Goal: Task Accomplishment & Management: Manage account settings

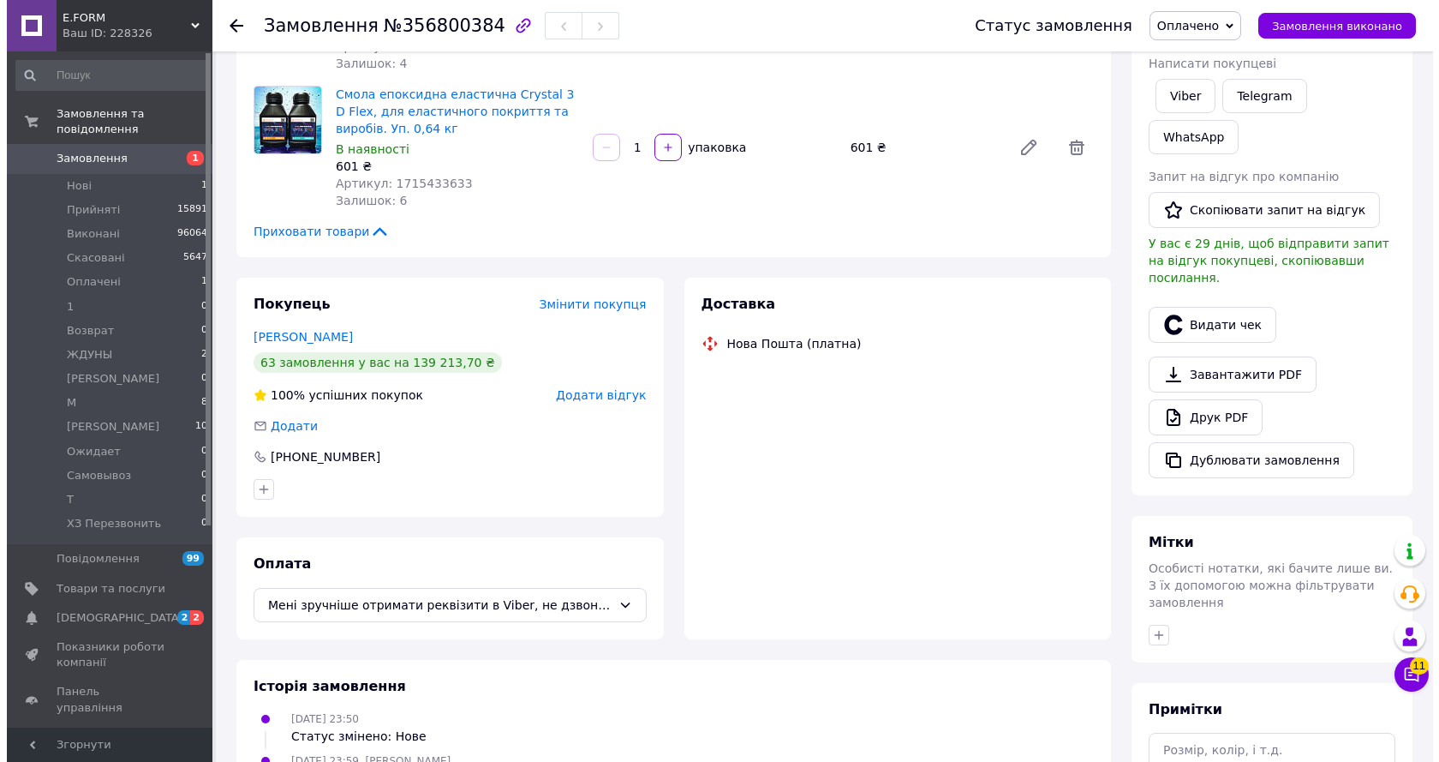
scroll to position [257, 0]
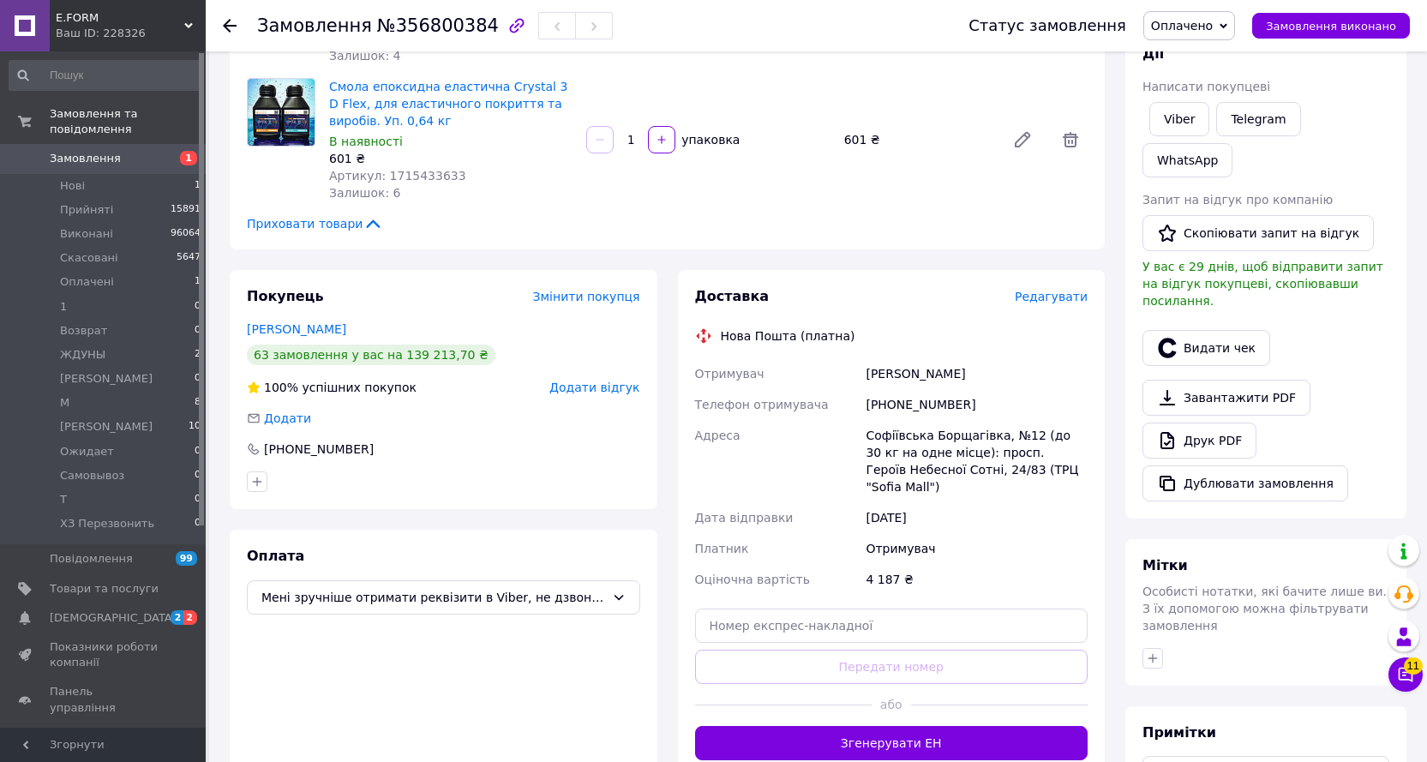
click at [1051, 294] on span "Редагувати" at bounding box center [1050, 297] width 73 height 14
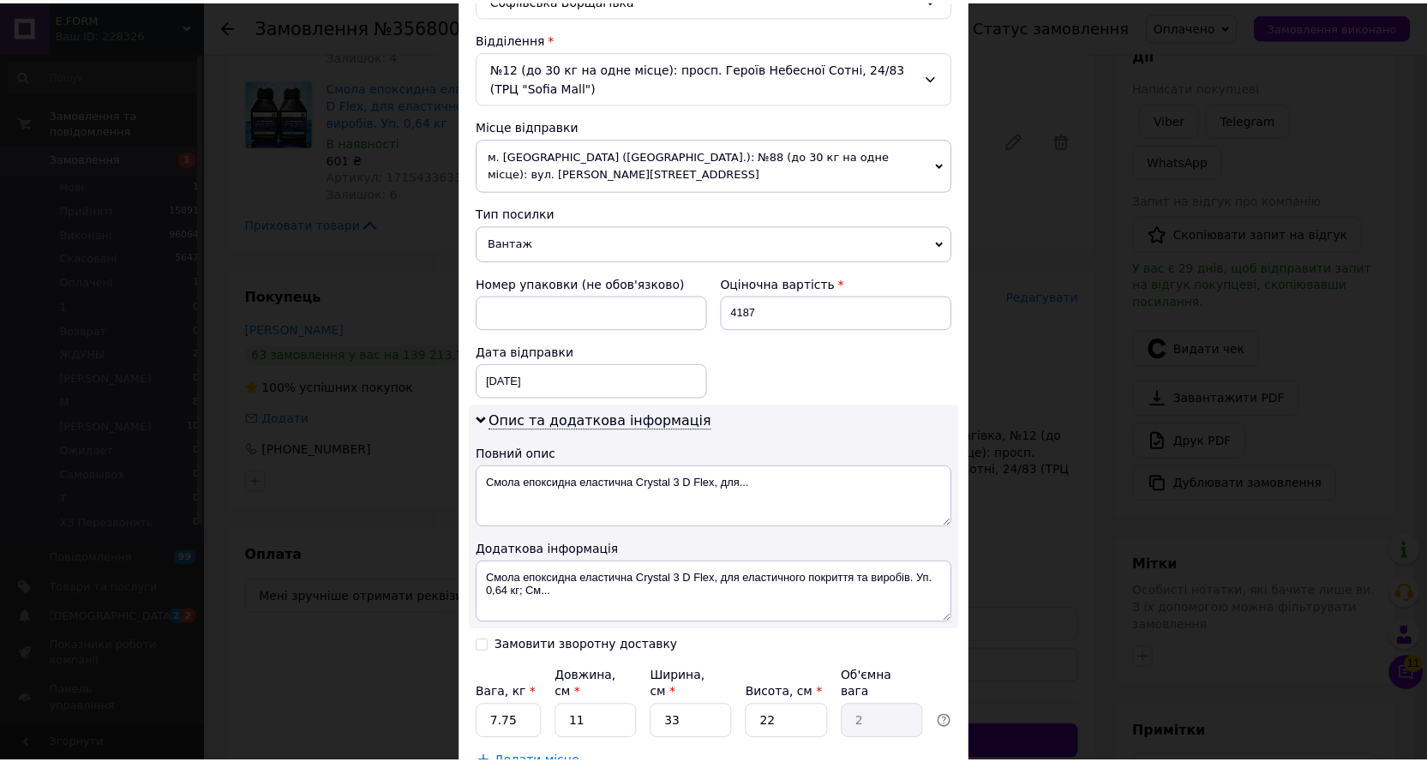
scroll to position [618, 0]
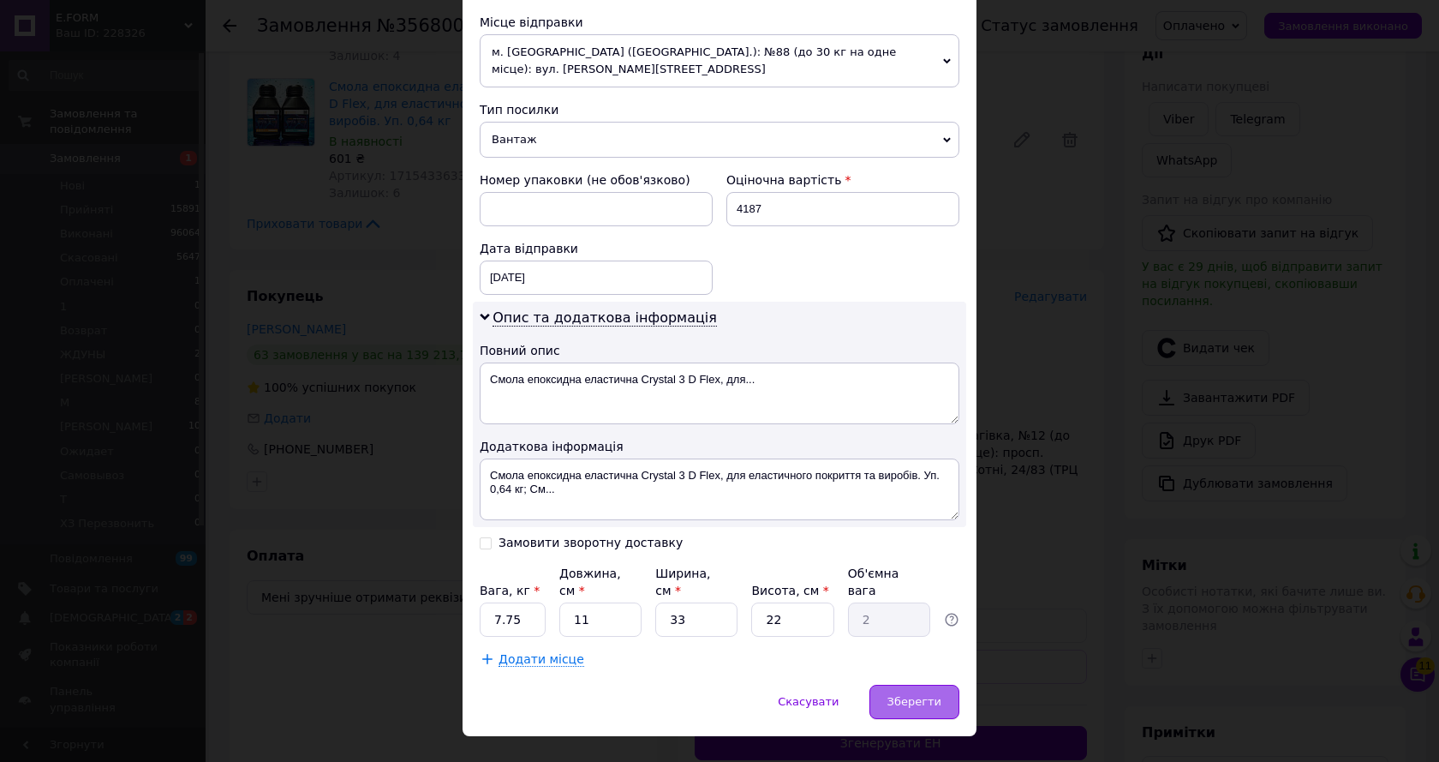
click at [909, 695] on span "Зберегти" at bounding box center [915, 701] width 54 height 13
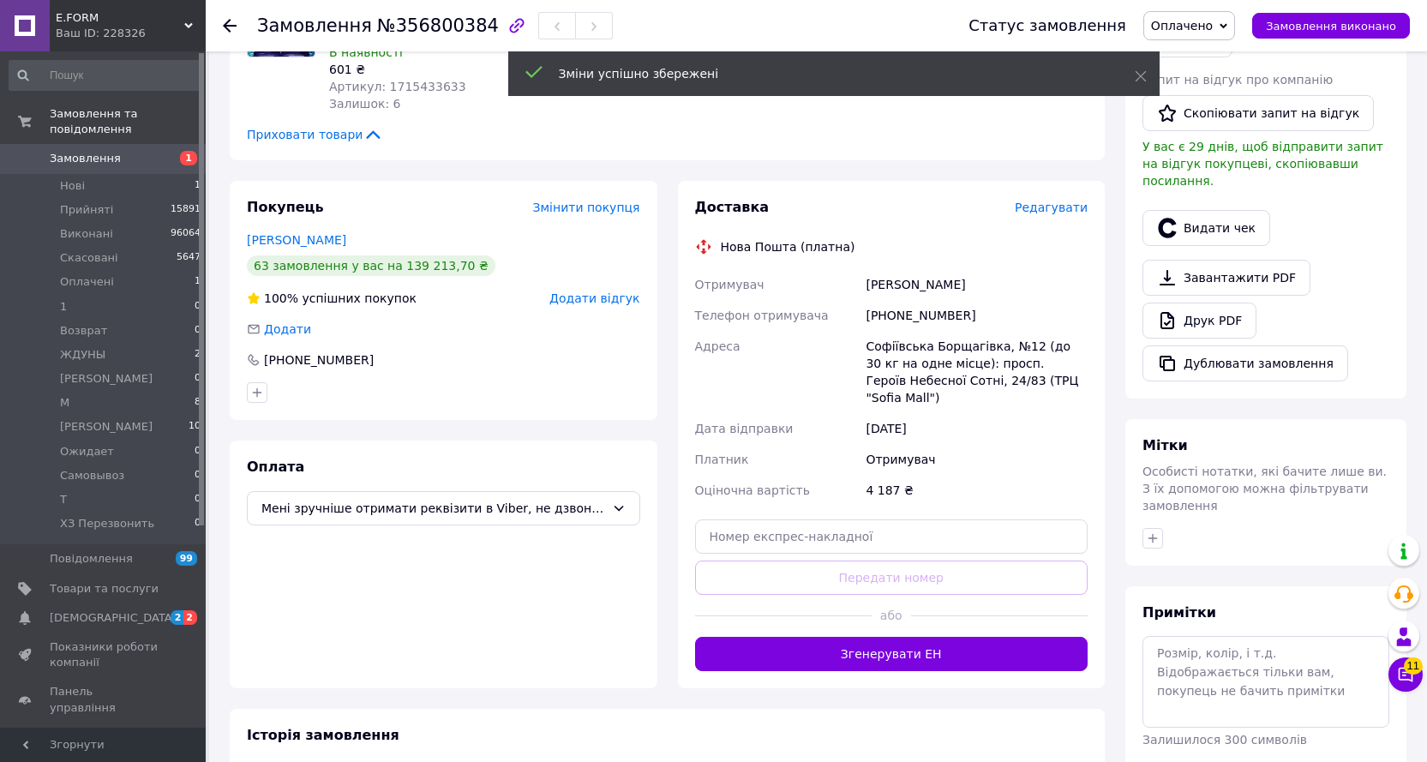
scroll to position [522, 0]
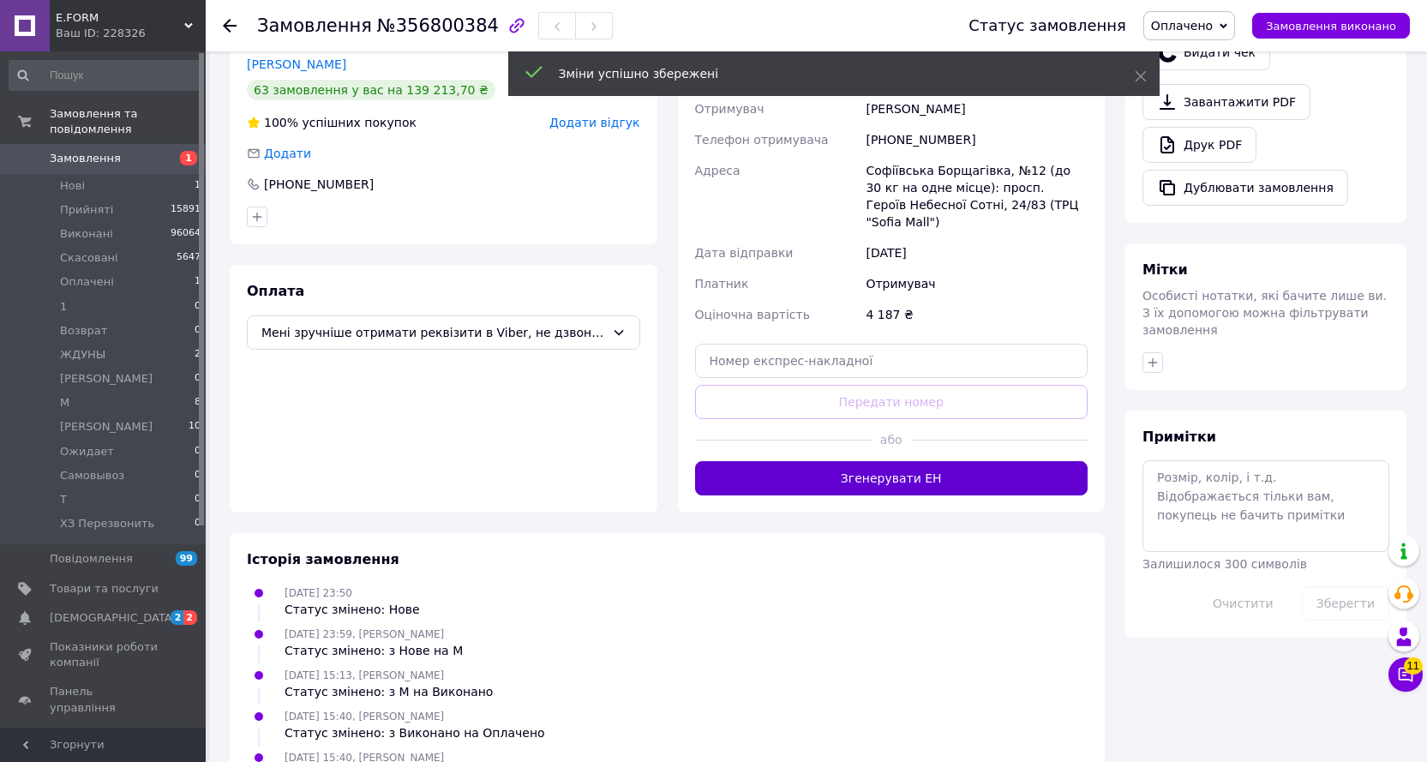
click at [923, 461] on button "Згенерувати ЕН" at bounding box center [891, 478] width 393 height 34
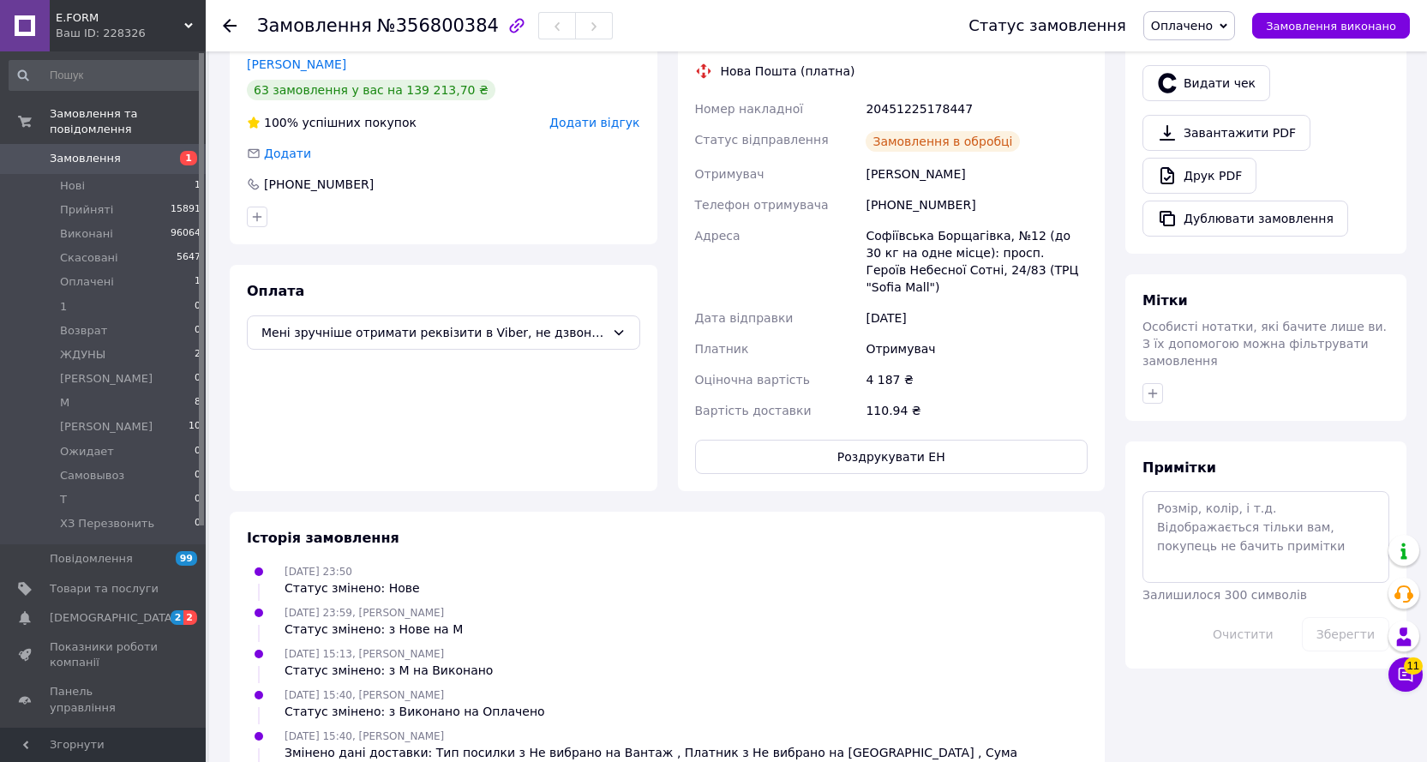
click at [1318, 27] on span "Замовлення виконано" at bounding box center [1331, 26] width 130 height 13
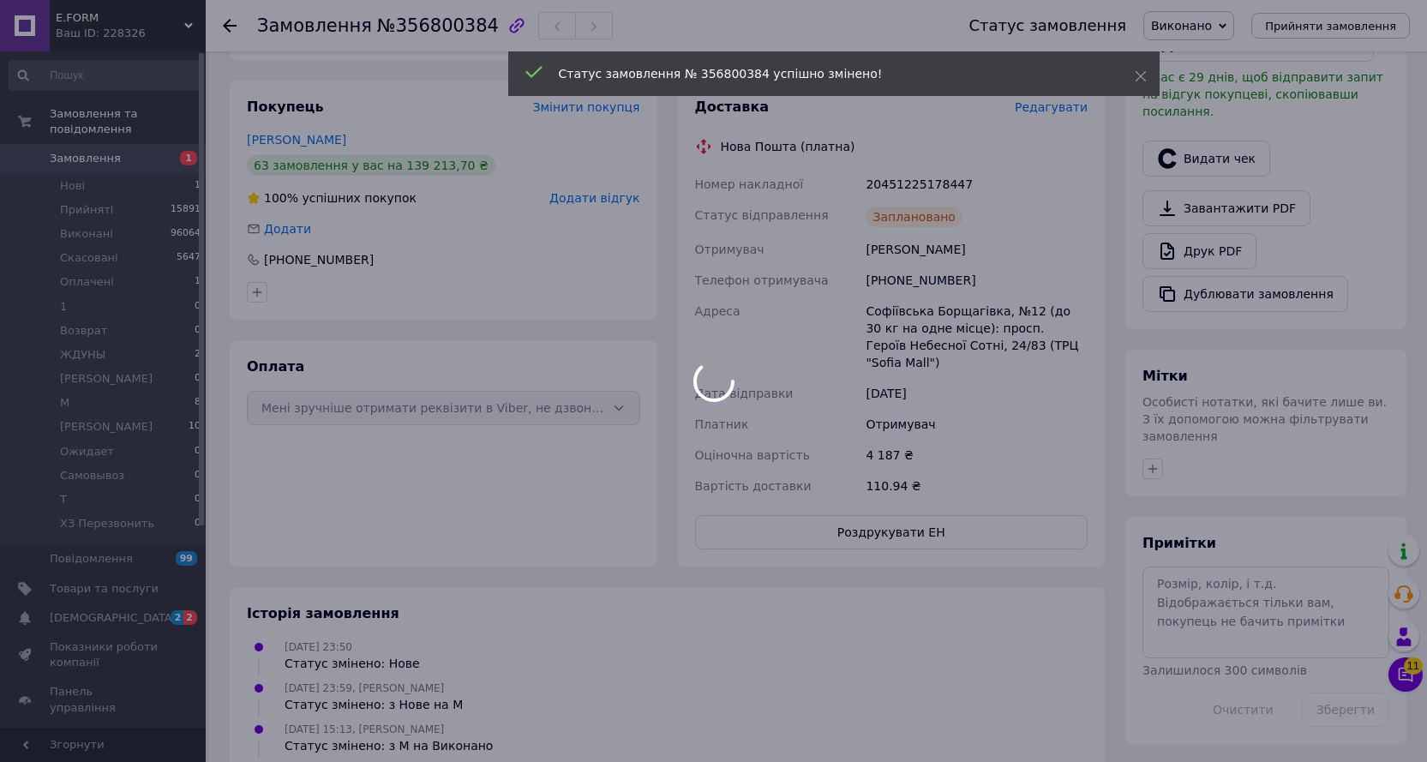
scroll to position [436, 0]
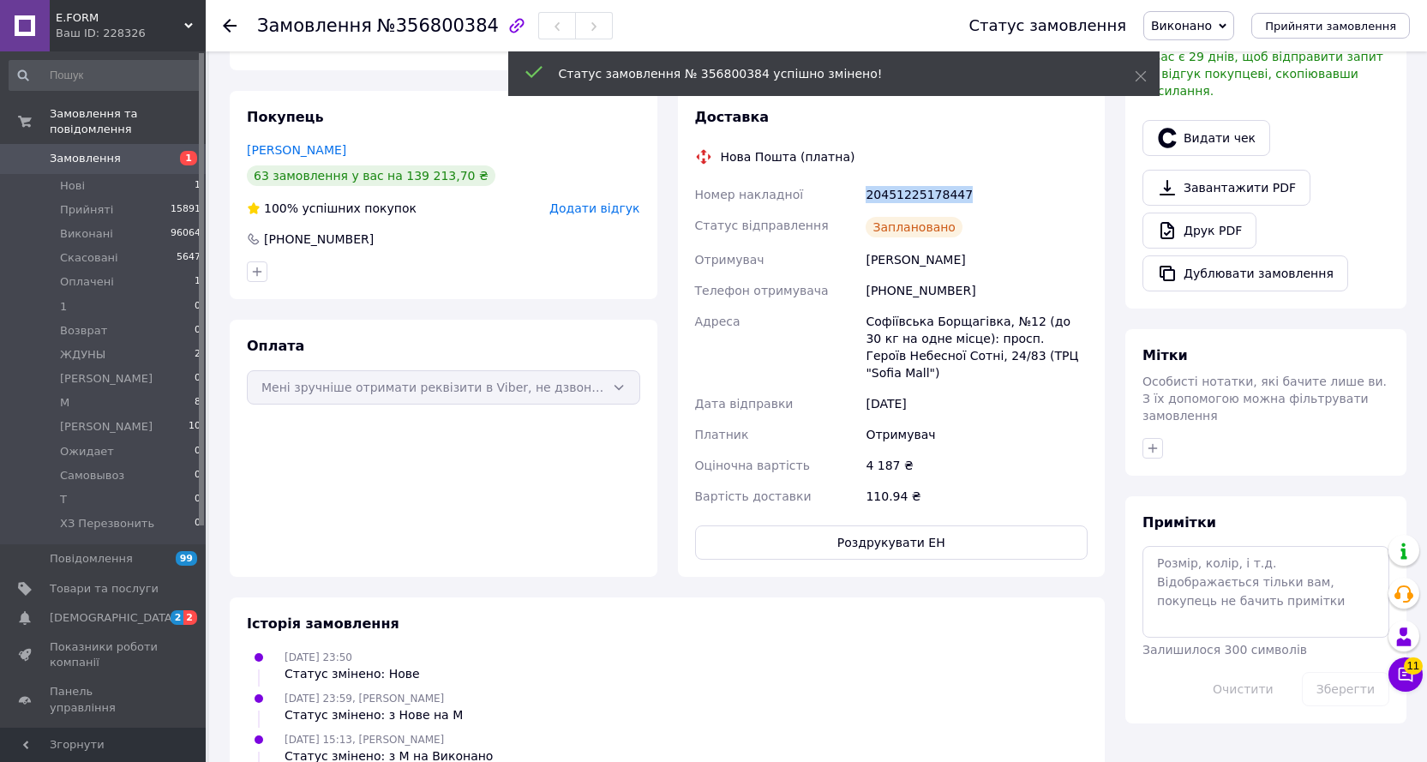
drag, startPoint x: 972, startPoint y: 191, endPoint x: 866, endPoint y: 192, distance: 106.2
click at [866, 192] on div "20451225178447" at bounding box center [976, 194] width 229 height 31
copy div "20451225178447"
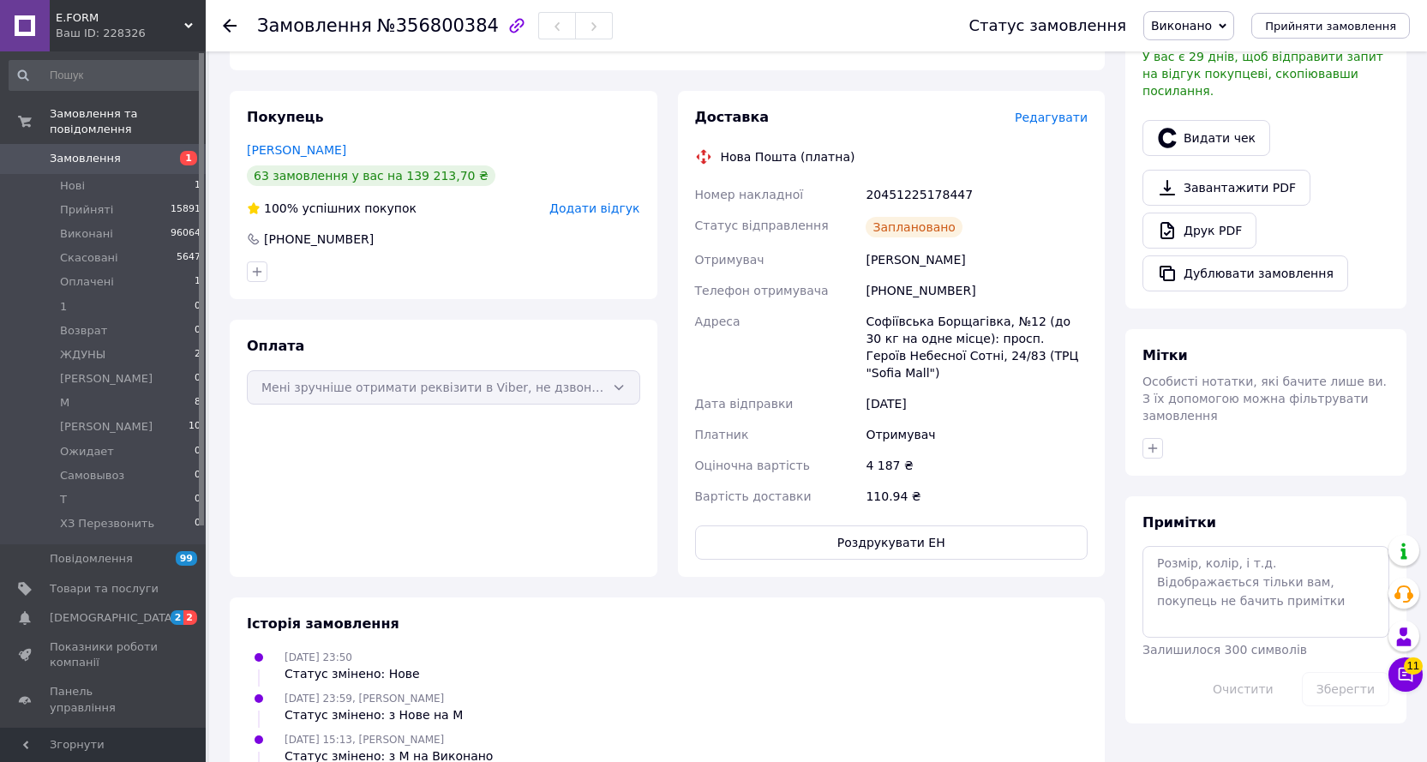
click at [231, 21] on icon at bounding box center [230, 26] width 14 height 14
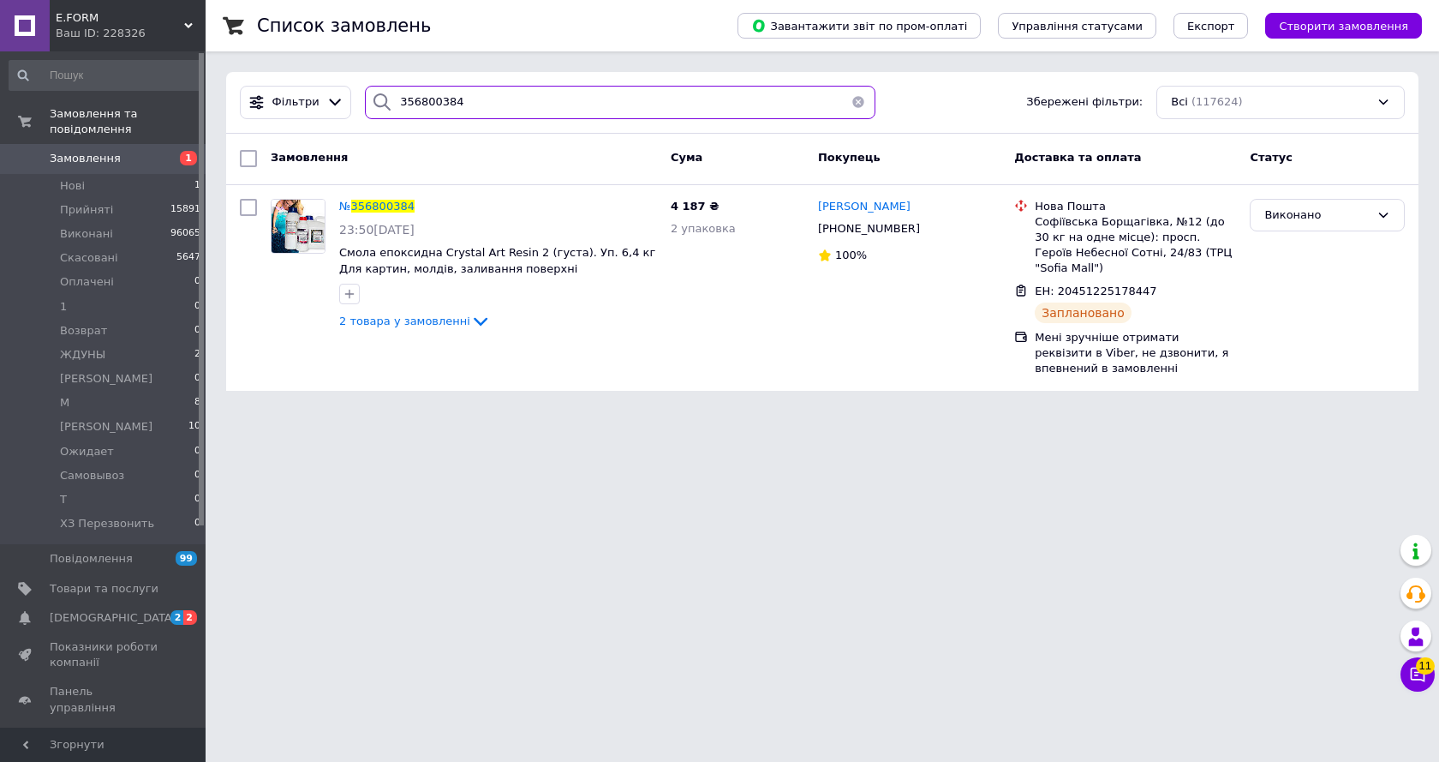
drag, startPoint x: 446, startPoint y: 101, endPoint x: 345, endPoint y: 111, distance: 101.5
click at [345, 111] on div "Фільтри 356800384 Збережені фільтри: Всі (117624)" at bounding box center [822, 102] width 1179 height 33
paste input "48385"
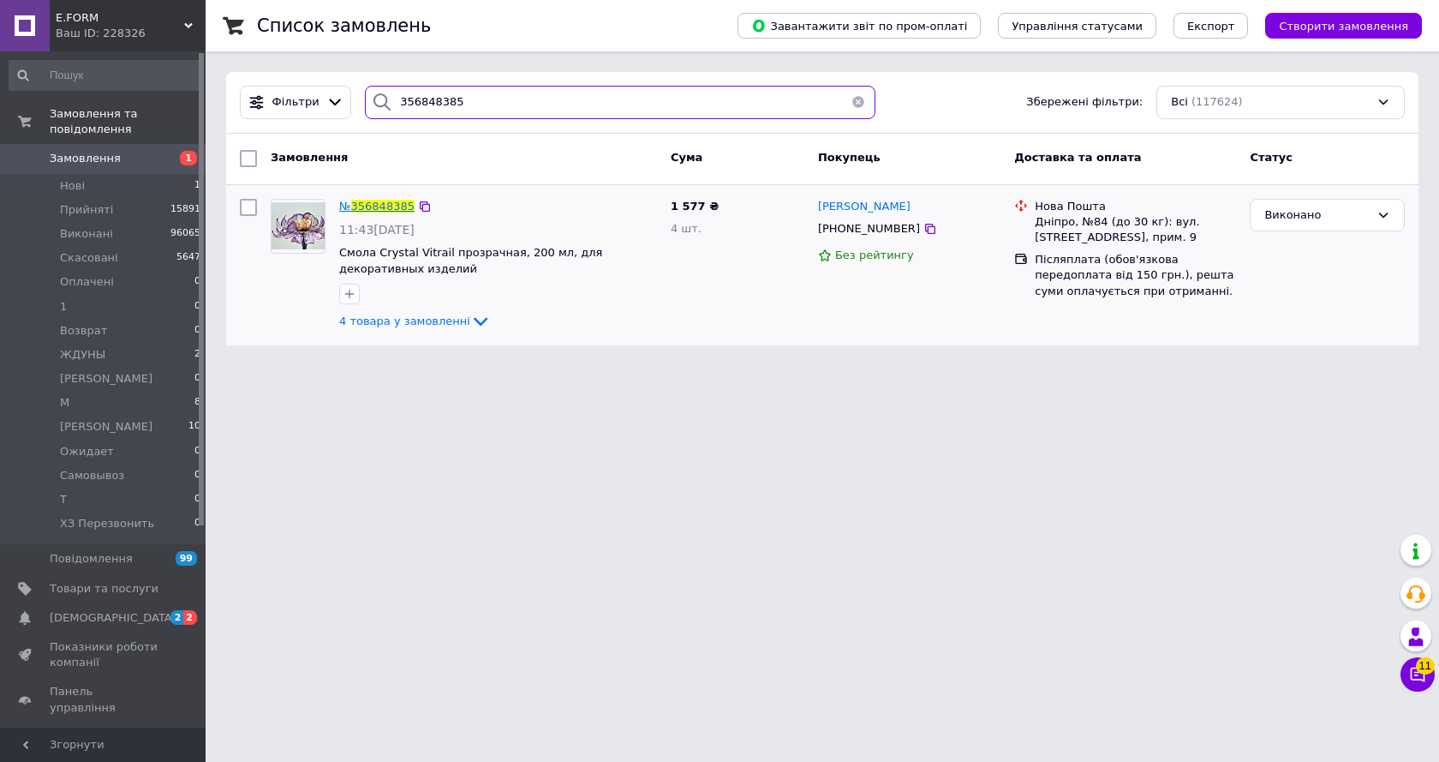
type input "356848385"
click at [392, 207] on span "356848385" at bounding box center [382, 206] width 63 height 13
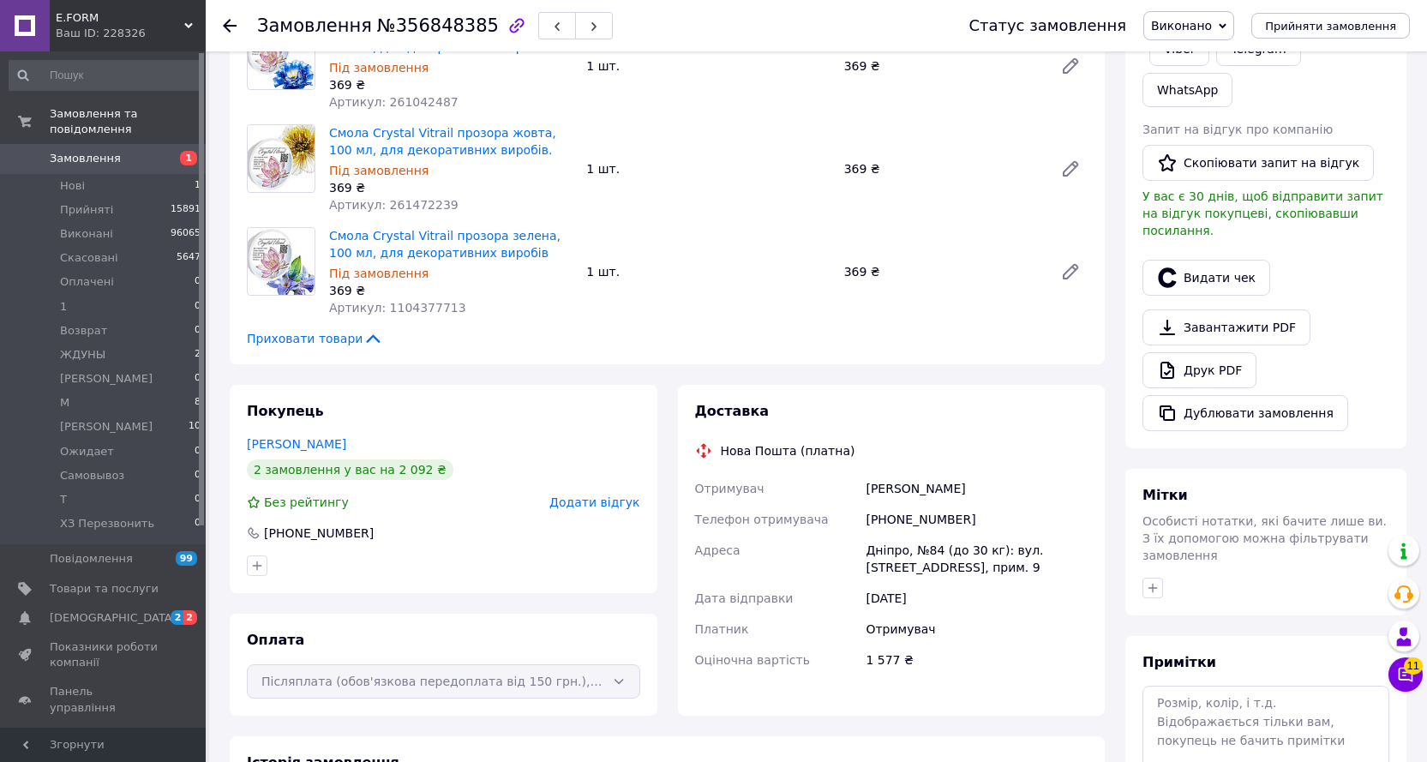
scroll to position [343, 0]
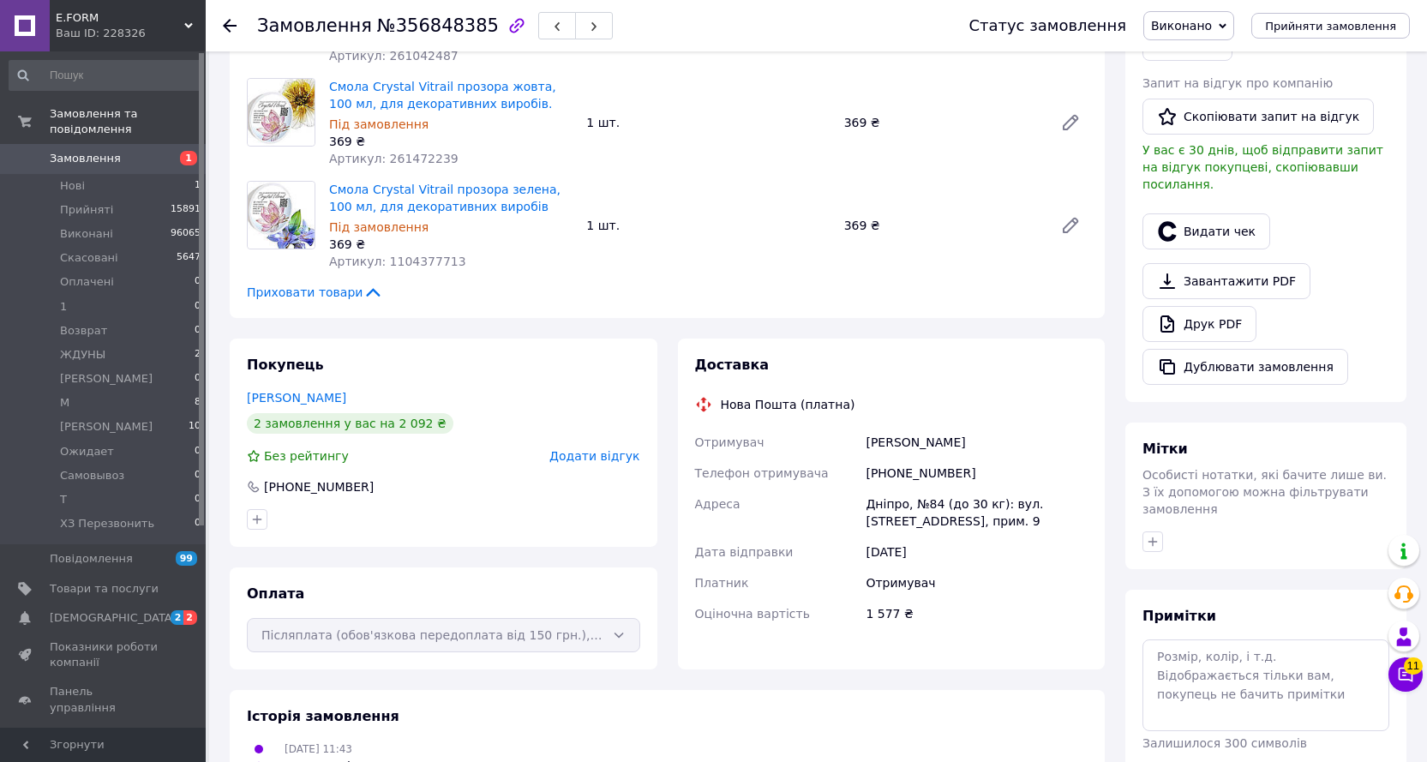
click at [1200, 27] on span "Виконано" at bounding box center [1181, 26] width 61 height 14
click at [1206, 110] on li "Оплачено" at bounding box center [1199, 112] width 111 height 26
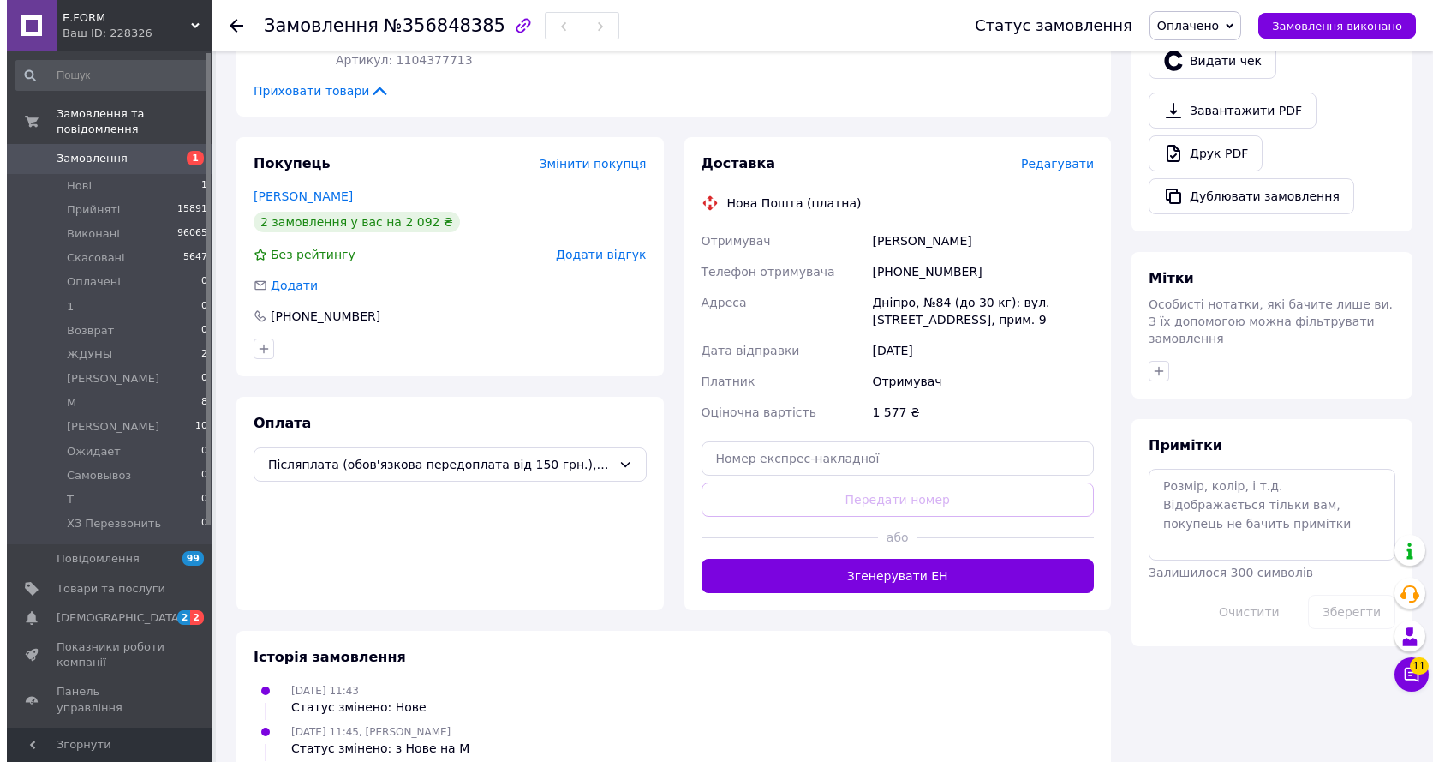
scroll to position [547, 0]
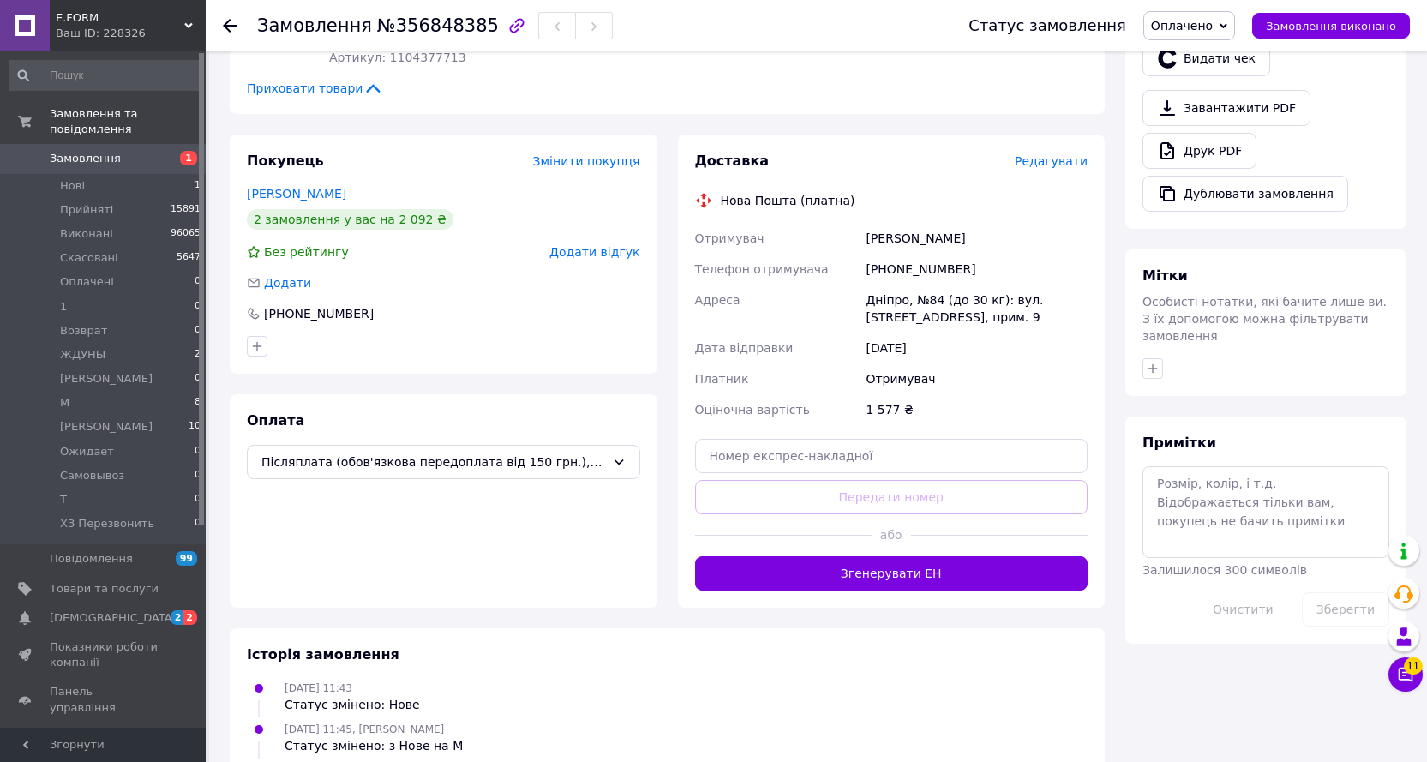
click at [1047, 166] on span "Редагувати" at bounding box center [1050, 161] width 73 height 14
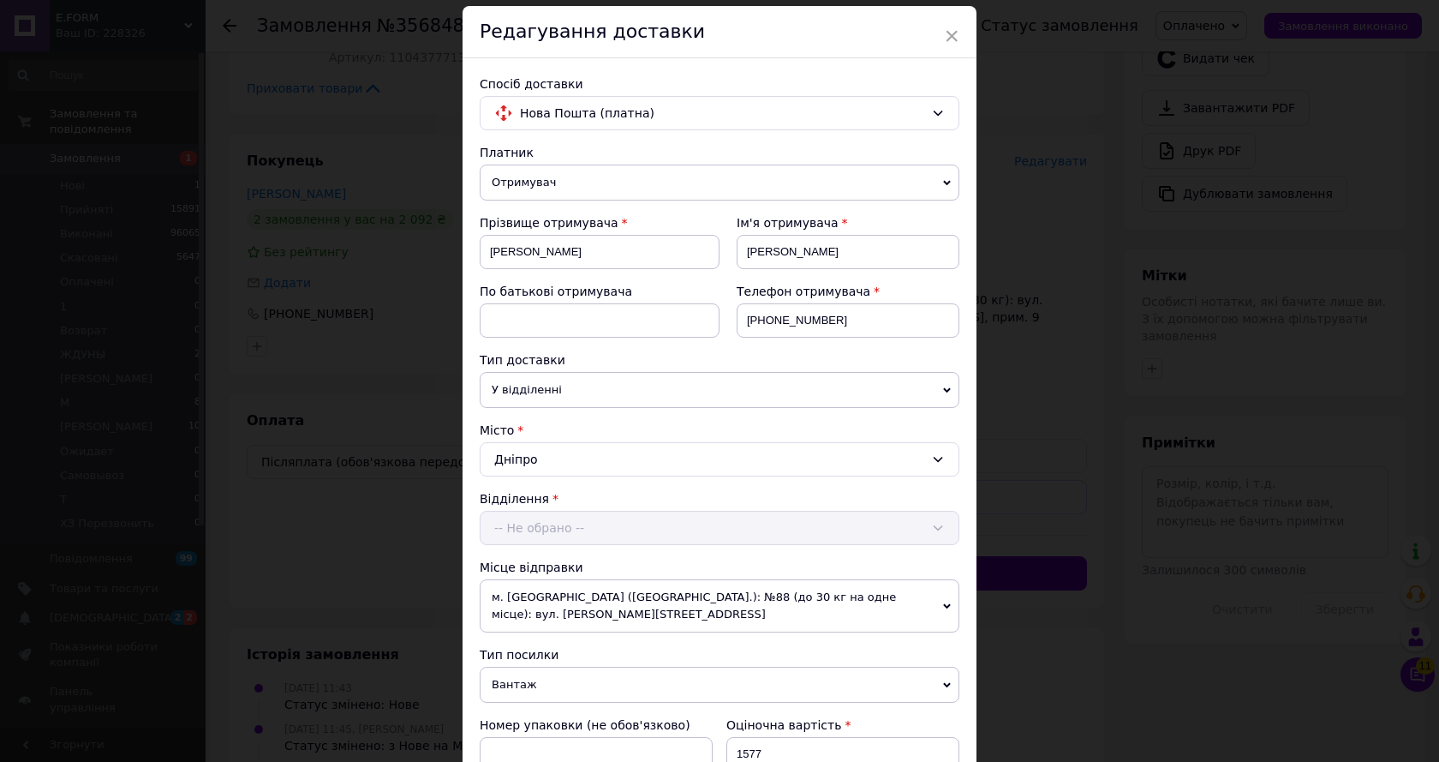
scroll to position [514, 0]
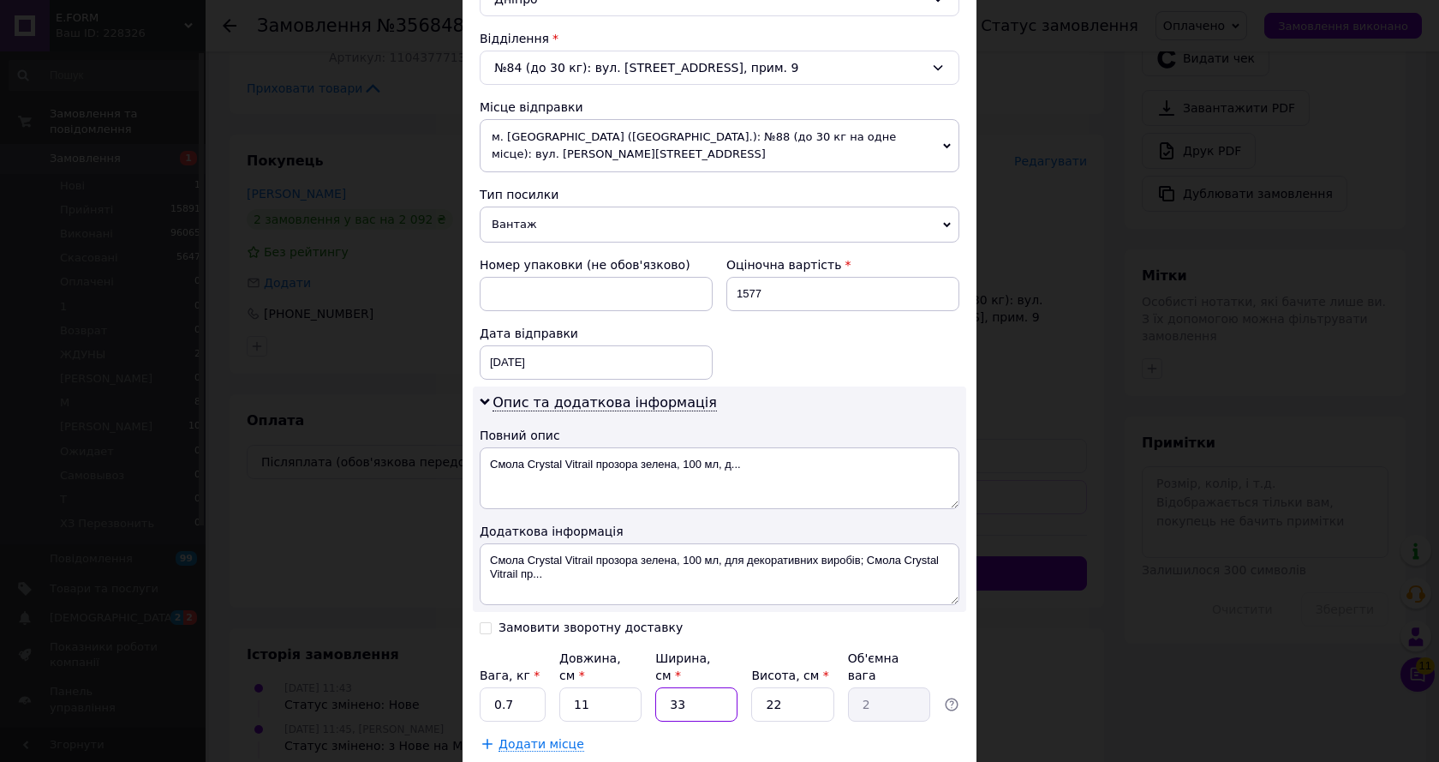
click at [708, 687] on input "33" at bounding box center [696, 704] width 82 height 34
type input "3"
type input "0.18"
type input "3"
click at [758, 386] on div "Опис та додаткова інформація Повний опис Смола Crystal Vitrail прозора зелена, …" at bounding box center [720, 498] width 494 height 225
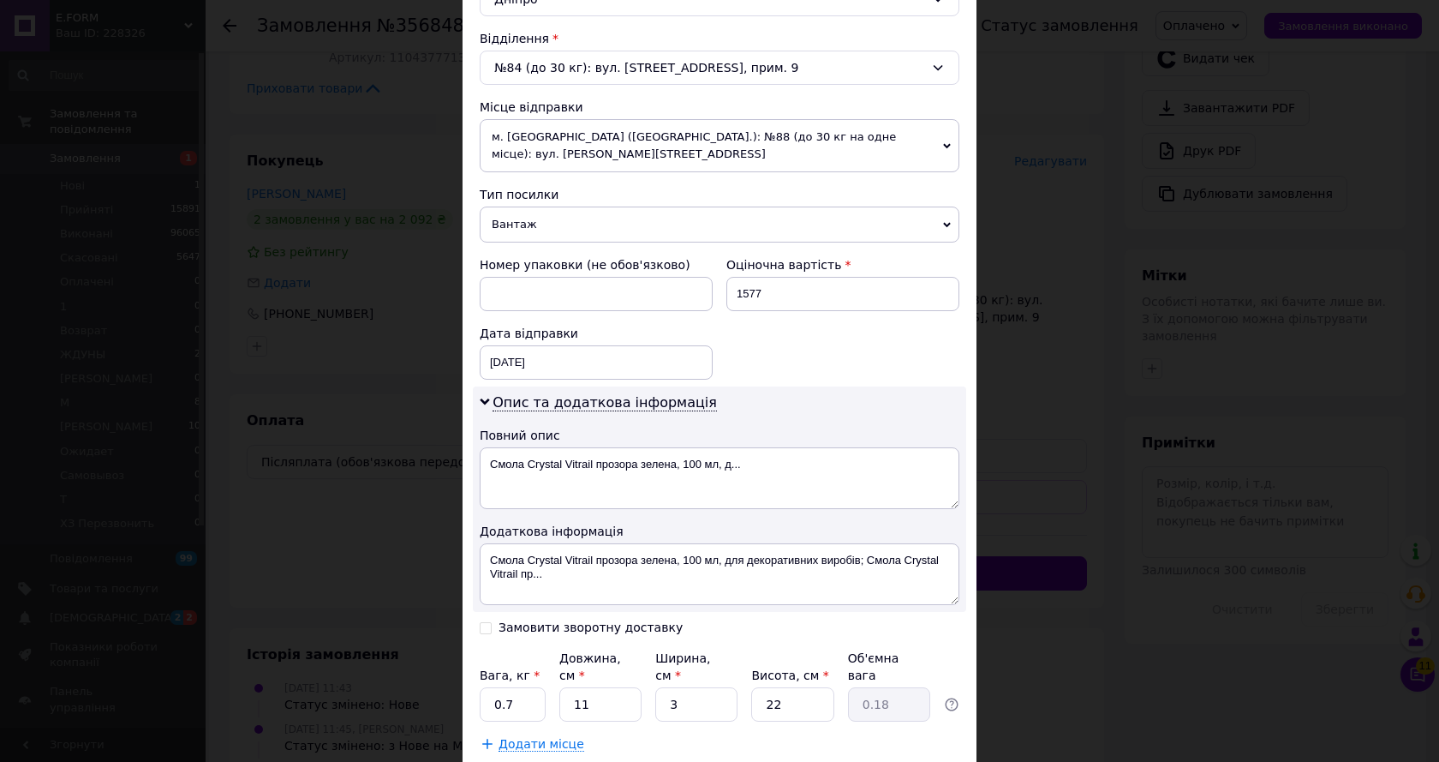
scroll to position [599, 0]
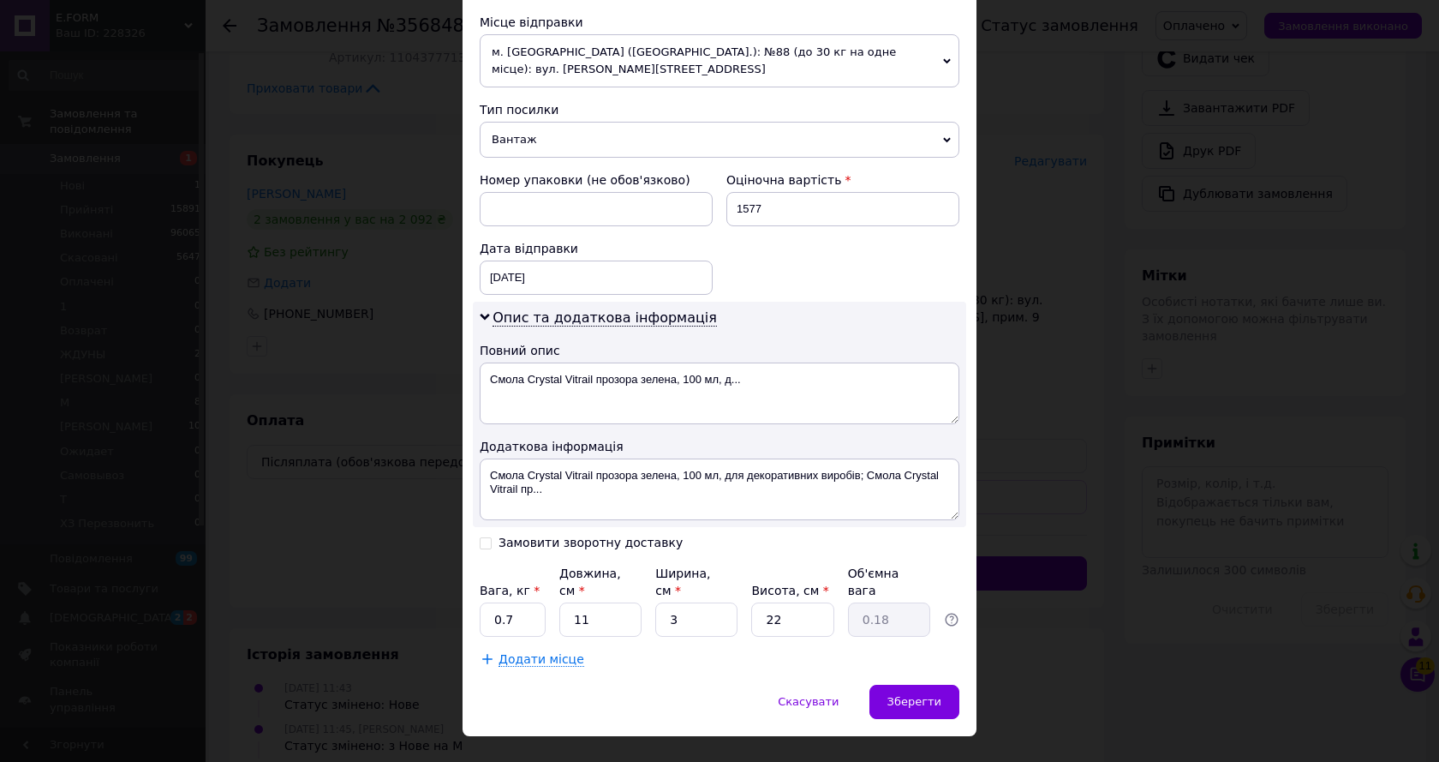
click at [483, 536] on input "Замовити зворотну доставку" at bounding box center [486, 542] width 12 height 12
checkbox input "true"
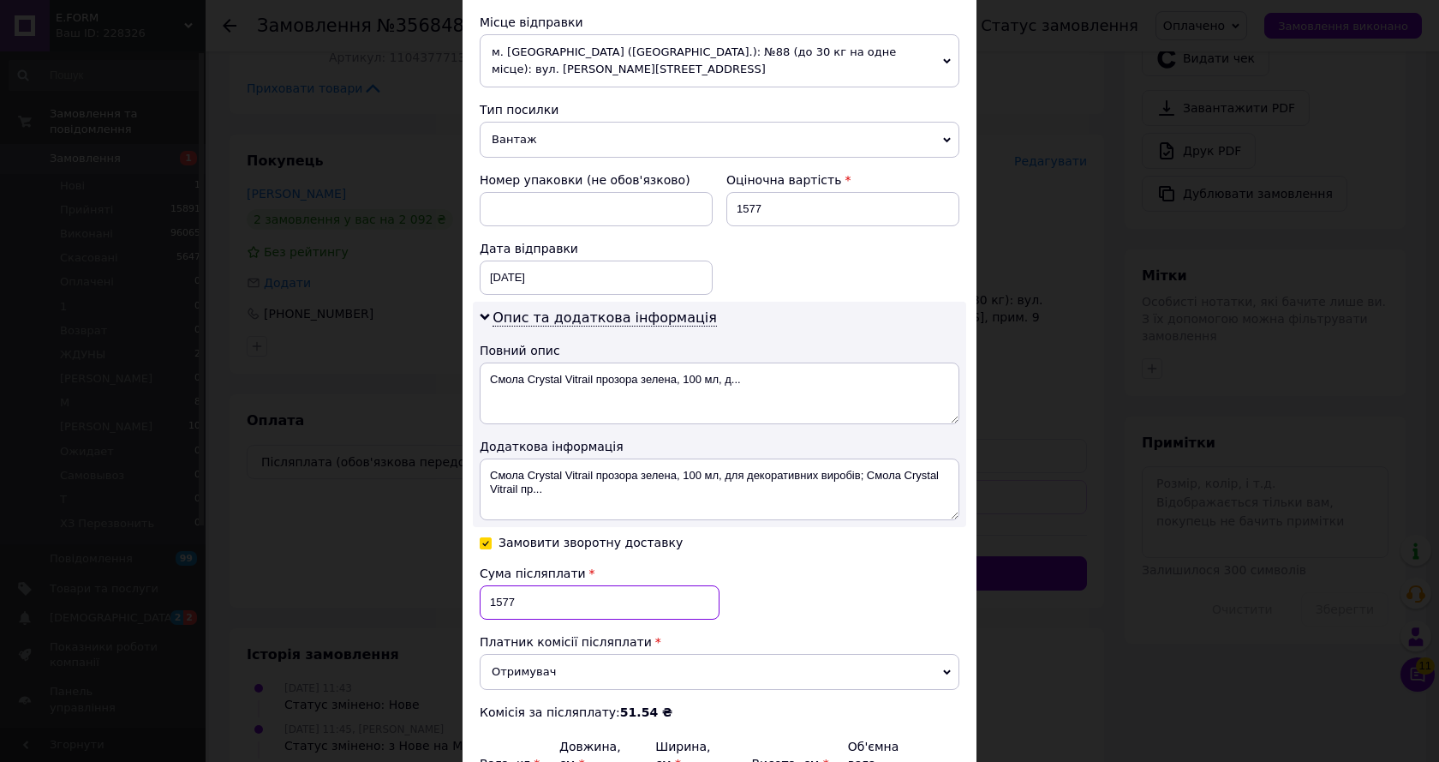
click at [492, 585] on input "1577" at bounding box center [600, 602] width 240 height 34
type input "1477"
click at [807, 566] on div "Сума післяплати 1477 Платник комісії післяплати Отримувач Відправник Комісія за…" at bounding box center [720, 643] width 480 height 156
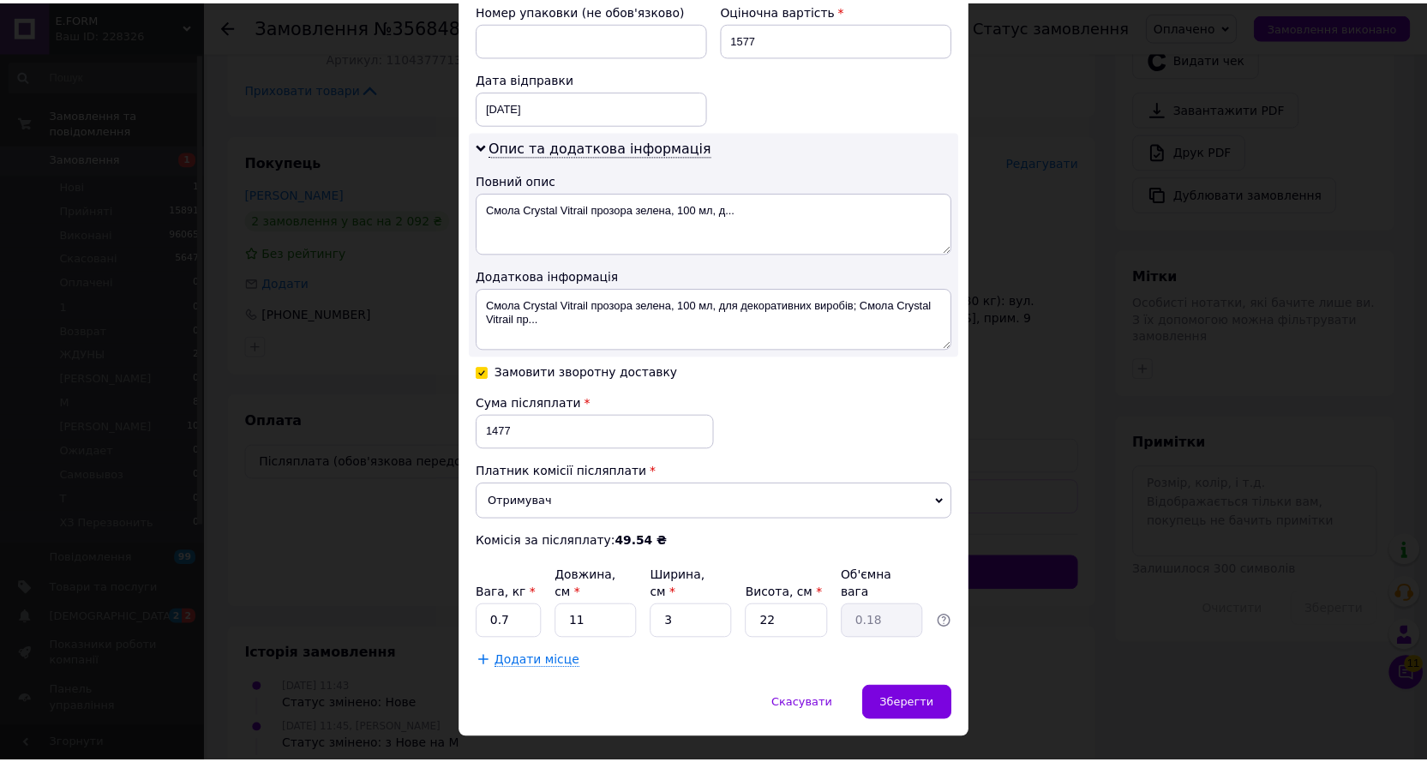
scroll to position [772, 0]
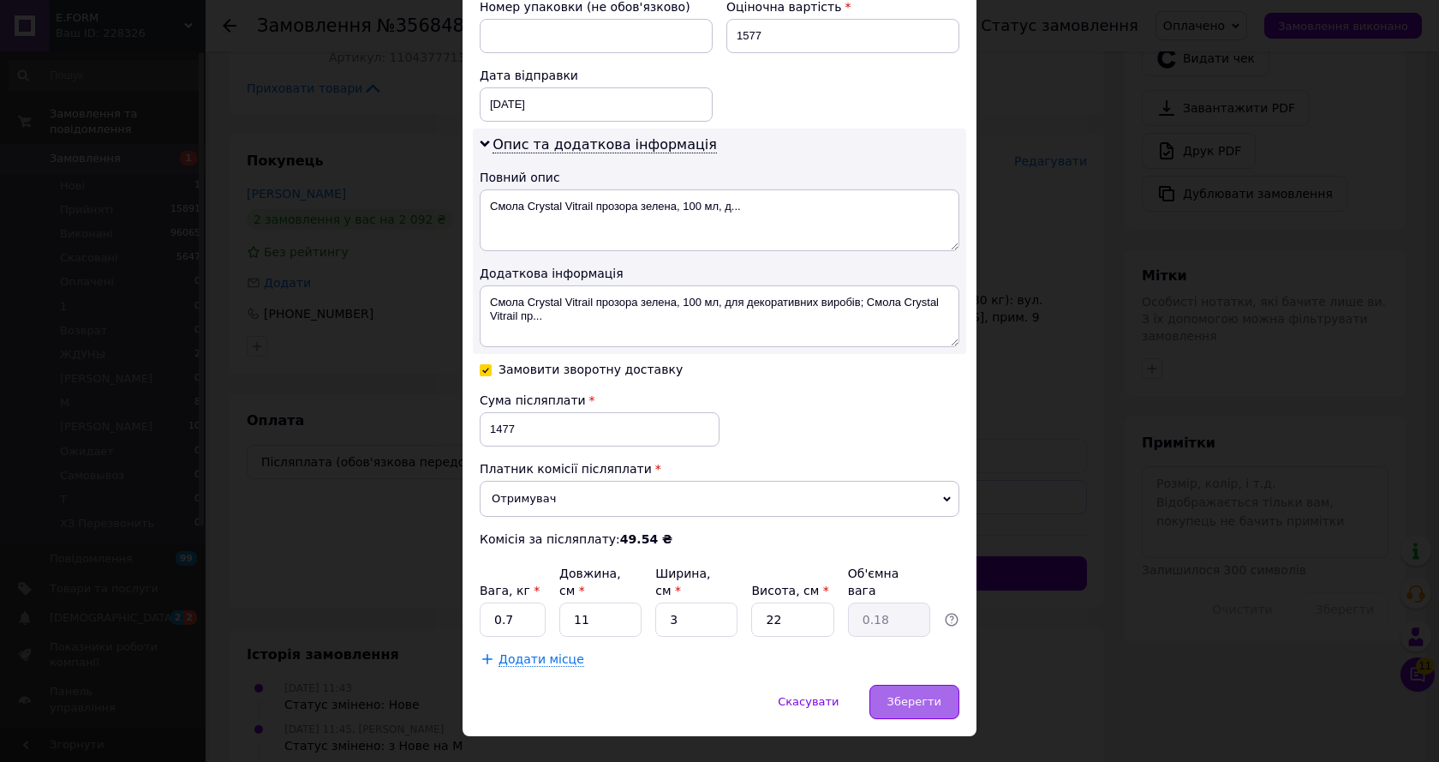
click at [907, 685] on div "Зберегти" at bounding box center [915, 702] width 90 height 34
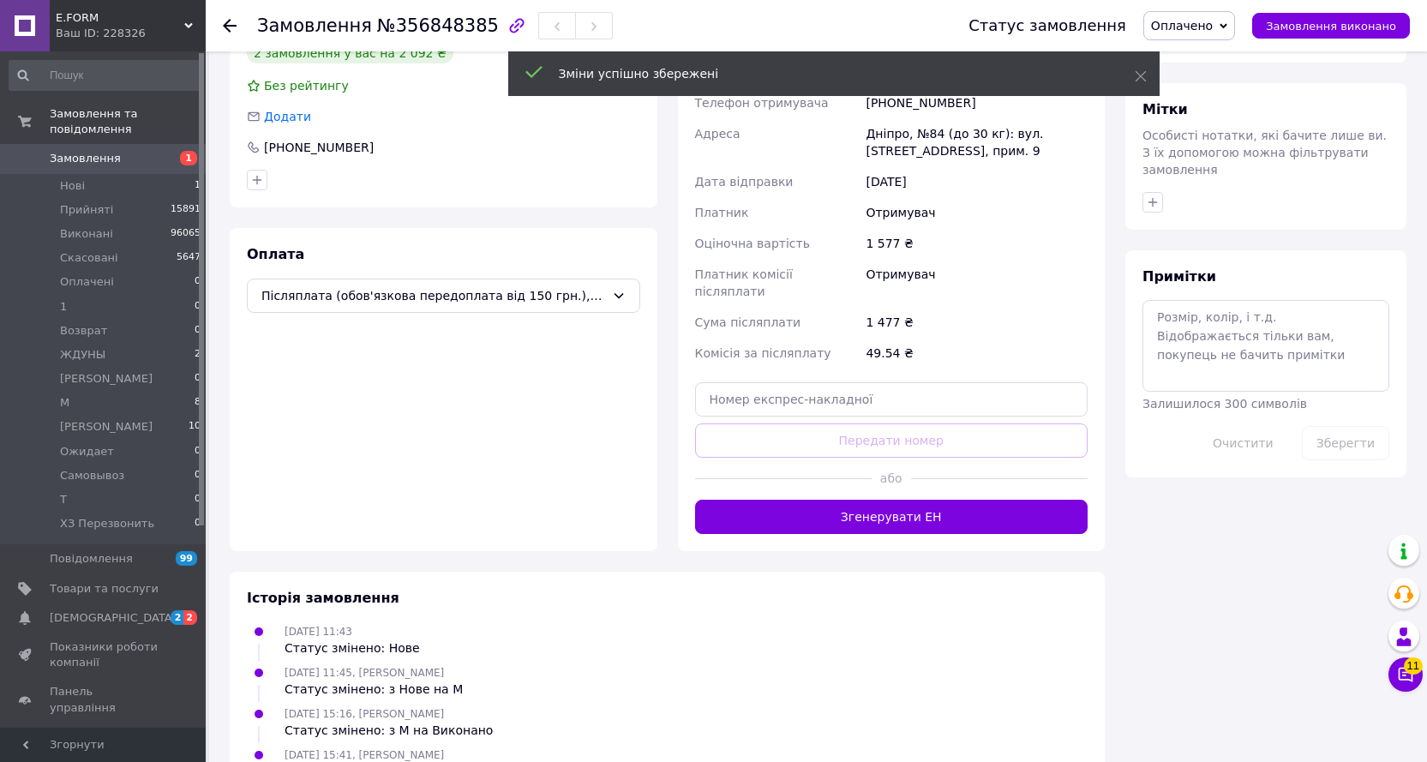
scroll to position [718, 0]
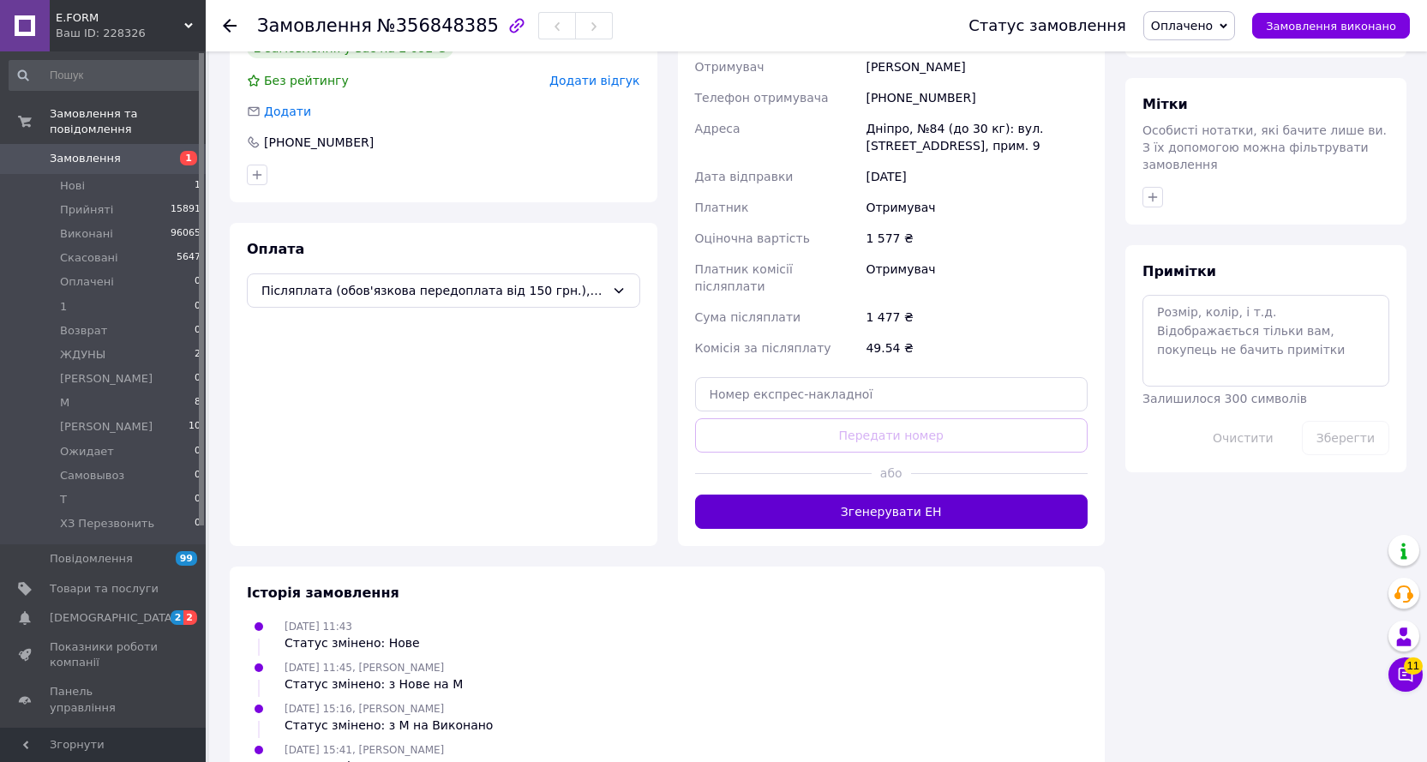
click at [903, 494] on button "Згенерувати ЕН" at bounding box center [891, 511] width 393 height 34
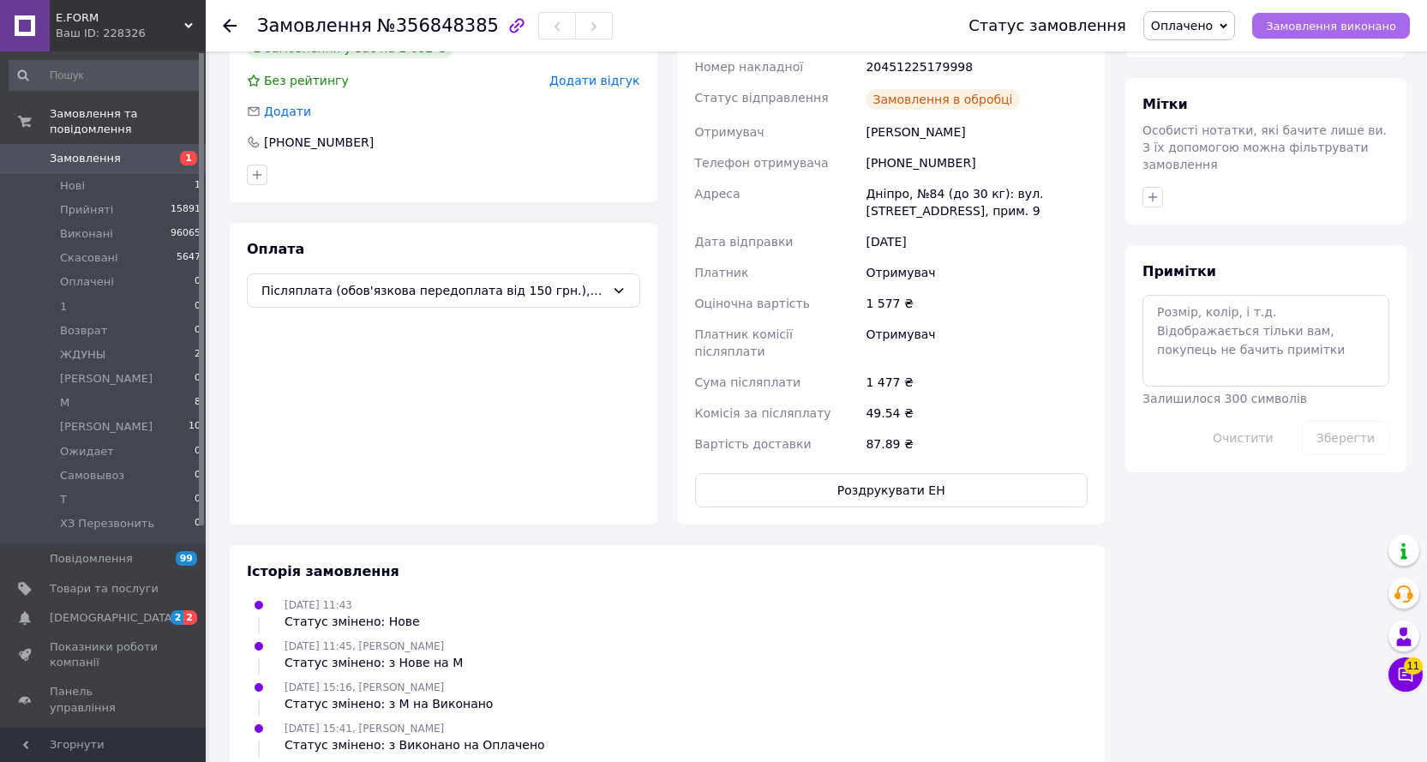
click at [1324, 24] on span "Замовлення виконано" at bounding box center [1331, 26] width 130 height 13
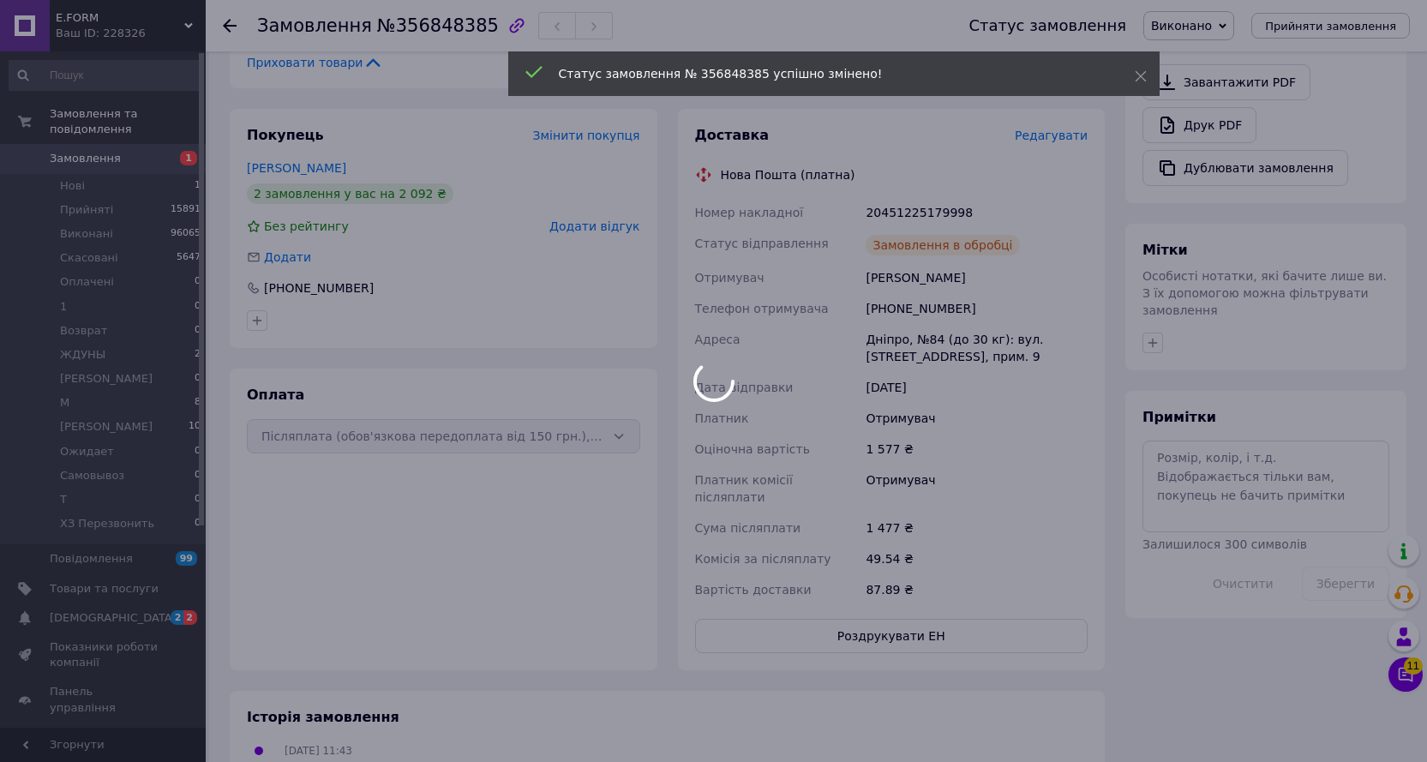
scroll to position [547, 0]
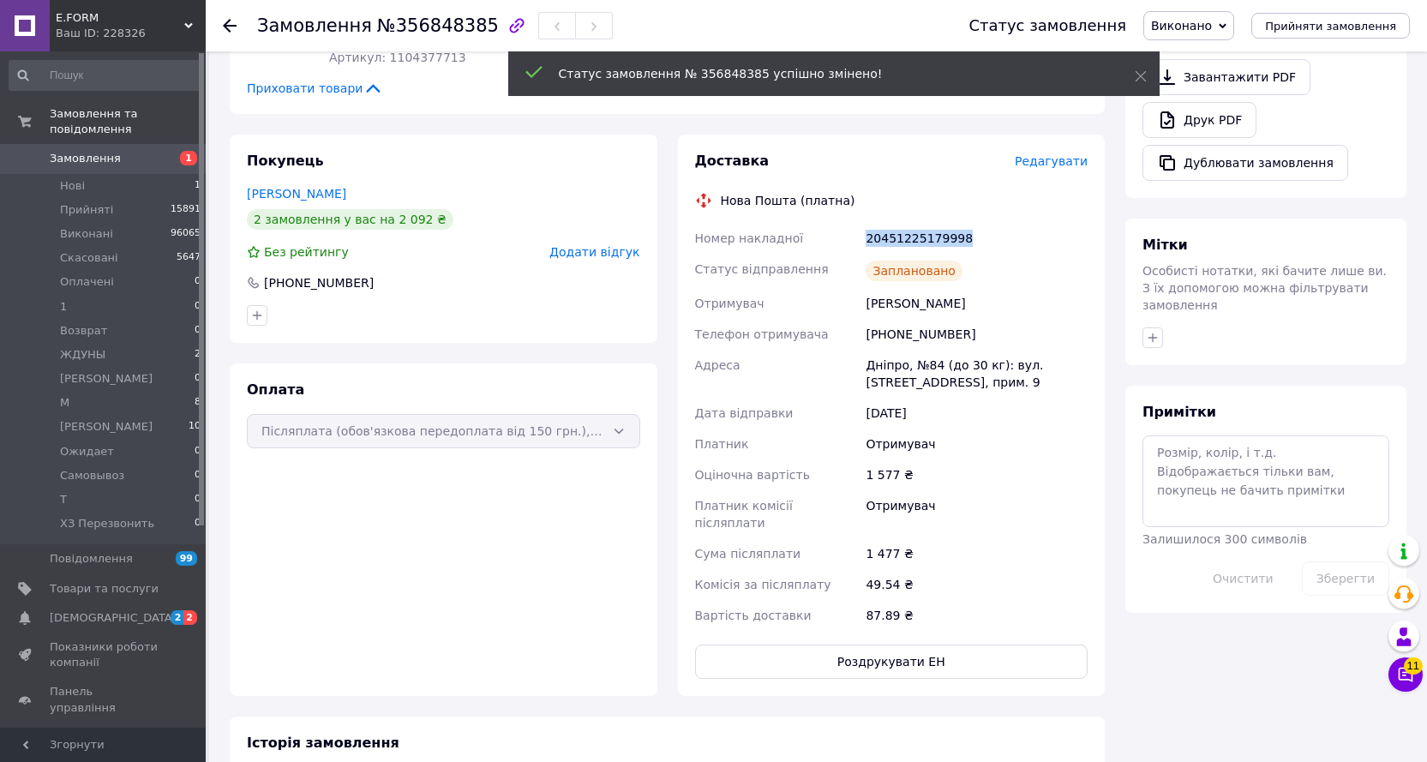
drag, startPoint x: 960, startPoint y: 240, endPoint x: 863, endPoint y: 246, distance: 97.9
click at [863, 246] on div "20451225179998" at bounding box center [976, 238] width 229 height 31
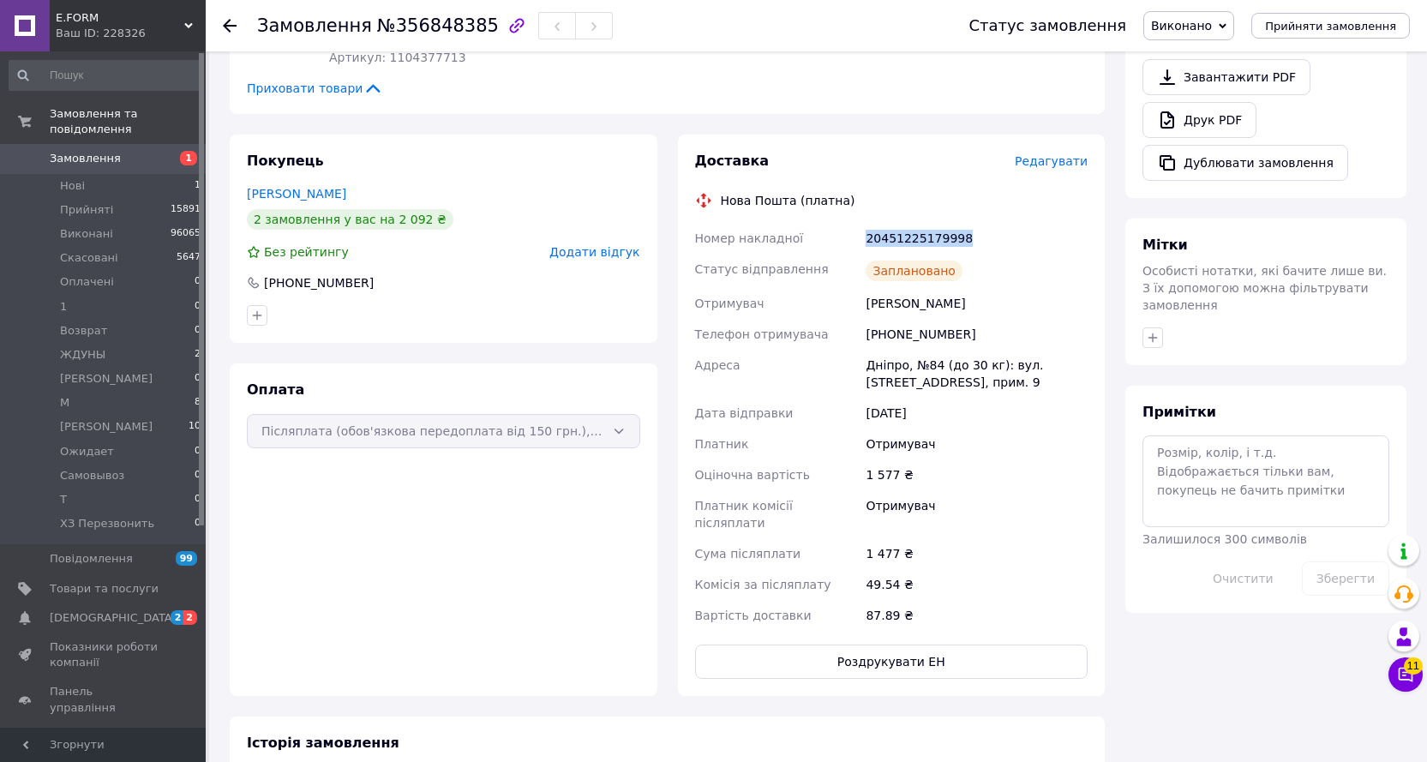
copy div "20451225179998"
click at [225, 25] on use at bounding box center [230, 26] width 14 height 14
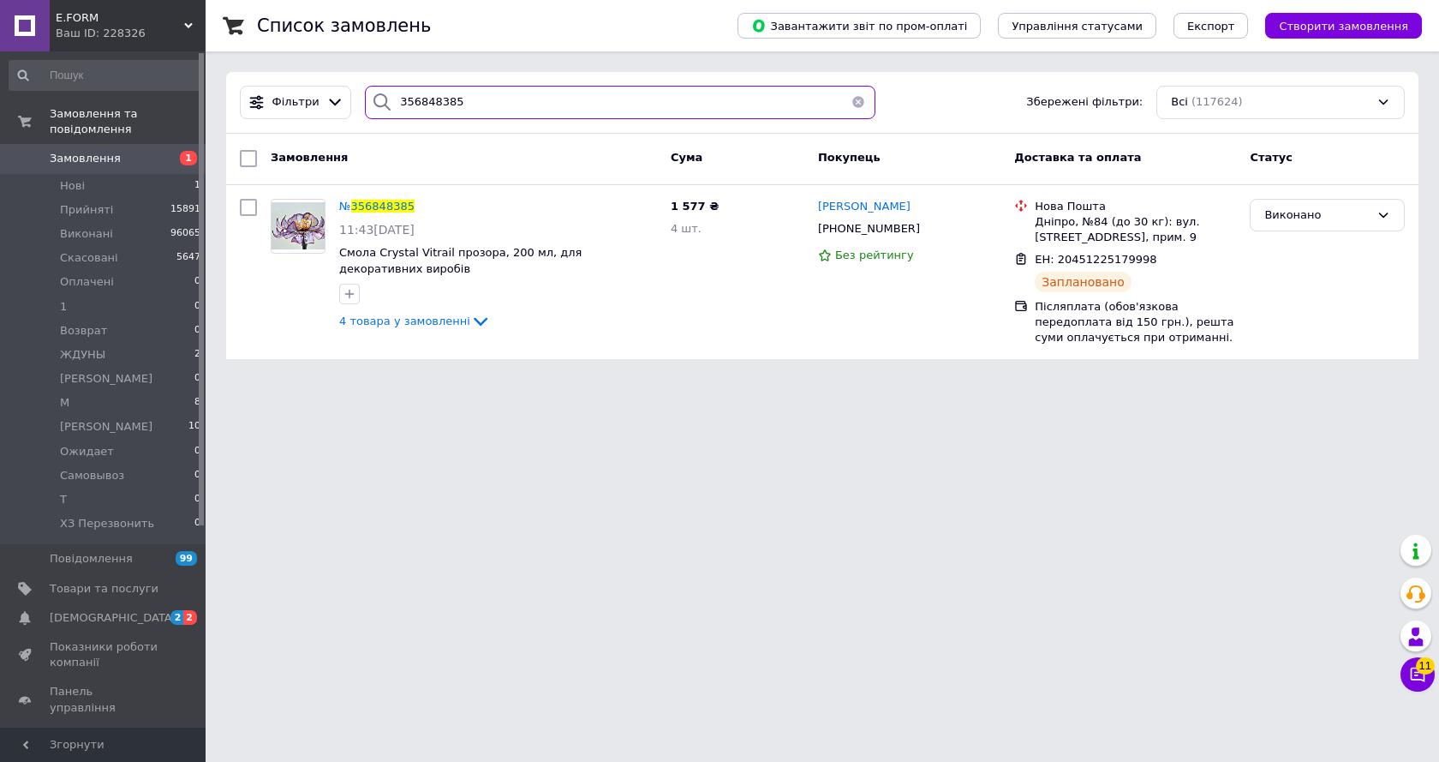
drag, startPoint x: 452, startPoint y: 108, endPoint x: 356, endPoint y: 108, distance: 96.8
click at [358, 108] on div "356848385" at bounding box center [620, 102] width 524 height 33
paste input "93116"
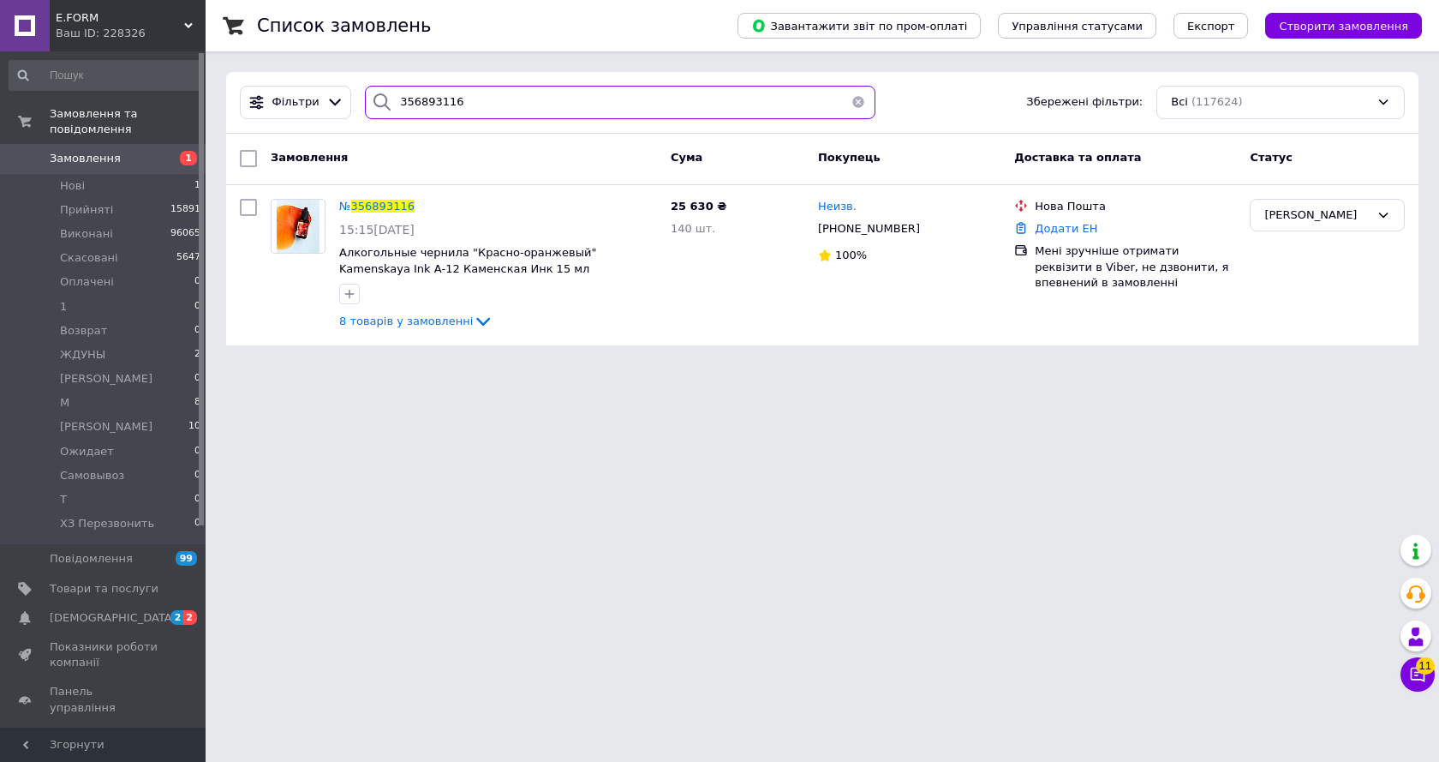
type input "356893116"
click at [386, 210] on span "356893116" at bounding box center [382, 206] width 63 height 13
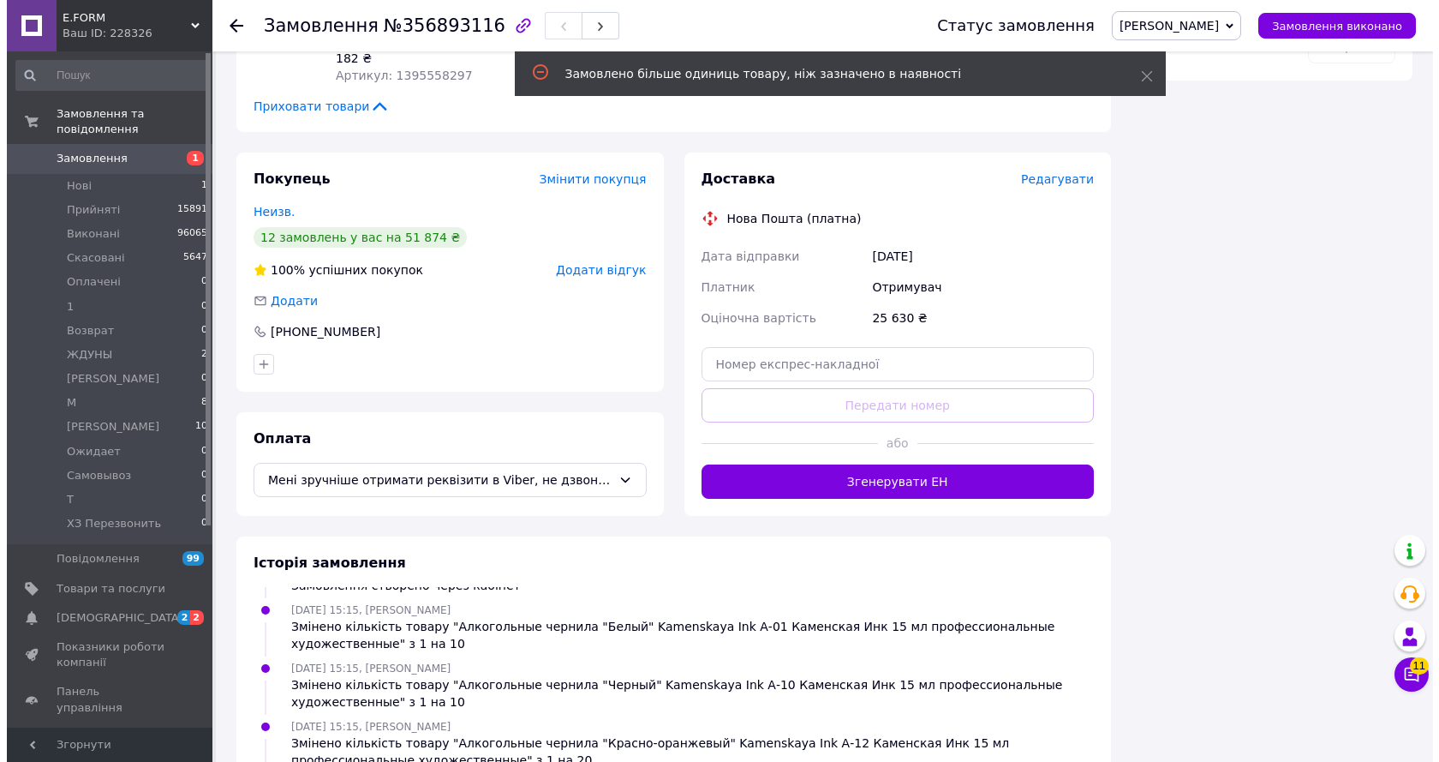
scroll to position [1114, 0]
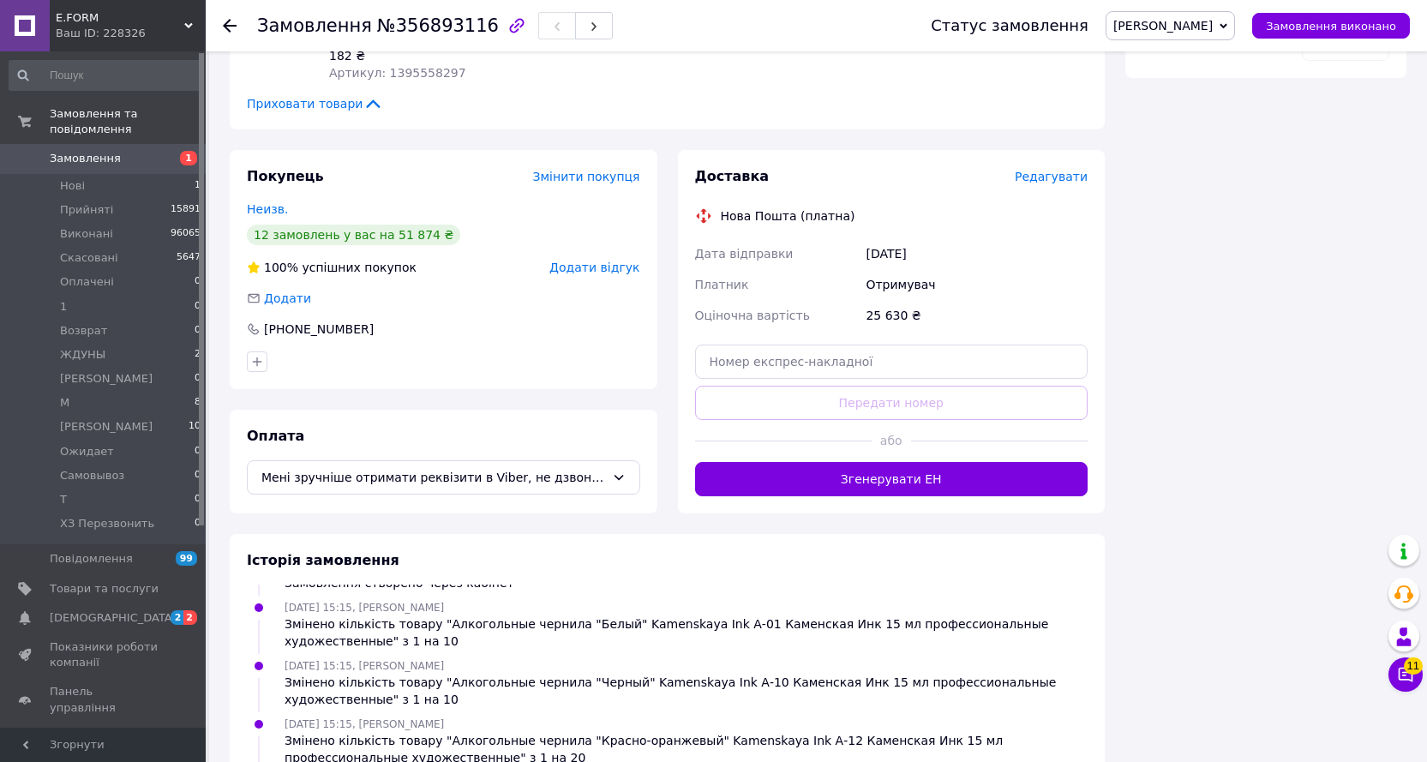
click at [1042, 170] on span "Редагувати" at bounding box center [1050, 177] width 73 height 14
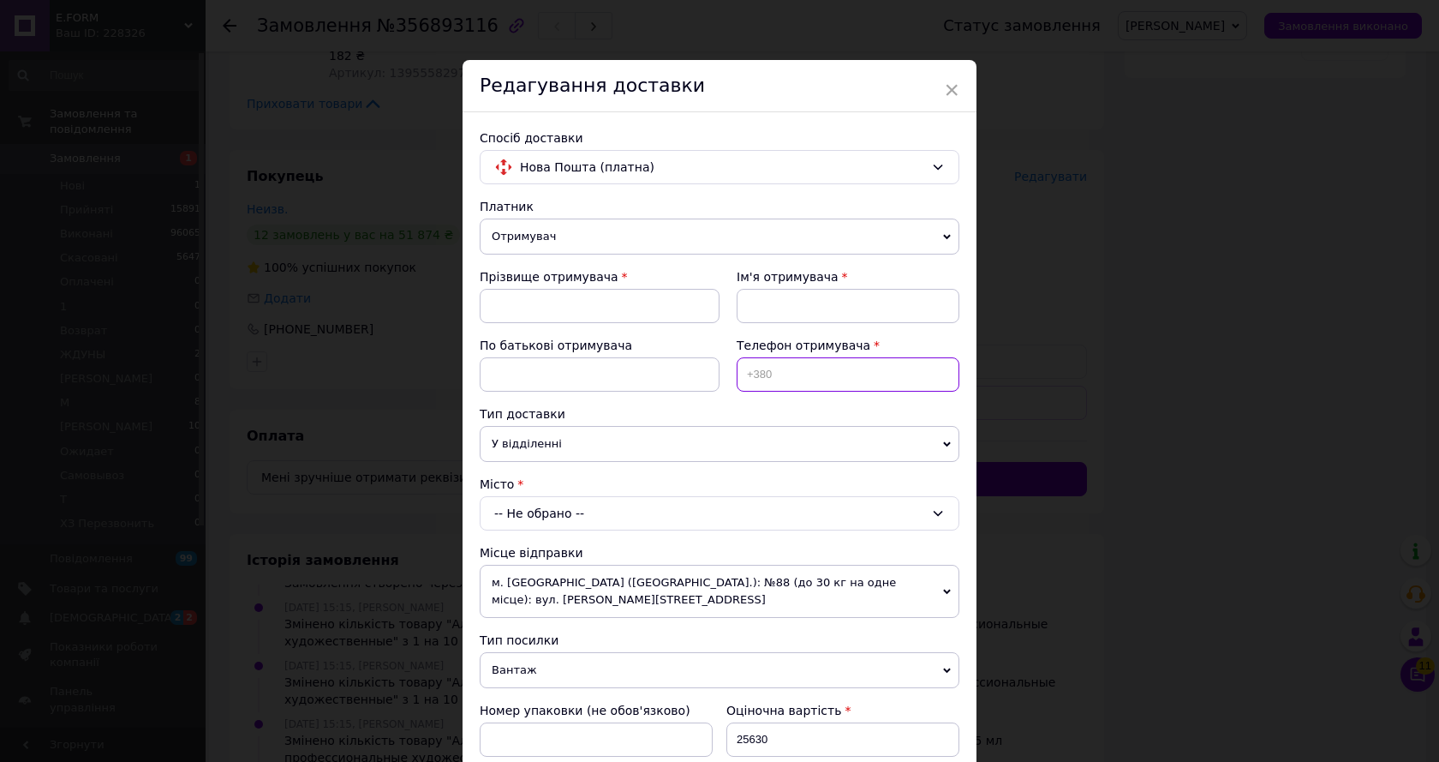
click at [819, 370] on input at bounding box center [848, 374] width 223 height 34
paste input "380505582234"
click at [745, 378] on input "380505582234" at bounding box center [848, 374] width 223 height 34
type input "[PHONE_NUMBER]"
click at [519, 295] on input at bounding box center [600, 306] width 240 height 34
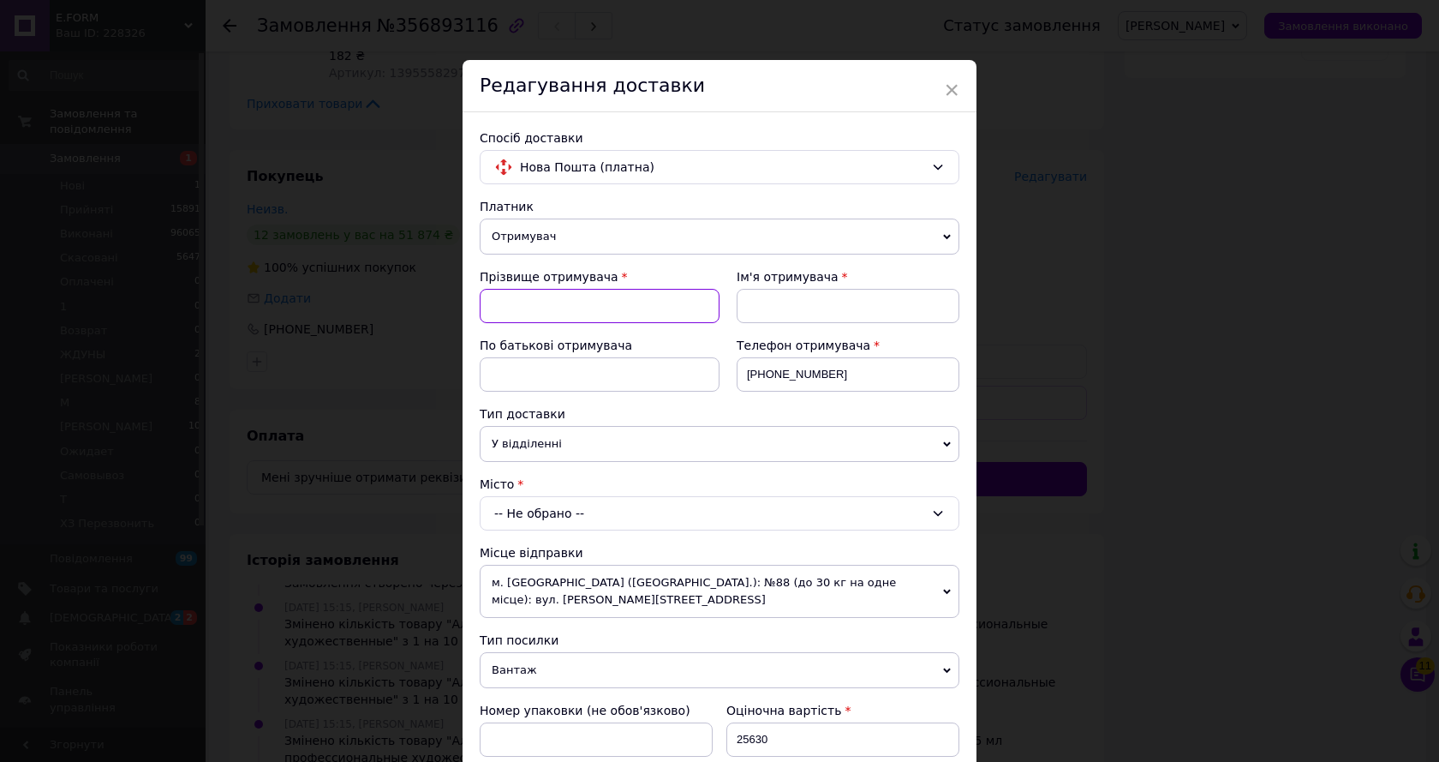
paste input "[PERSON_NAME]"
type input "[PERSON_NAME]"
click at [787, 306] on input at bounding box center [848, 306] width 223 height 34
paste input "[PERSON_NAME]"
type input "[PERSON_NAME]"
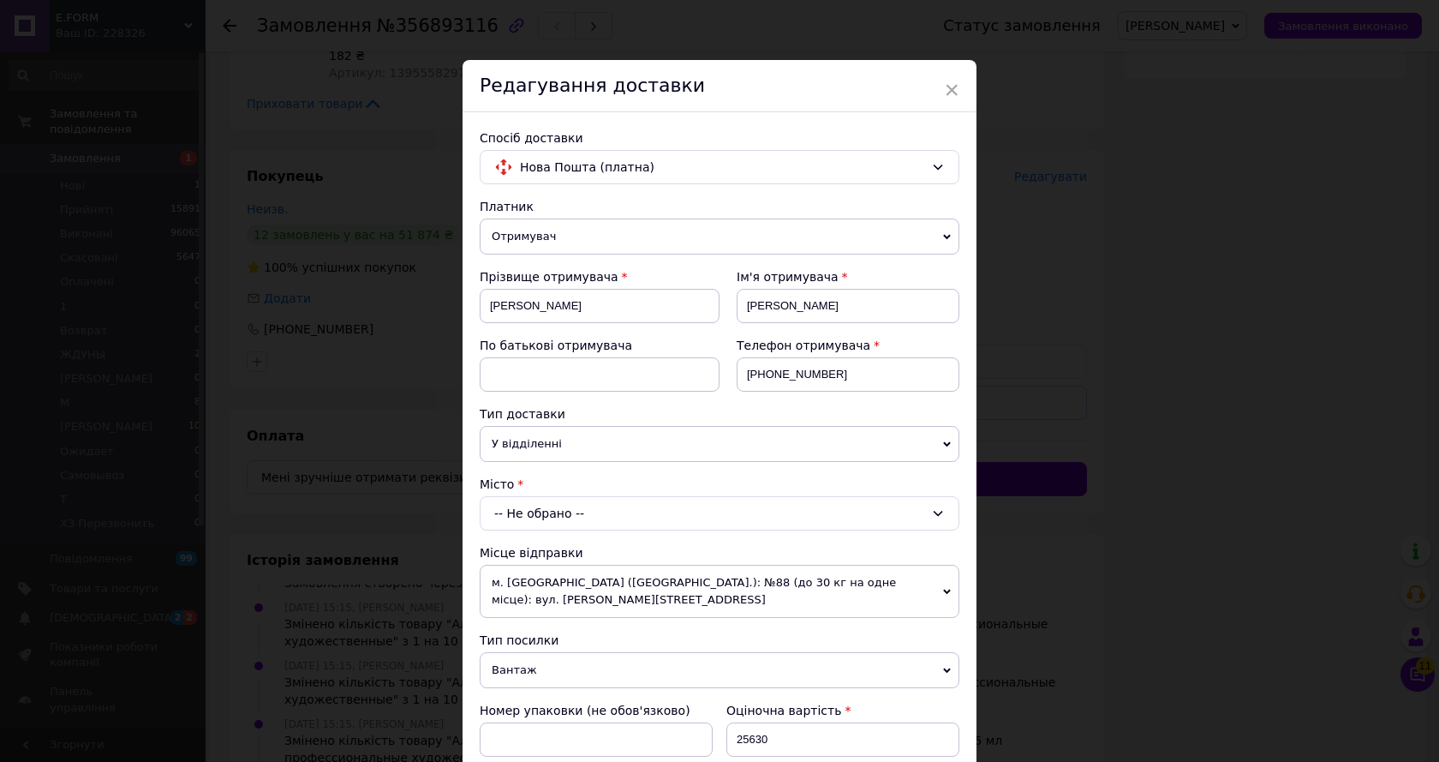
click at [587, 508] on div "-- Не обрано --" at bounding box center [720, 513] width 480 height 34
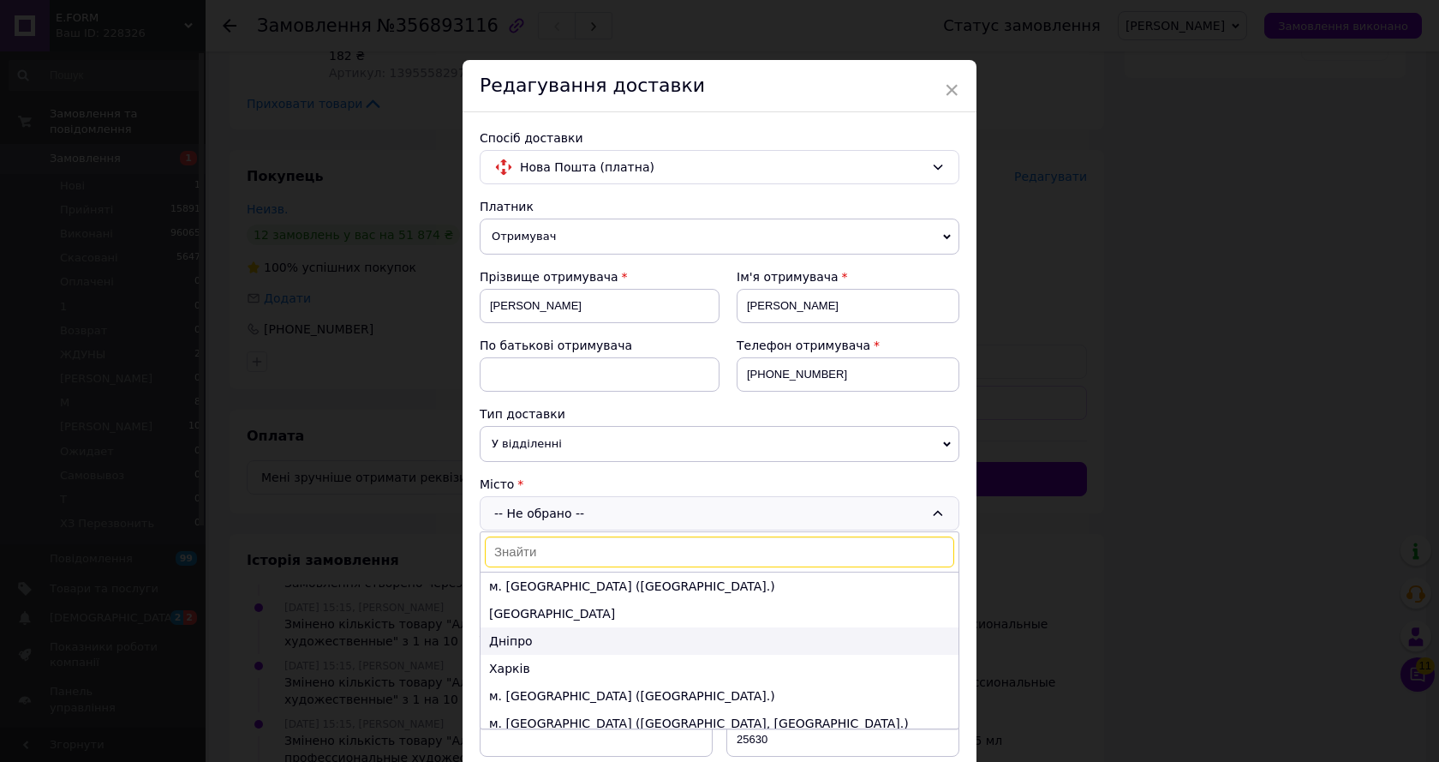
click at [597, 649] on li "Дніпро" at bounding box center [720, 640] width 478 height 27
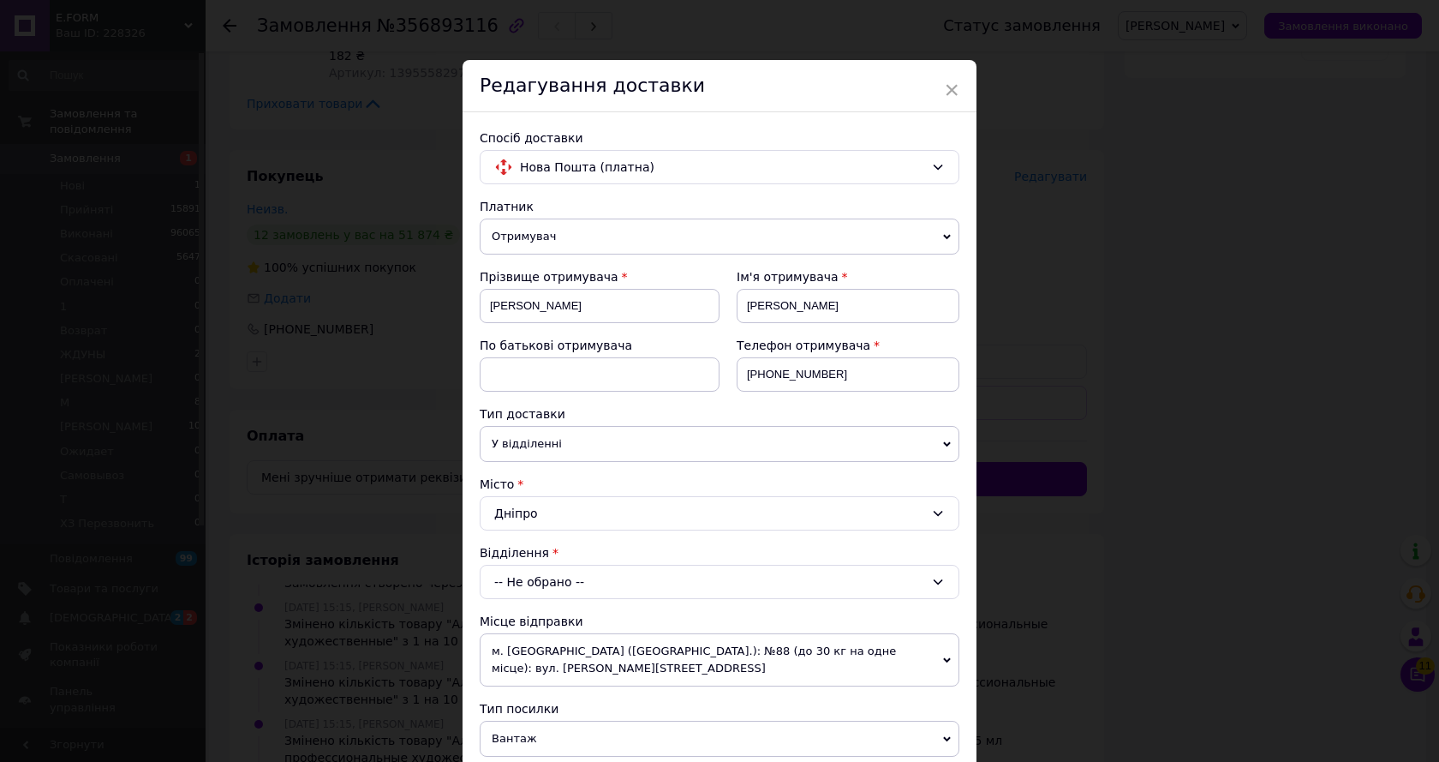
click at [582, 580] on div "-- Не обрано --" at bounding box center [720, 582] width 480 height 34
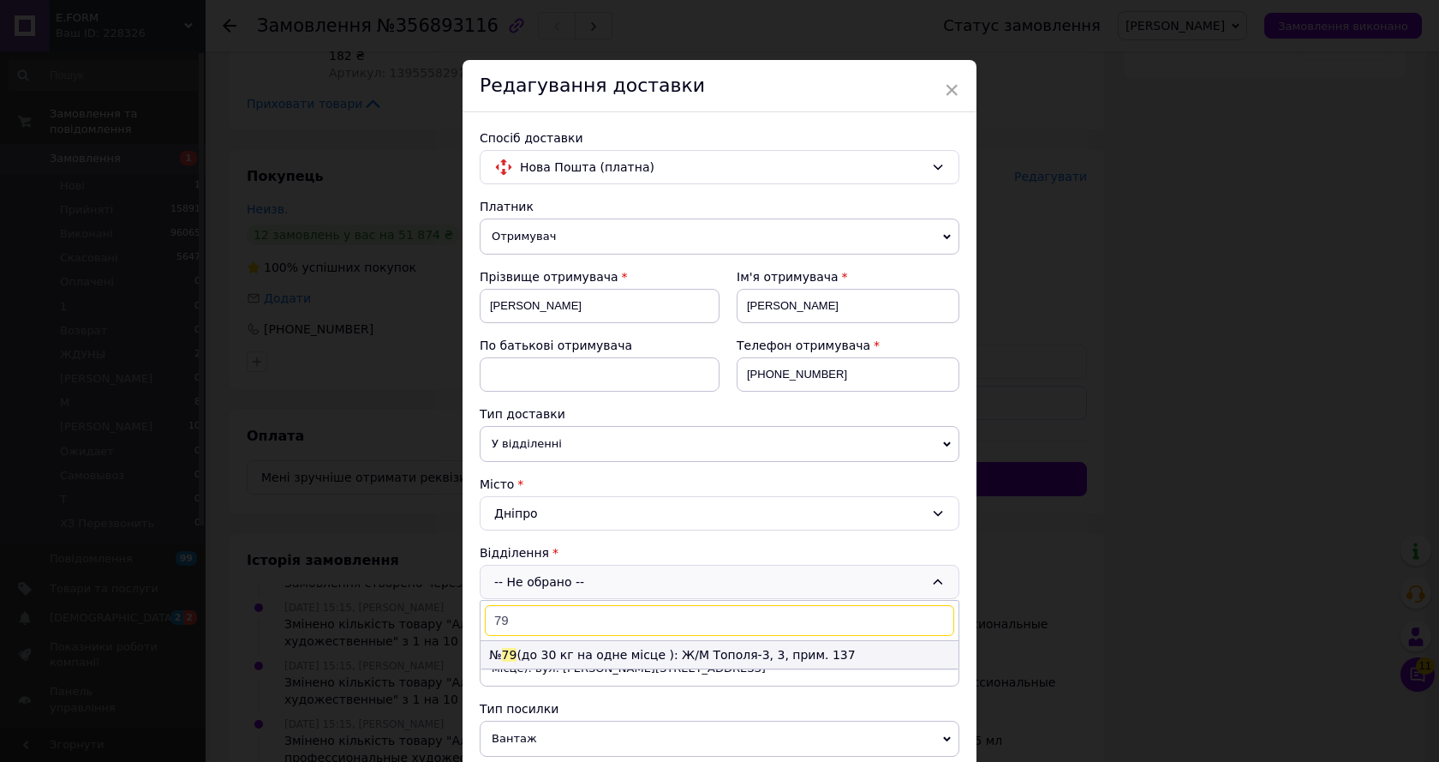
type input "79"
click at [624, 650] on li "№ 79 (до 30 кг на одне місце ): Ж/М Тополя-3, 3, прим. 137" at bounding box center [720, 654] width 478 height 27
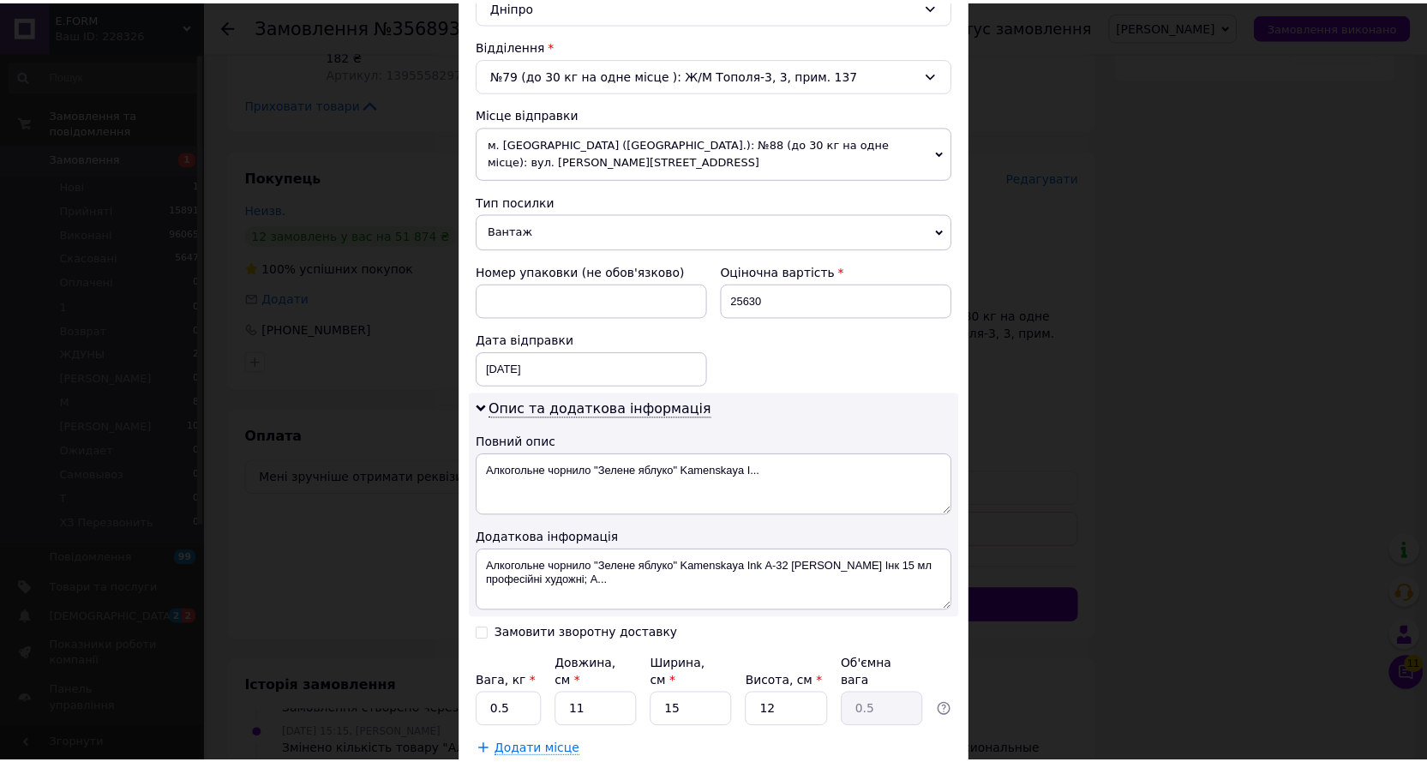
scroll to position [599, 0]
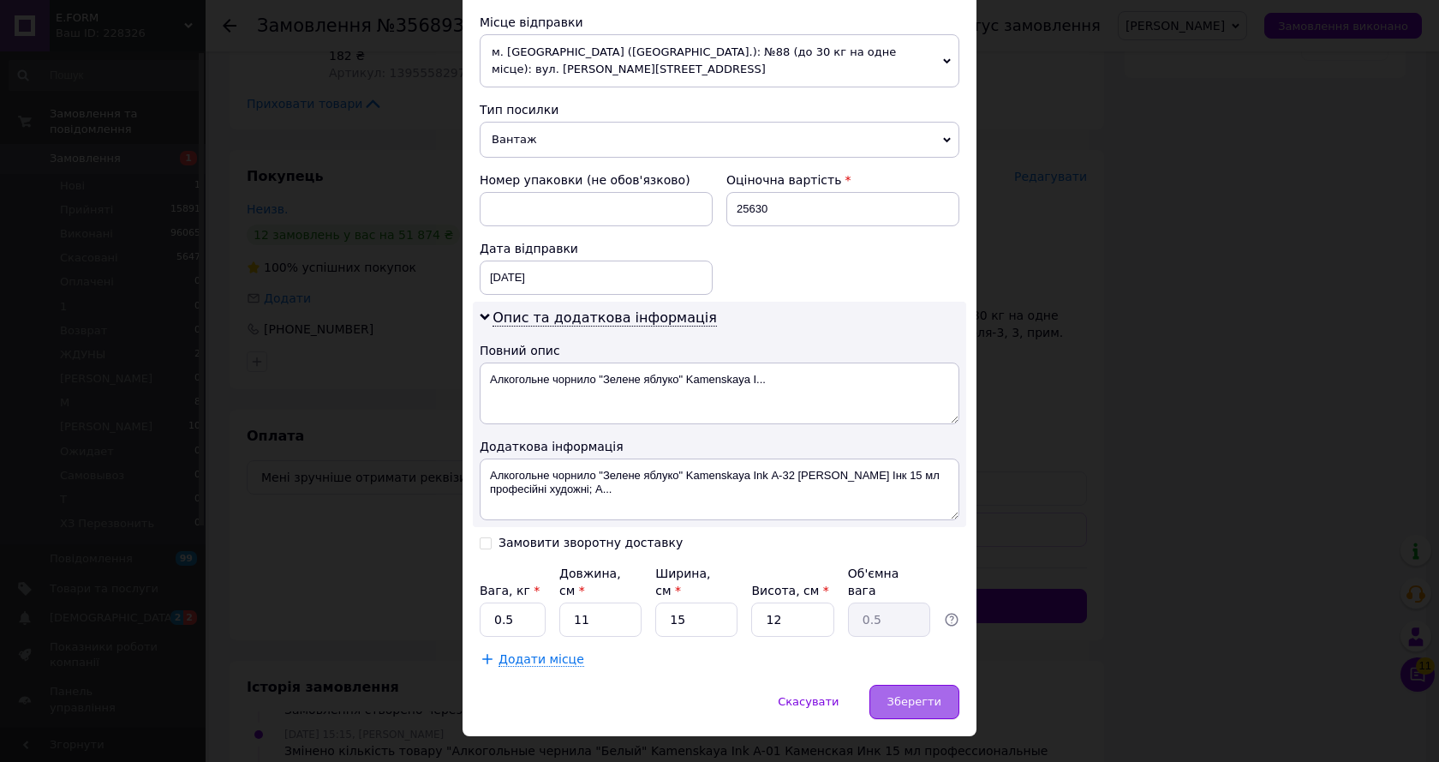
click at [904, 695] on span "Зберегти" at bounding box center [915, 701] width 54 height 13
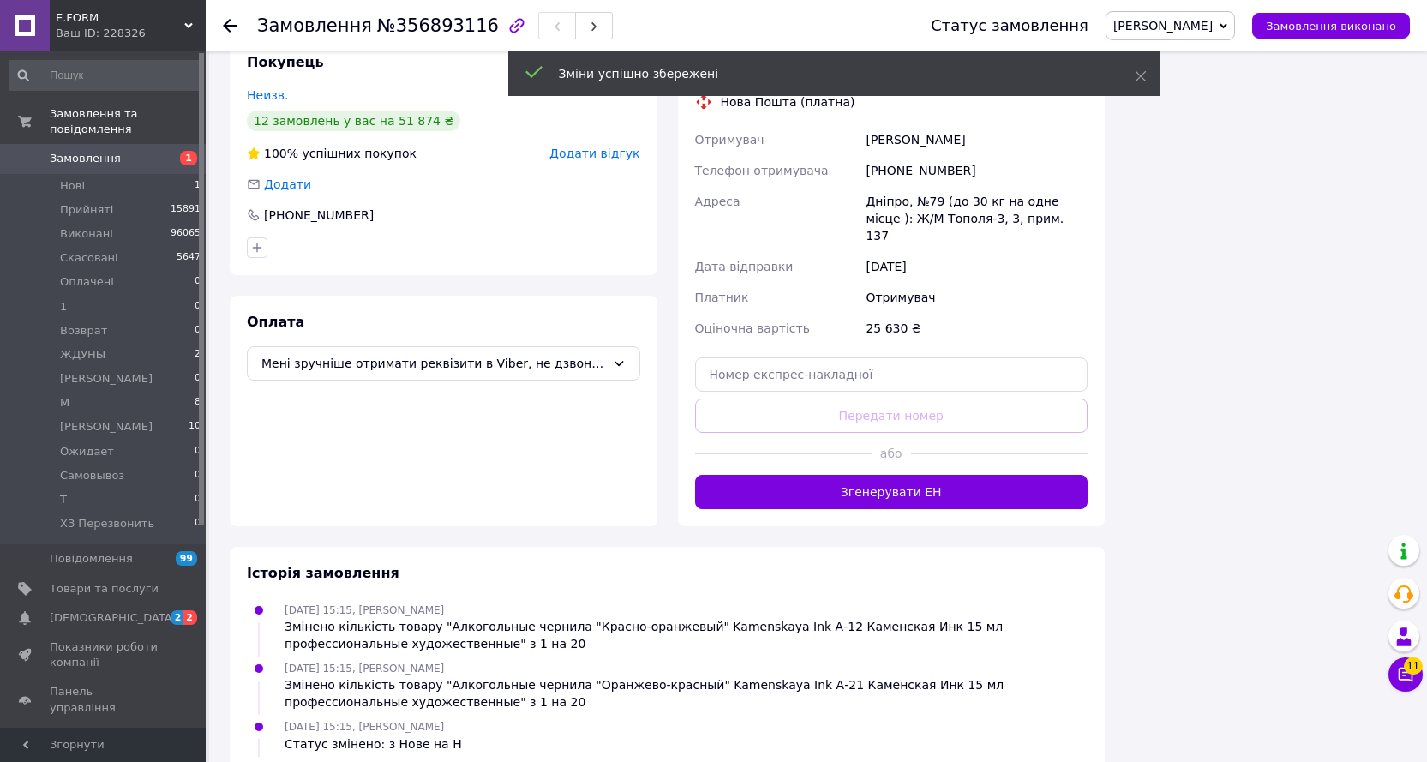
scroll to position [1285, 0]
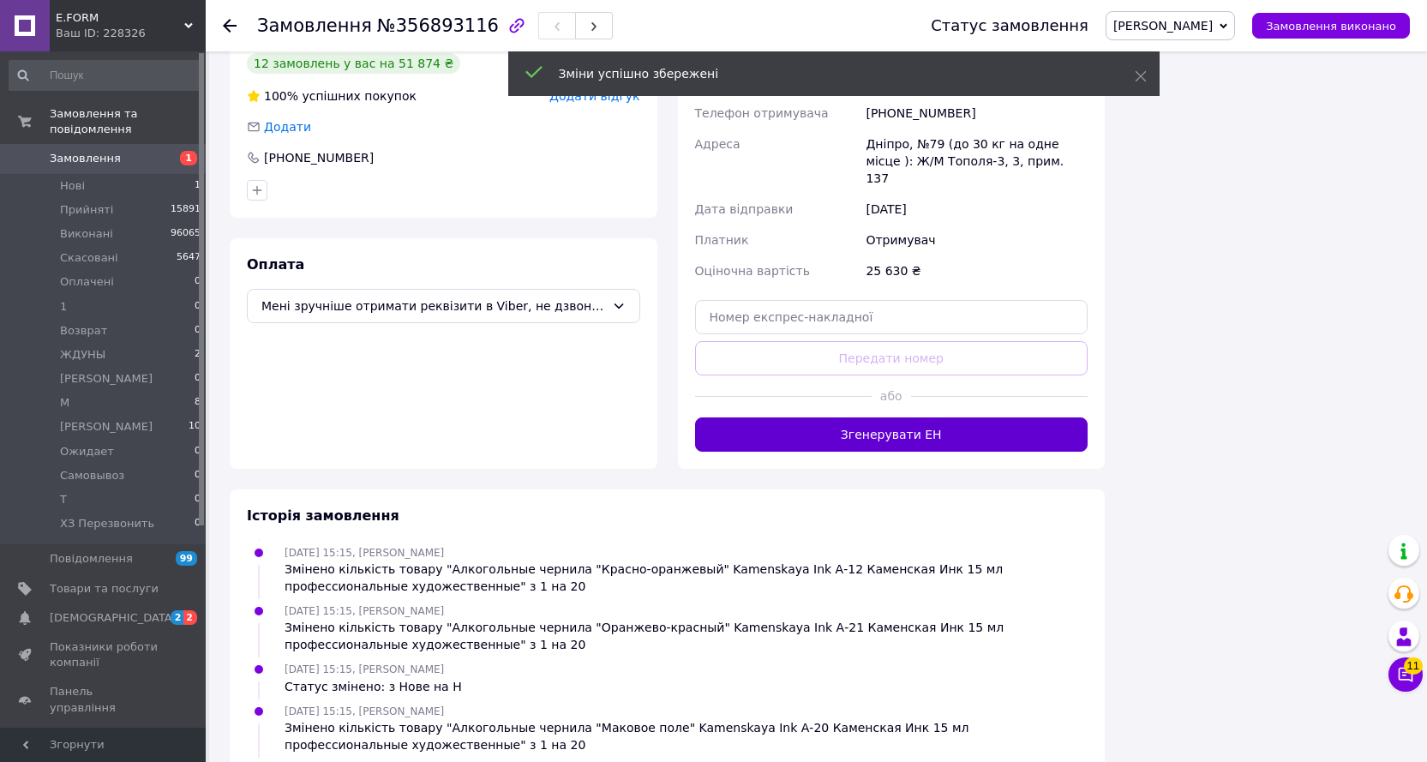
click at [904, 417] on button "Згенерувати ЕН" at bounding box center [891, 434] width 393 height 34
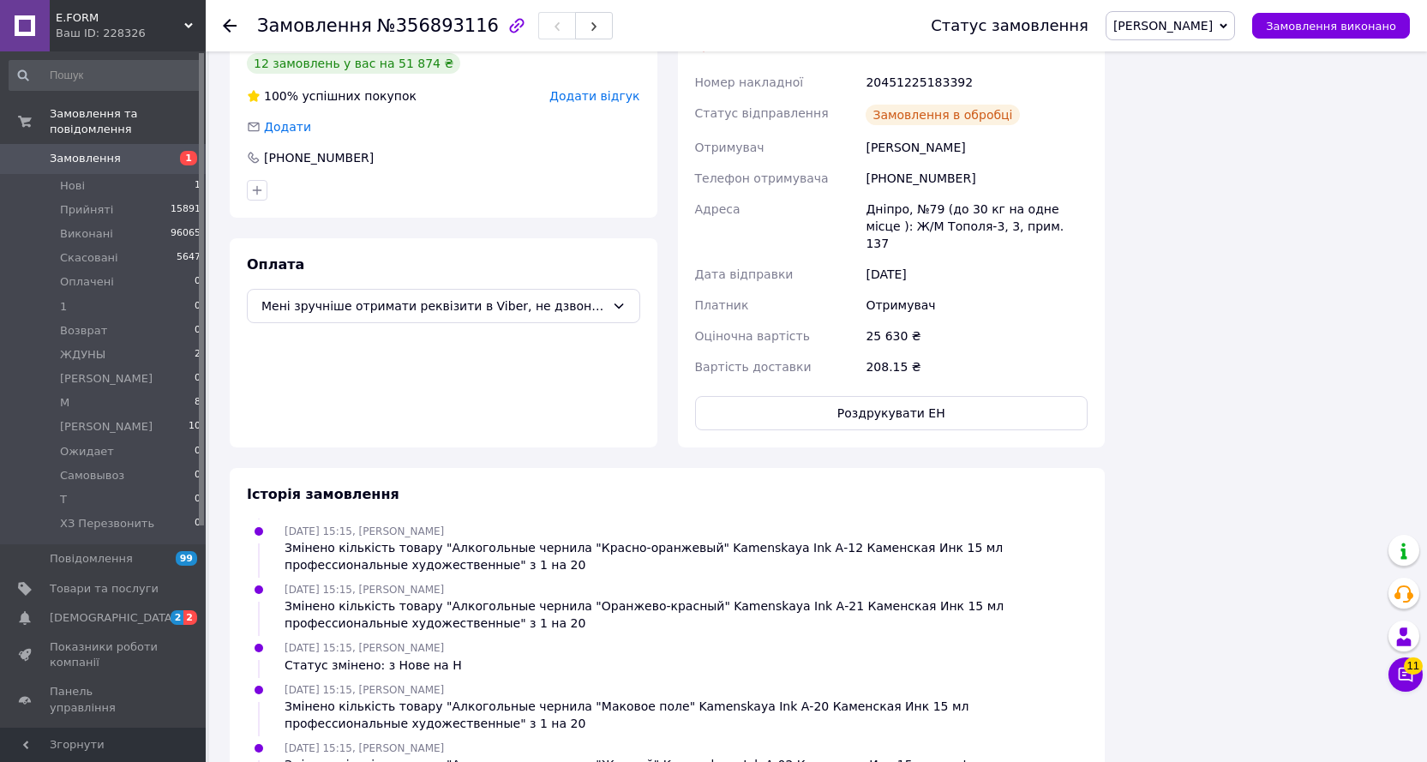
scroll to position [236, 0]
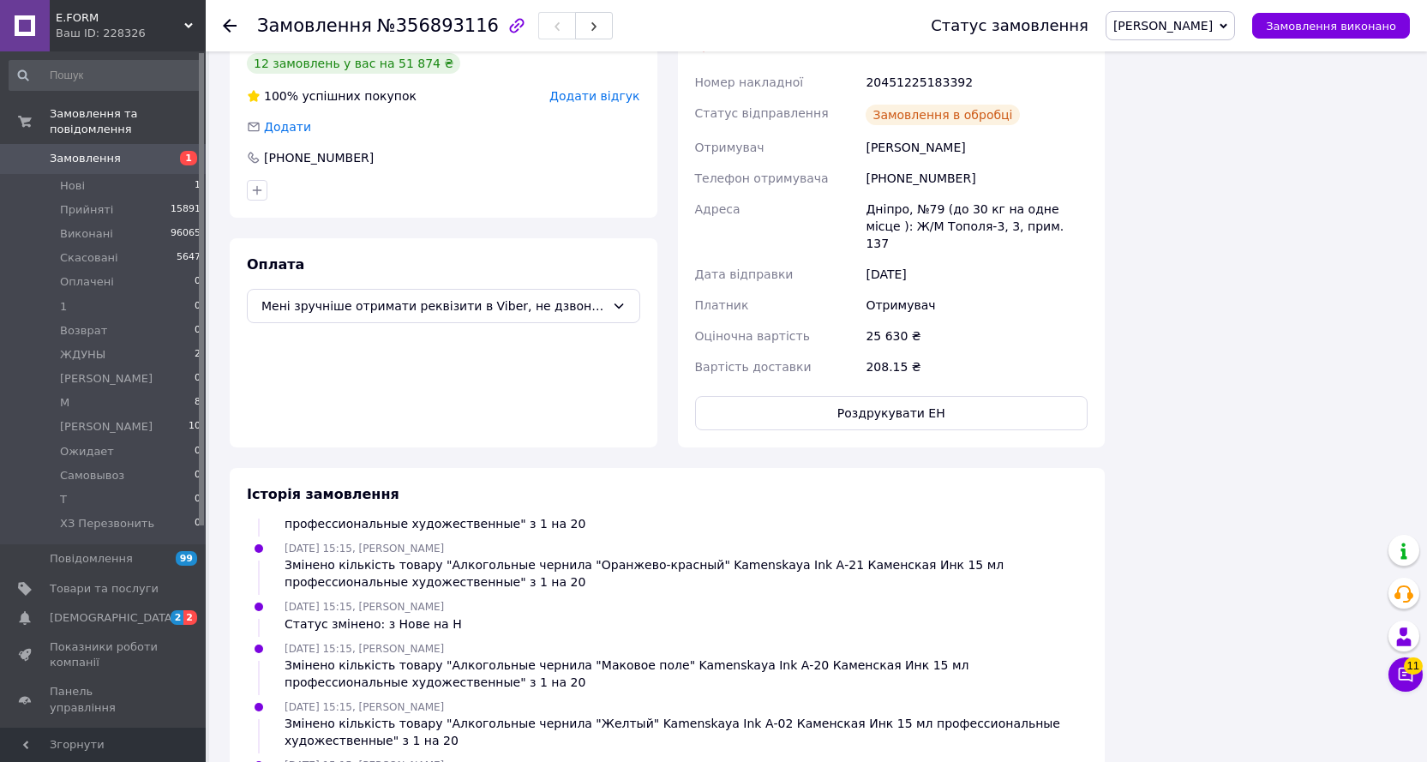
click at [1309, 24] on span "Замовлення виконано" at bounding box center [1331, 26] width 130 height 13
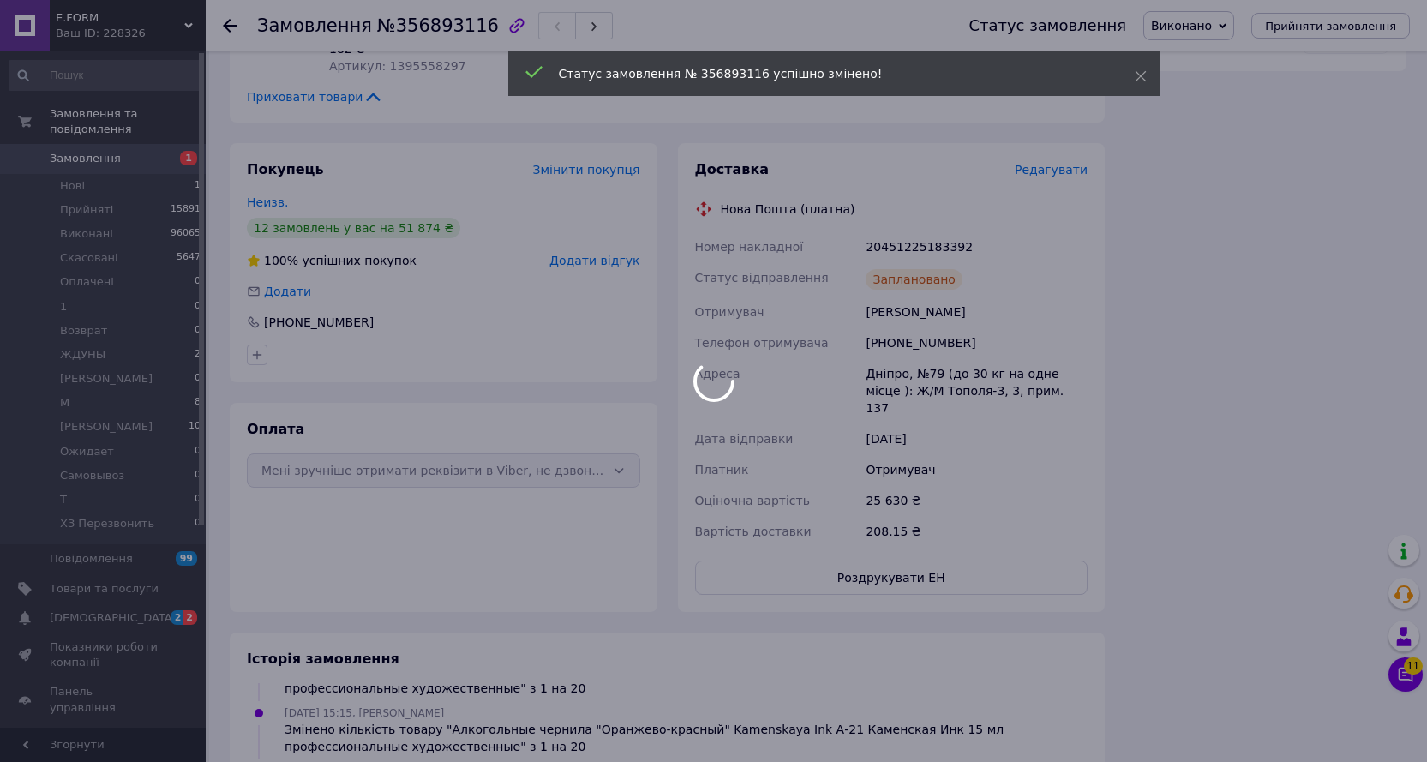
scroll to position [1114, 0]
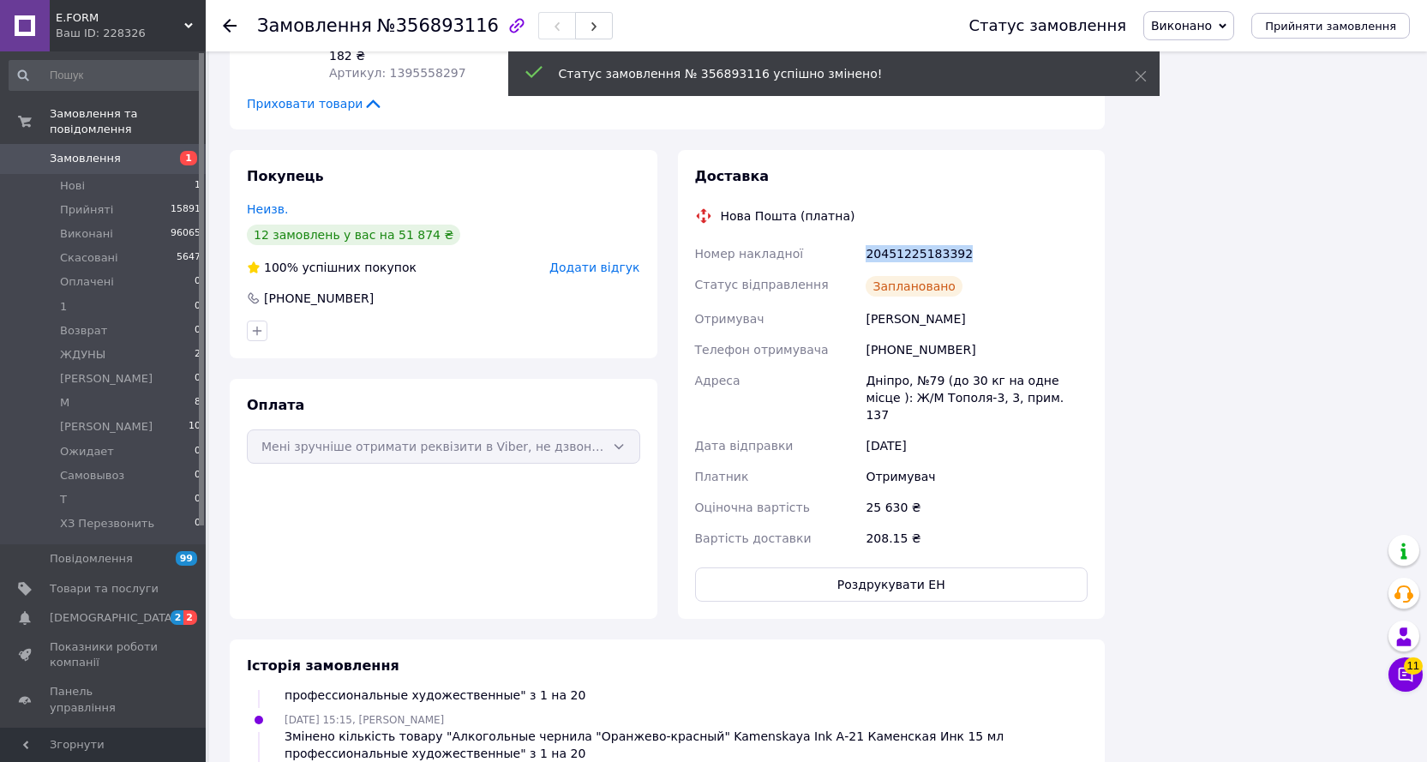
drag, startPoint x: 964, startPoint y: 220, endPoint x: 841, endPoint y: 220, distance: 123.4
click at [841, 238] on div "Номер накладної 20451225183392 Статус відправлення Заплановано Отримувач [PERSO…" at bounding box center [891, 395] width 400 height 315
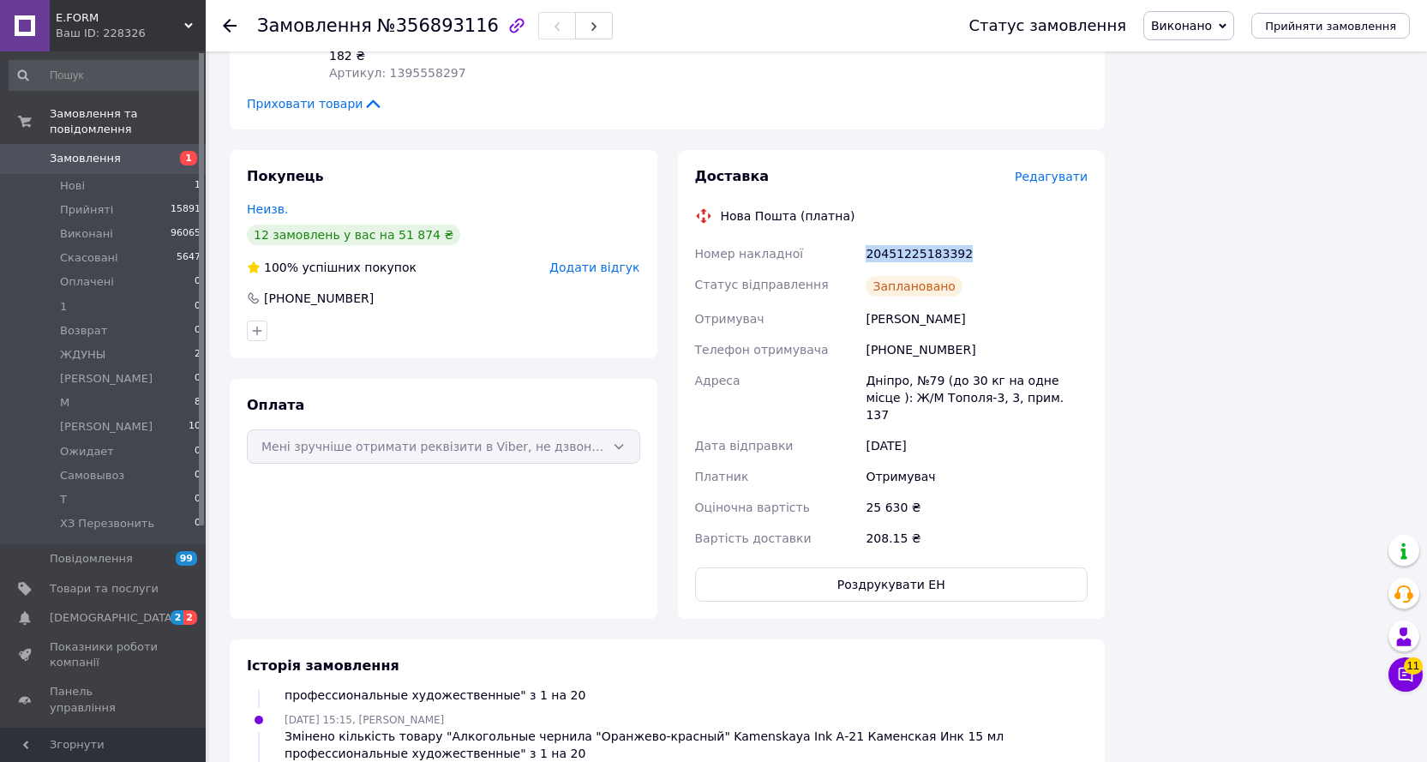
copy div "Номер накладної 20451225183392"
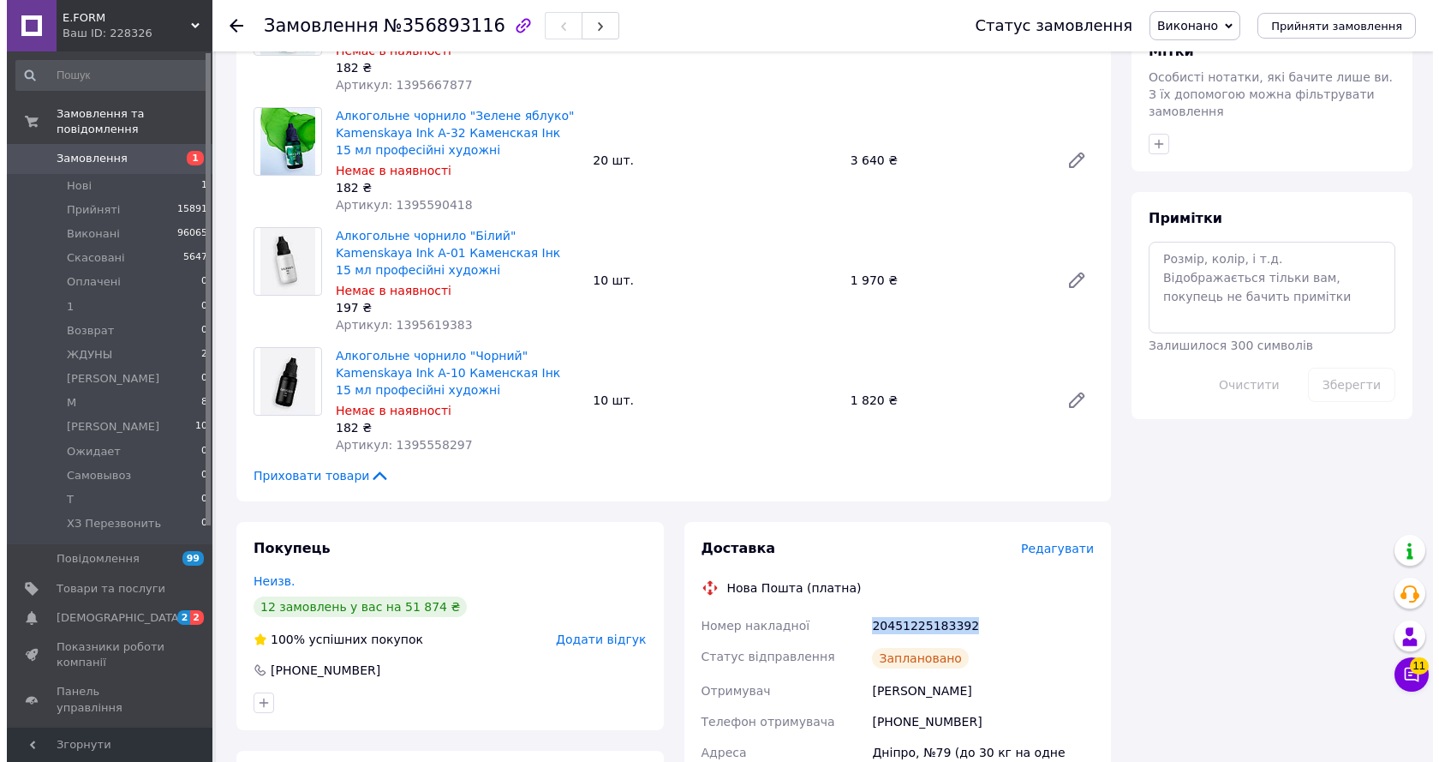
scroll to position [771, 0]
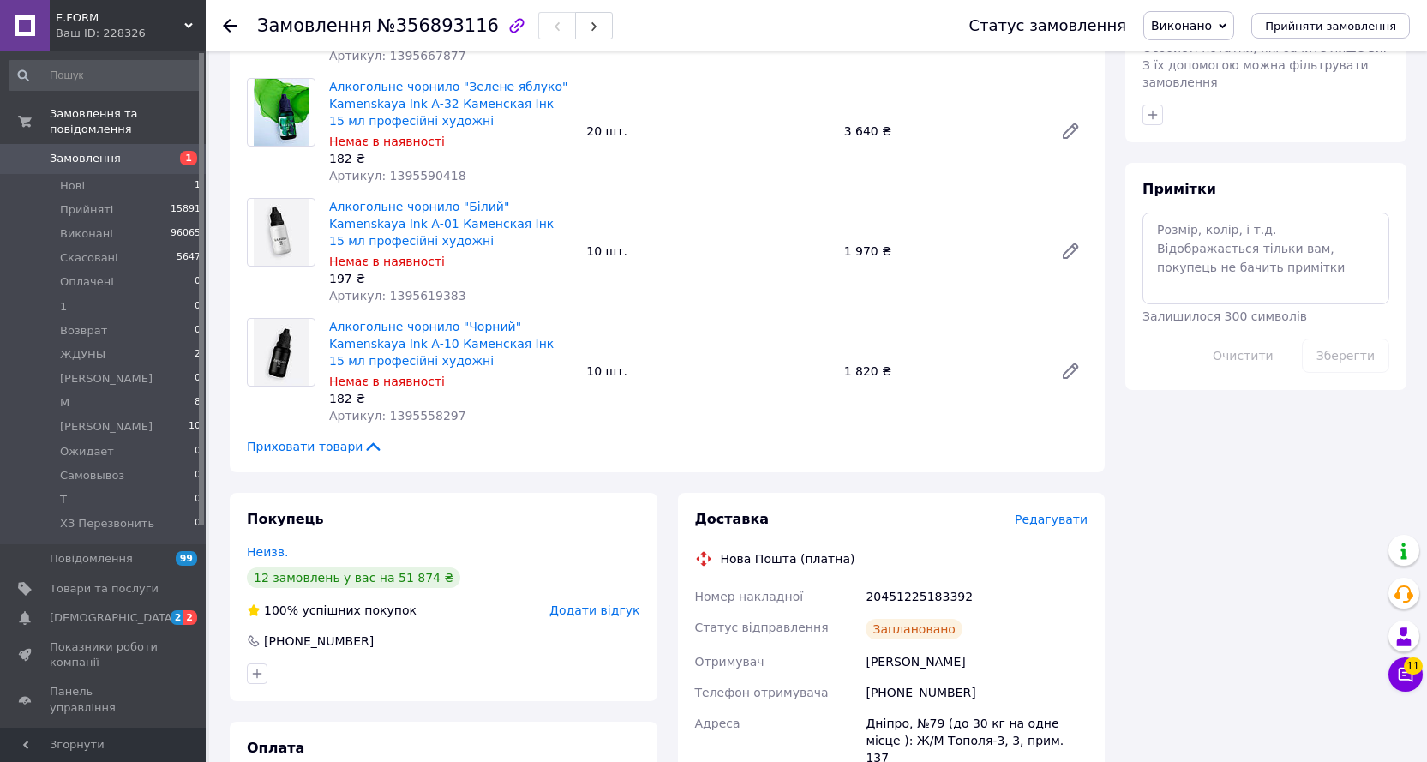
click at [1049, 512] on span "Редагувати" at bounding box center [1050, 519] width 73 height 14
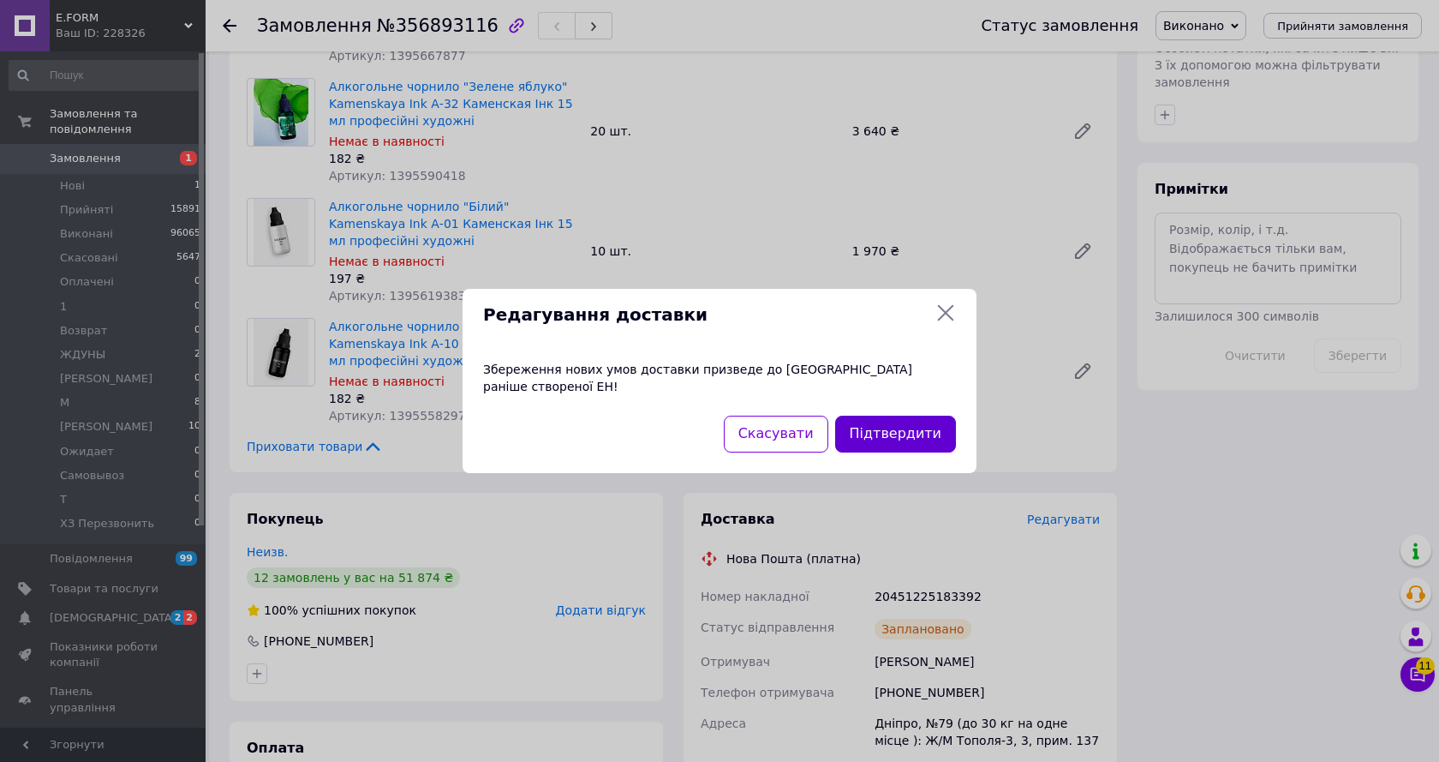
click at [903, 425] on button "Підтвердити" at bounding box center [895, 434] width 121 height 37
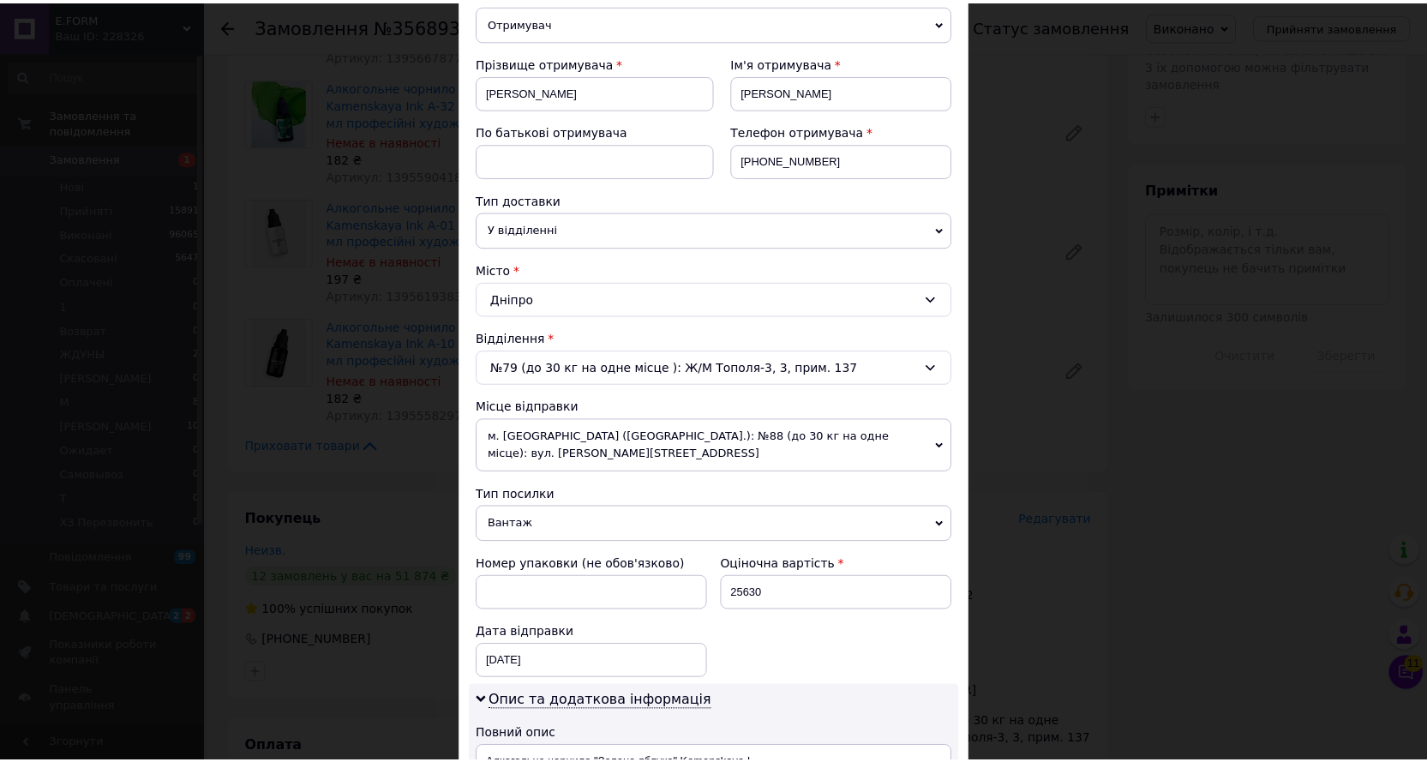
scroll to position [599, 0]
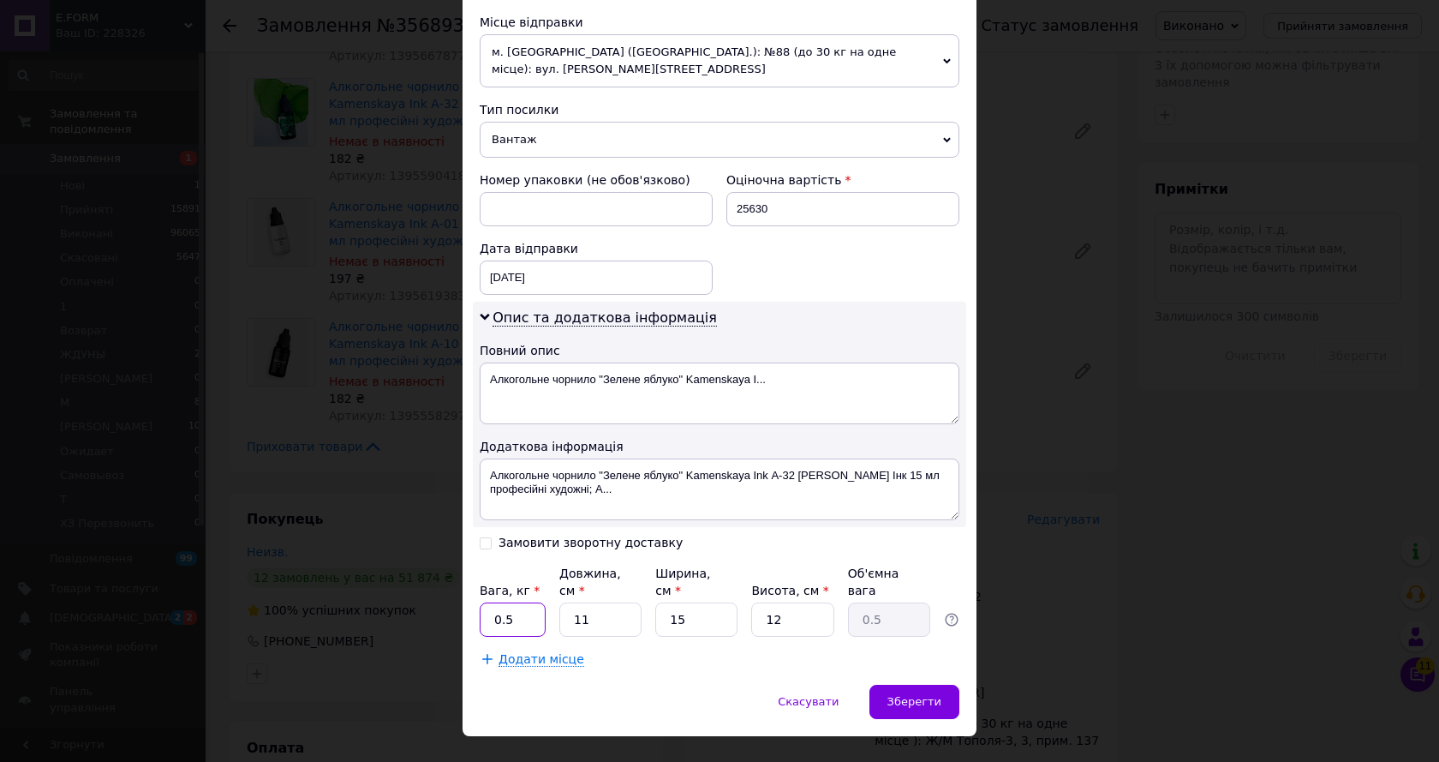
drag, startPoint x: 487, startPoint y: 579, endPoint x: 517, endPoint y: 582, distance: 30.1
click at [518, 602] on input "0.5" at bounding box center [513, 619] width 66 height 34
type input "2"
click at [918, 695] on span "Зберегти" at bounding box center [915, 701] width 54 height 13
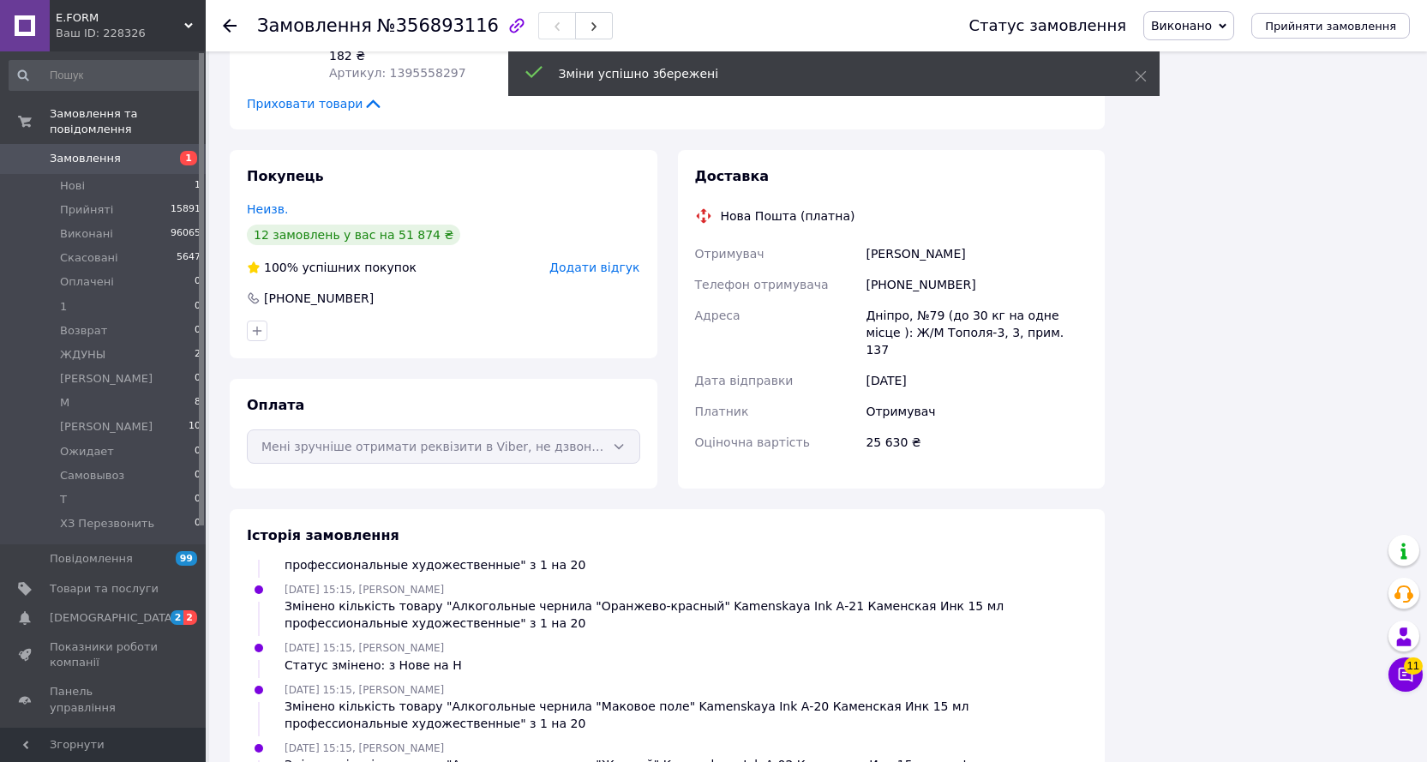
scroll to position [360, 0]
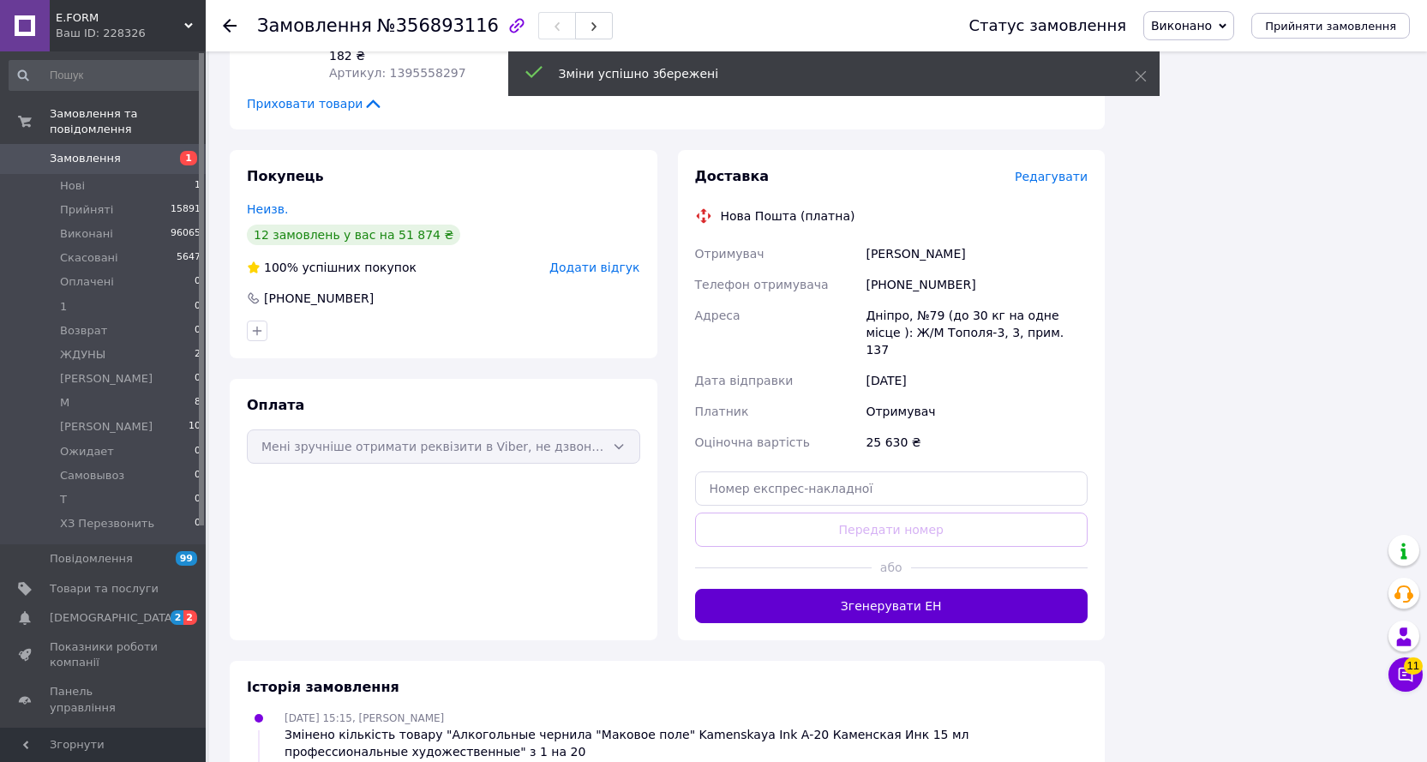
click at [910, 589] on button "Згенерувати ЕН" at bounding box center [891, 606] width 393 height 34
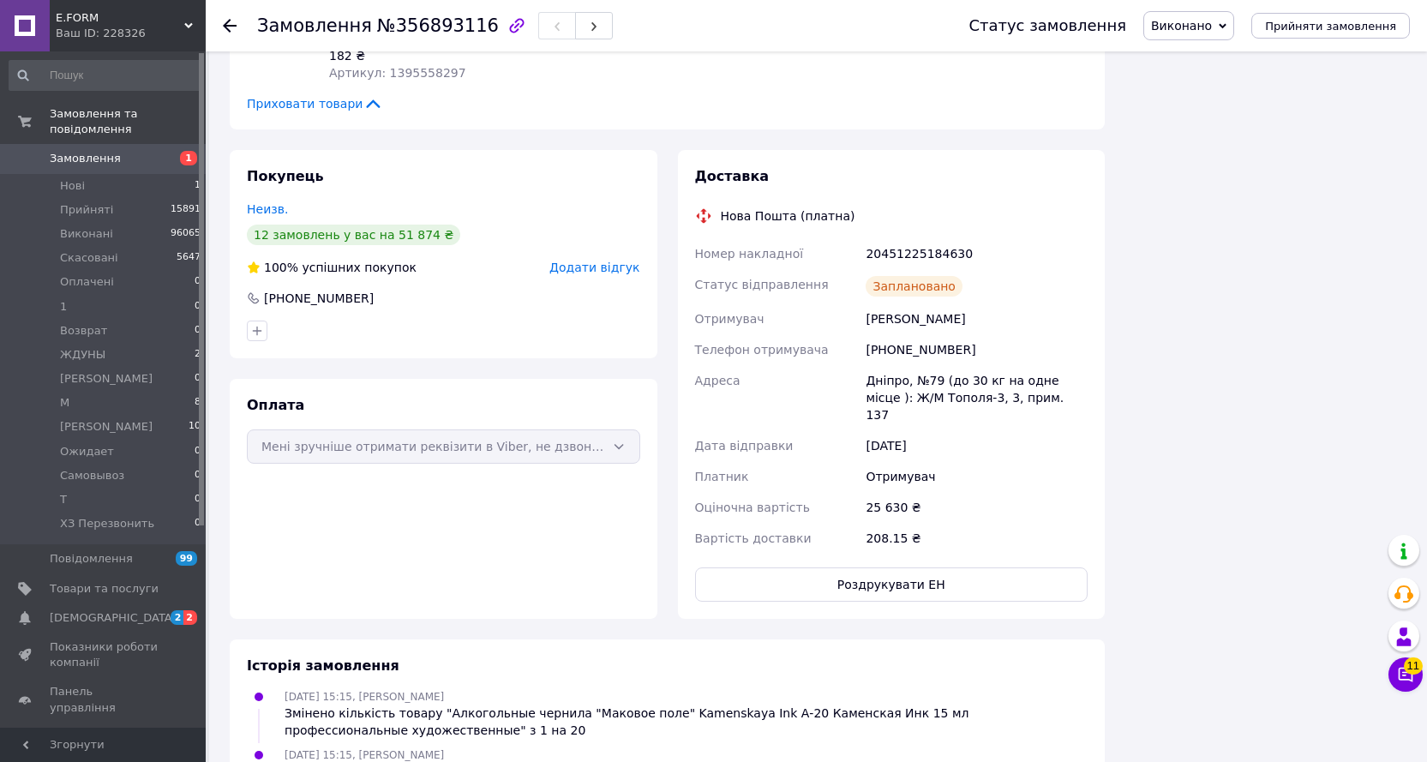
scroll to position [401, 0]
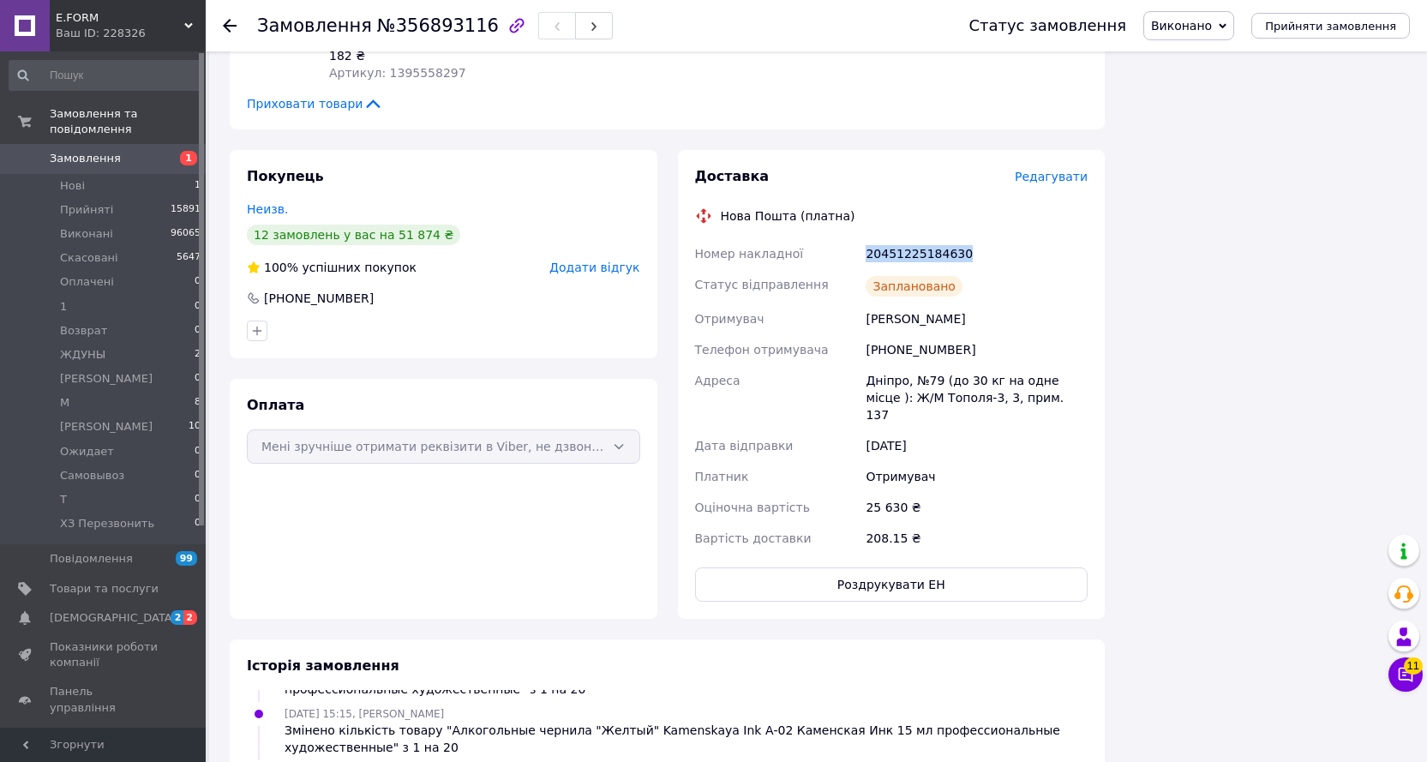
drag, startPoint x: 969, startPoint y: 220, endPoint x: 830, endPoint y: 218, distance: 138.8
click at [830, 238] on div "Номер накладної 20451225184630 Статус відправлення Заплановано Отримувач [PERSO…" at bounding box center [891, 395] width 400 height 315
copy div "Номер накладної 20451225184630"
click at [224, 17] on div at bounding box center [230, 25] width 14 height 17
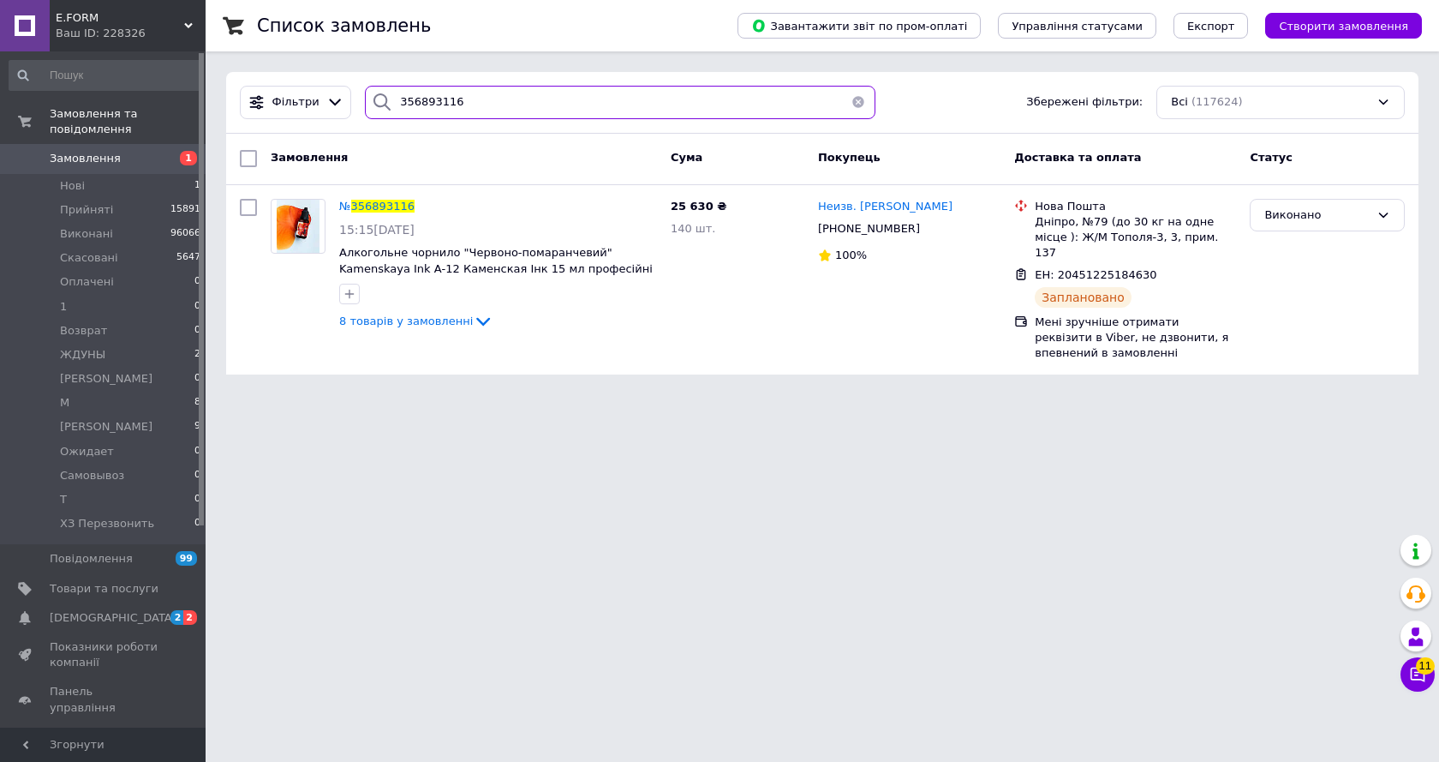
drag, startPoint x: 462, startPoint y: 103, endPoint x: 302, endPoint y: 120, distance: 160.3
click at [302, 120] on div "Фільтри 356893116 Збережені фільтри: Всі (117624)" at bounding box center [822, 103] width 1193 height 62
paste input "2800"
type input "356892800"
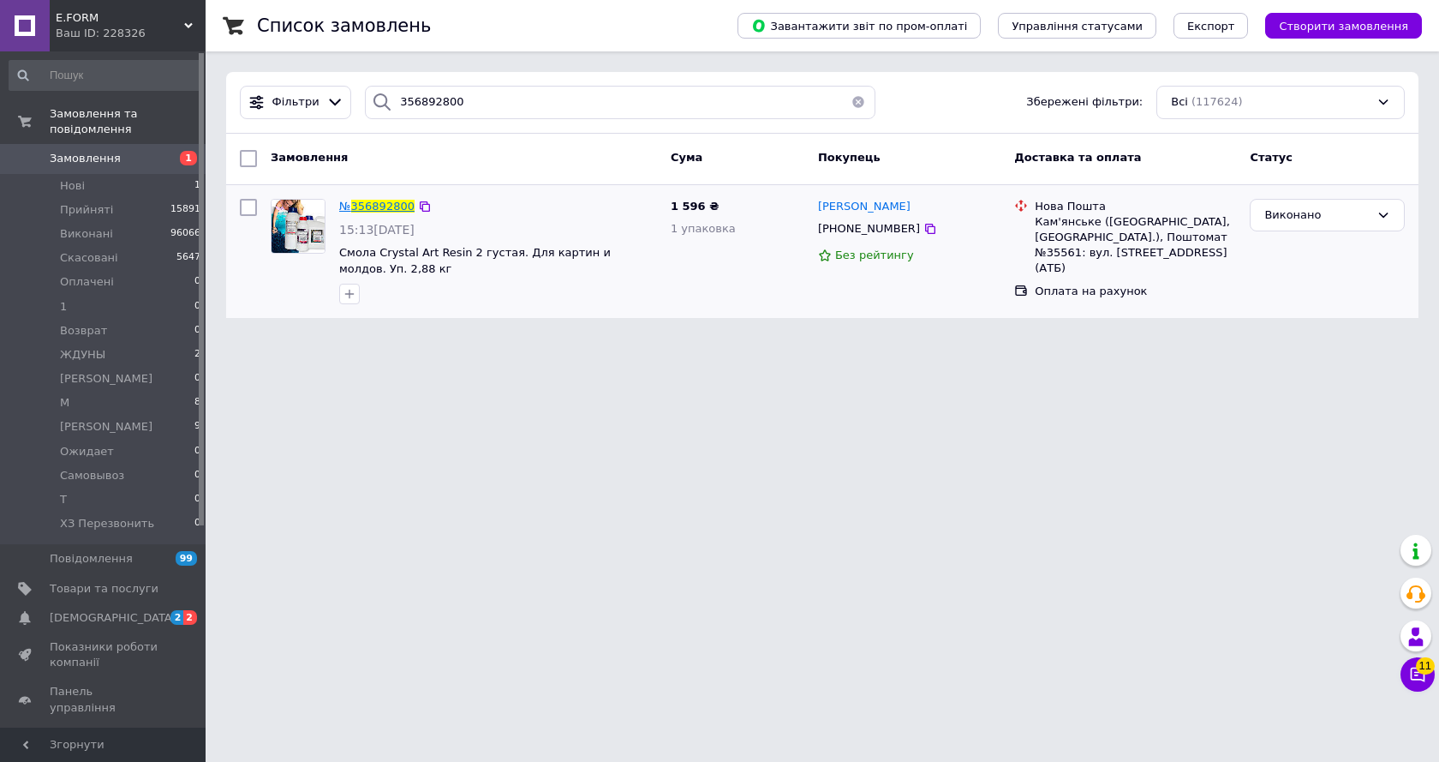
click at [382, 200] on span "356892800" at bounding box center [382, 206] width 63 height 13
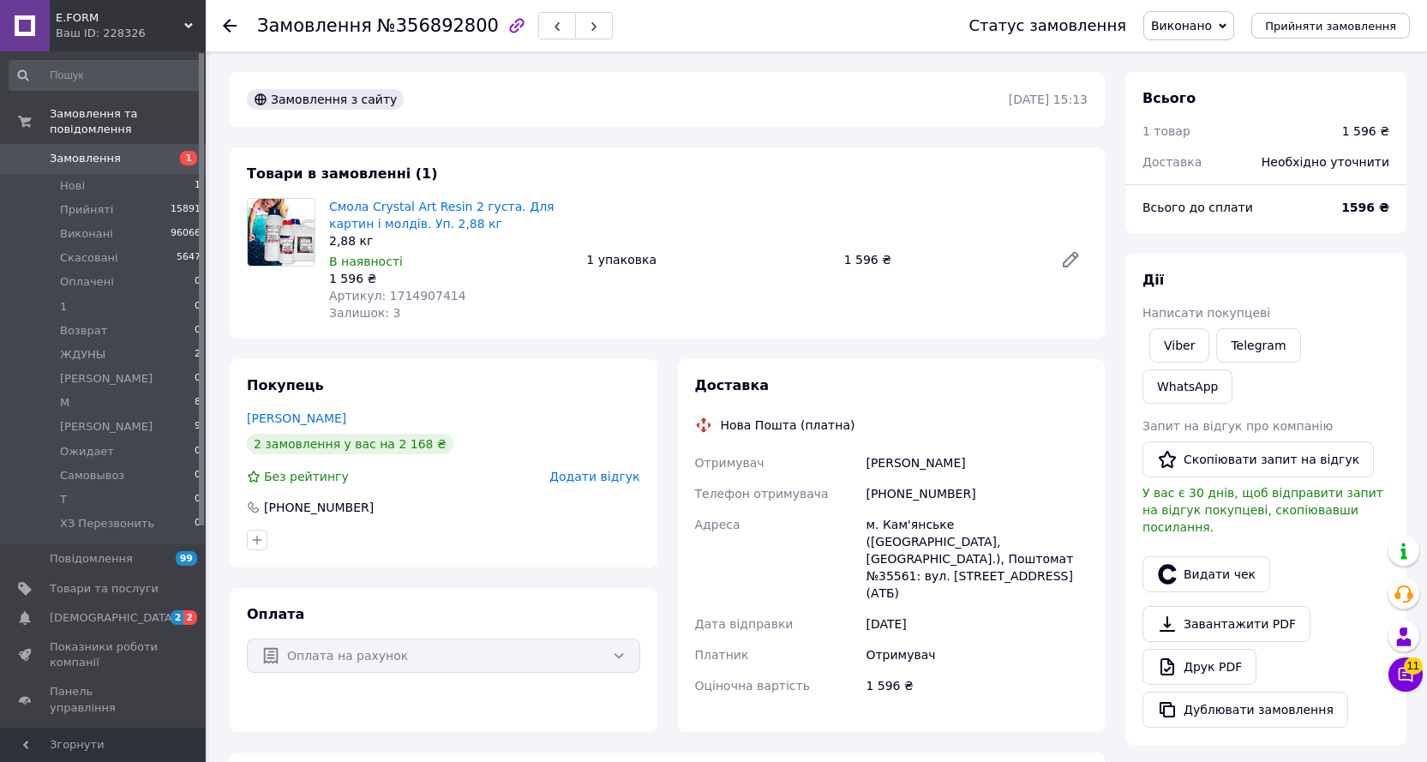
click at [1190, 23] on span "Виконано" at bounding box center [1181, 26] width 61 height 14
click at [1205, 111] on li "Оплачено" at bounding box center [1199, 112] width 111 height 26
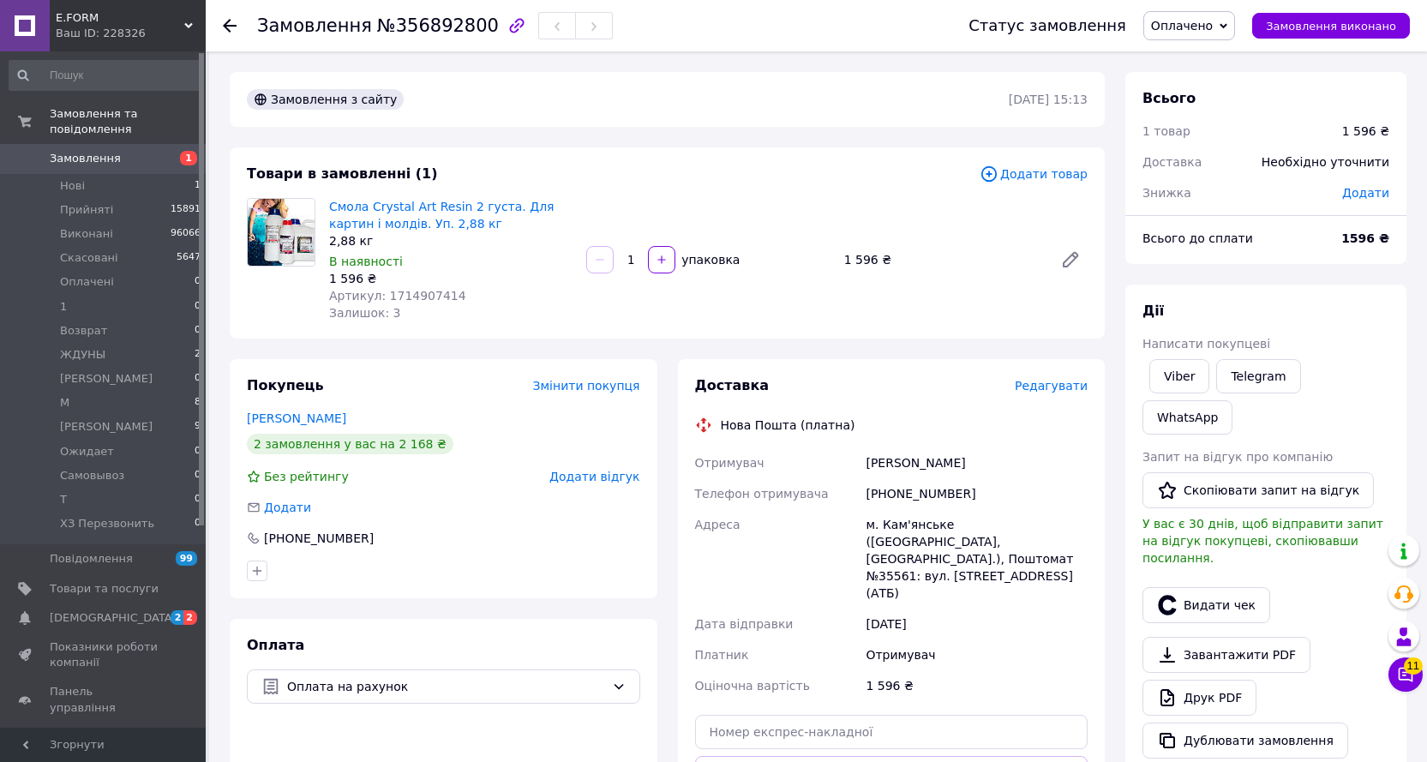
click at [1054, 385] on span "Редагувати" at bounding box center [1050, 386] width 73 height 14
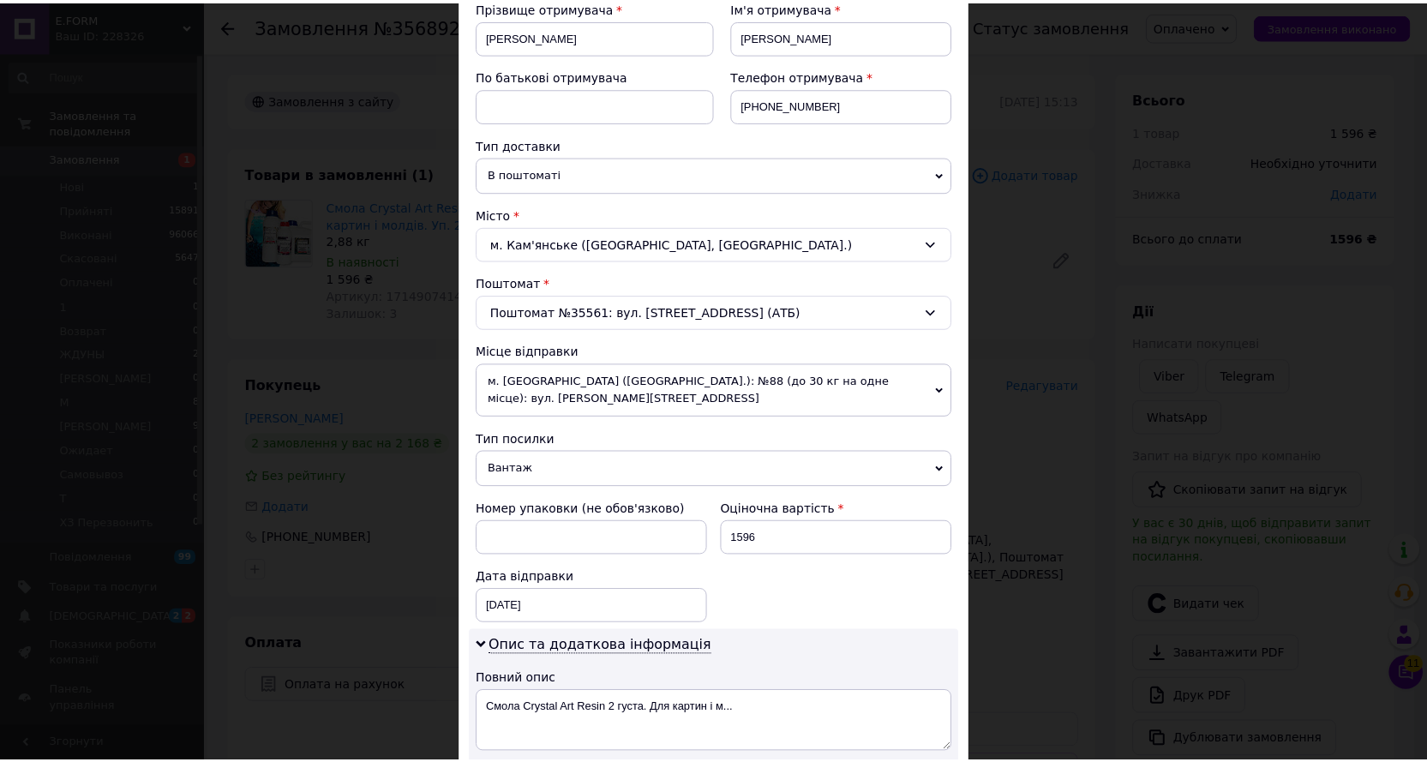
scroll to position [599, 0]
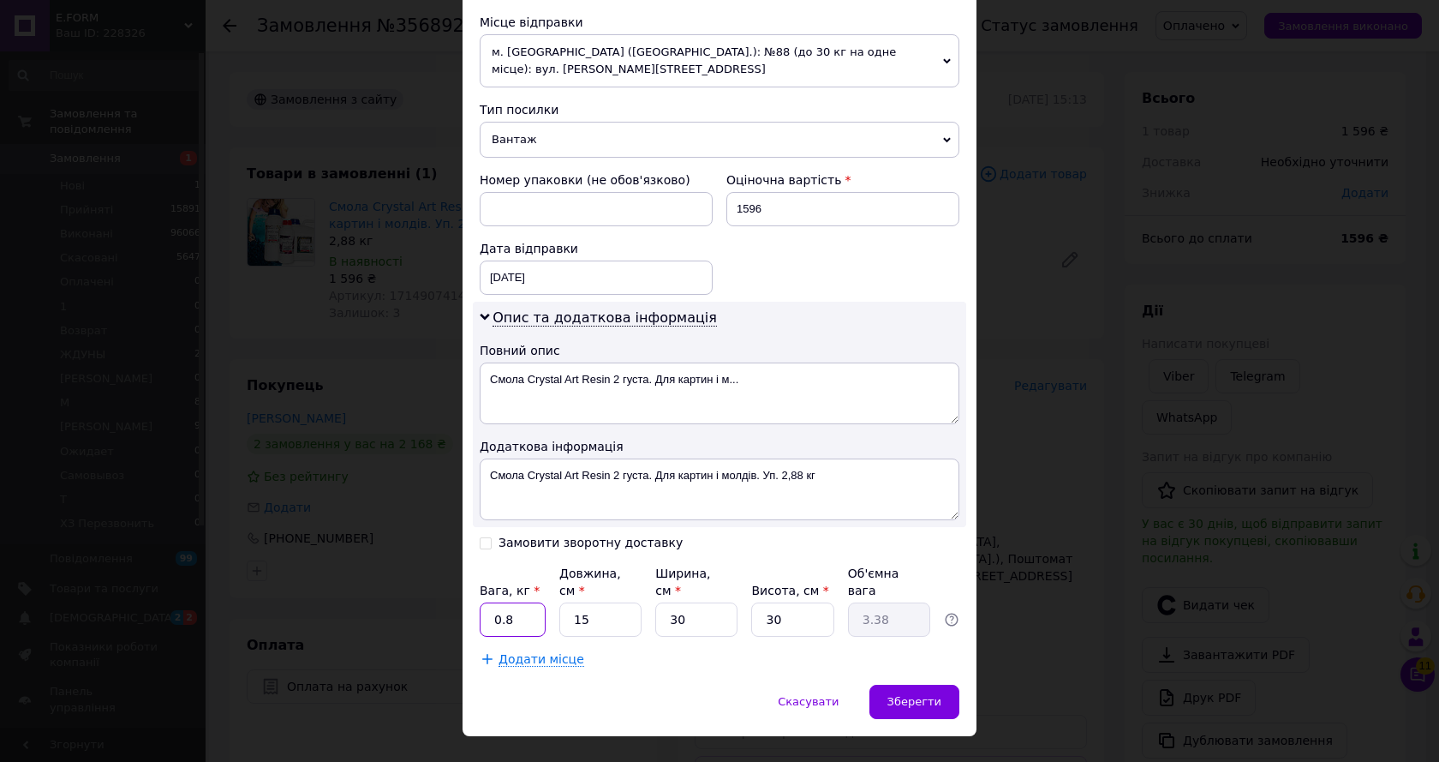
drag, startPoint x: 490, startPoint y: 577, endPoint x: 523, endPoint y: 589, distance: 34.7
click at [523, 602] on input "0.8" at bounding box center [513, 619] width 66 height 34
type input "3"
click at [716, 602] on input "30" at bounding box center [696, 619] width 82 height 34
type input "3"
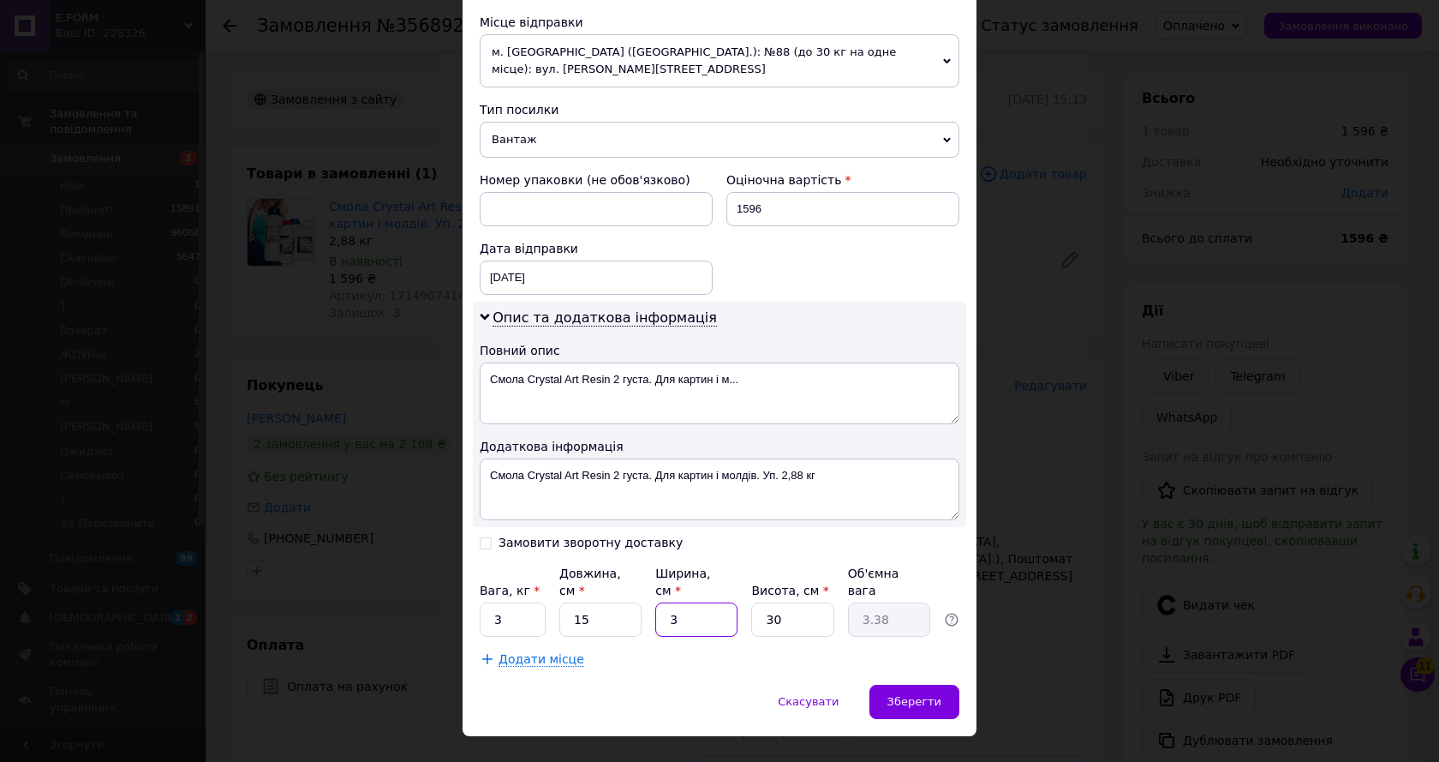
type input "0.34"
type input "3"
click at [904, 685] on div "Зберегти" at bounding box center [915, 702] width 90 height 34
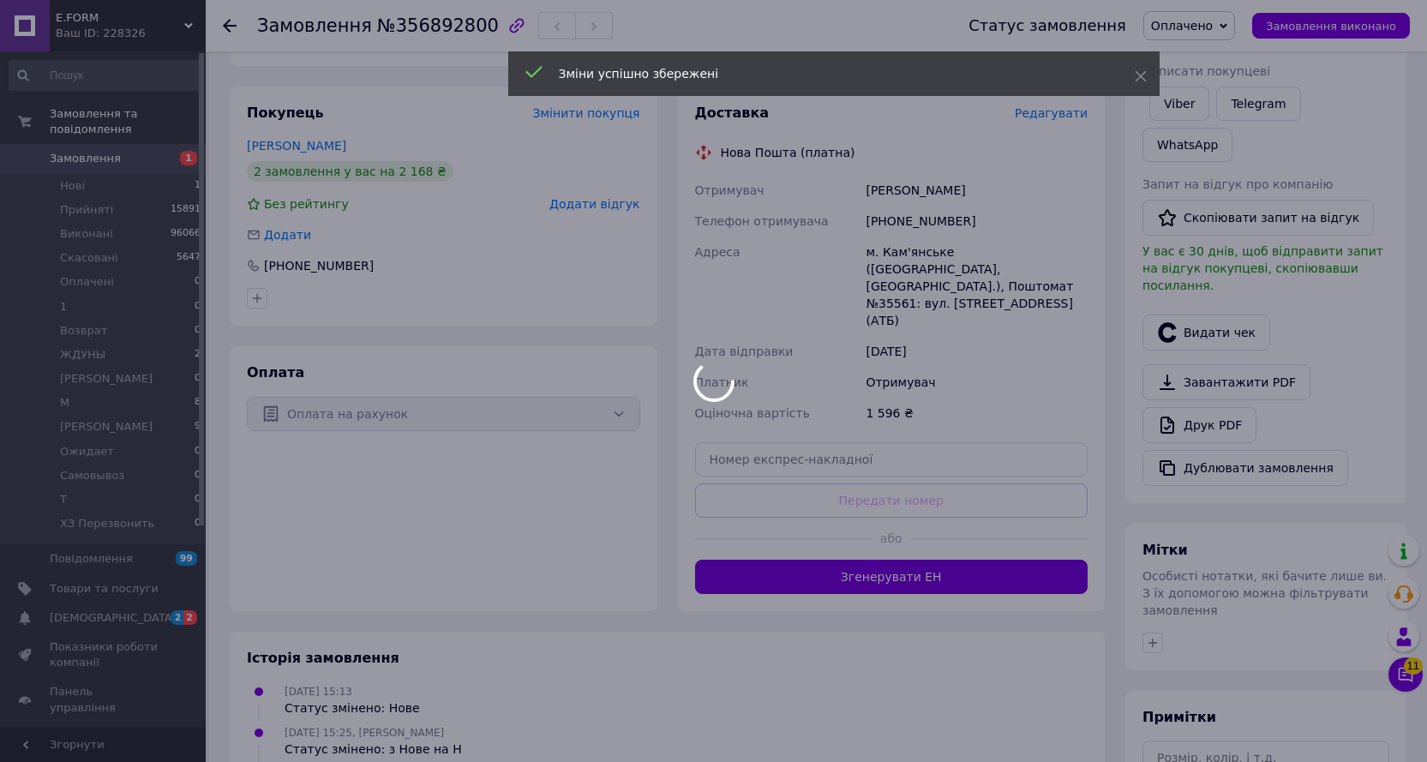
scroll to position [343, 0]
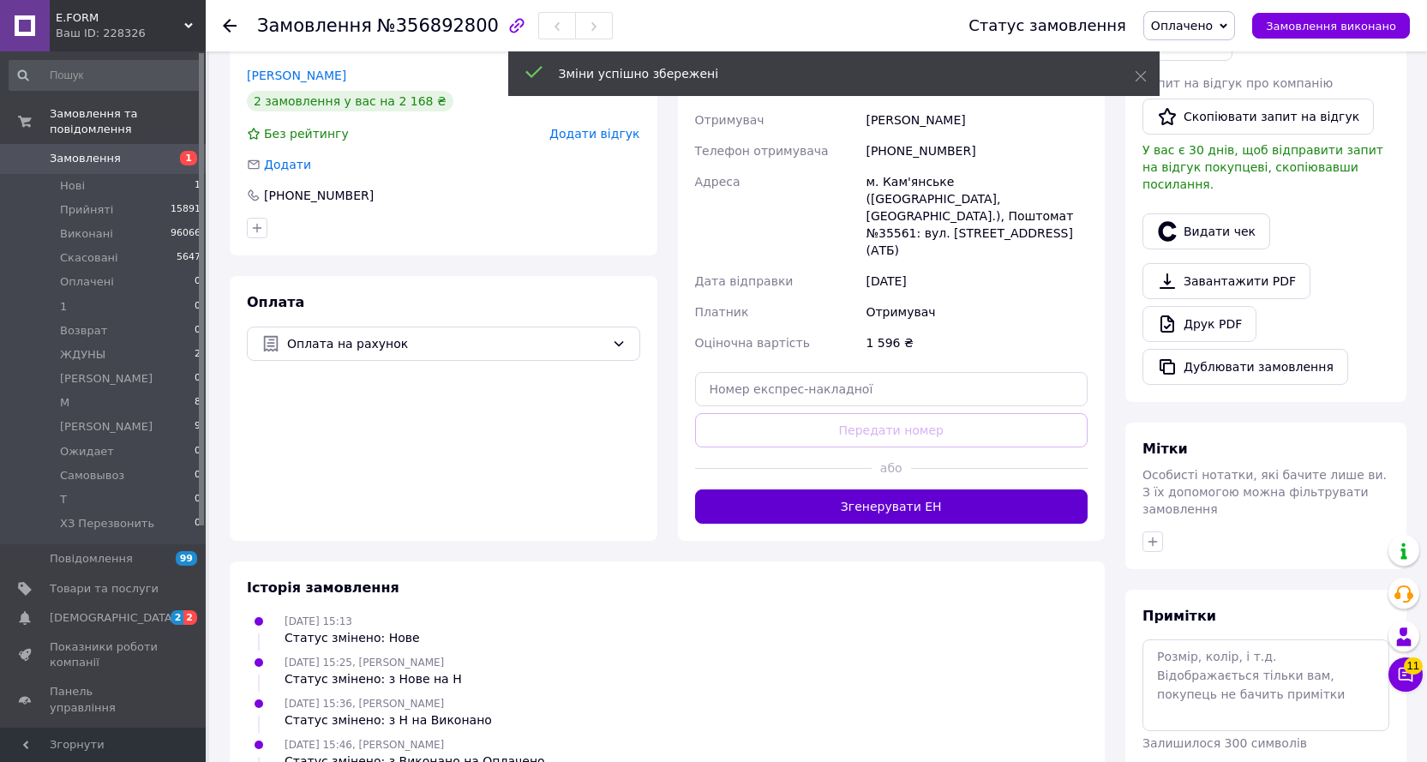
click at [928, 489] on button "Згенерувати ЕН" at bounding box center [891, 506] width 393 height 34
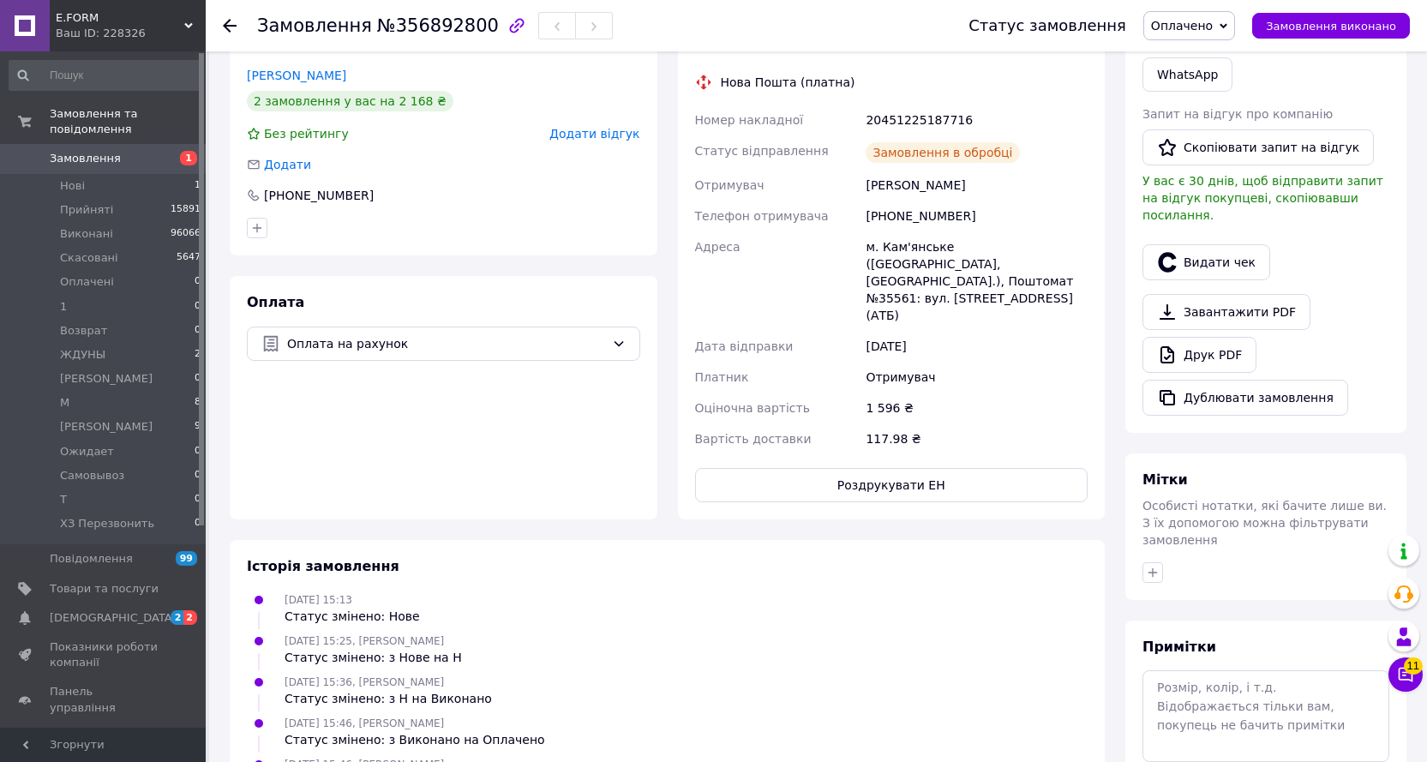
click at [1311, 24] on span "Замовлення виконано" at bounding box center [1331, 26] width 130 height 13
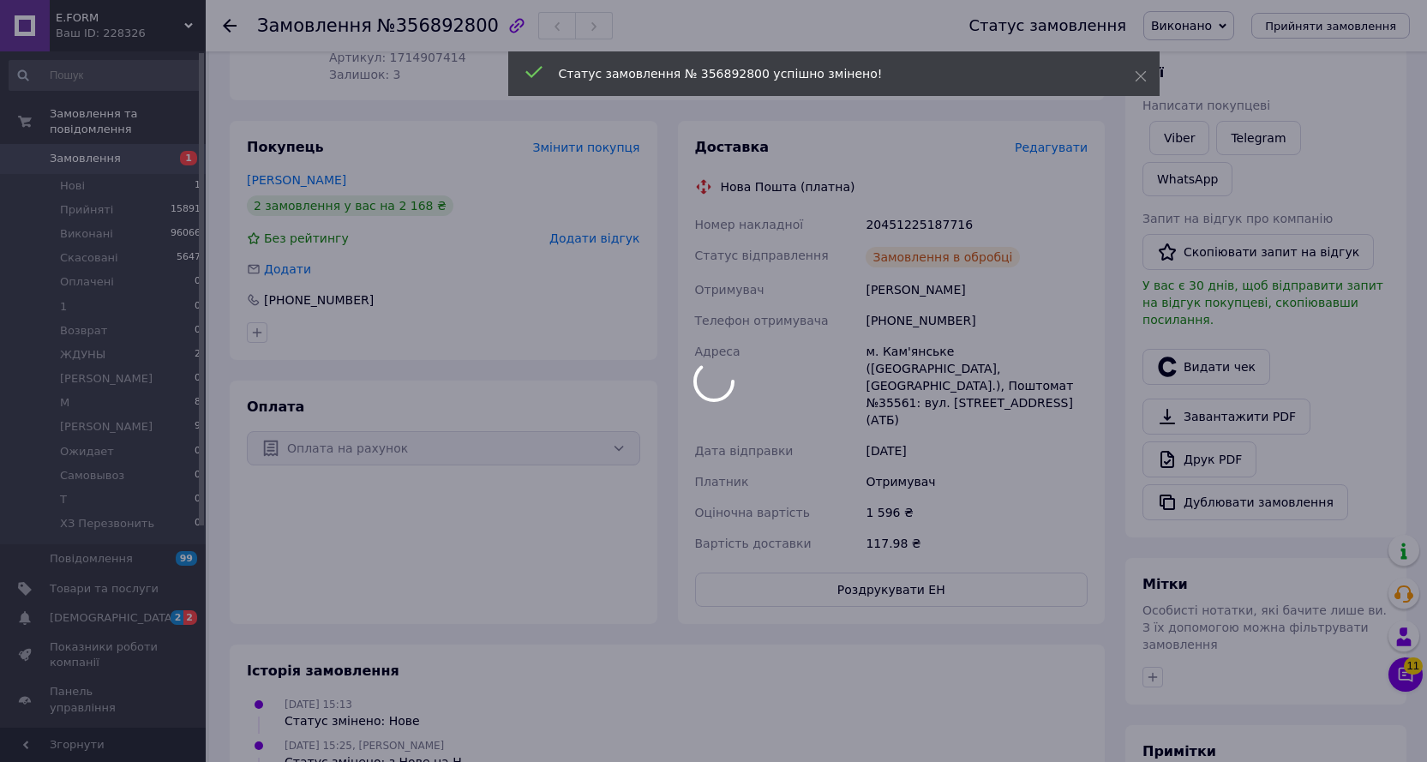
scroll to position [171, 0]
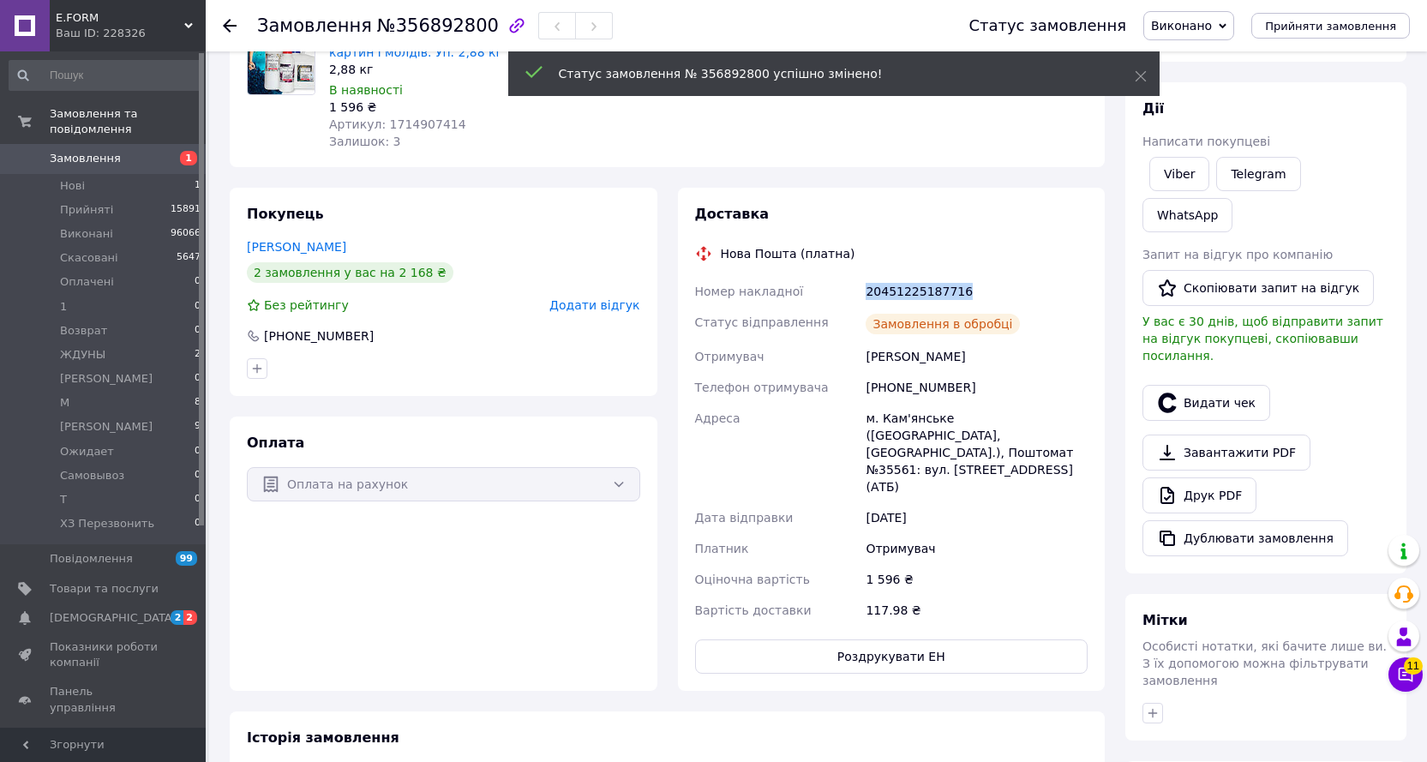
drag, startPoint x: 973, startPoint y: 290, endPoint x: 889, endPoint y: 290, distance: 84.0
click at [844, 294] on div "Номер накладної 20451225187716 Статус відправлення Замовлення в обробці Отримув…" at bounding box center [891, 451] width 400 height 350
copy div "Номер накладної 20451225187716"
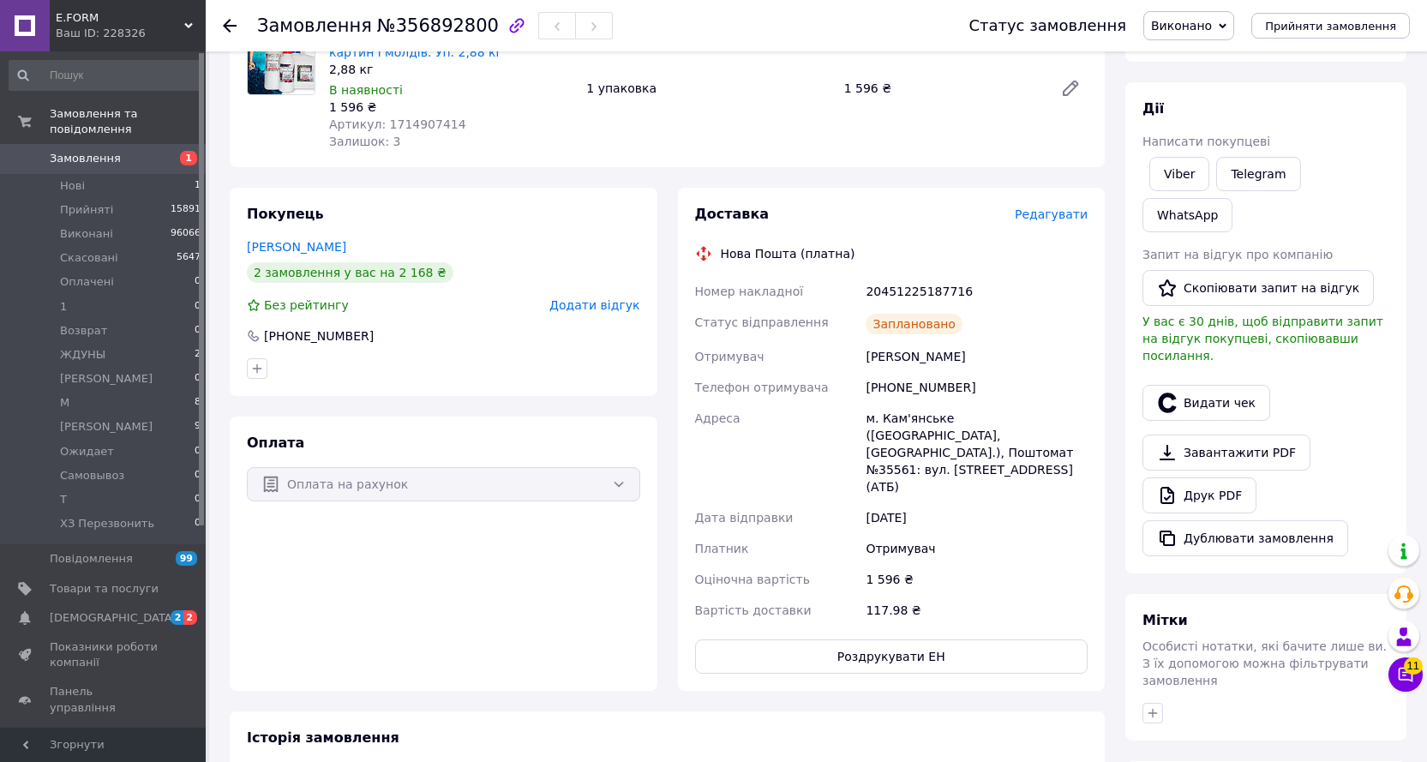
click at [227, 28] on use at bounding box center [230, 26] width 14 height 14
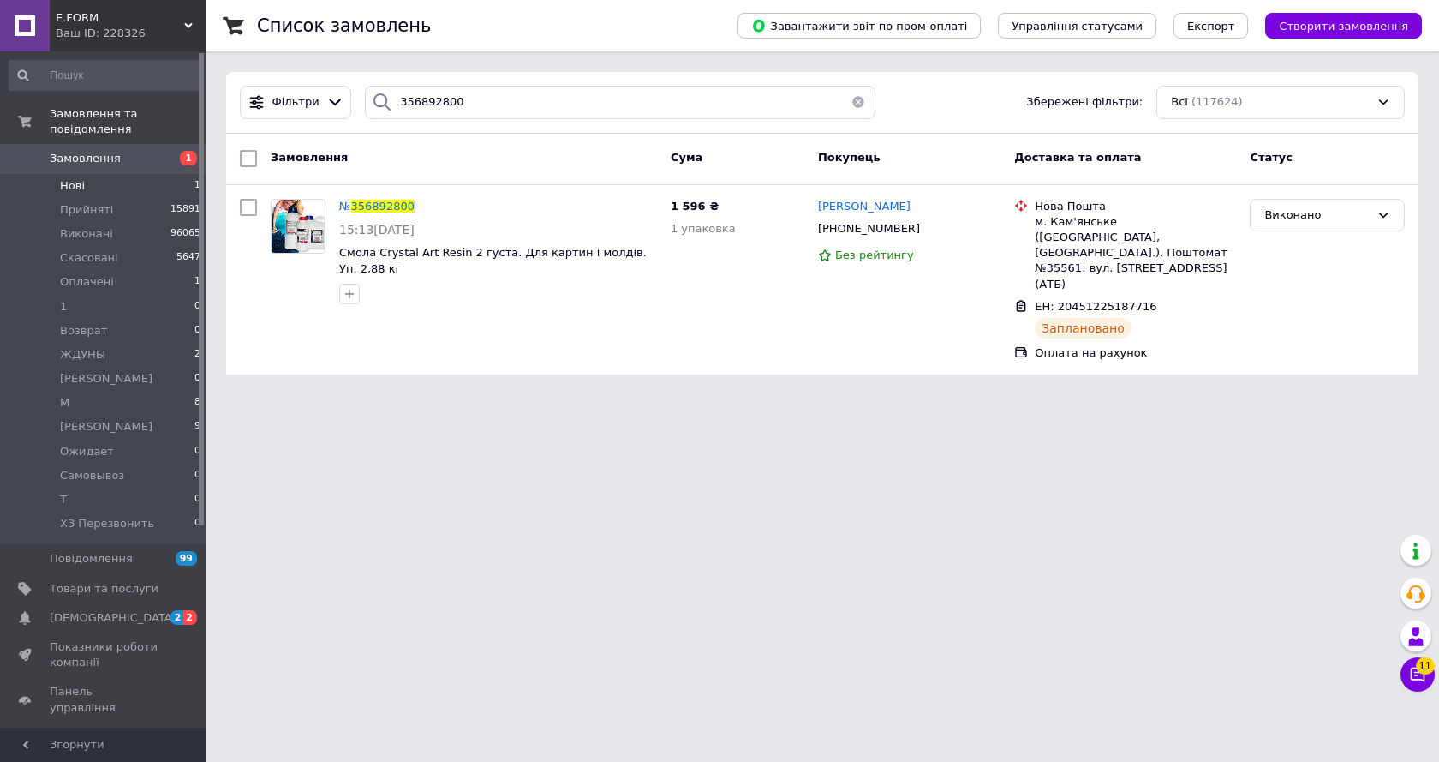
click at [77, 178] on span "Нові" at bounding box center [72, 185] width 25 height 15
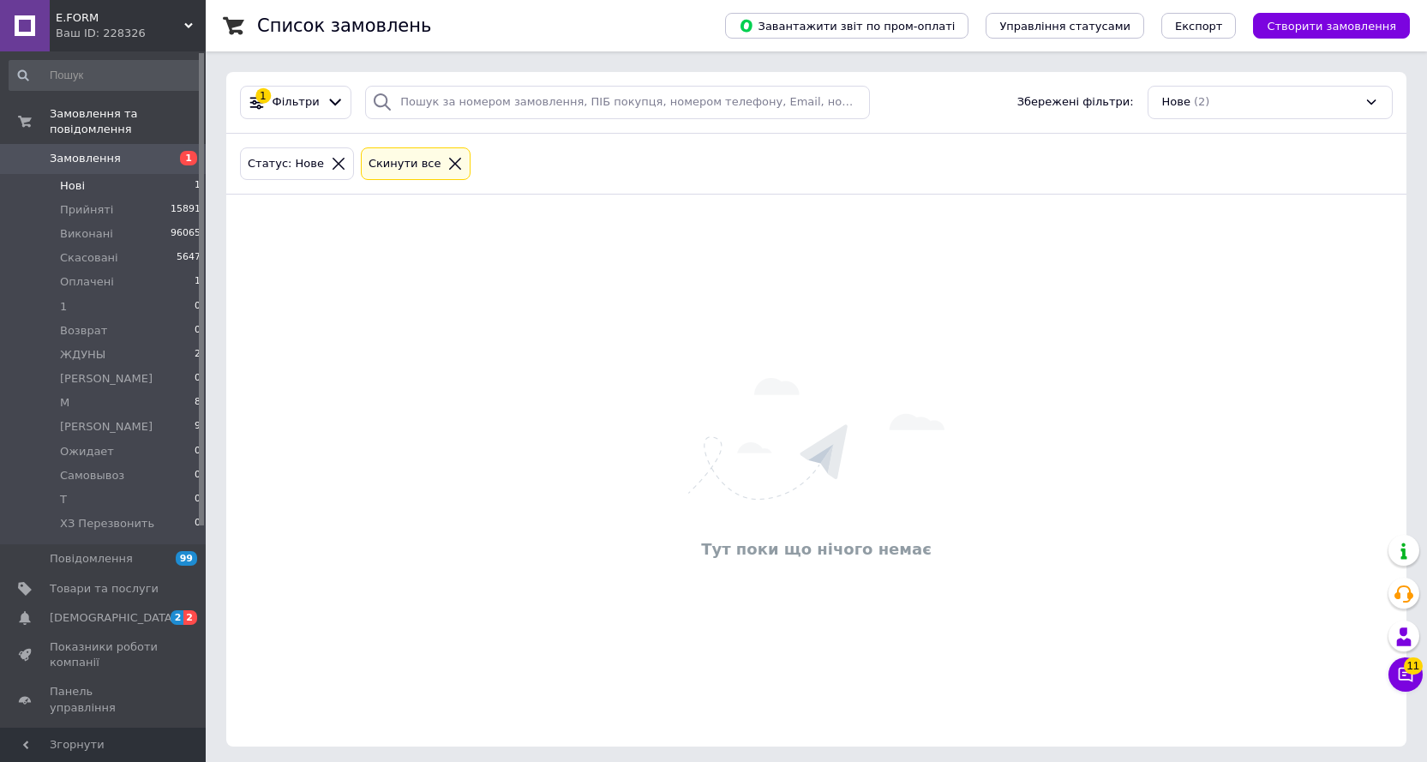
click at [331, 165] on icon at bounding box center [338, 163] width 15 height 15
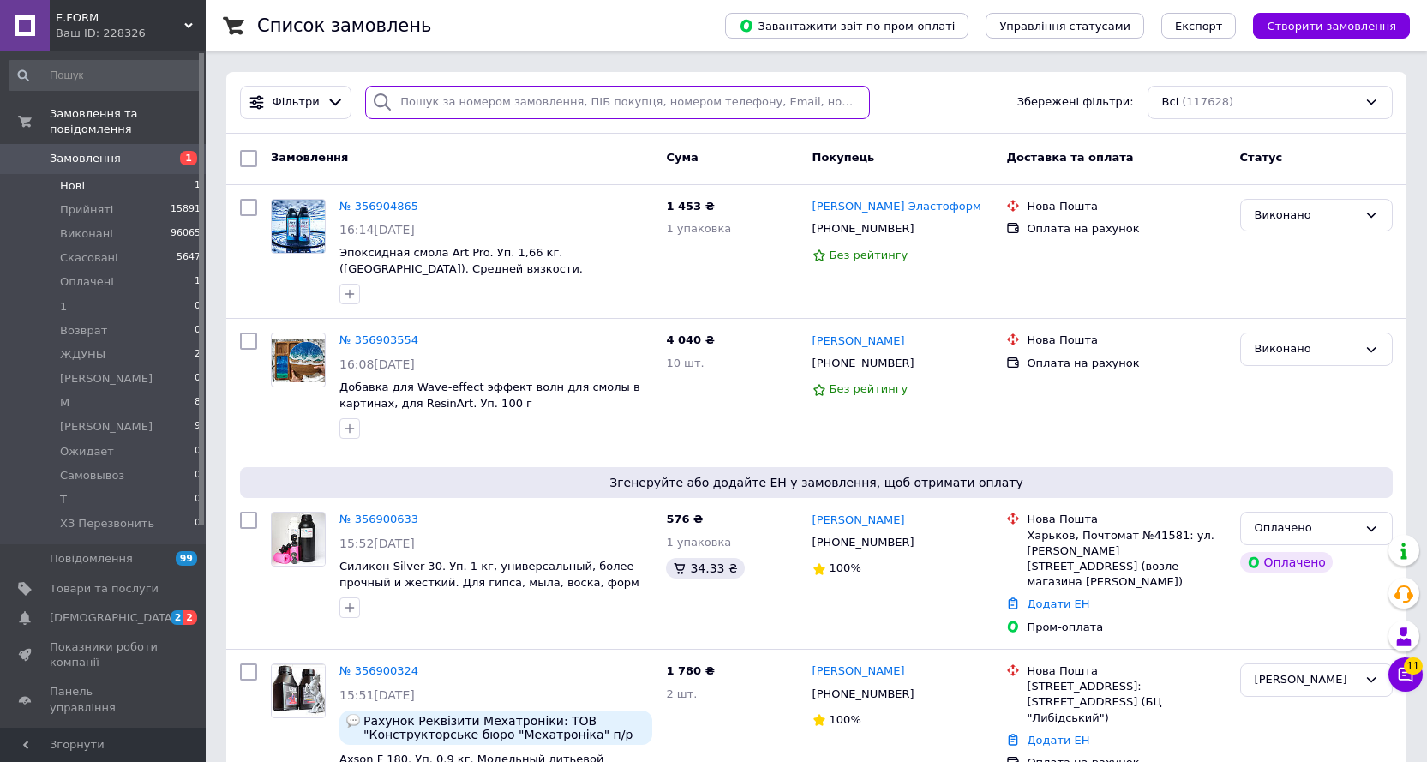
click at [410, 98] on input "search" at bounding box center [617, 102] width 505 height 33
paste input "356900633"
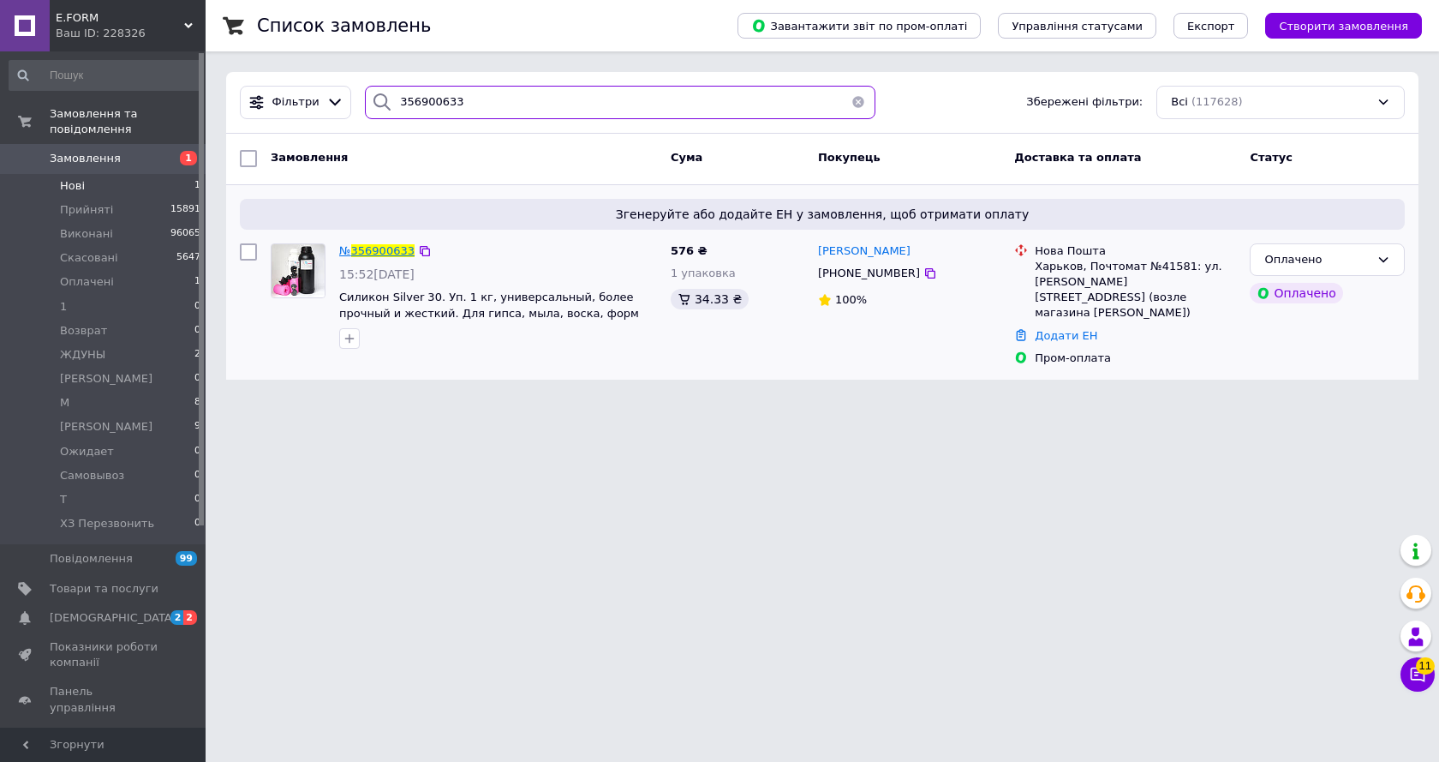
type input "356900633"
click at [381, 245] on span "356900633" at bounding box center [382, 250] width 63 height 13
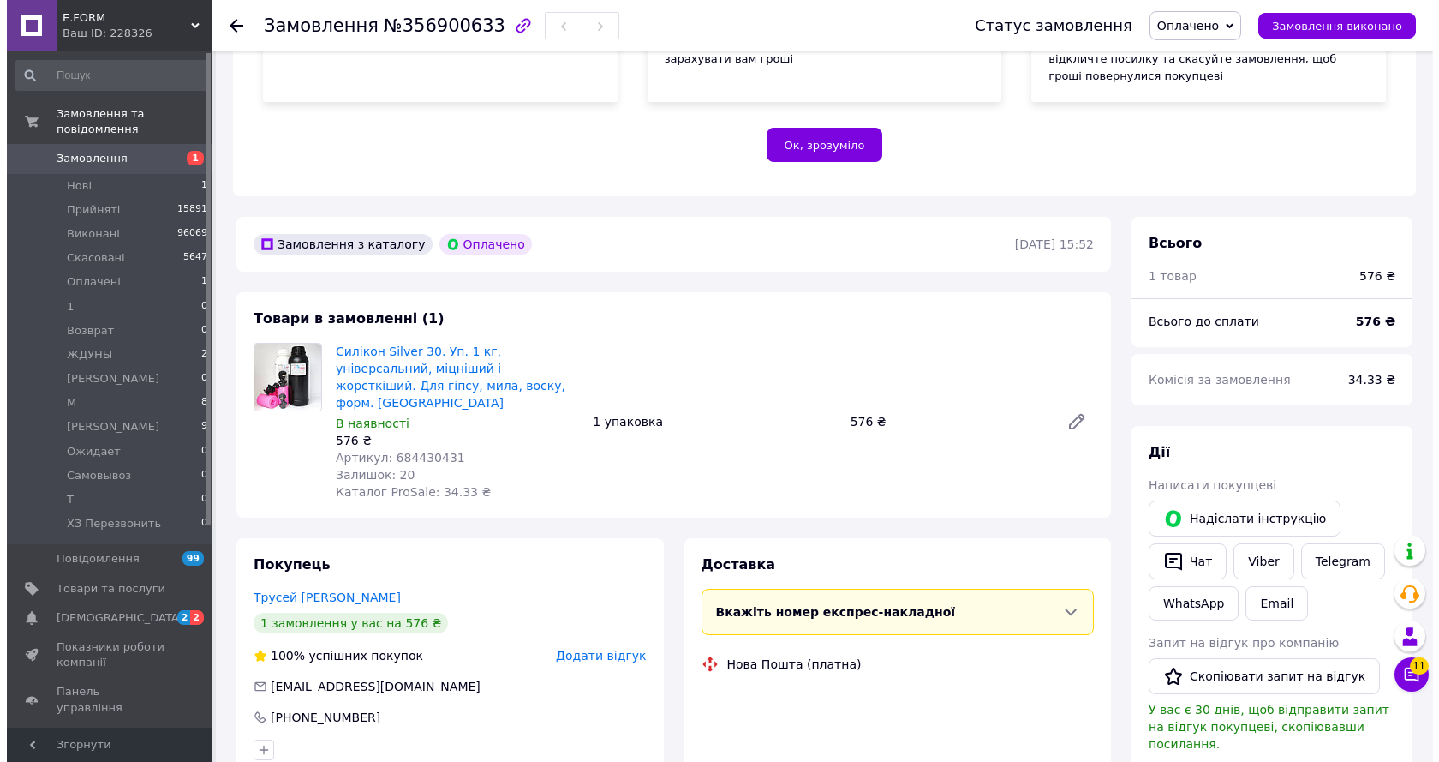
scroll to position [343, 0]
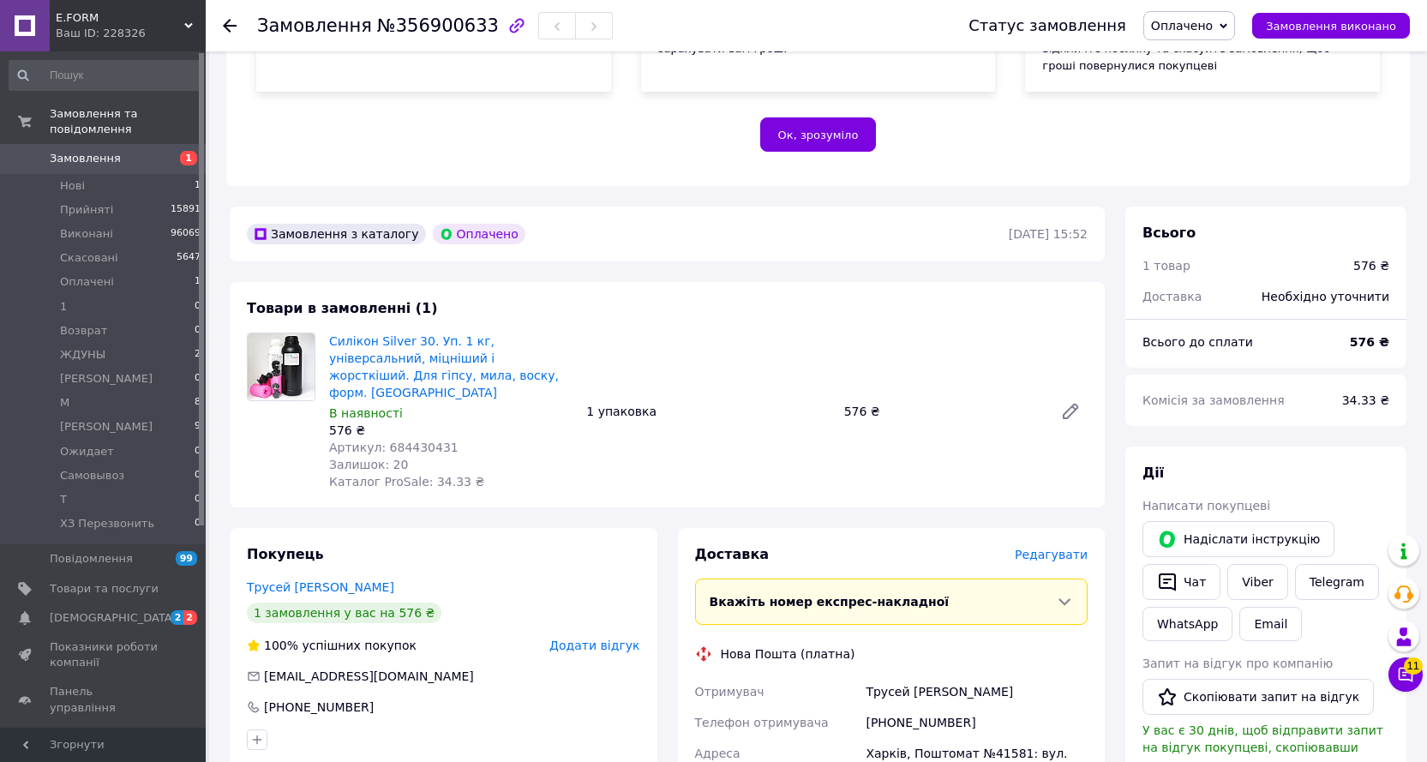
click at [1038, 548] on span "Редагувати" at bounding box center [1050, 555] width 73 height 14
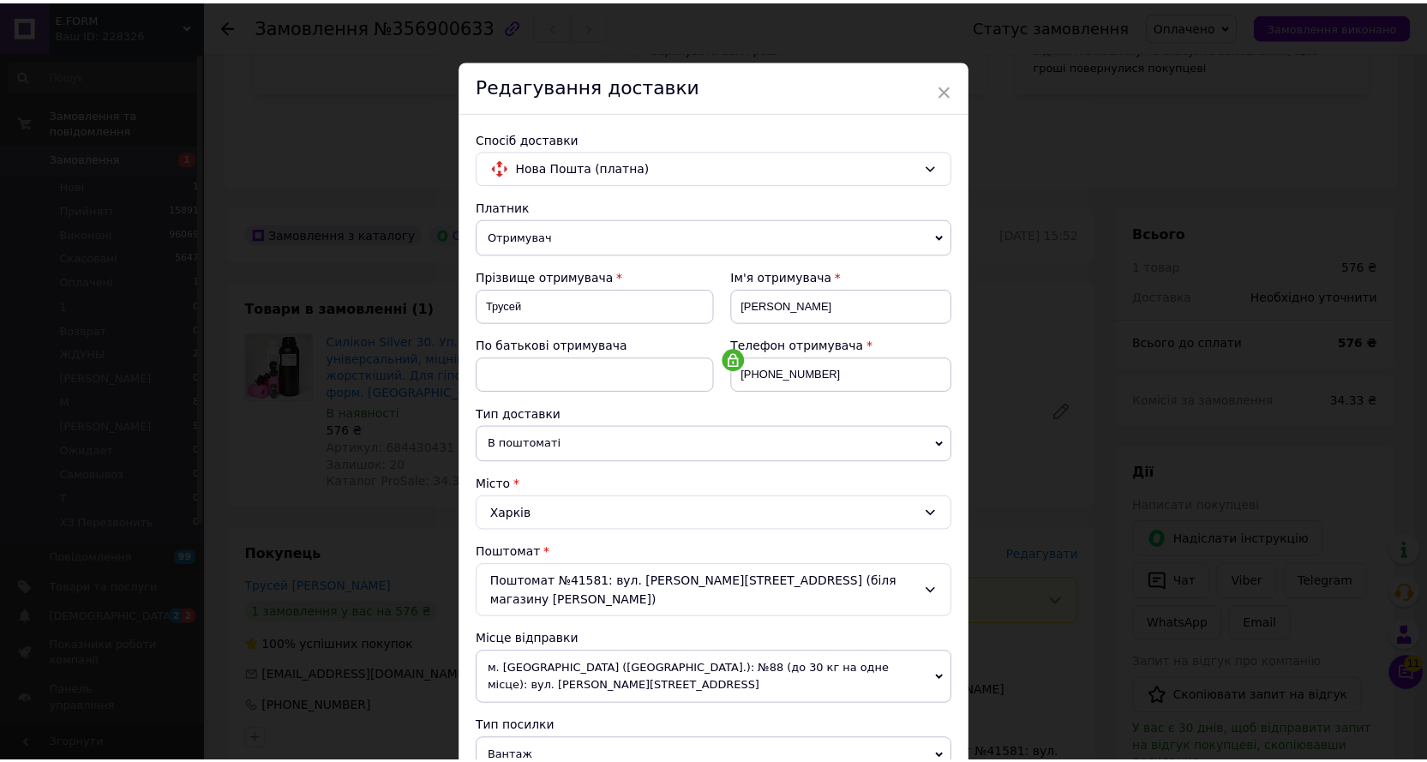
scroll to position [568, 0]
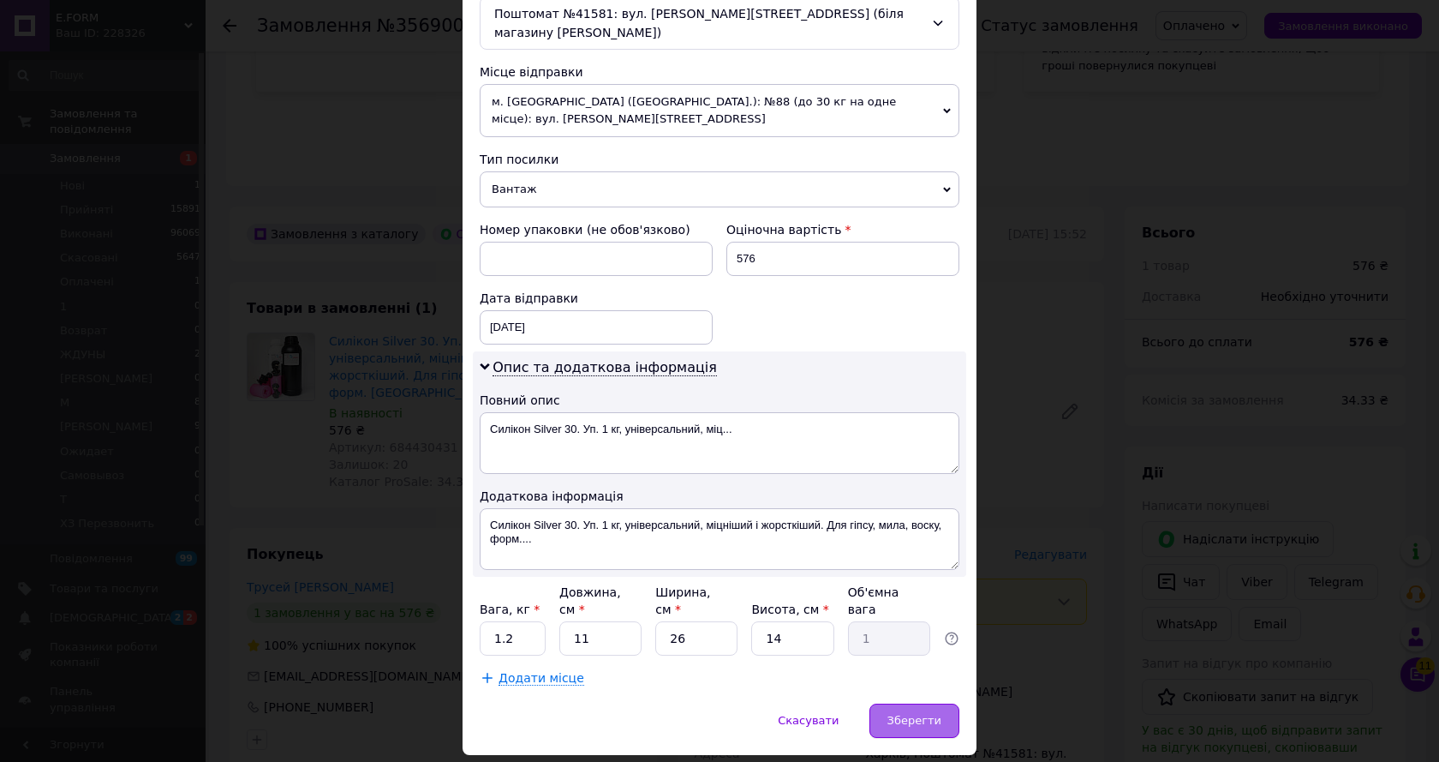
click at [919, 714] on span "Зберегти" at bounding box center [915, 720] width 54 height 13
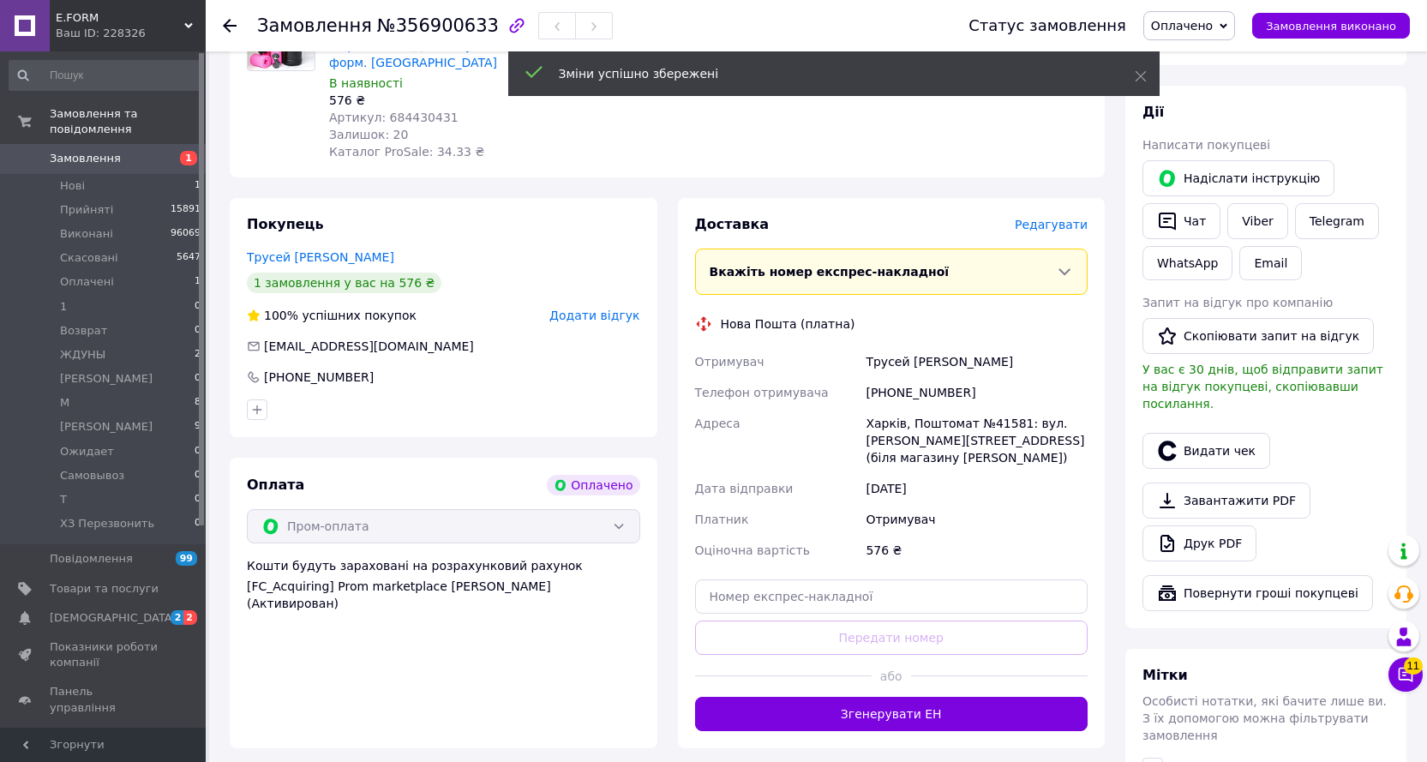
scroll to position [771, 0]
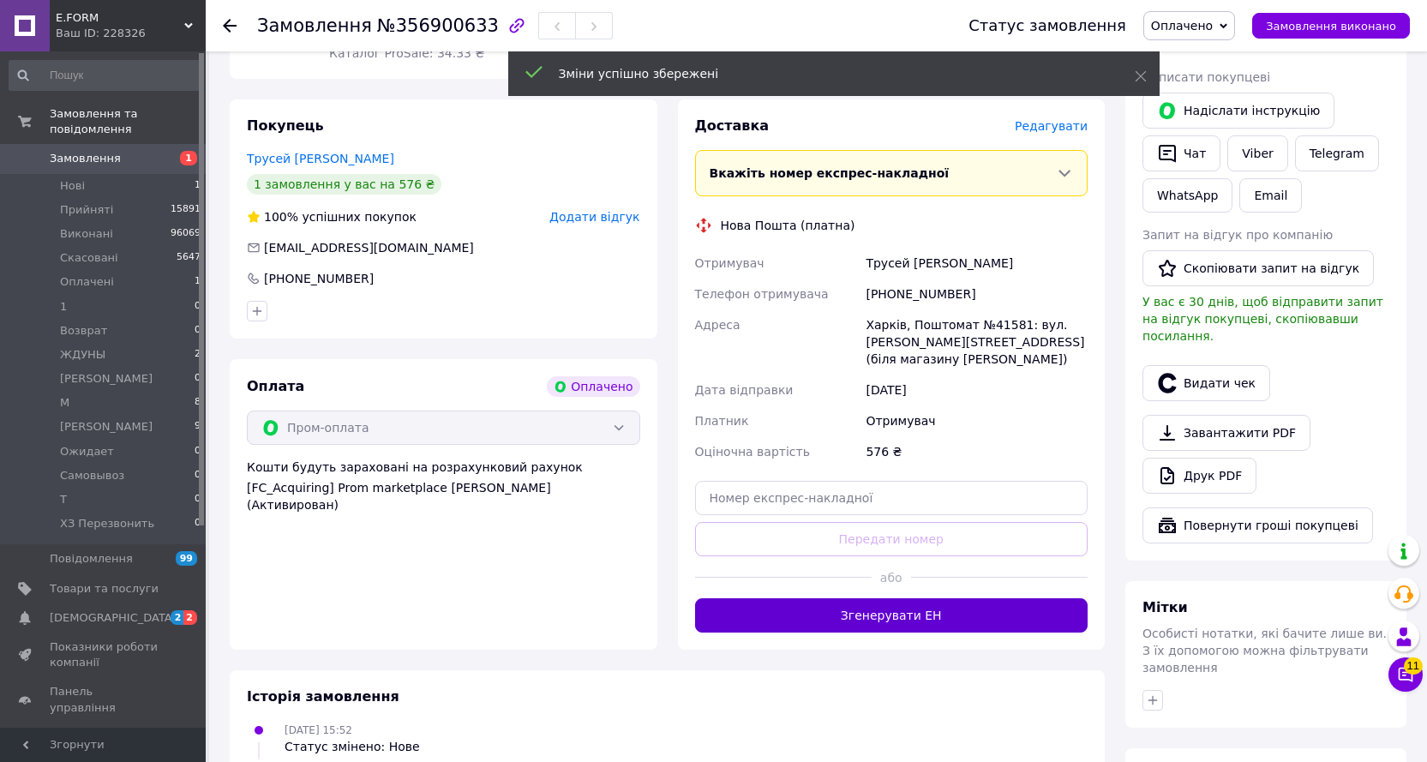
click at [880, 598] on button "Згенерувати ЕН" at bounding box center [891, 615] width 393 height 34
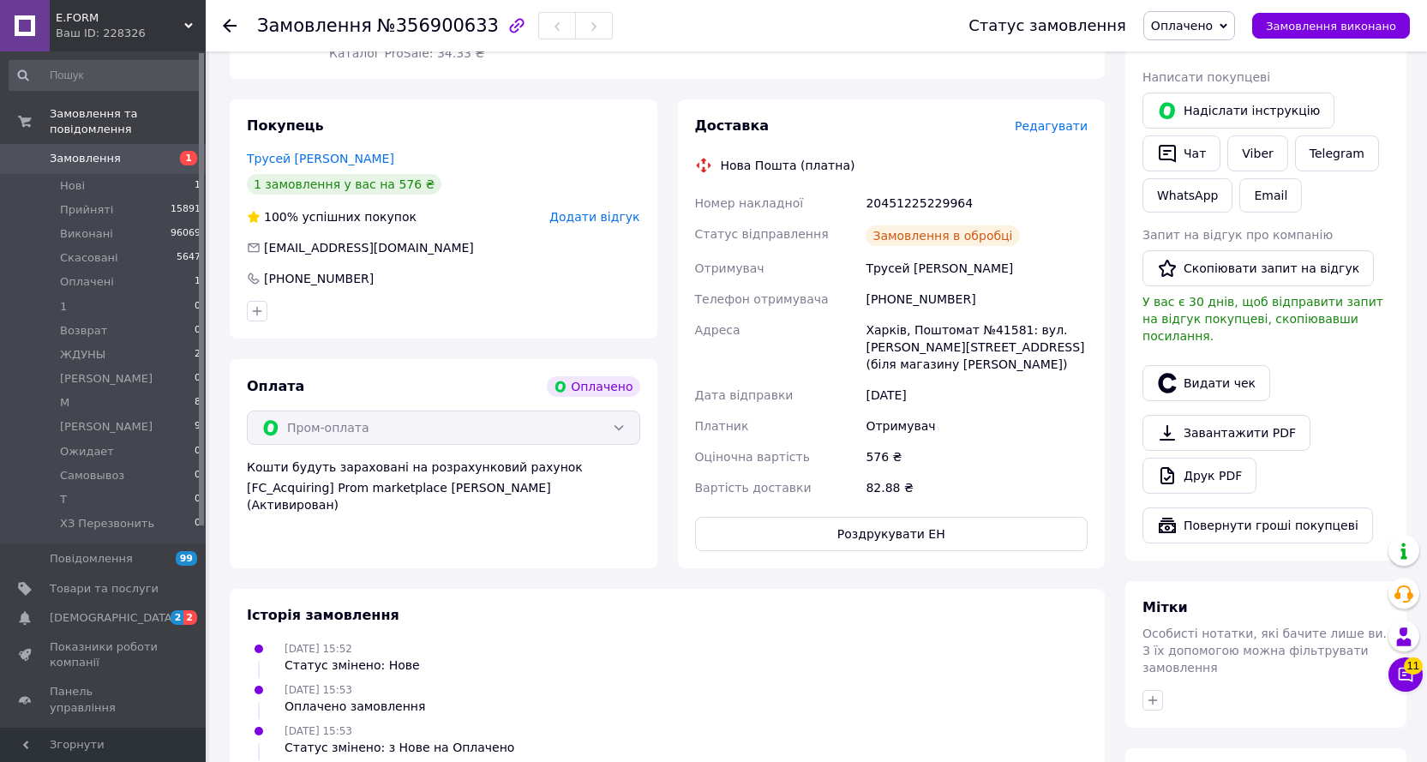
click at [1309, 26] on span "Замовлення виконано" at bounding box center [1331, 26] width 130 height 13
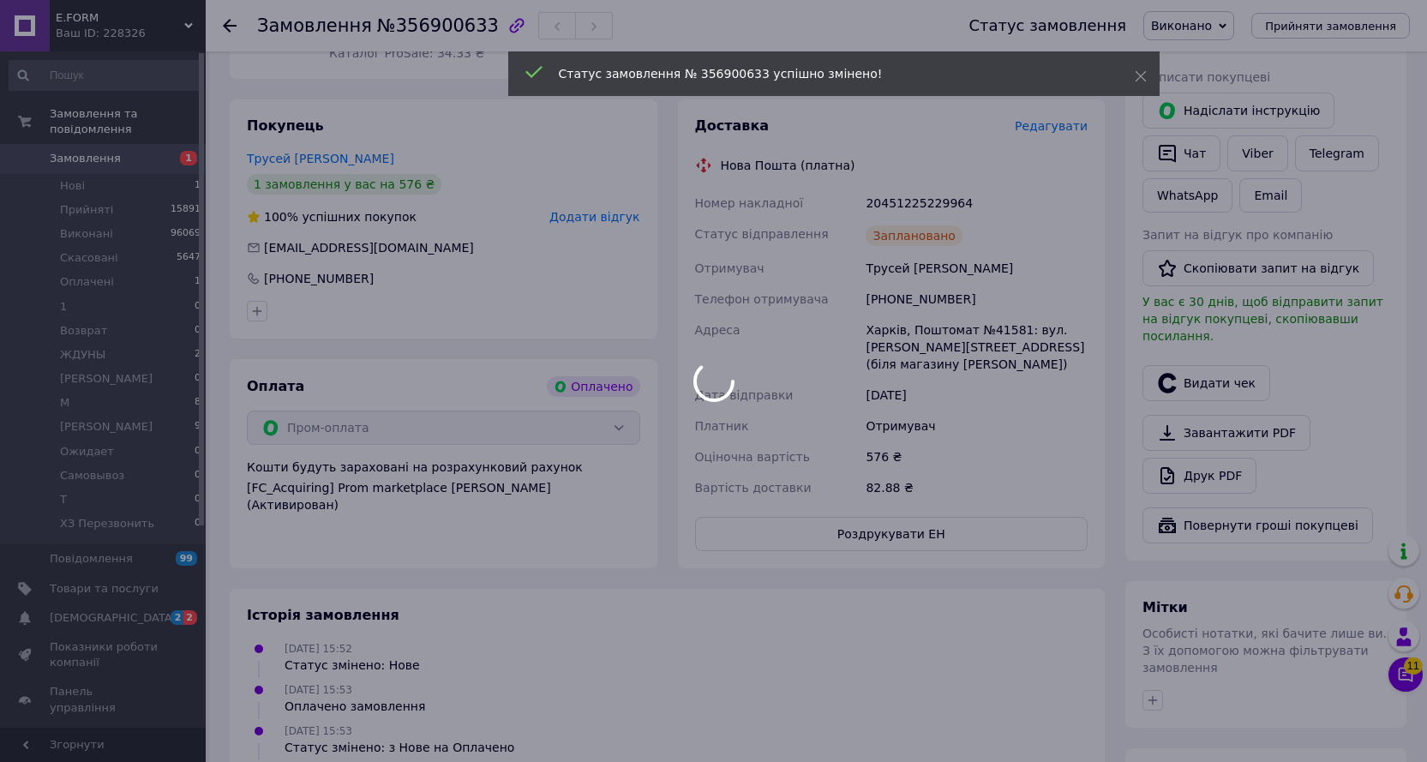
scroll to position [685, 0]
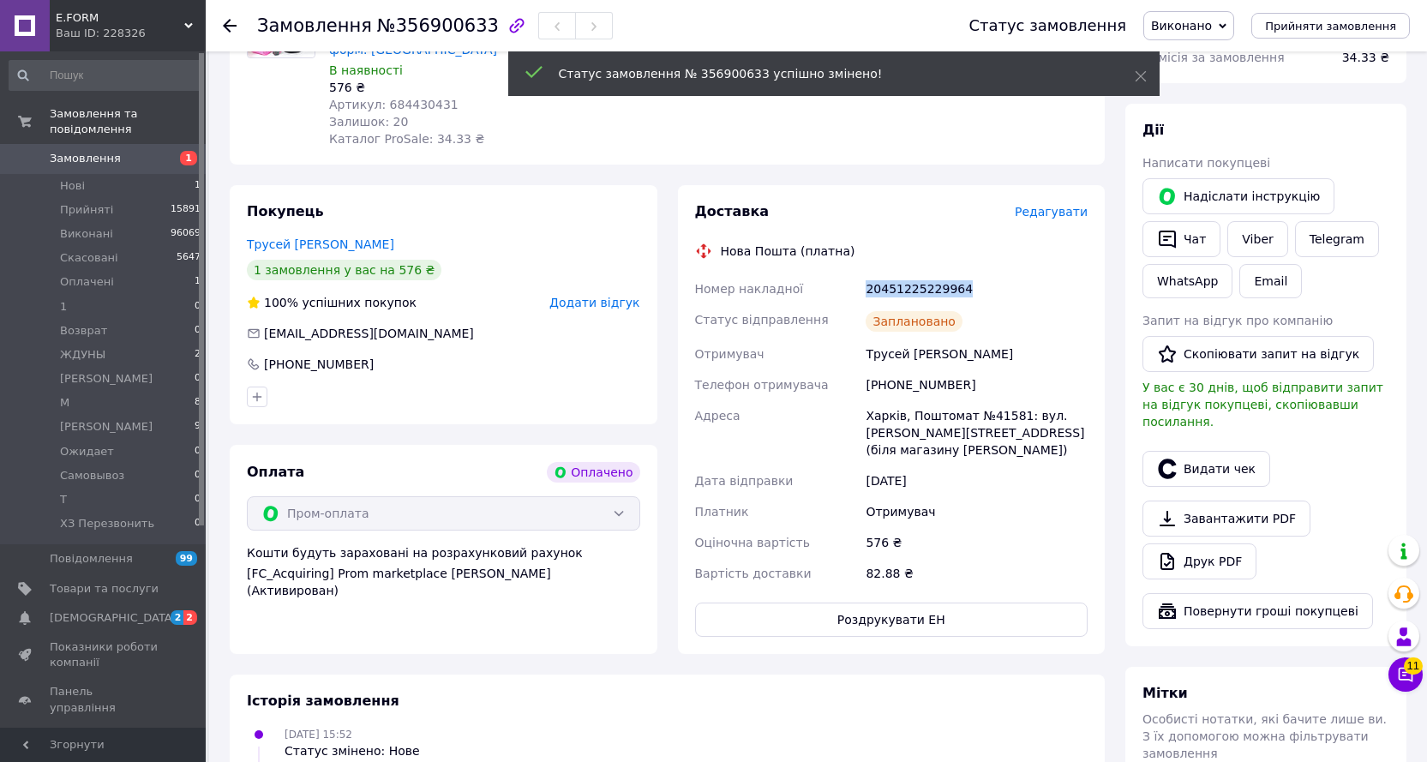
drag, startPoint x: 974, startPoint y: 257, endPoint x: 845, endPoint y: 257, distance: 129.4
click at [845, 273] on div "Номер накладної 20451225229964 Статус відправлення Заплановано Отримувач Трусей…" at bounding box center [891, 430] width 400 height 315
copy div "Номер накладної 20451225229964"
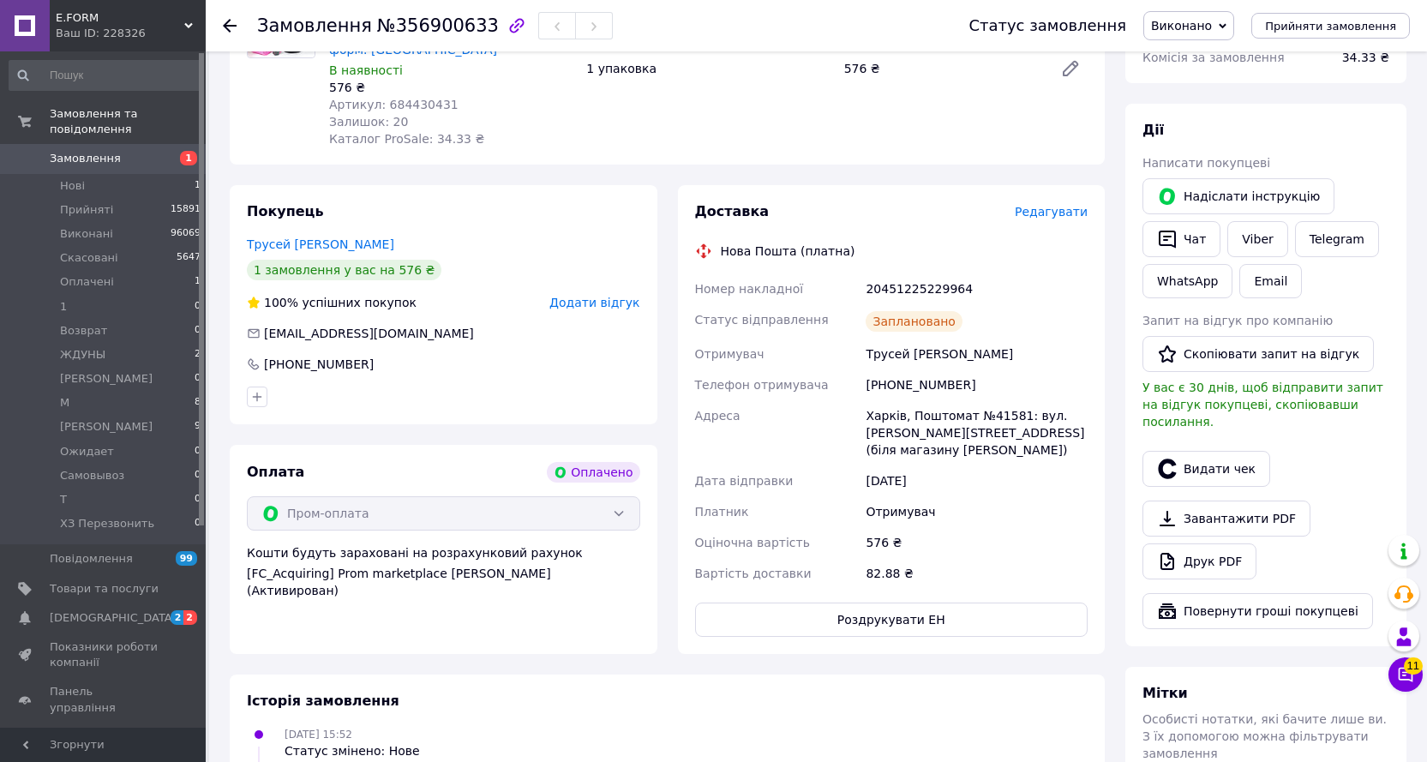
click at [230, 24] on icon at bounding box center [230, 26] width 14 height 14
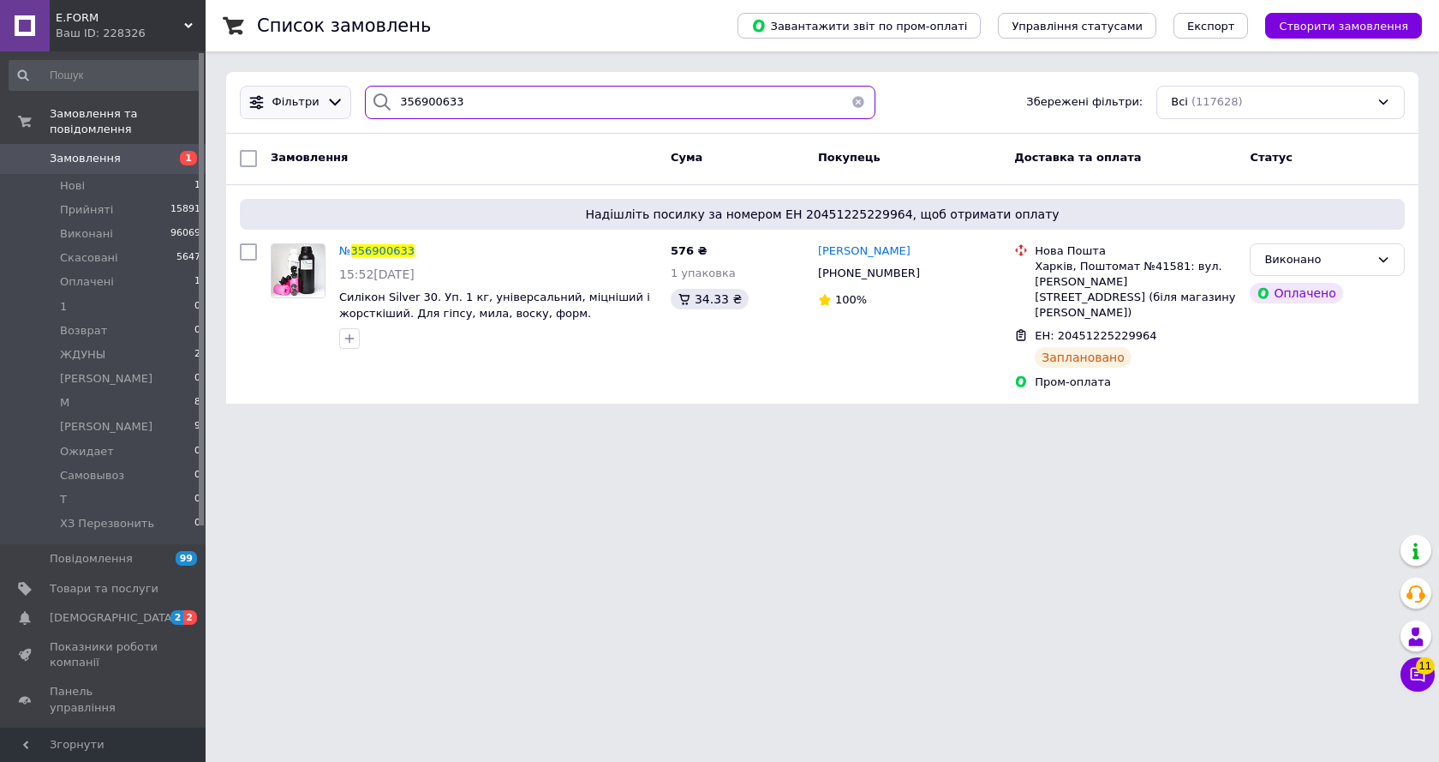
drag, startPoint x: 294, startPoint y: 115, endPoint x: 284, endPoint y: 116, distance: 9.5
click at [285, 116] on div "Фільтри 356900633 Збережені фільтри: Всі (117628)" at bounding box center [822, 102] width 1179 height 33
paste input "3554"
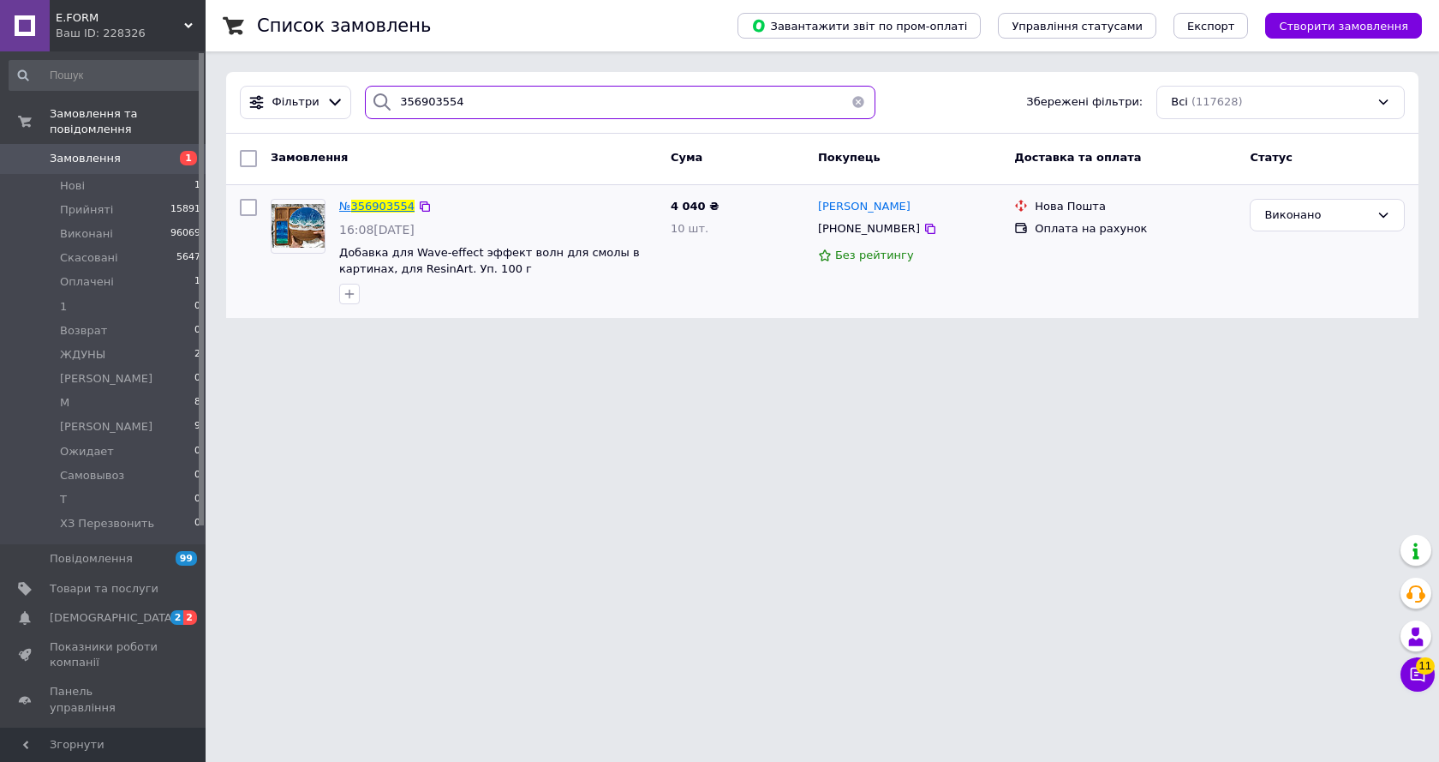
type input "356903554"
click at [369, 204] on span "356903554" at bounding box center [382, 206] width 63 height 13
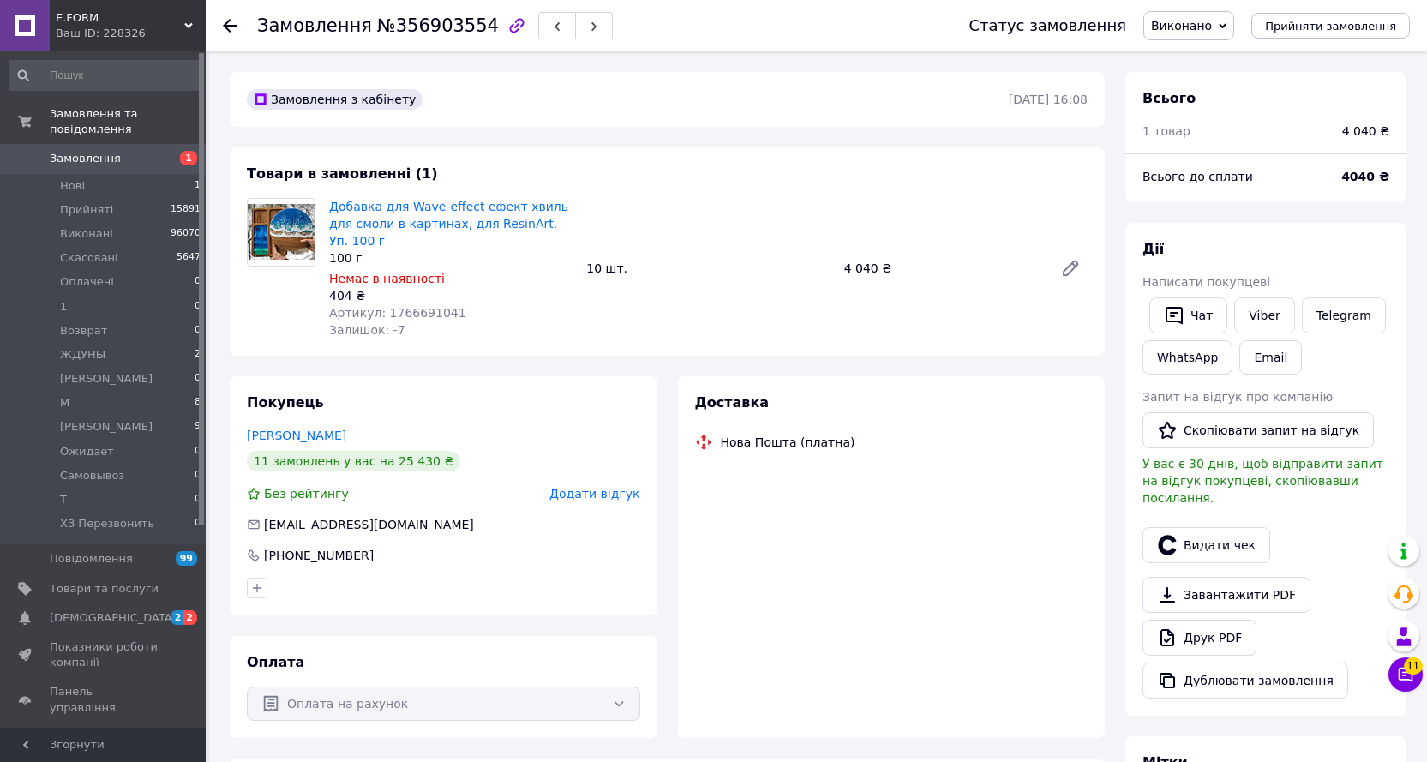
click at [678, 308] on div "Добавка для Wave-effect ефект хвиль для смоли в картинах, для ResinArt. Уп. 100…" at bounding box center [708, 267] width 772 height 147
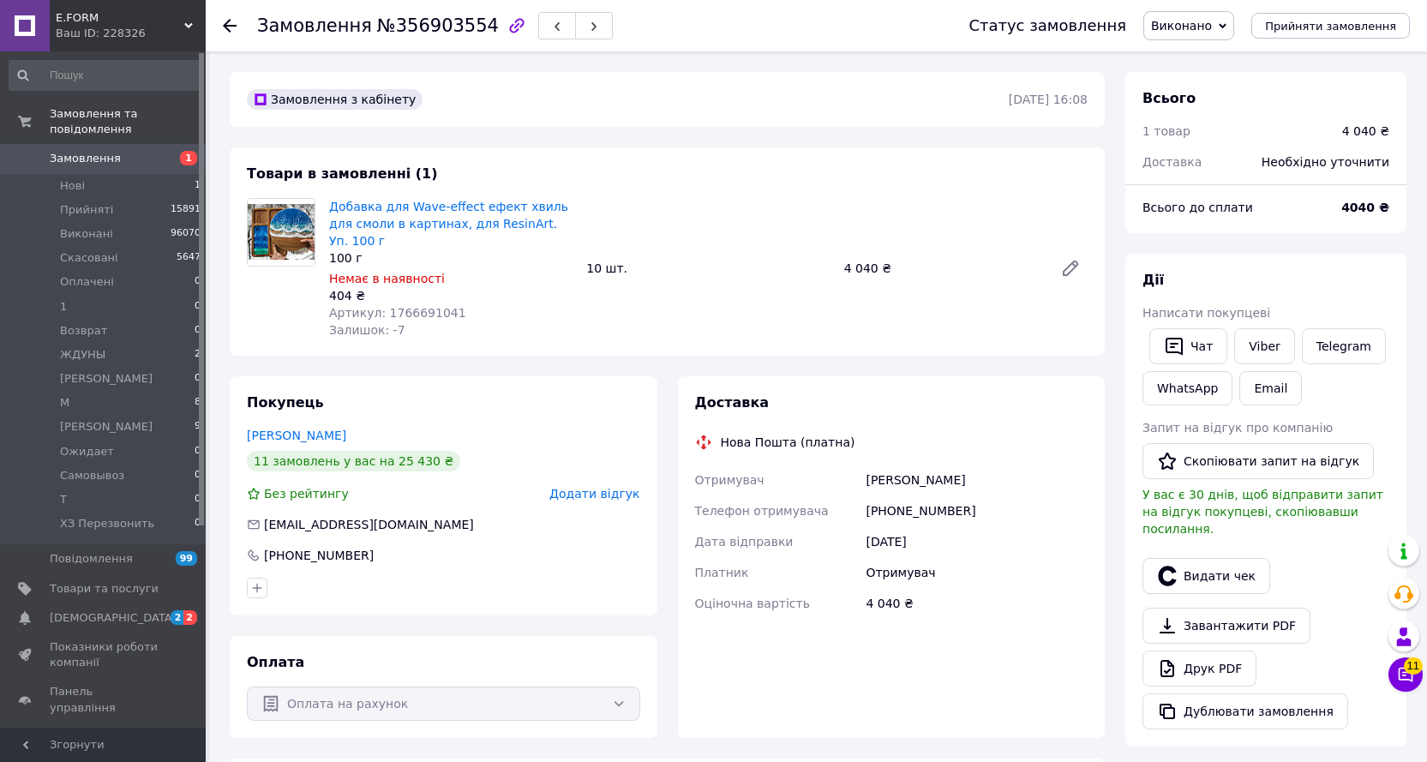
click at [1176, 20] on span "Виконано" at bounding box center [1181, 26] width 61 height 14
click at [1199, 111] on li "Оплачено" at bounding box center [1199, 112] width 111 height 26
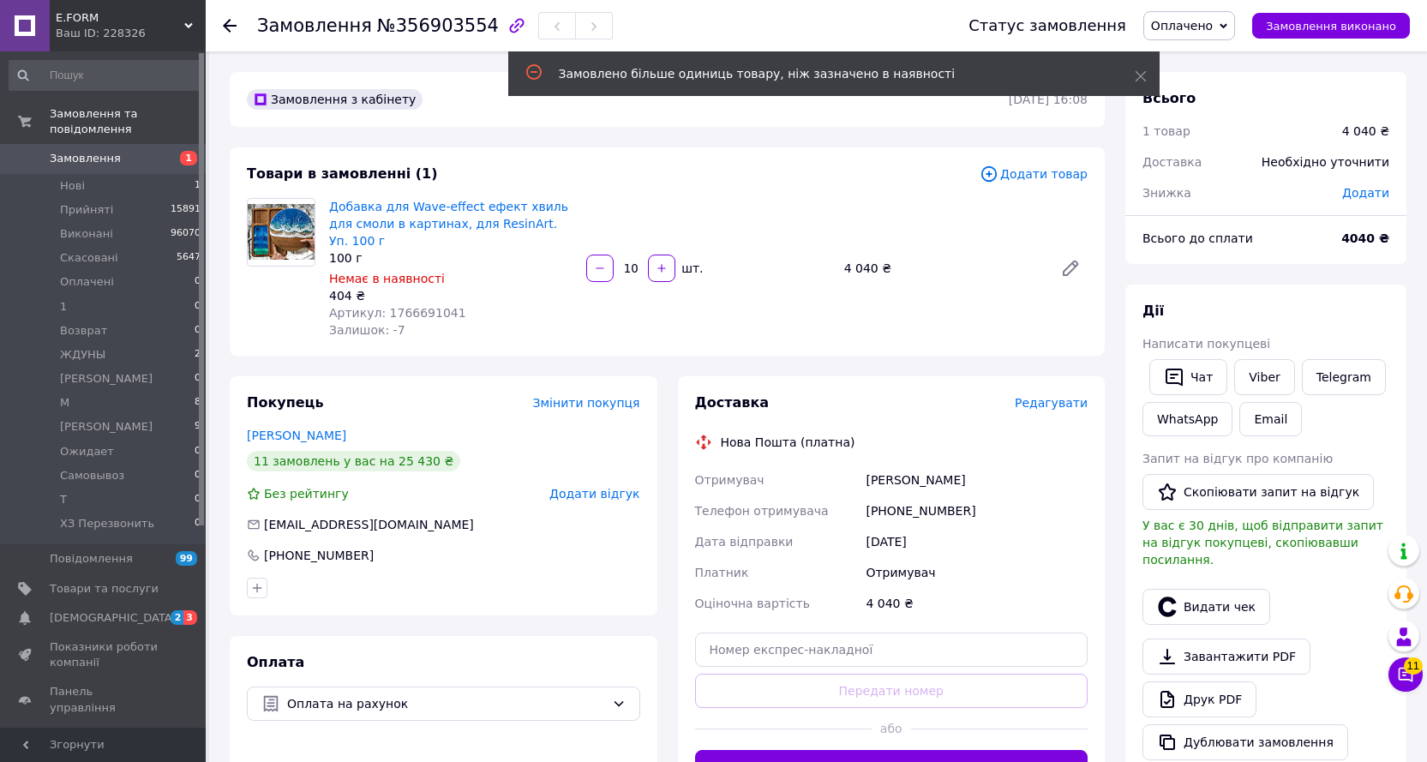
click at [1048, 396] on span "Редагувати" at bounding box center [1050, 403] width 73 height 14
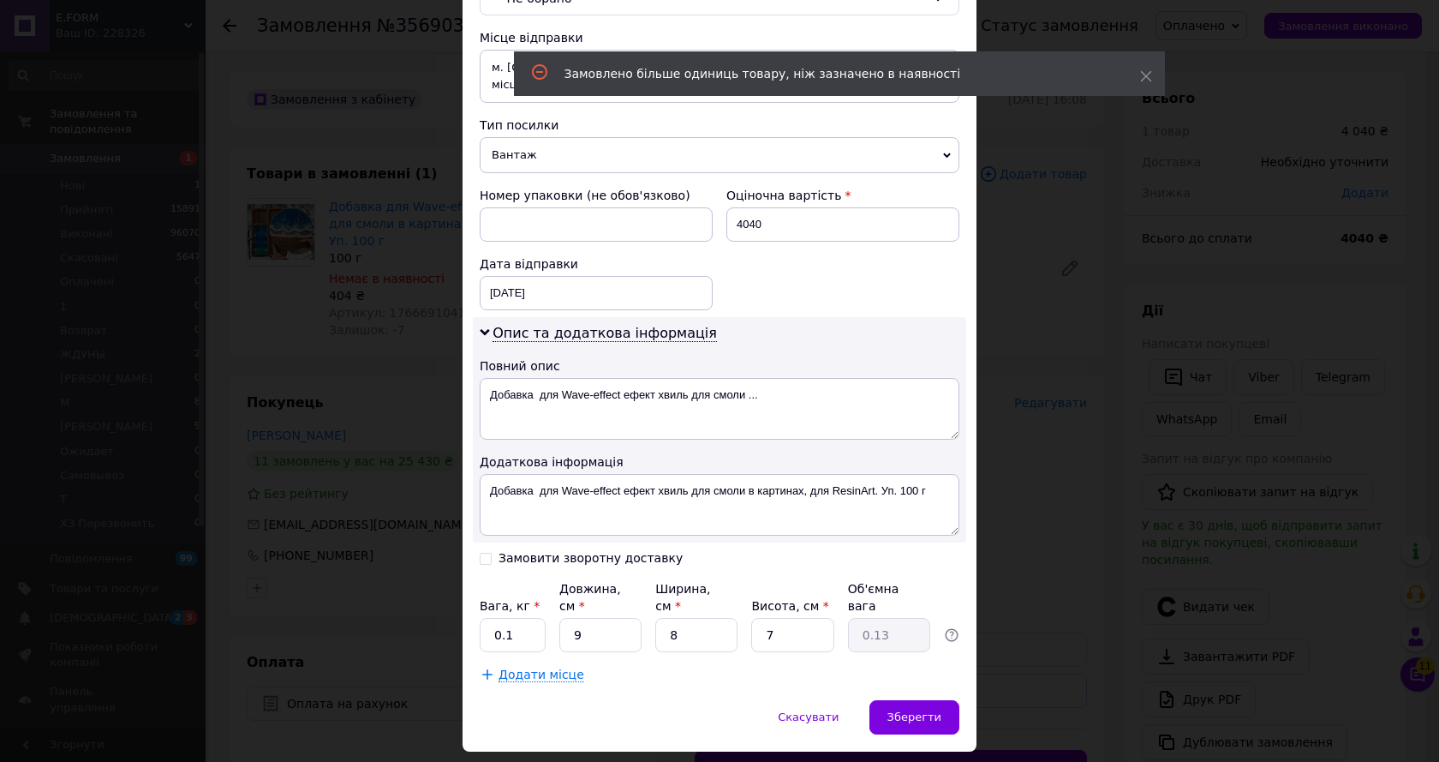
scroll to position [530, 0]
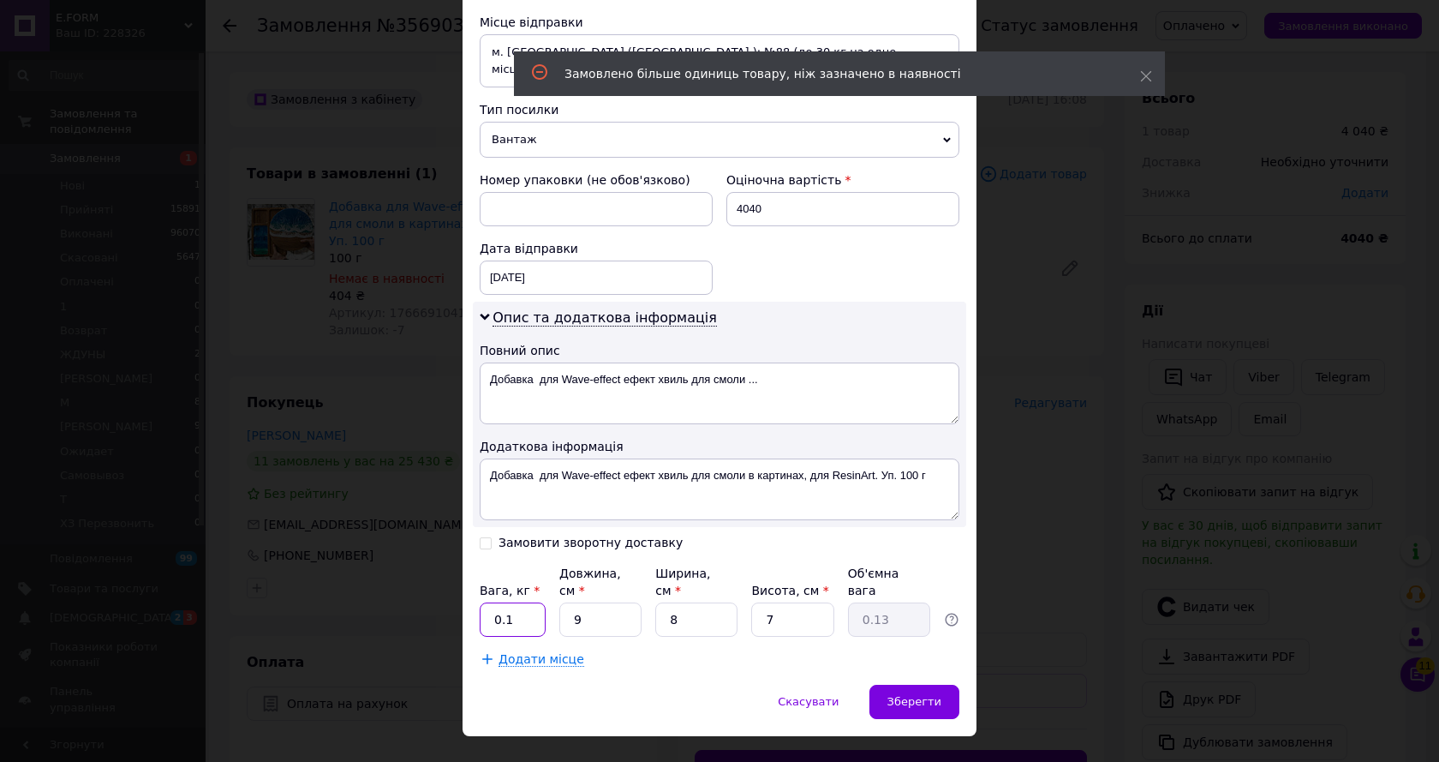
drag, startPoint x: 494, startPoint y: 583, endPoint x: 514, endPoint y: 580, distance: 20.8
click at [514, 602] on input "0.1" at bounding box center [513, 619] width 66 height 34
click at [497, 602] on input "0.1" at bounding box center [513, 619] width 66 height 34
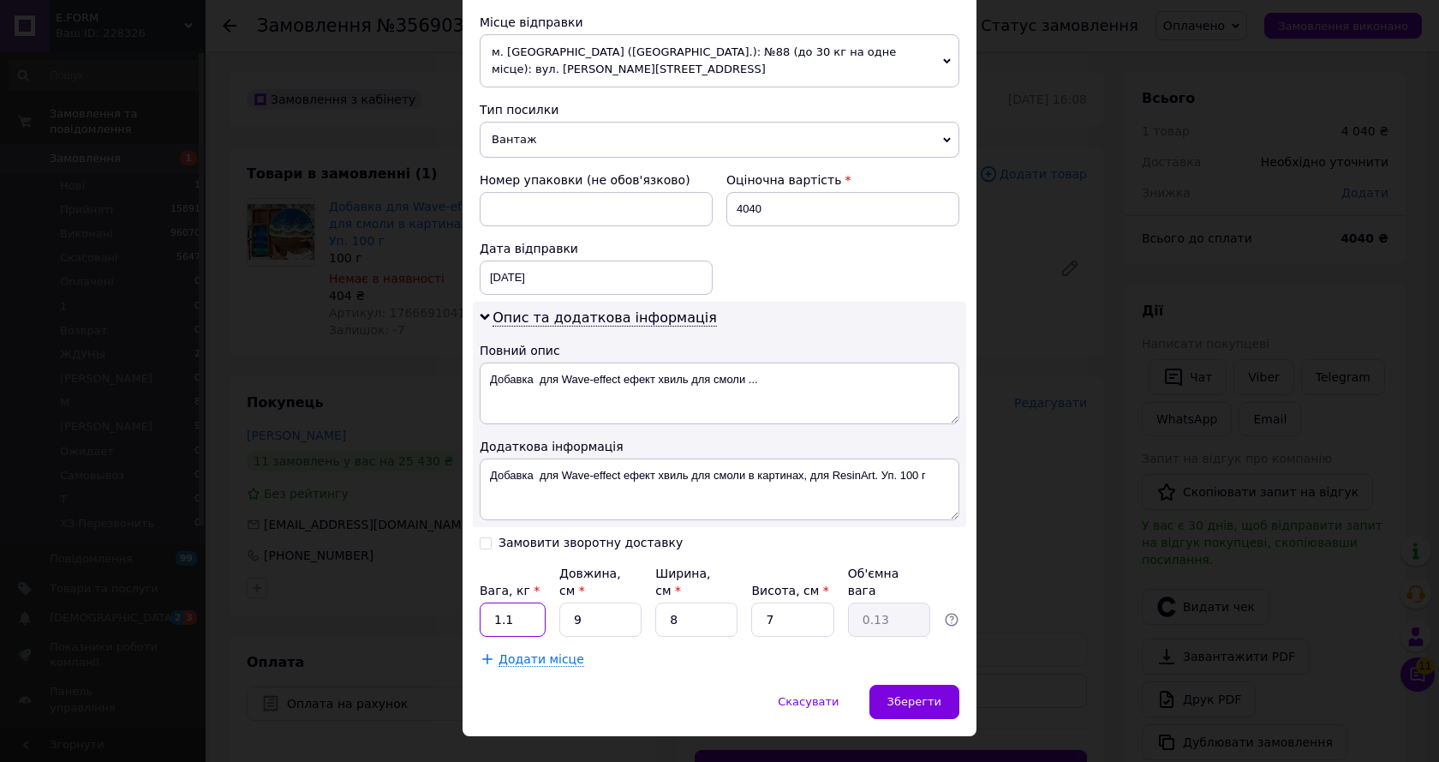
type input "1.1"
click at [796, 302] on div "Опис та додаткова інформація Повний опис Добавка для Wave-effect ефект хвиль дл…" at bounding box center [720, 414] width 494 height 225
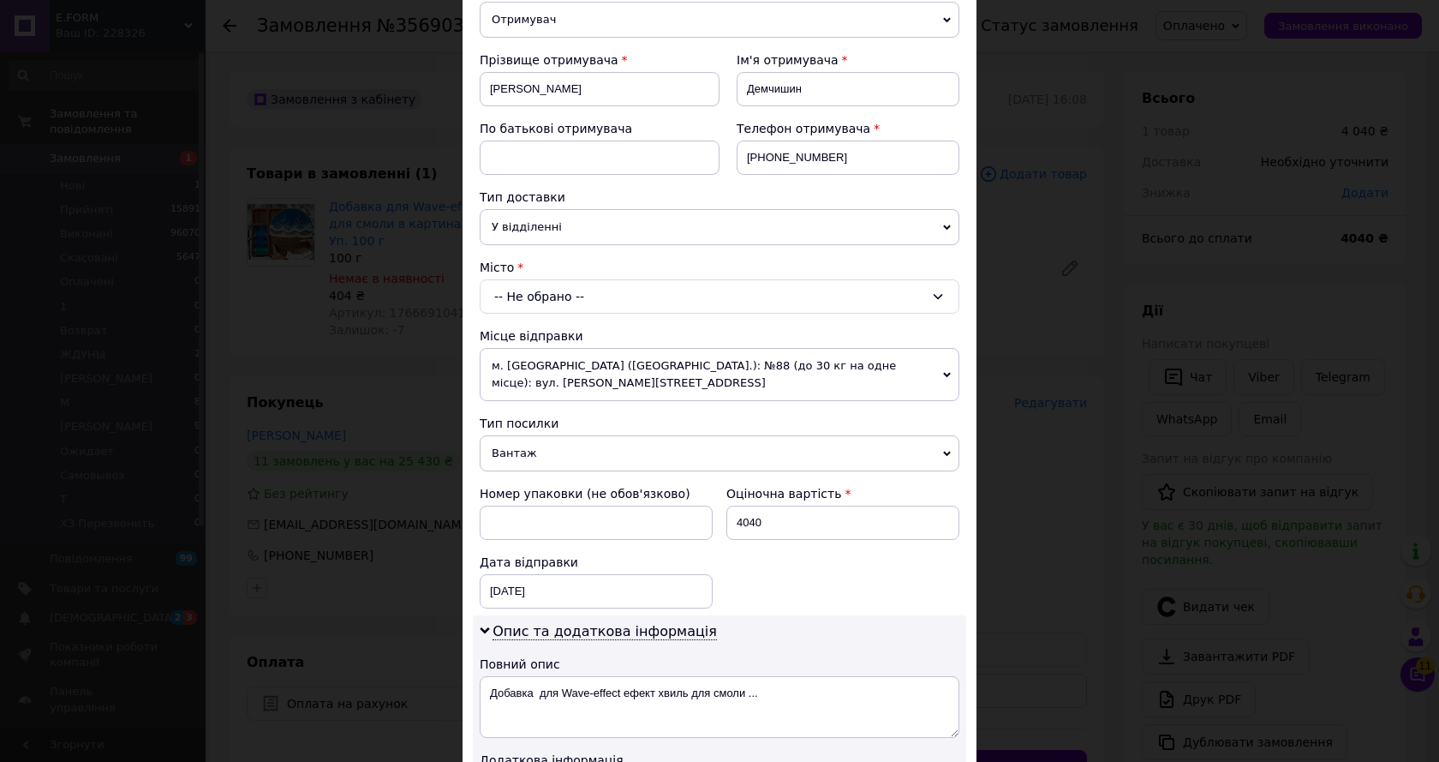
scroll to position [188, 0]
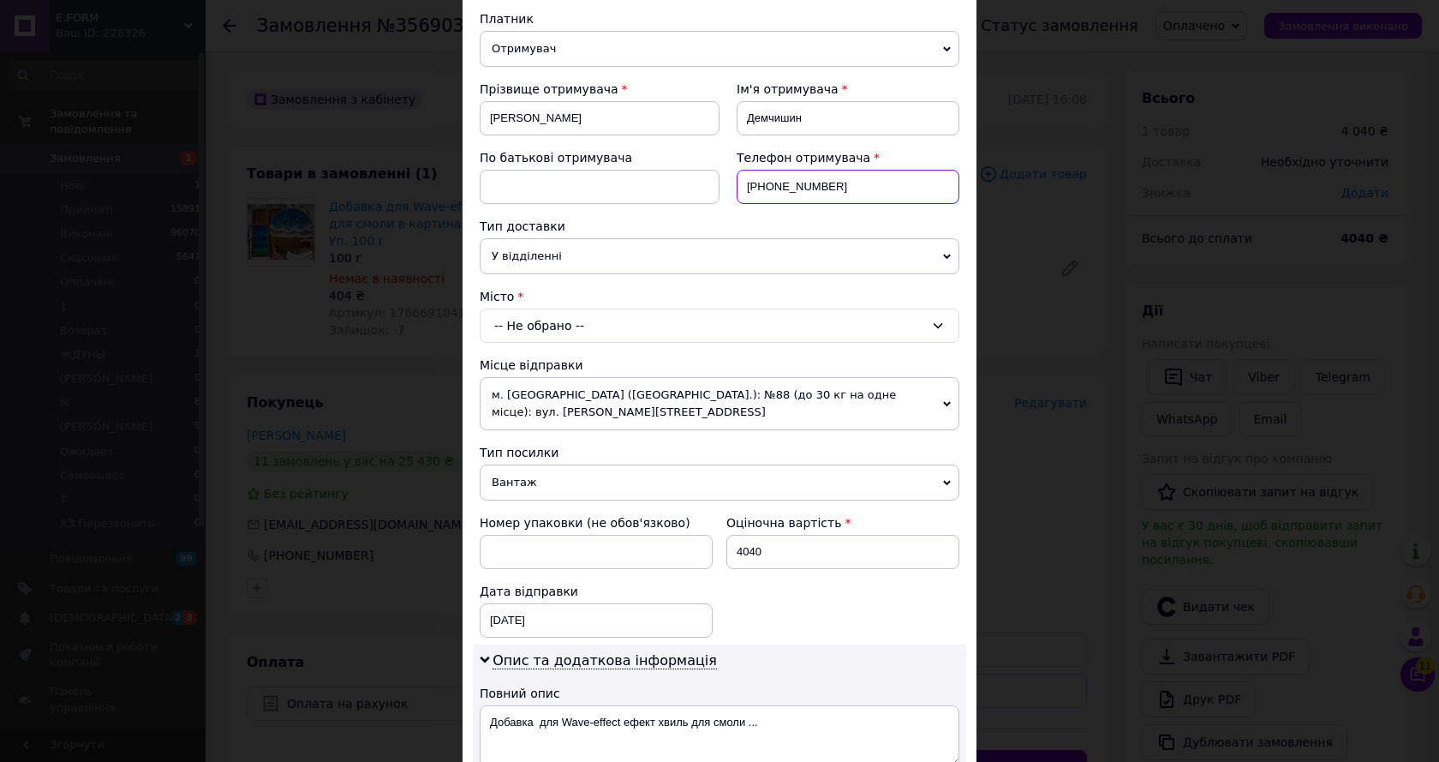
drag, startPoint x: 763, startPoint y: 181, endPoint x: 882, endPoint y: 183, distance: 118.3
click at [882, 183] on input "+380970735303" at bounding box center [848, 187] width 223 height 34
paste input "2380320"
type input "+380972380320"
drag, startPoint x: 487, startPoint y: 116, endPoint x: 546, endPoint y: 119, distance: 59.2
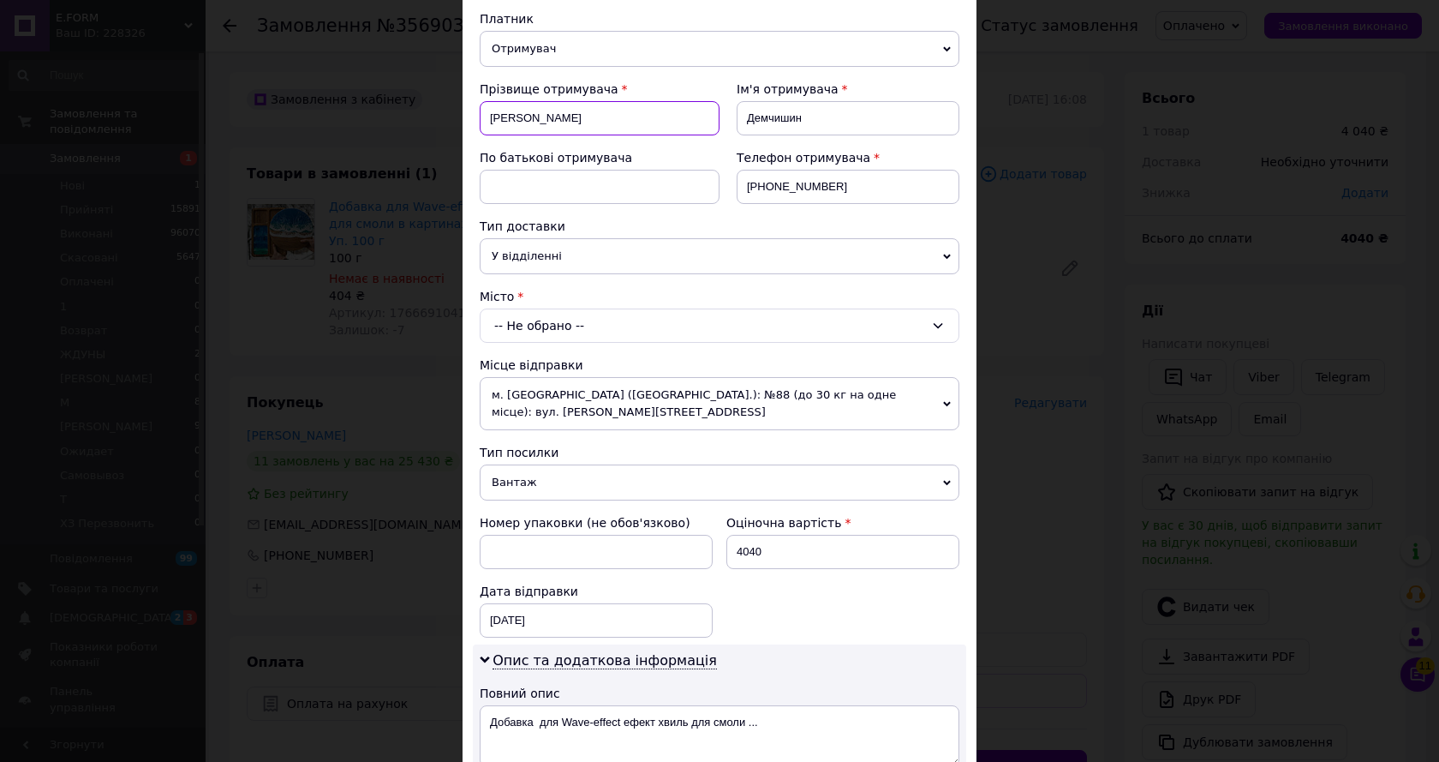
click at [546, 119] on input "Андрій" at bounding box center [600, 118] width 240 height 34
type input "Ірина"
click at [580, 320] on div "-- Не обрано --" at bounding box center [720, 325] width 480 height 34
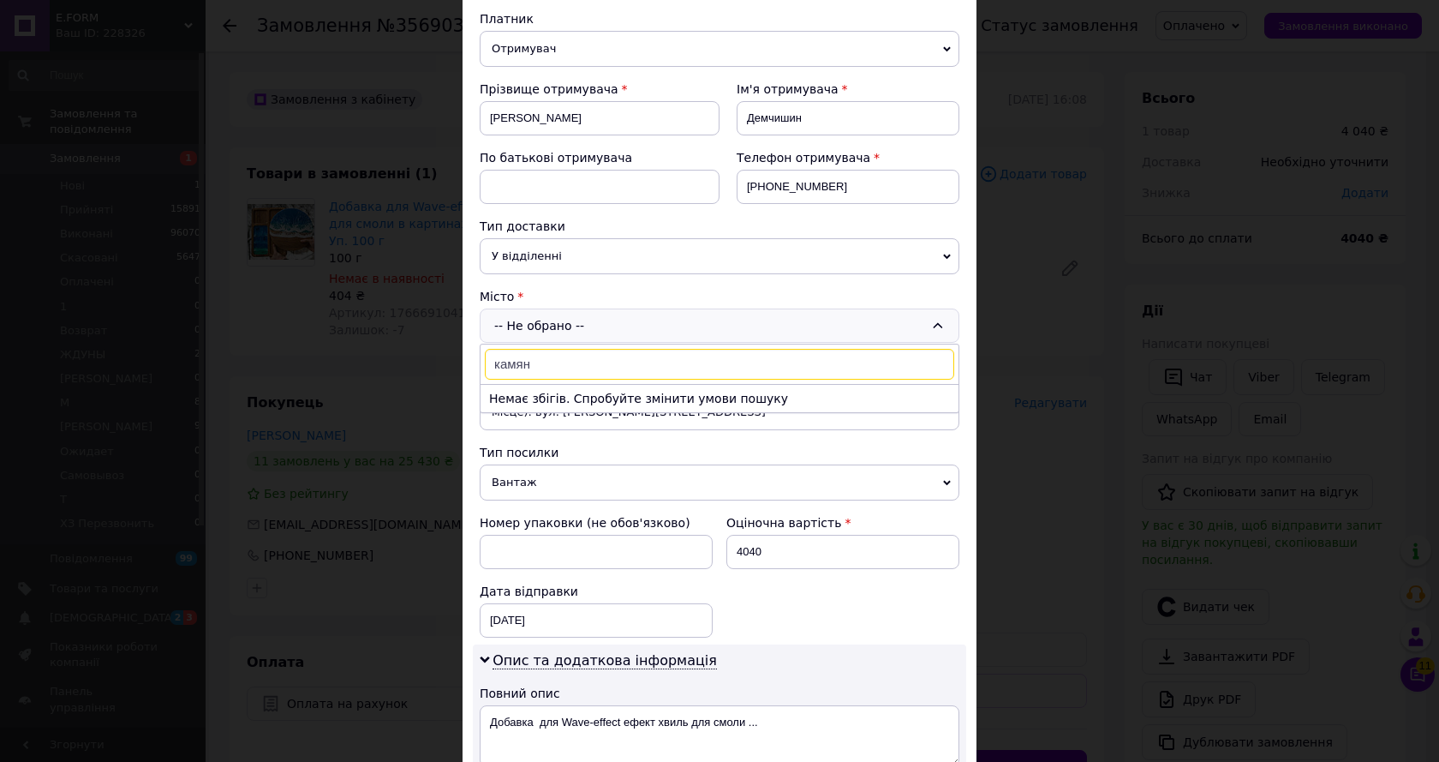
drag, startPoint x: 515, startPoint y: 363, endPoint x: 533, endPoint y: 361, distance: 18.2
click at [533, 361] on input "камян" at bounding box center [720, 364] width 470 height 31
type input "кам"
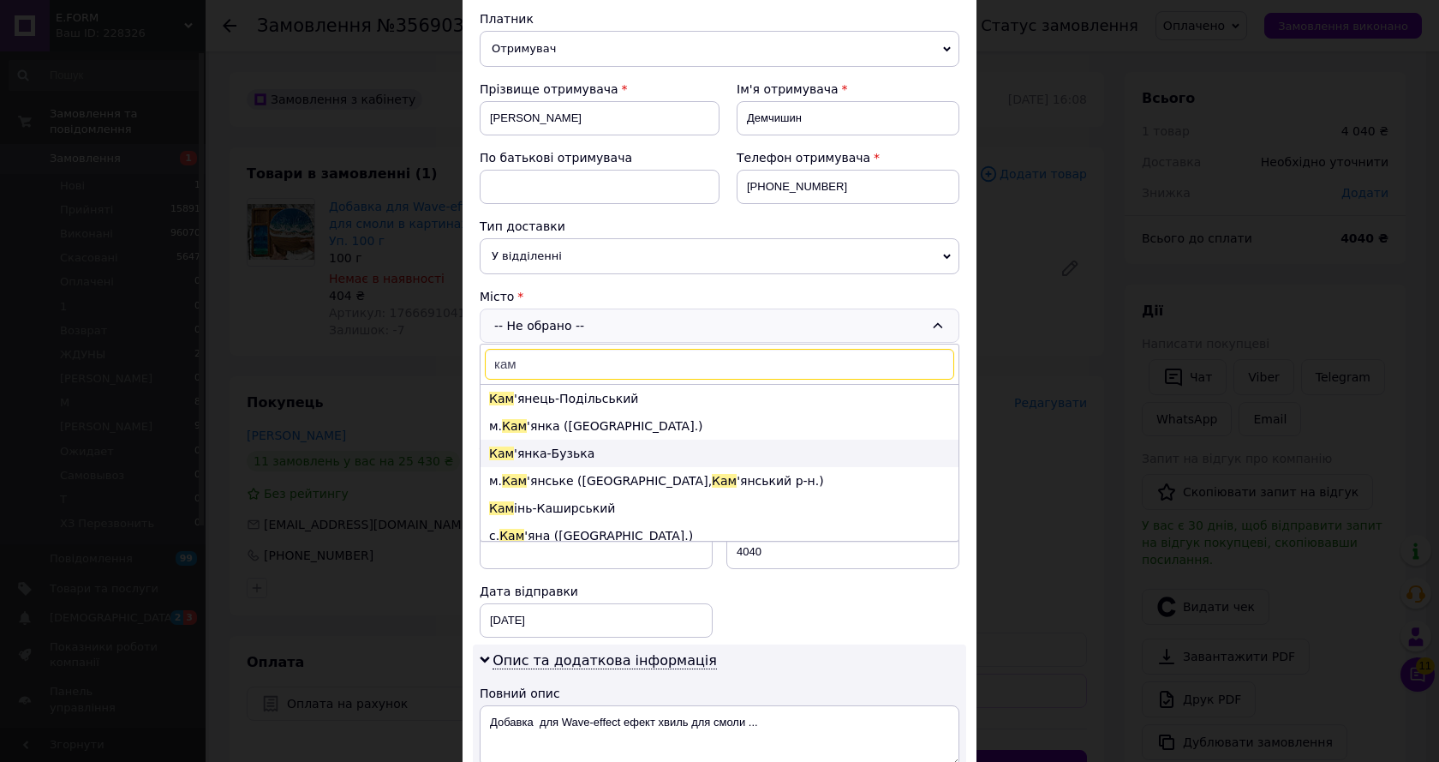
click at [594, 455] on li "Кам 'янка-Бузька" at bounding box center [720, 453] width 478 height 27
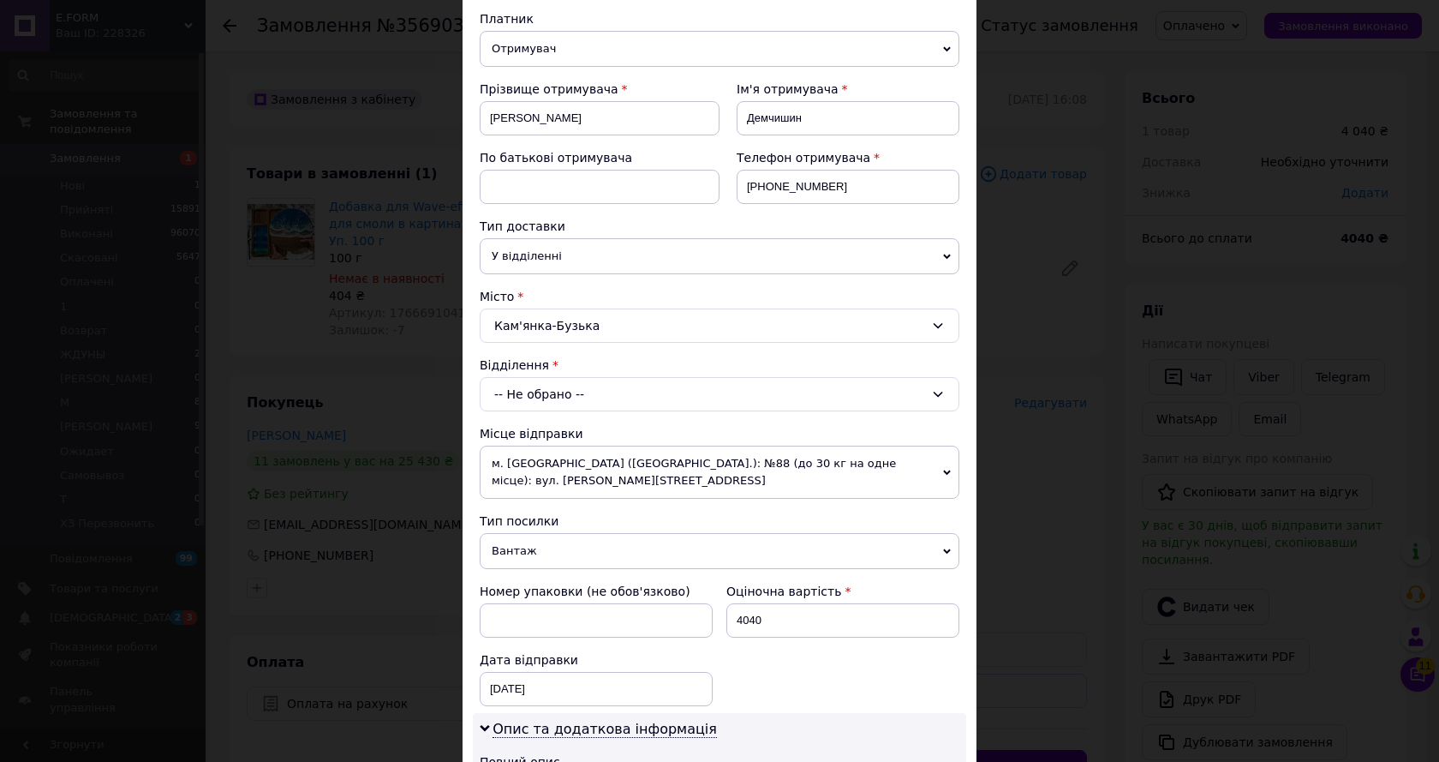
click at [542, 399] on div "-- Не обрано --" at bounding box center [720, 394] width 480 height 34
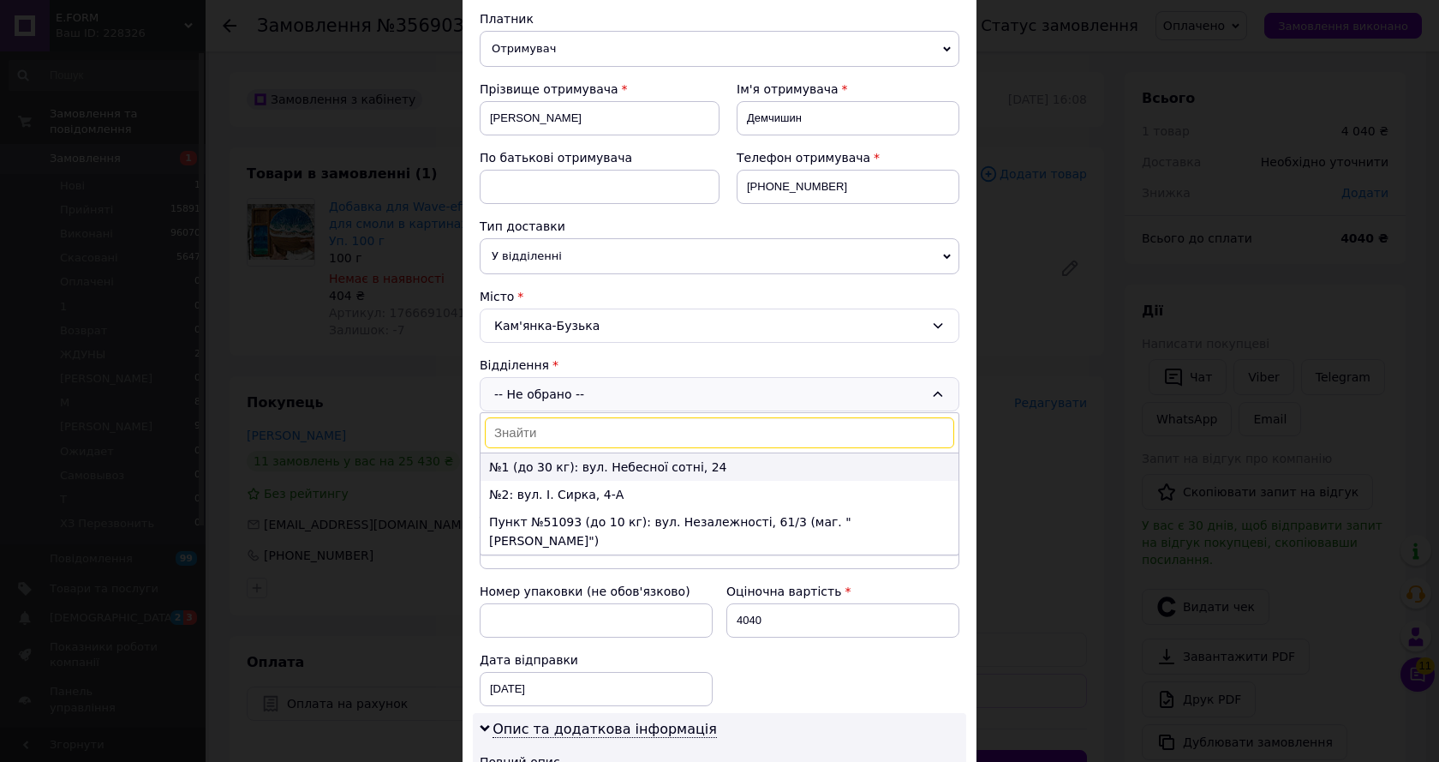
click at [554, 462] on li "№1 (до 30 кг): вул. Небесної сотні, 24" at bounding box center [720, 466] width 478 height 27
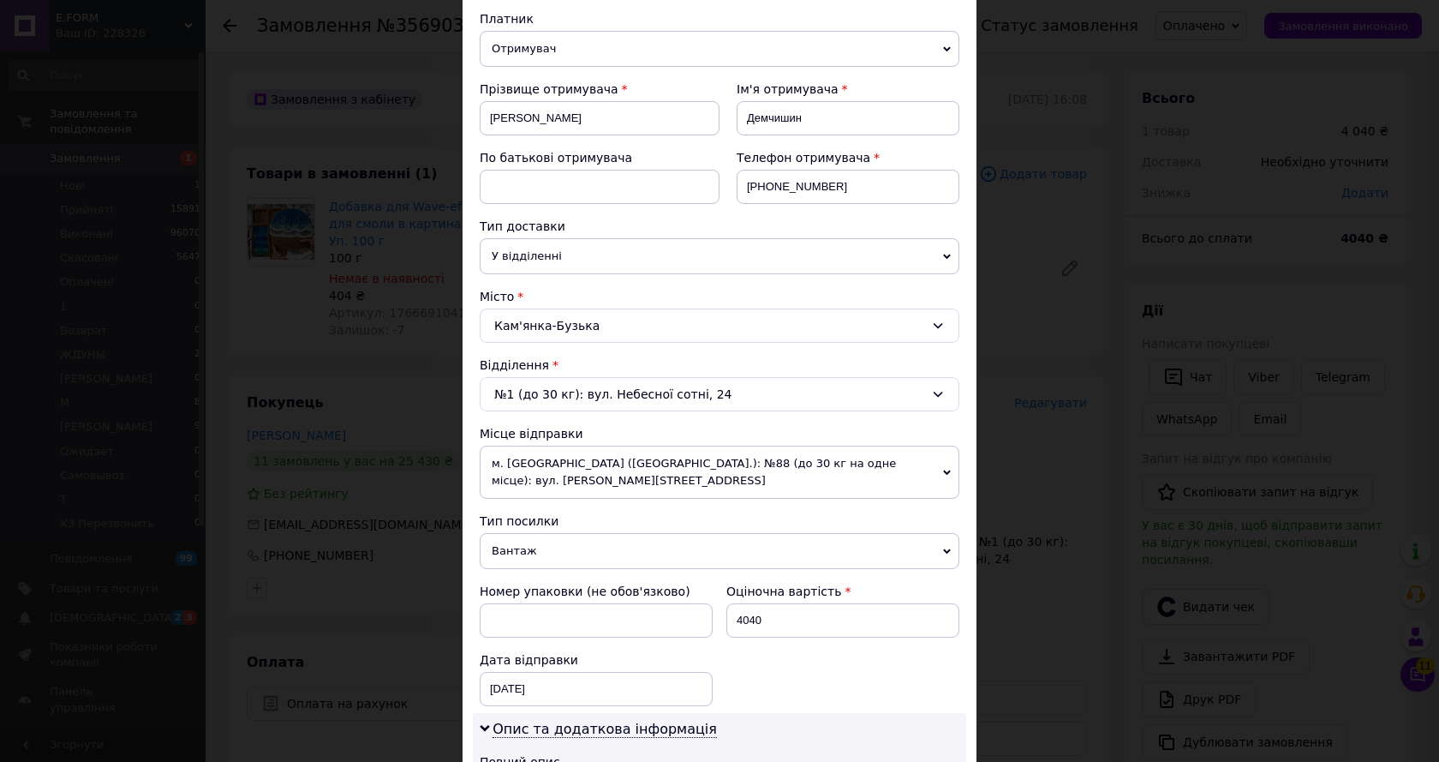
click at [566, 419] on div "Платник Отримувач Відправник Прізвище отримувача Ірина Ім'я отримувача Демчишин…" at bounding box center [720, 544] width 480 height 1068
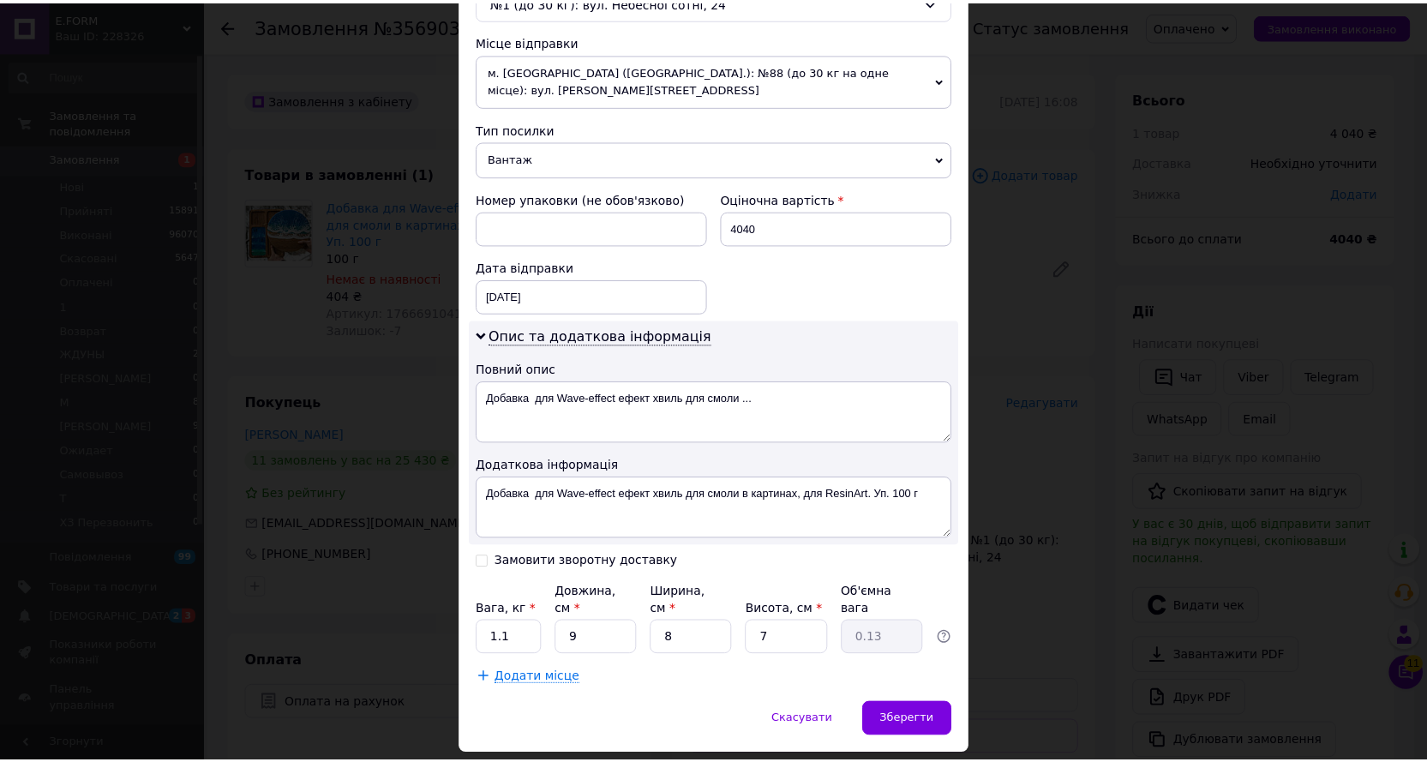
scroll to position [599, 0]
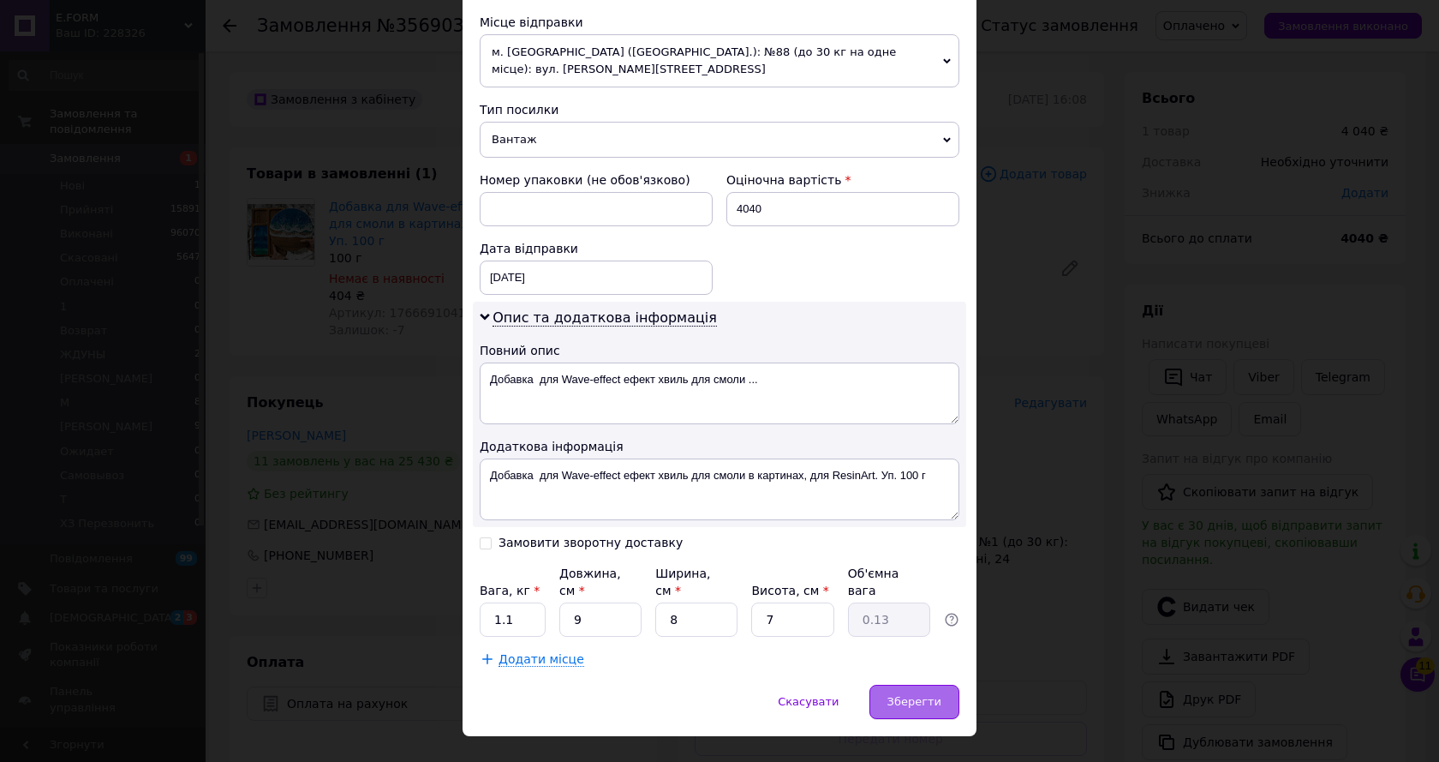
click at [946, 685] on div "Зберегти" at bounding box center [915, 702] width 90 height 34
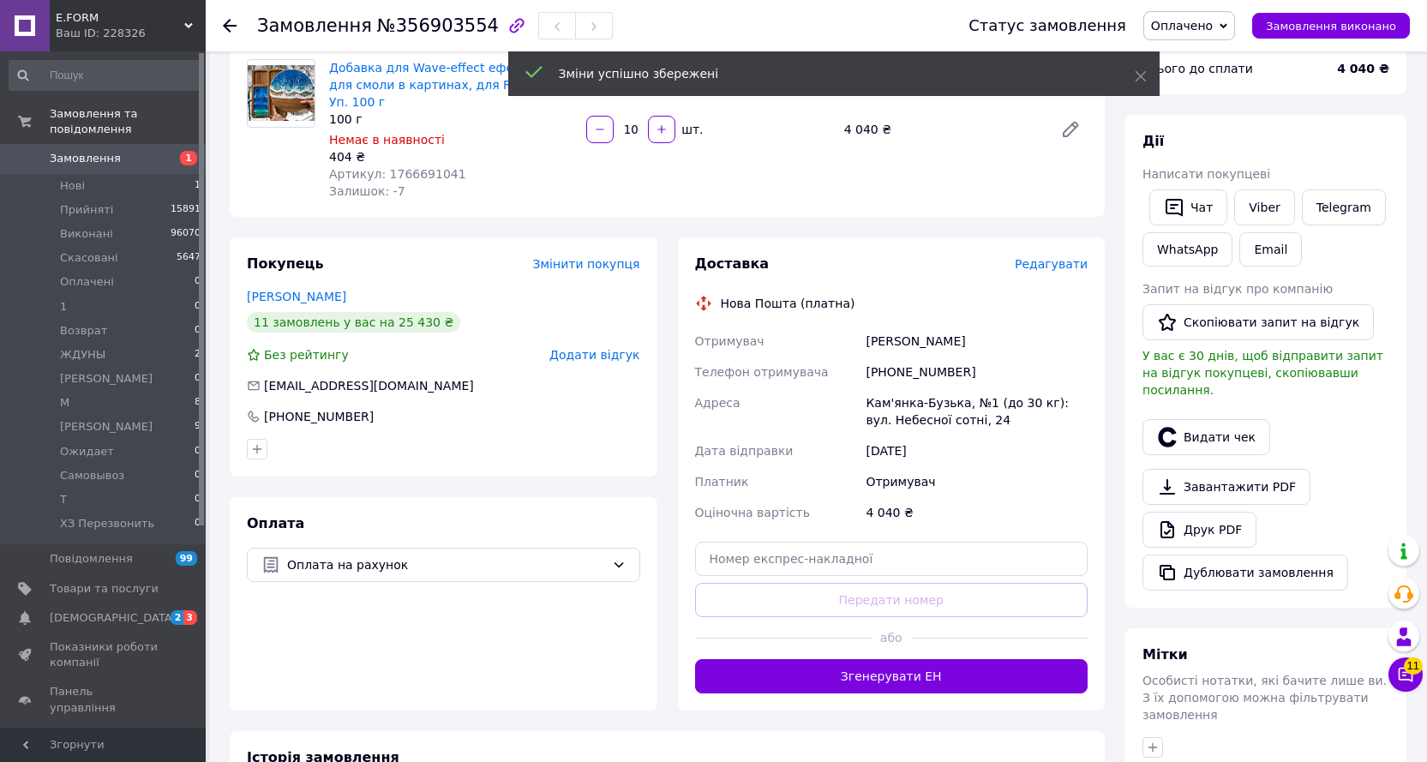
scroll to position [257, 0]
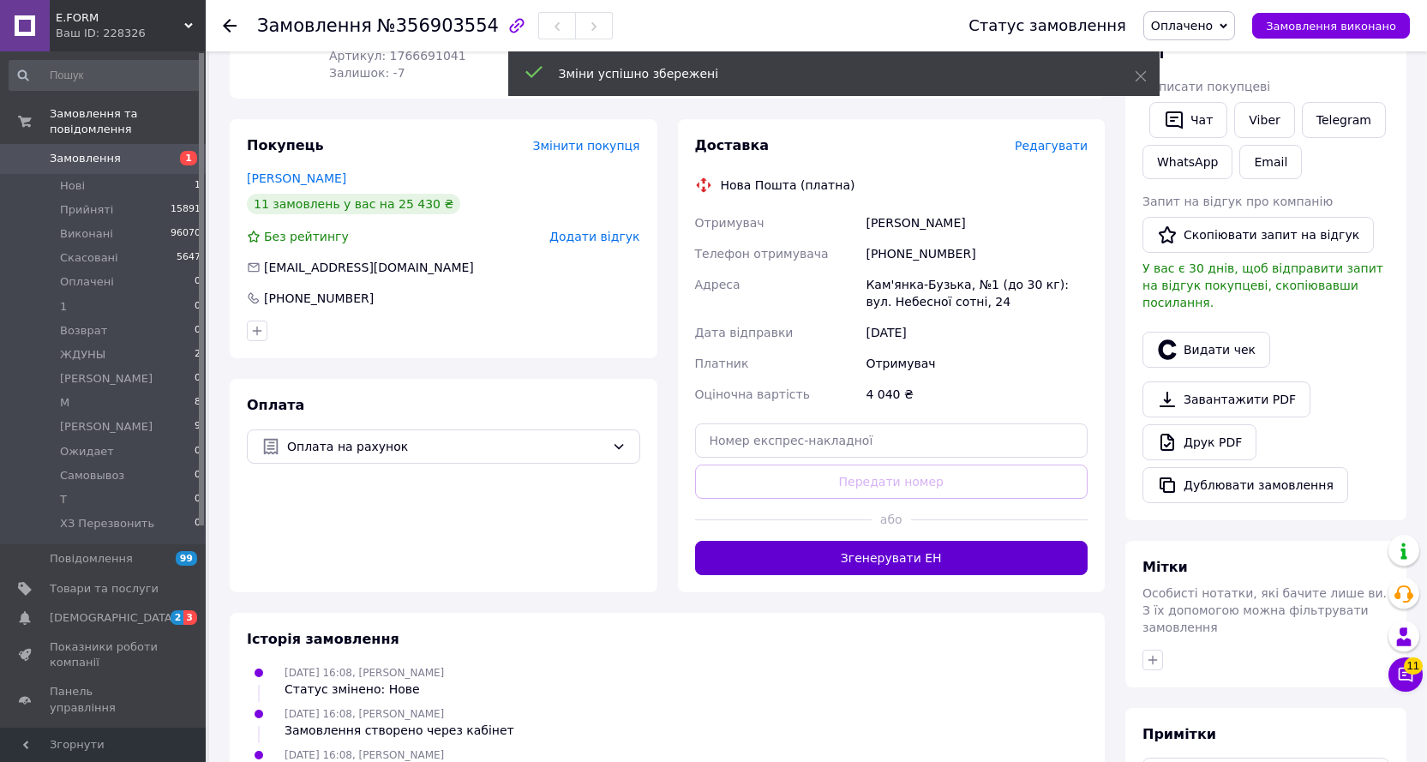
click at [889, 541] on button "Згенерувати ЕН" at bounding box center [891, 558] width 393 height 34
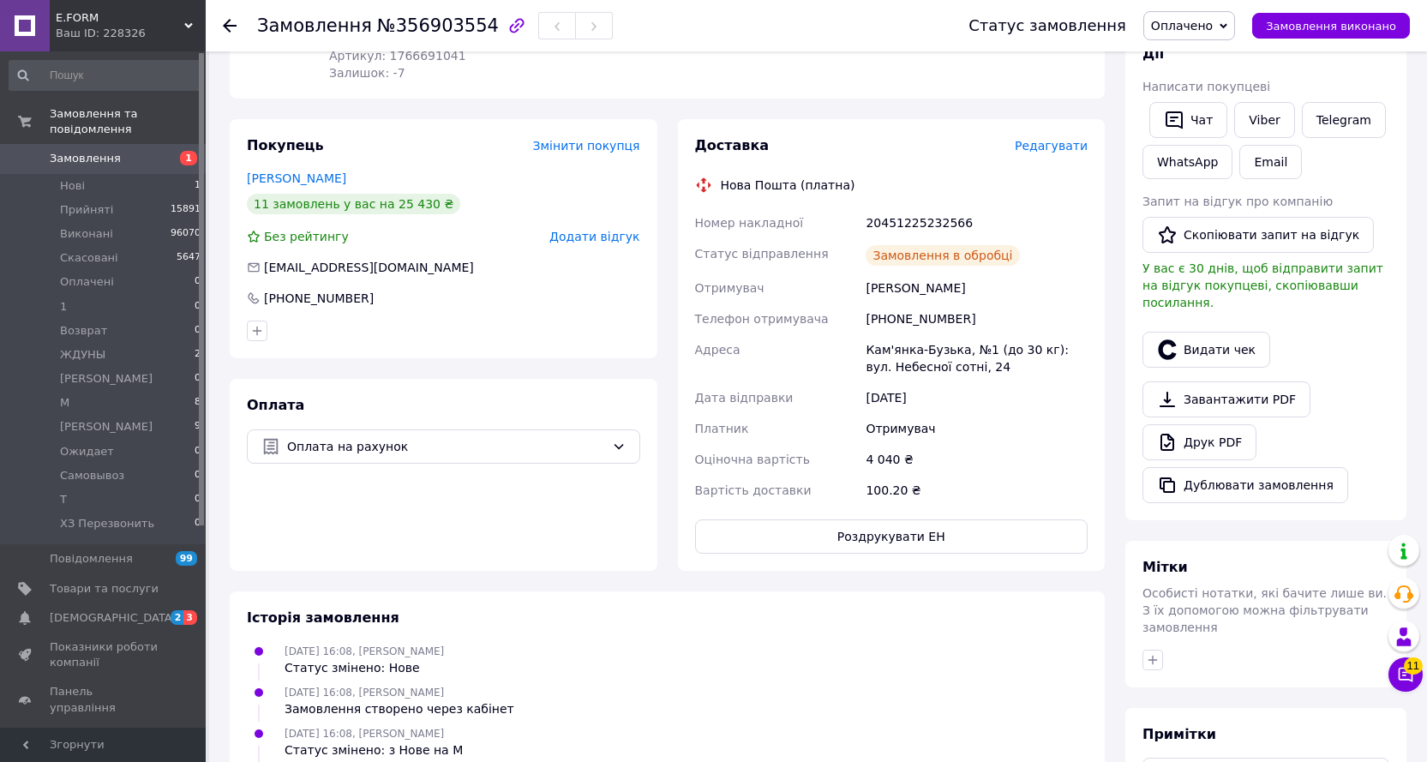
click at [1315, 27] on span "Замовлення виконано" at bounding box center [1331, 26] width 130 height 13
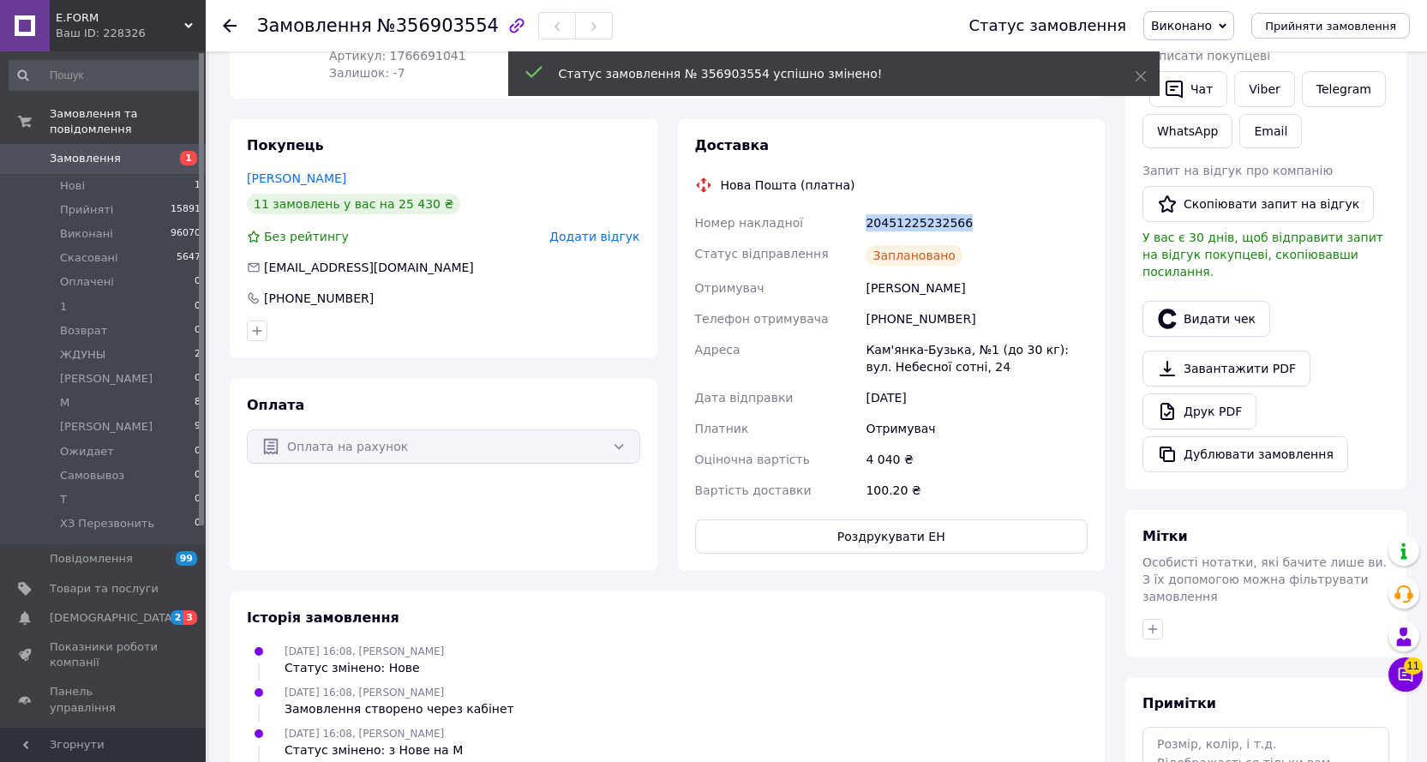
drag, startPoint x: 965, startPoint y: 201, endPoint x: 854, endPoint y: 207, distance: 110.7
click at [854, 207] on div "Номер накладної 20451225232566 Статус відправлення Заплановано Отримувач Ірина …" at bounding box center [891, 356] width 400 height 298
copy div "Номер накладної 20451225232566"
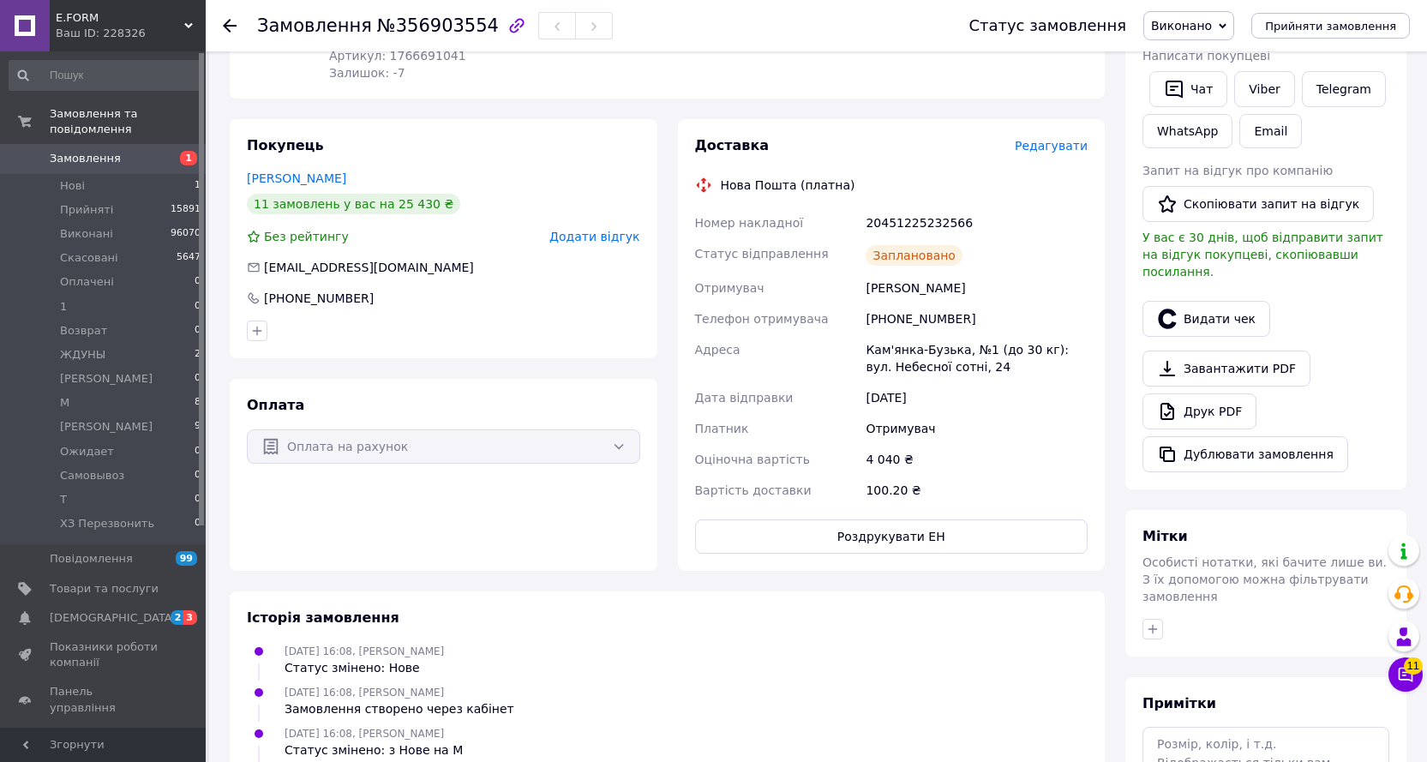
click at [228, 30] on use at bounding box center [230, 26] width 14 height 14
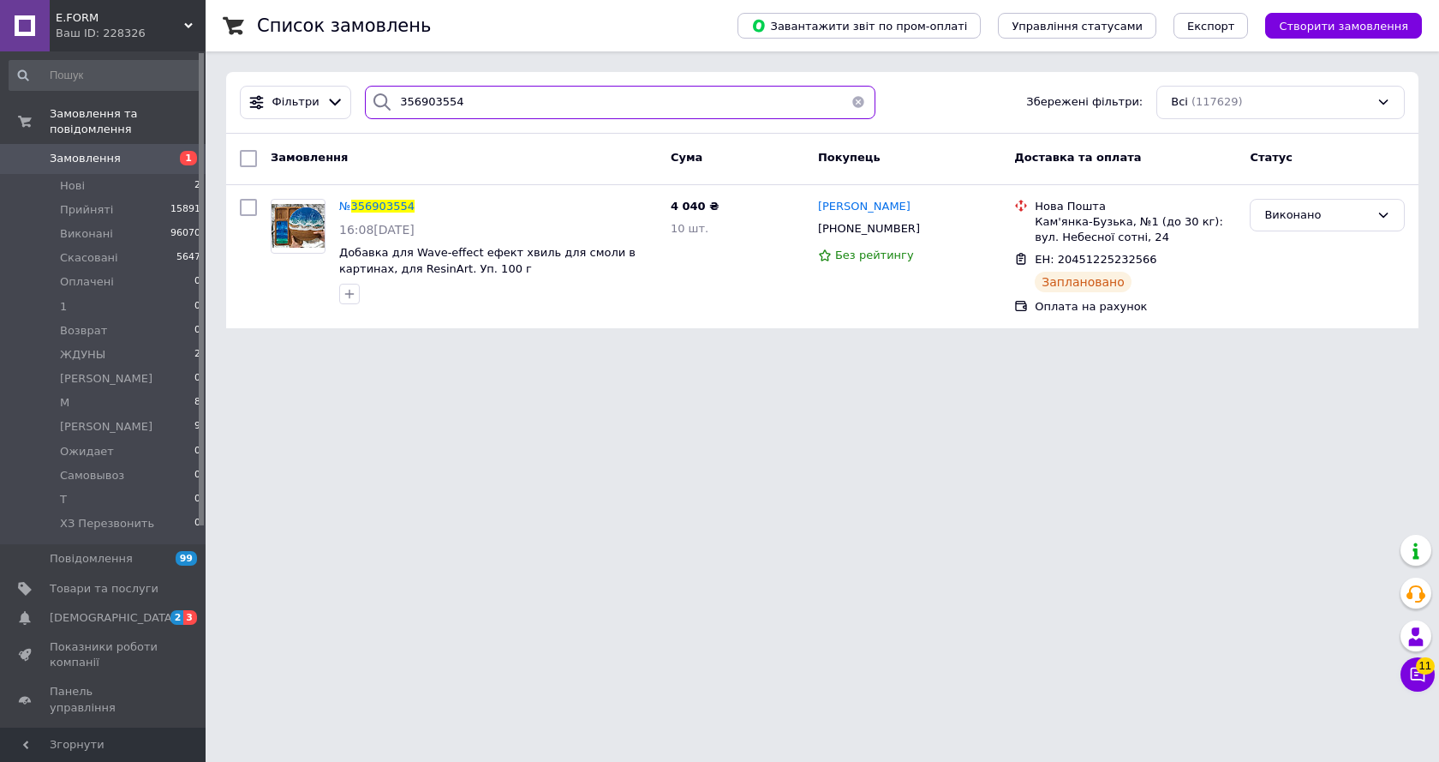
drag, startPoint x: 376, startPoint y: 103, endPoint x: 358, endPoint y: 104, distance: 18.0
click at [365, 104] on div "356903554" at bounding box center [620, 102] width 511 height 33
paste input "4865"
type input "356904865"
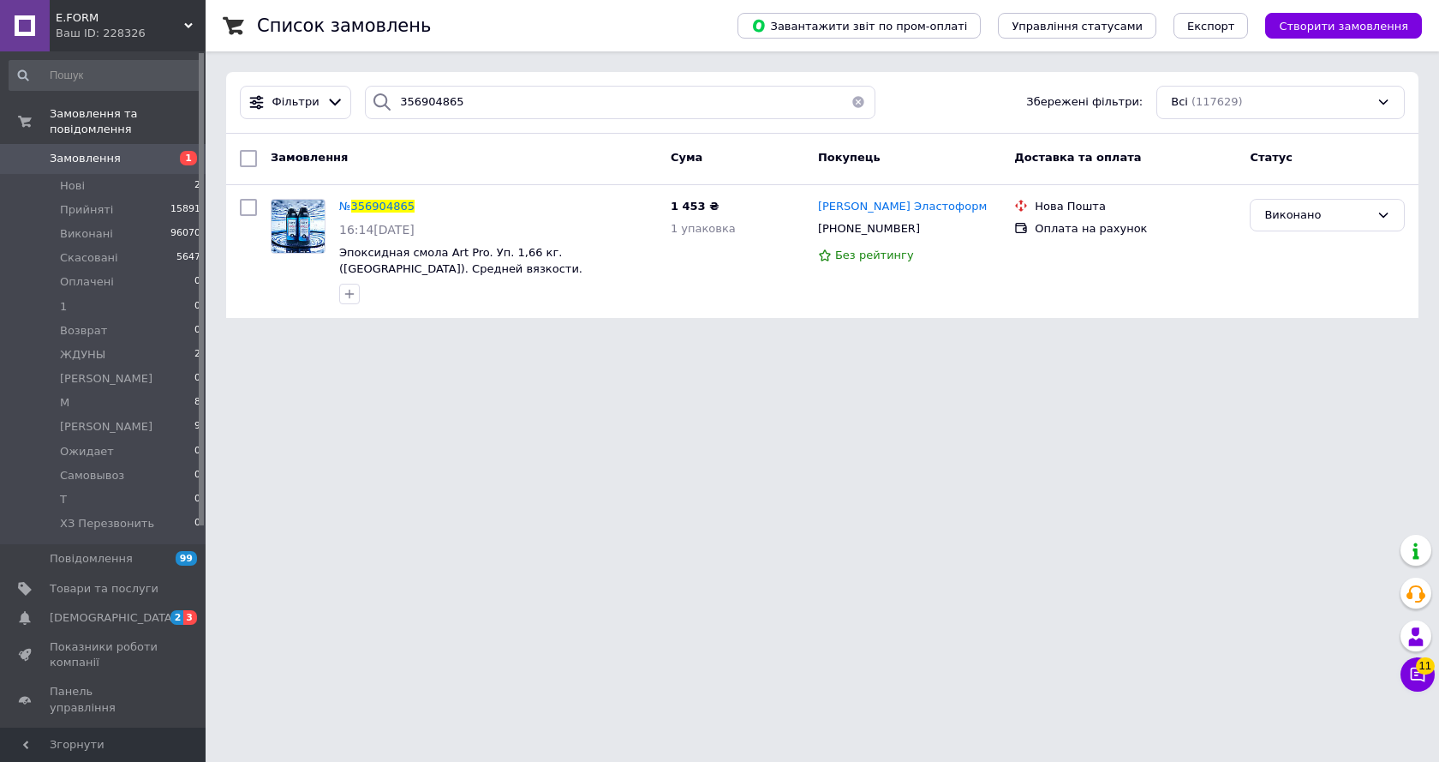
click at [384, 201] on span "356904865" at bounding box center [382, 206] width 63 height 13
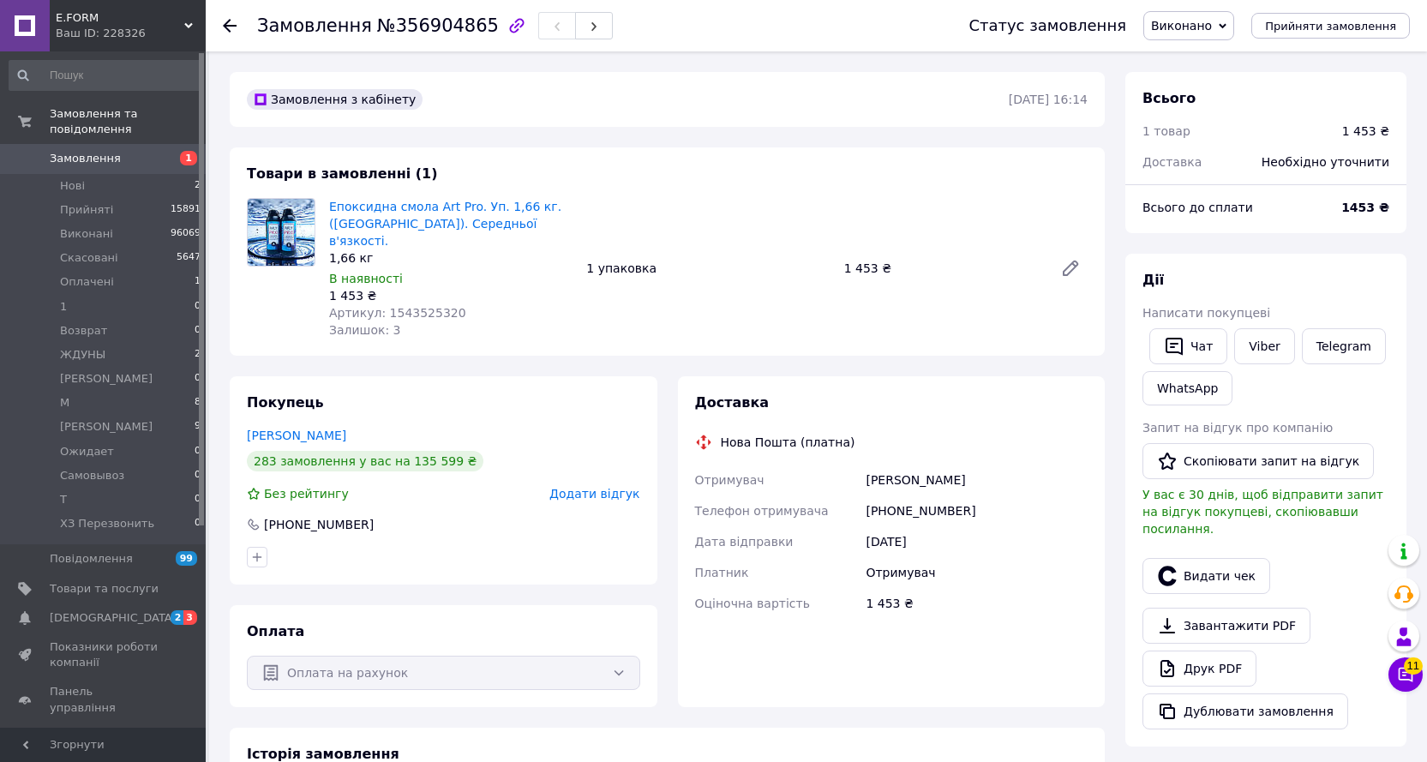
click at [227, 24] on icon at bounding box center [230, 26] width 14 height 14
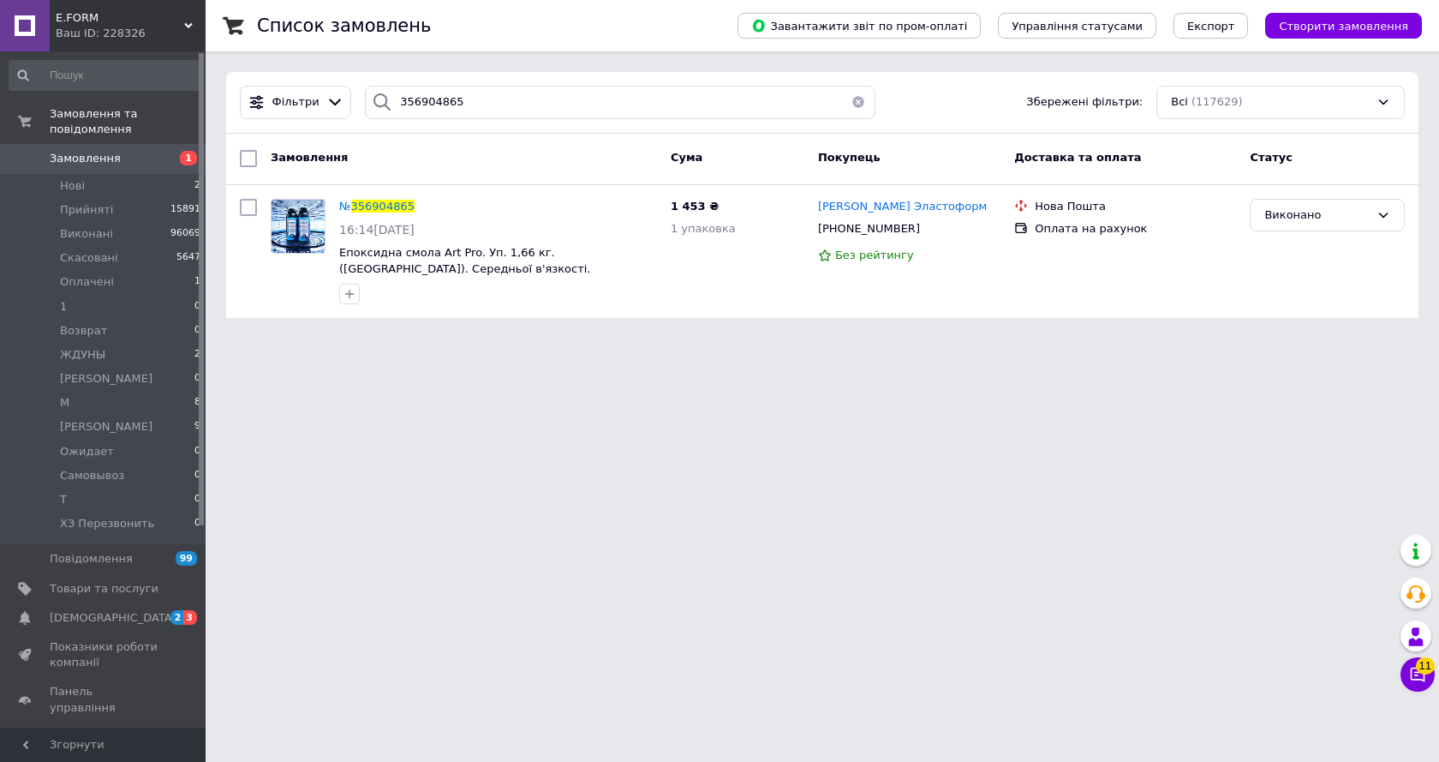
click at [601, 338] on html "E.FORM Ваш ID: 228326 Сайт E.FORM Кабінет покупця Перевірити стан системи Сторі…" at bounding box center [719, 169] width 1439 height 338
click at [69, 178] on span "Нові" at bounding box center [72, 185] width 25 height 15
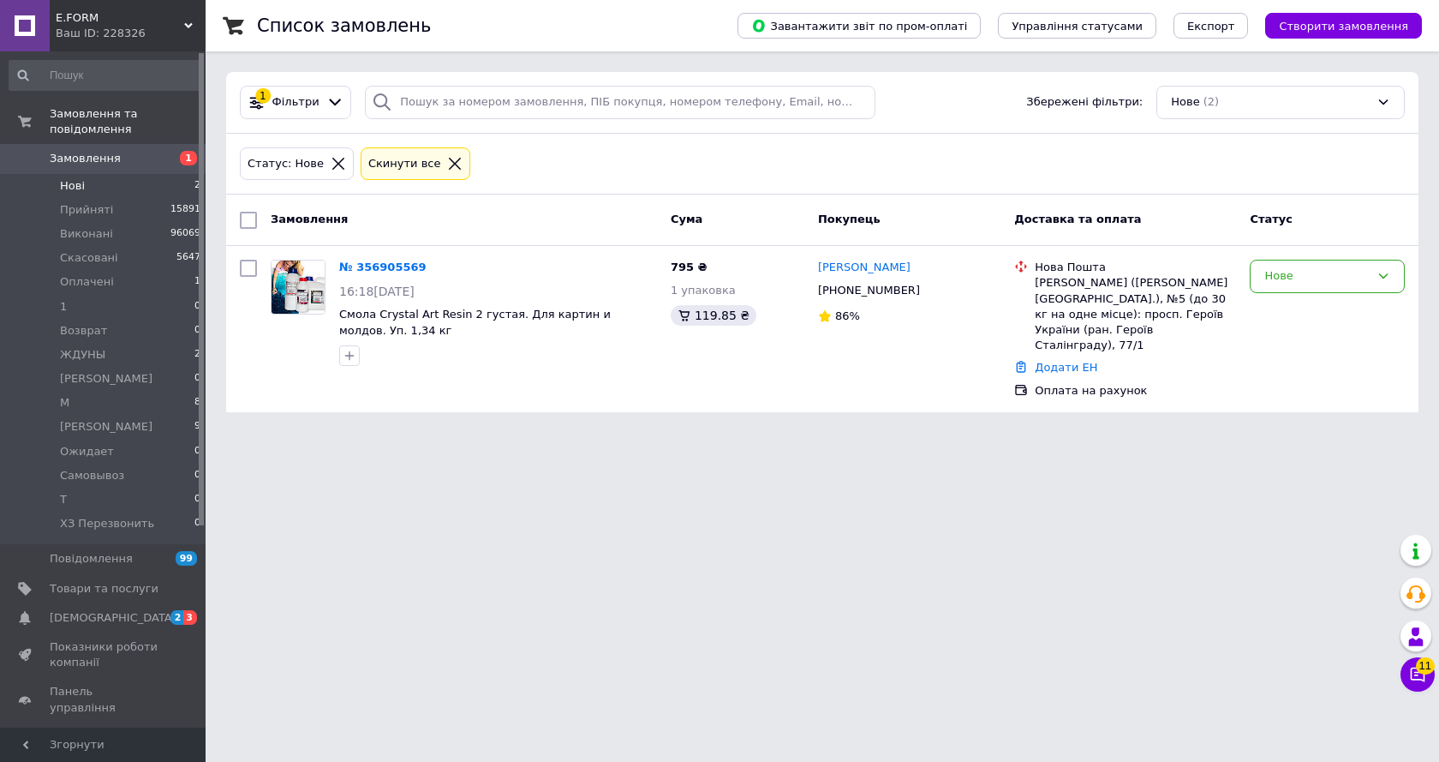
click at [331, 161] on icon at bounding box center [338, 163] width 15 height 15
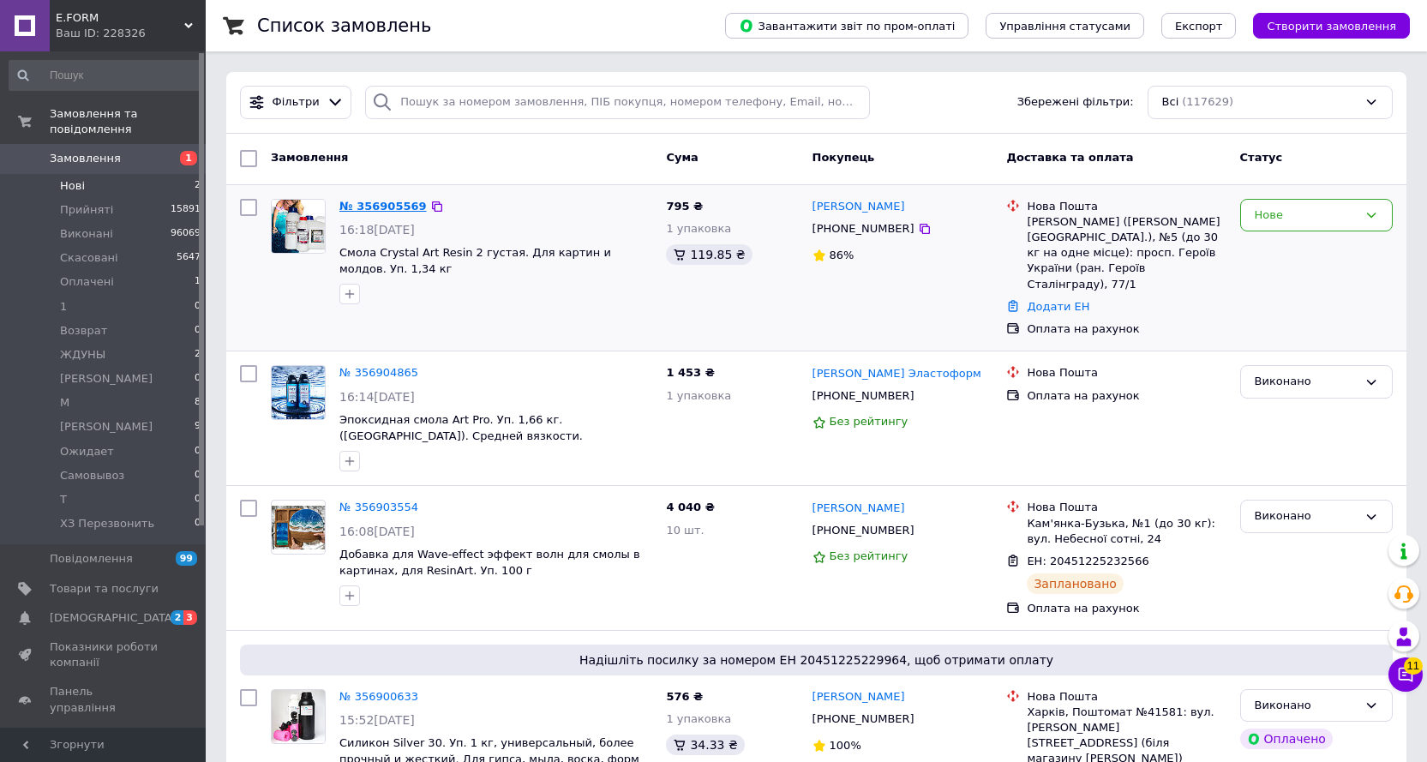
click at [389, 200] on link "№ 356905569" at bounding box center [382, 206] width 87 height 13
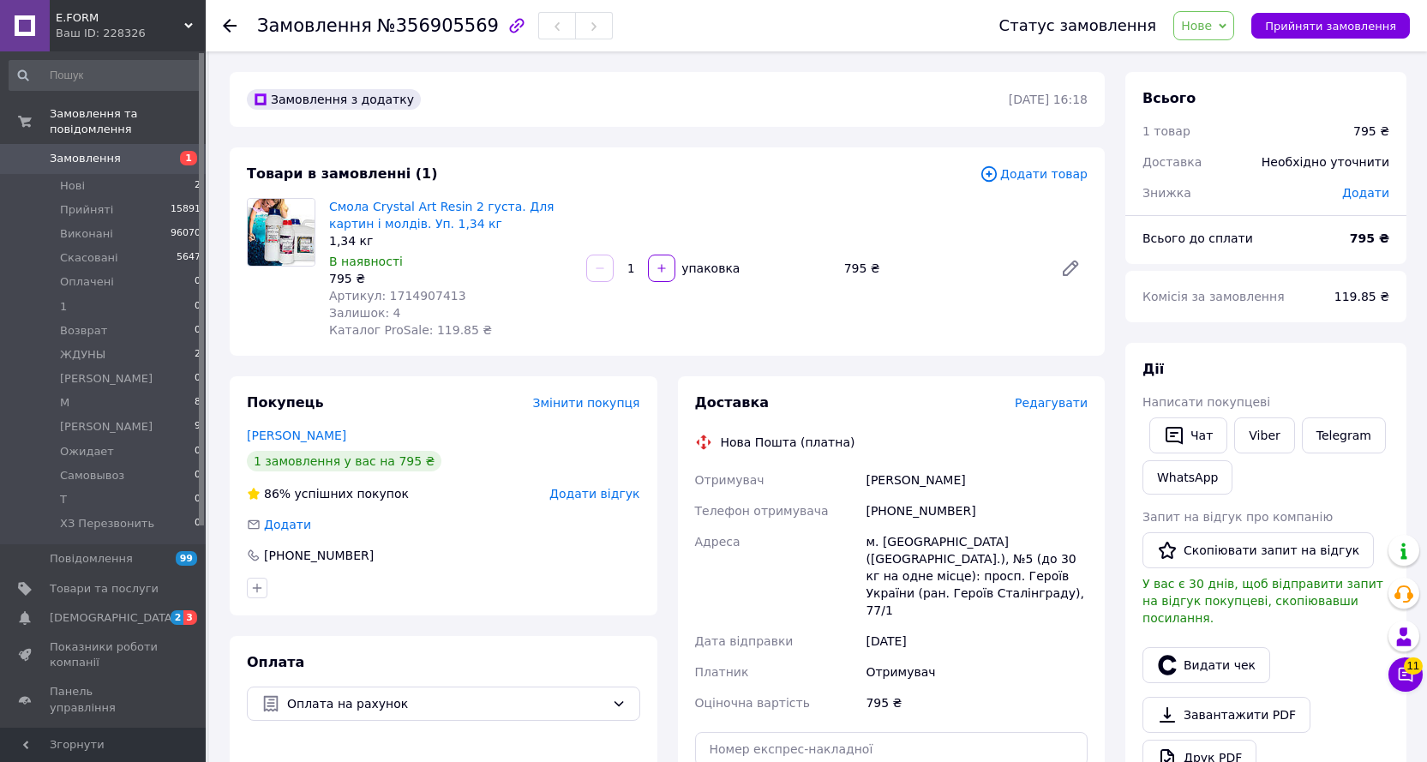
click at [1212, 21] on span "Нове" at bounding box center [1196, 26] width 31 height 14
click at [1231, 157] on li "1" at bounding box center [1229, 163] width 111 height 26
click at [75, 178] on span "Нові" at bounding box center [72, 185] width 25 height 15
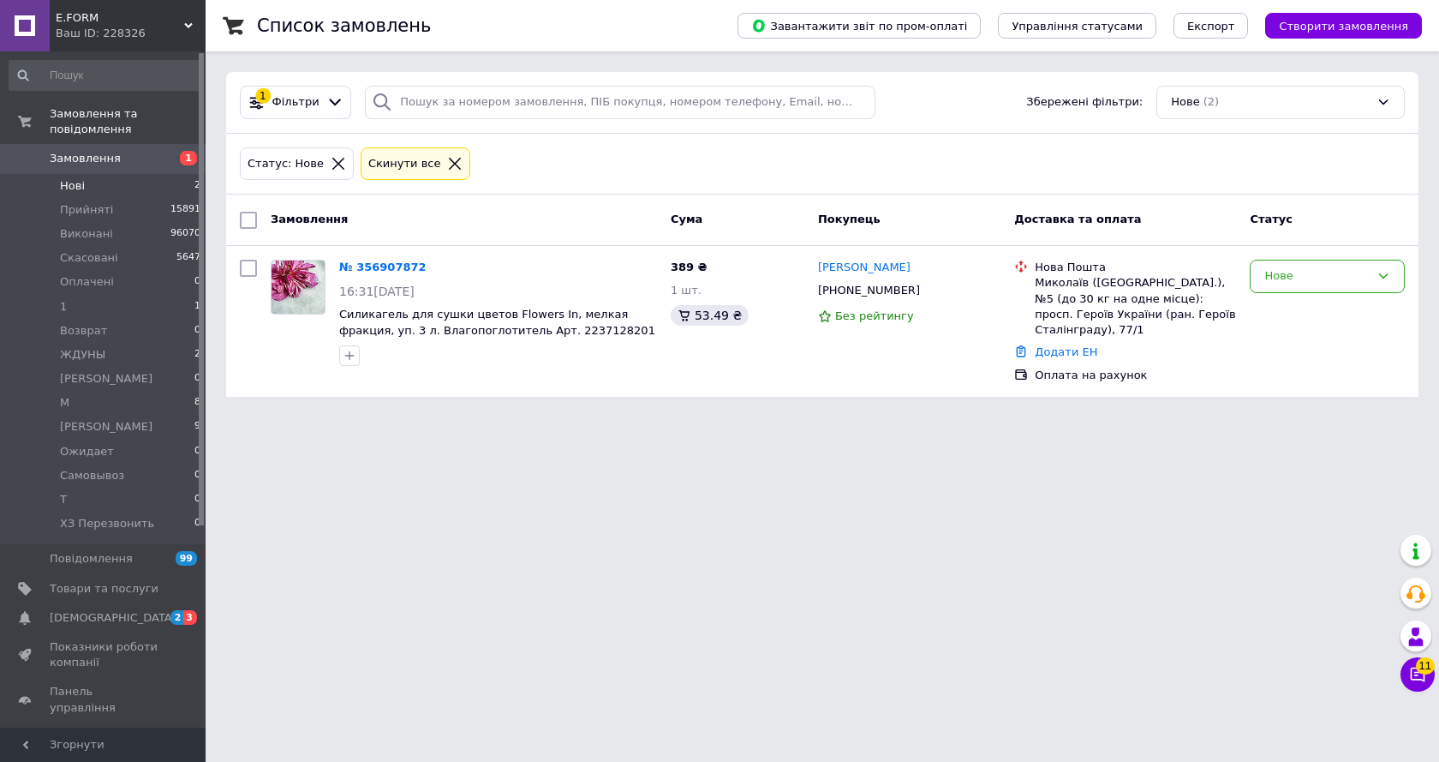
click at [331, 168] on icon at bounding box center [338, 163] width 15 height 15
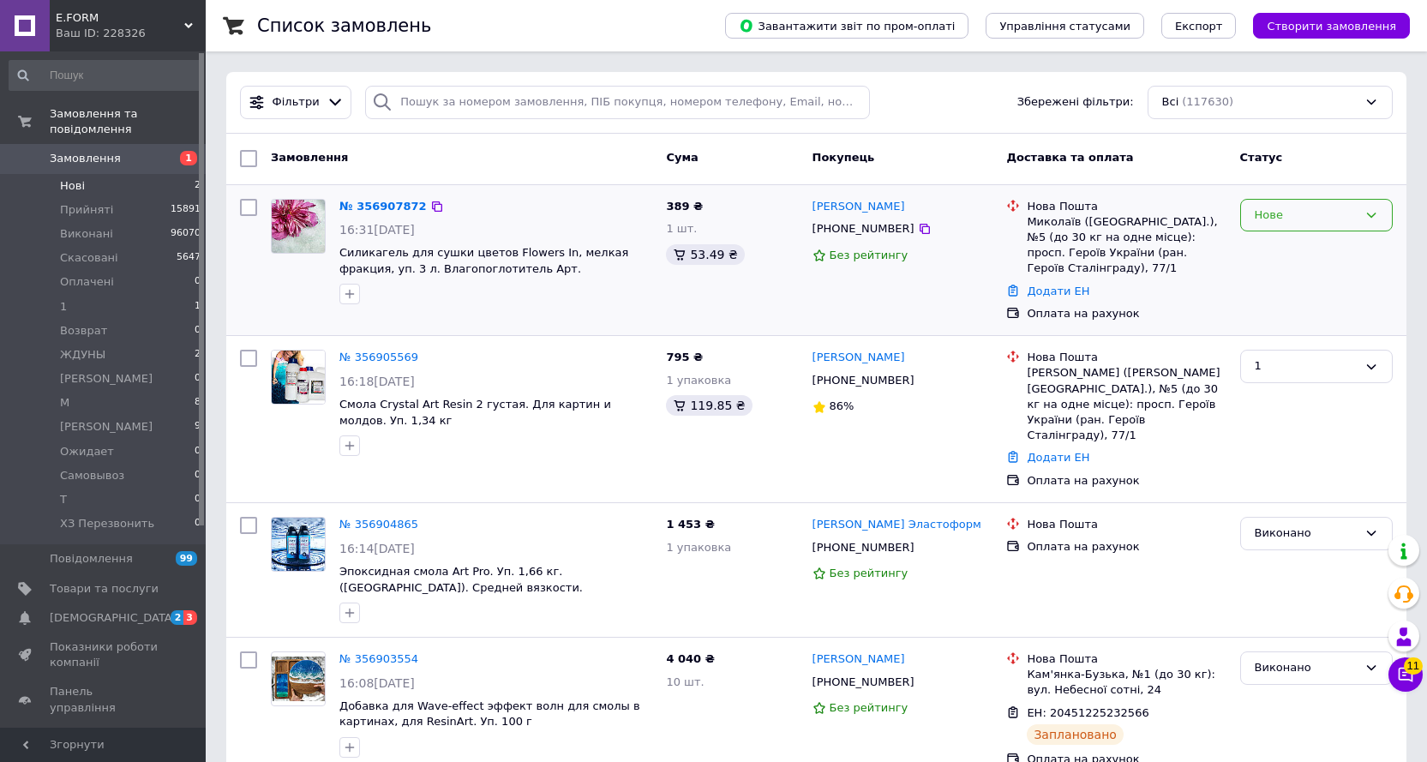
click at [1284, 209] on div "Нове" at bounding box center [1305, 215] width 103 height 18
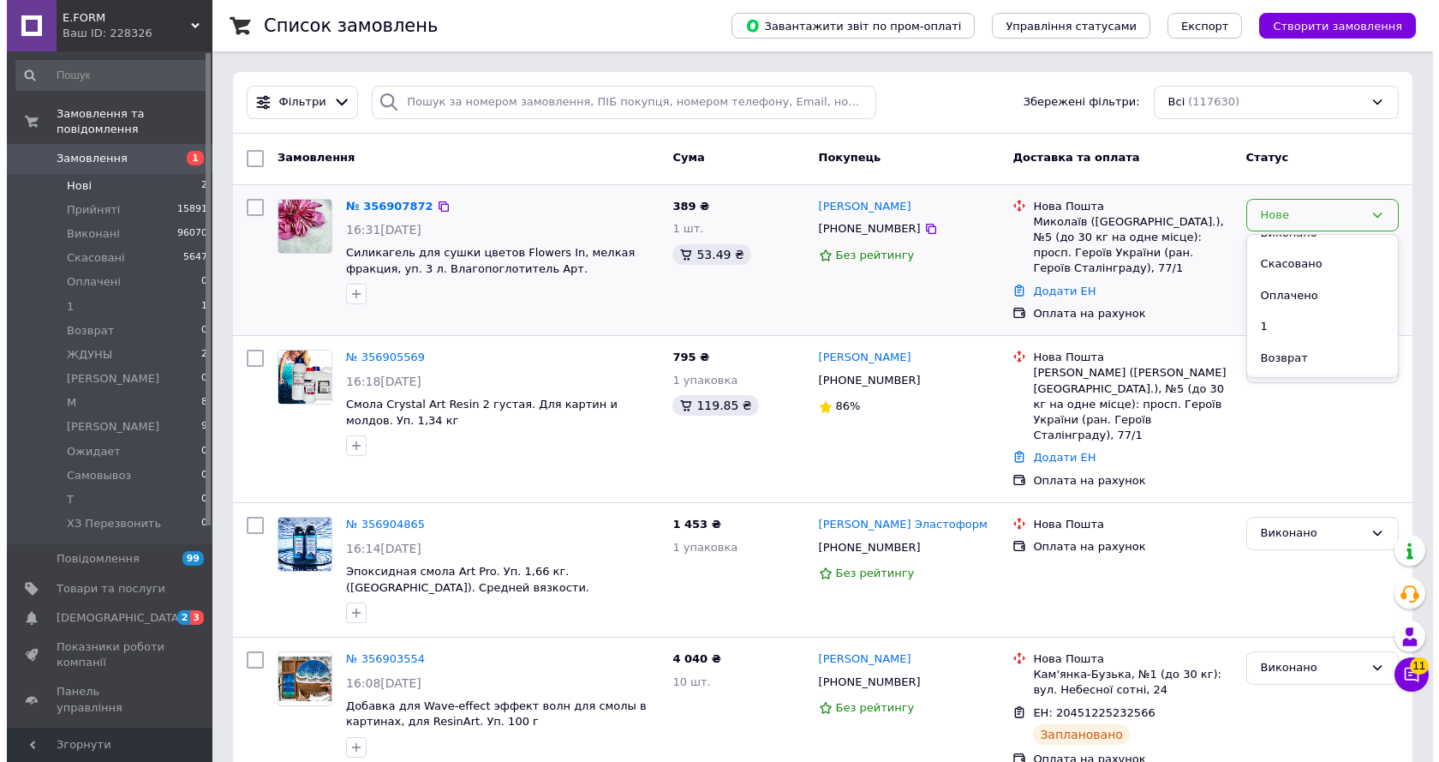
scroll to position [86, 0]
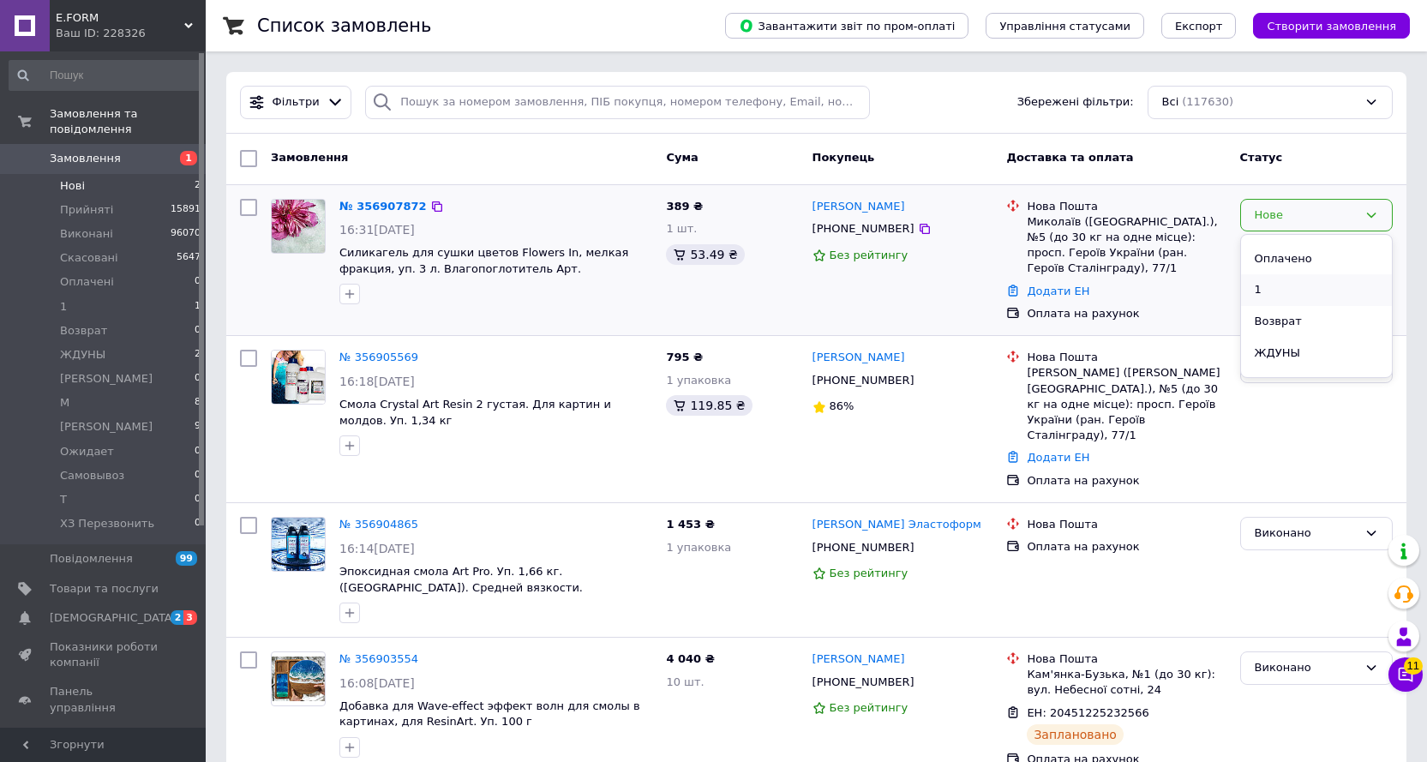
click at [1289, 294] on li "1" at bounding box center [1316, 290] width 151 height 32
click at [75, 178] on span "Нові" at bounding box center [72, 185] width 25 height 15
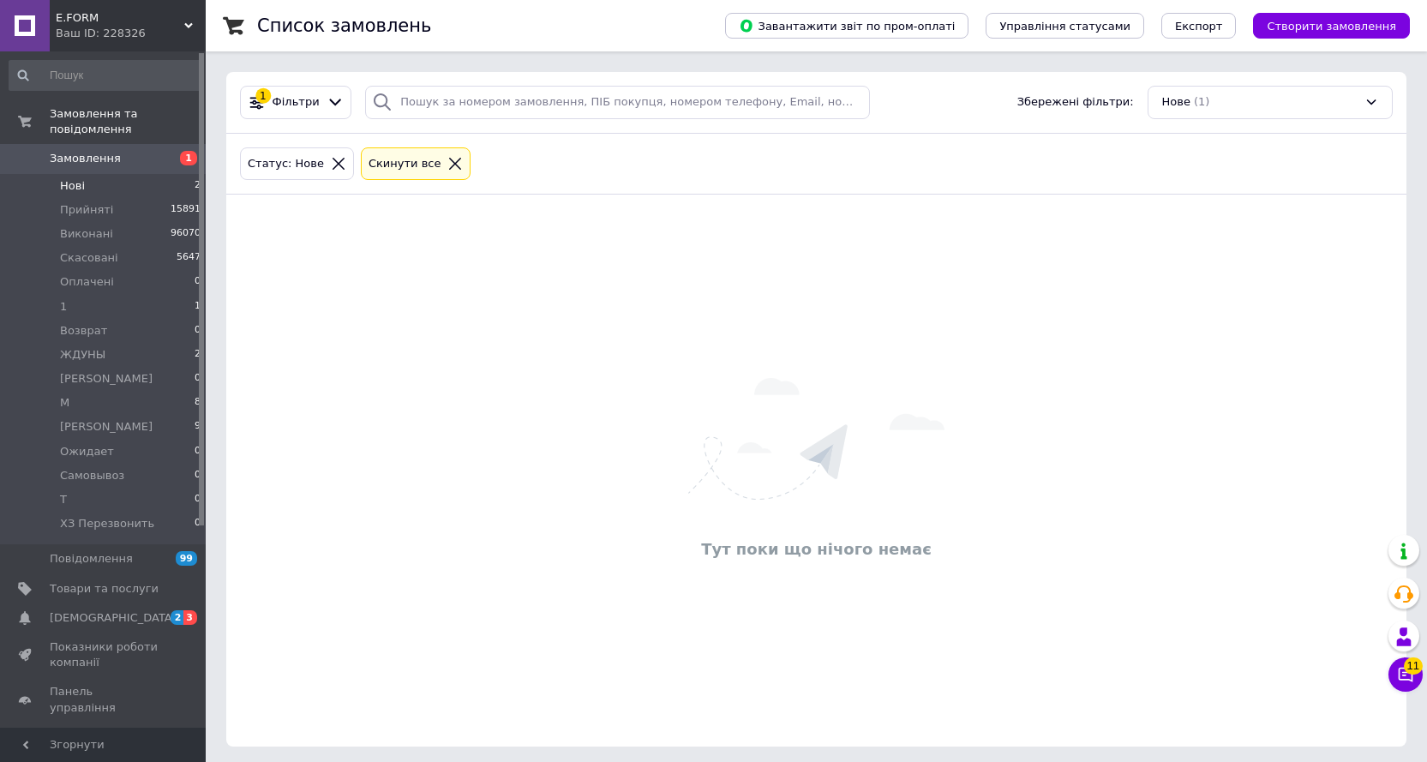
click at [332, 166] on icon at bounding box center [338, 164] width 12 height 12
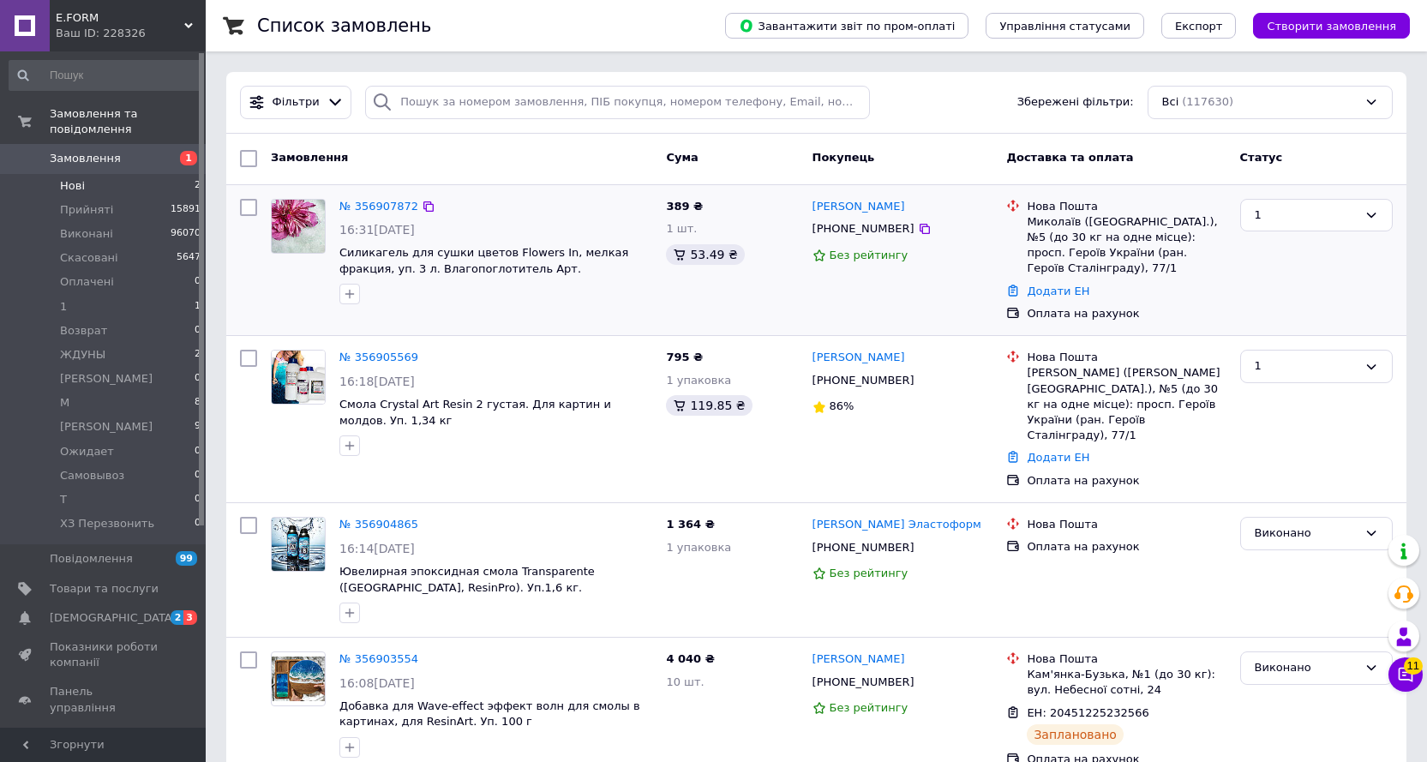
click at [546, 212] on div "№ 356907872" at bounding box center [496, 207] width 316 height 20
click at [422, 351] on icon at bounding box center [429, 358] width 14 height 14
click at [422, 203] on icon at bounding box center [429, 207] width 14 height 14
click at [1303, 210] on div "1" at bounding box center [1305, 215] width 103 height 18
click at [1308, 281] on li "Виконано" at bounding box center [1316, 282] width 151 height 32
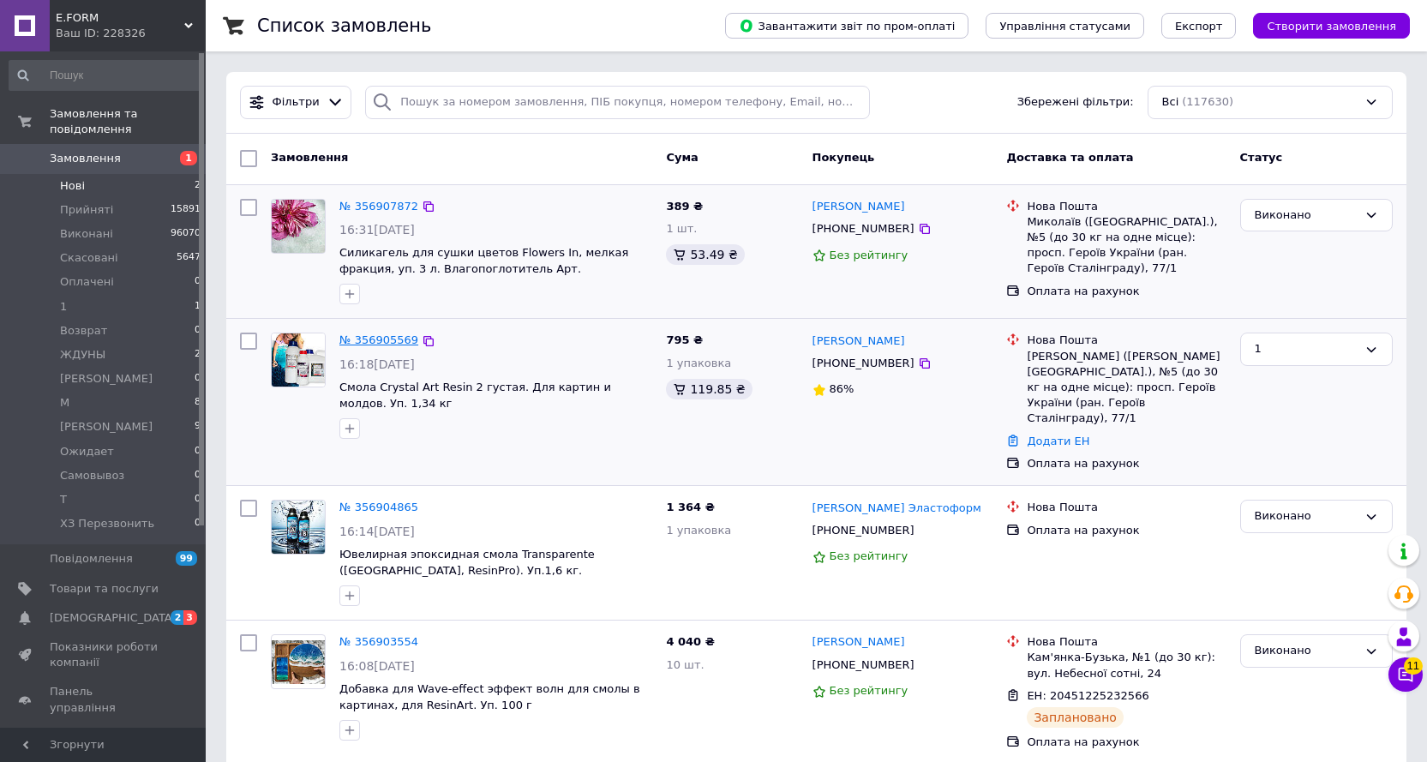
click at [389, 342] on link "№ 356905569" at bounding box center [378, 339] width 79 height 13
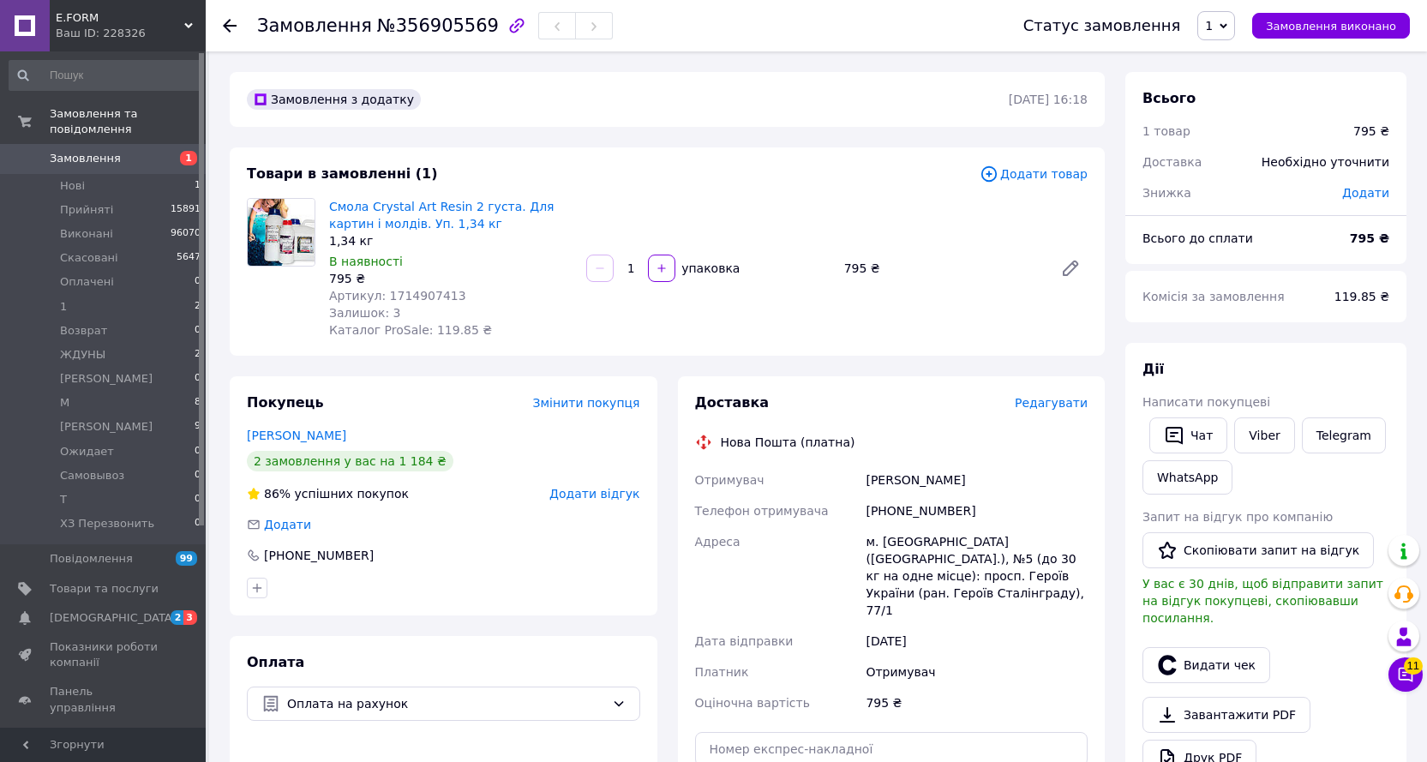
click at [1061, 405] on span "Редагувати" at bounding box center [1050, 403] width 73 height 14
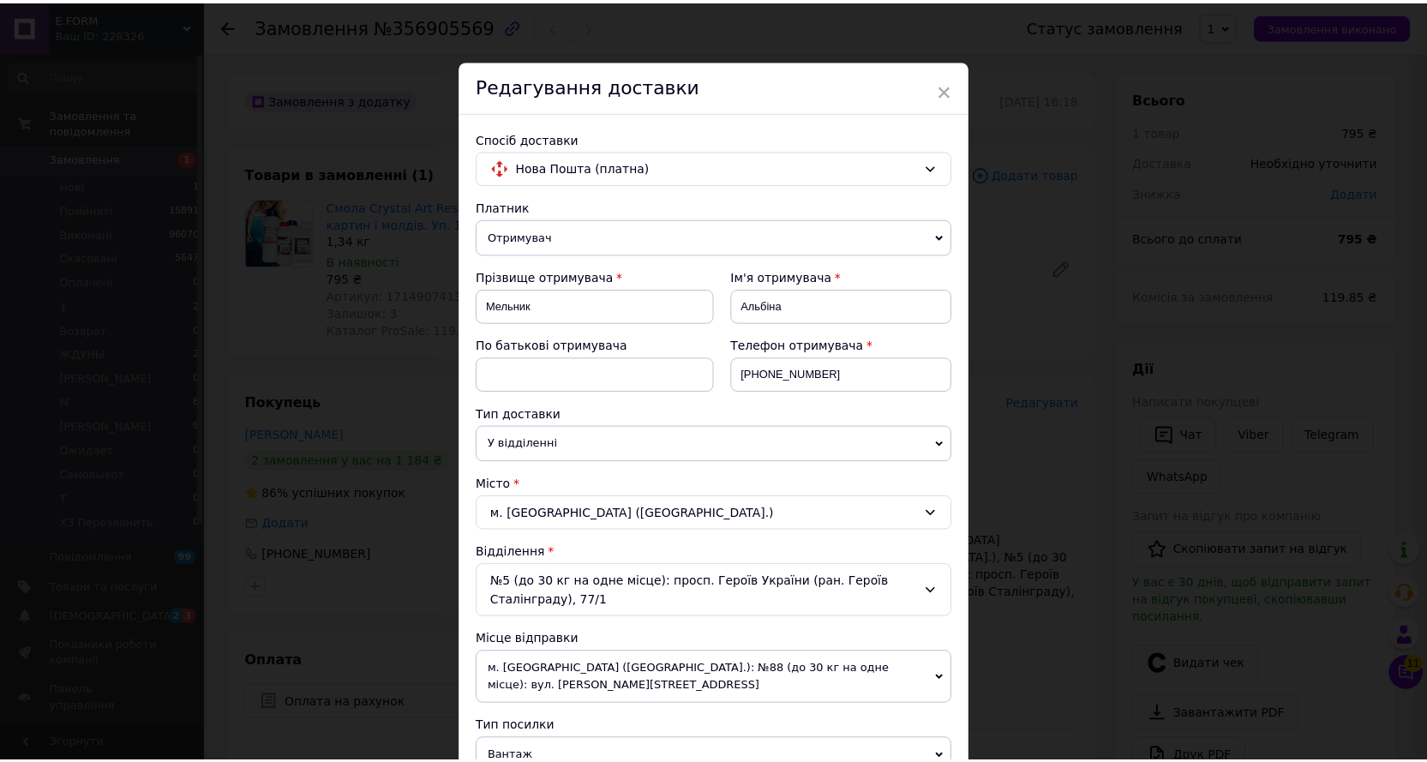
scroll to position [600, 0]
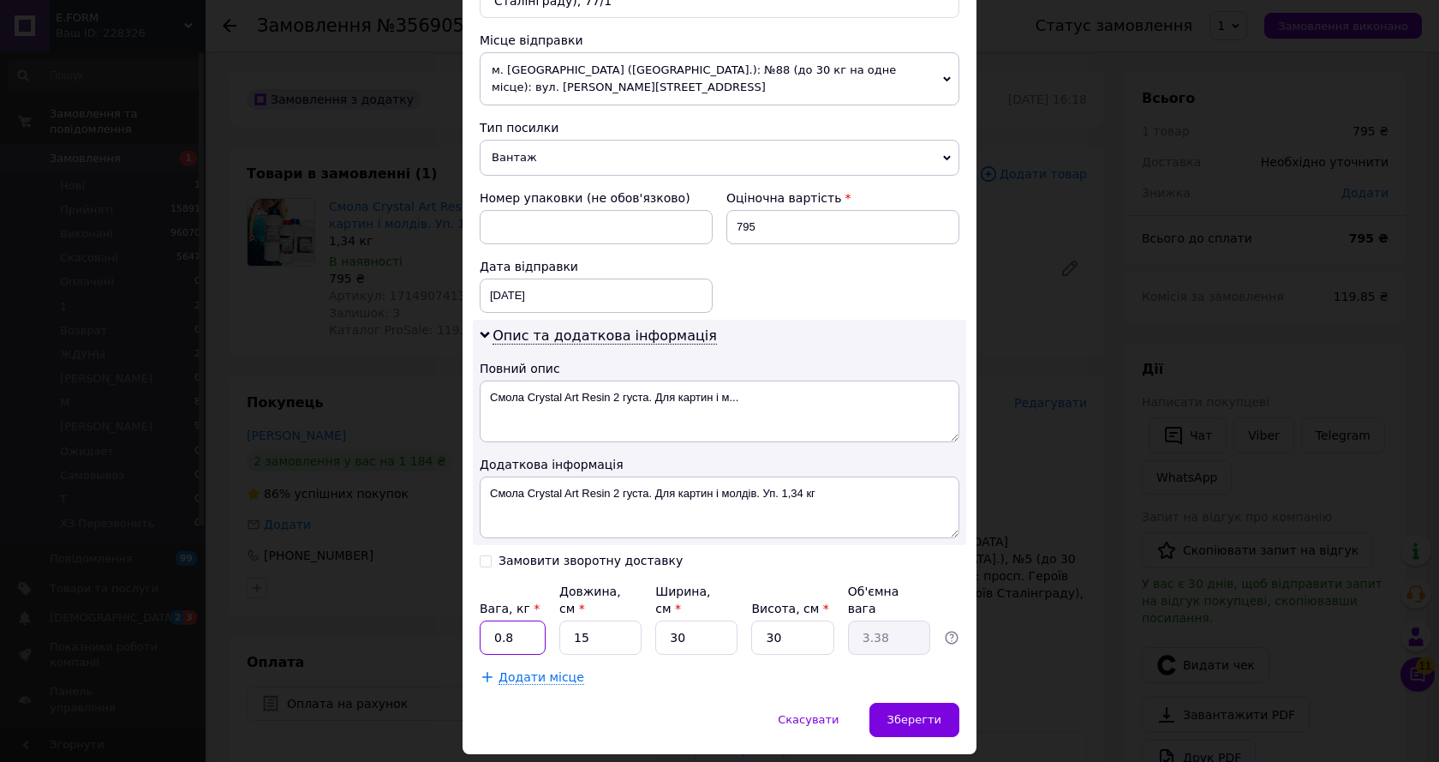
drag, startPoint x: 488, startPoint y: 601, endPoint x: 520, endPoint y: 603, distance: 31.8
click at [520, 620] on input "0.8" at bounding box center [513, 637] width 66 height 34
type input "3"
click at [716, 620] on input "30" at bounding box center [696, 637] width 82 height 34
type input "3"
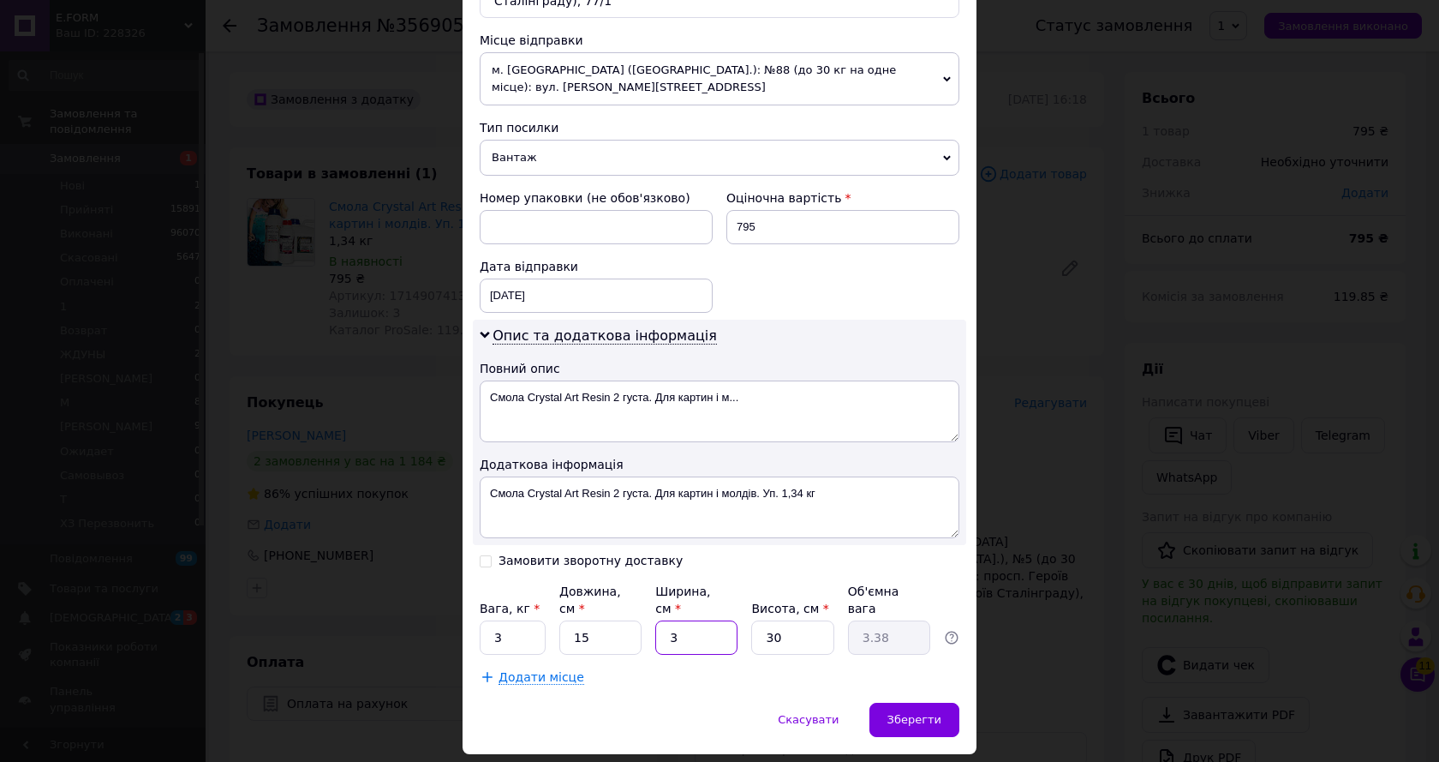
type input "0.34"
type input "3"
click at [772, 320] on div "Опис та додаткова інформація Повний опис Смола Crystal Art Resin 2 густа. Для к…" at bounding box center [720, 432] width 494 height 225
drag, startPoint x: 727, startPoint y: 204, endPoint x: 773, endPoint y: 212, distance: 46.1
click at [773, 212] on input "795" at bounding box center [843, 227] width 233 height 34
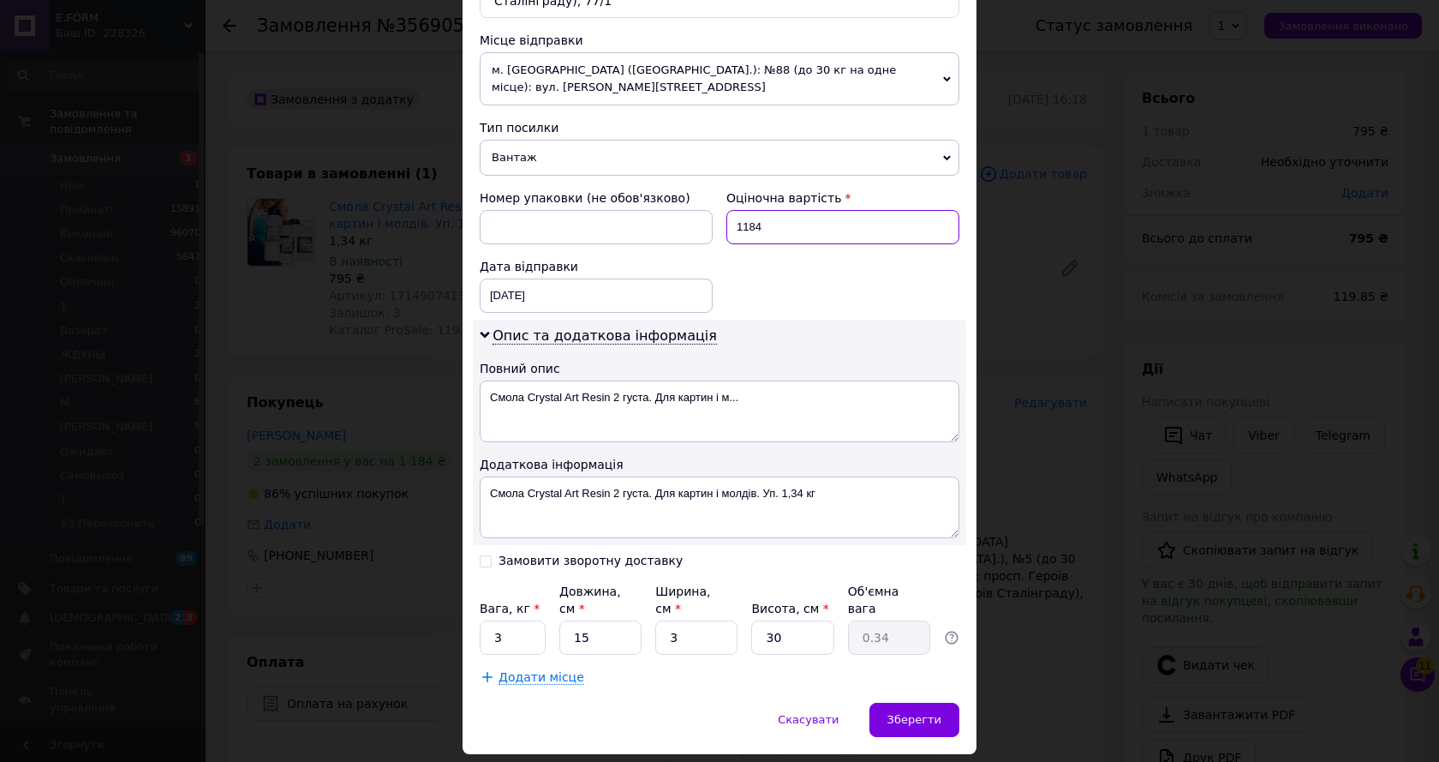
type input "1184"
click at [746, 243] on div "Номер упаковки (не обов'язково) Оціночна вартість 1184 Дата відправки 12.08.202…" at bounding box center [720, 251] width 494 height 137
click at [920, 713] on span "Зберегти" at bounding box center [915, 719] width 54 height 13
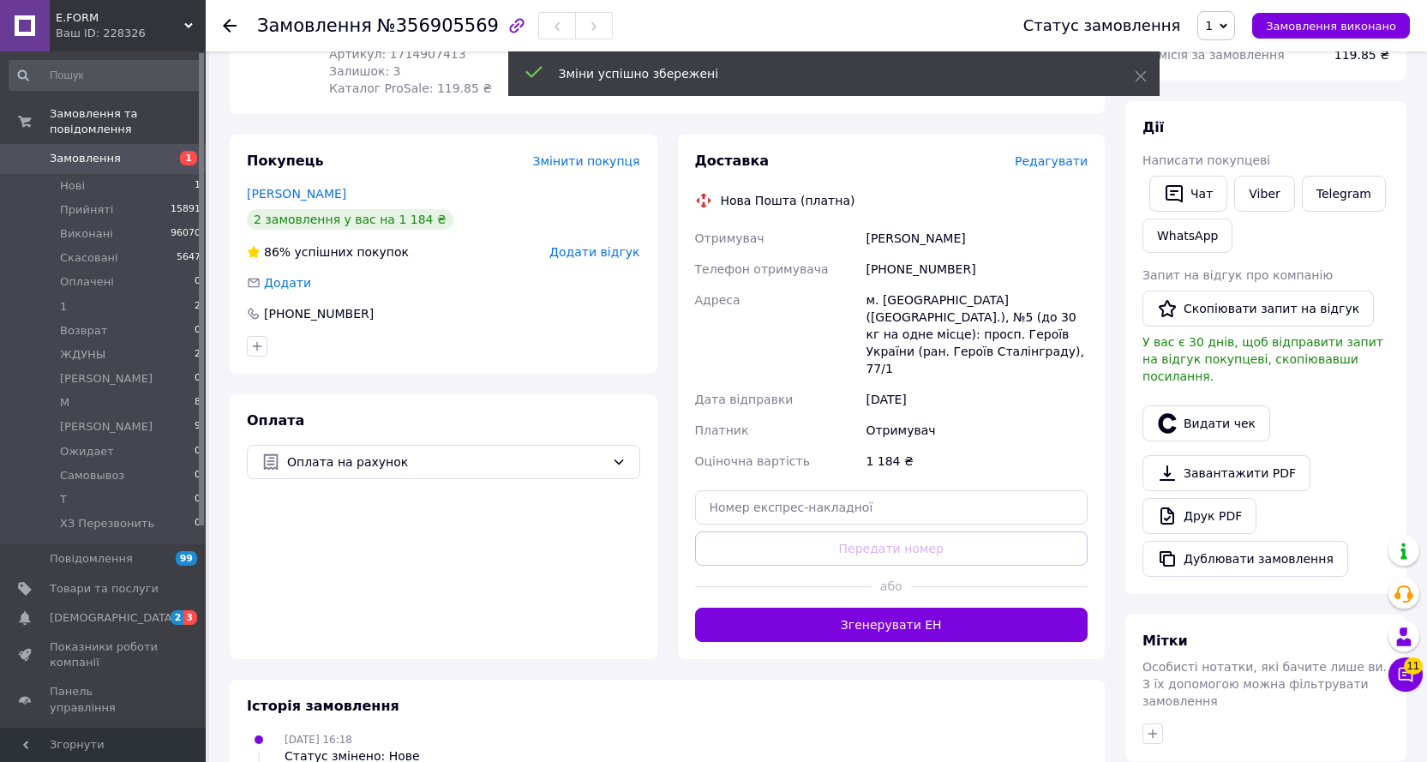
scroll to position [257, 0]
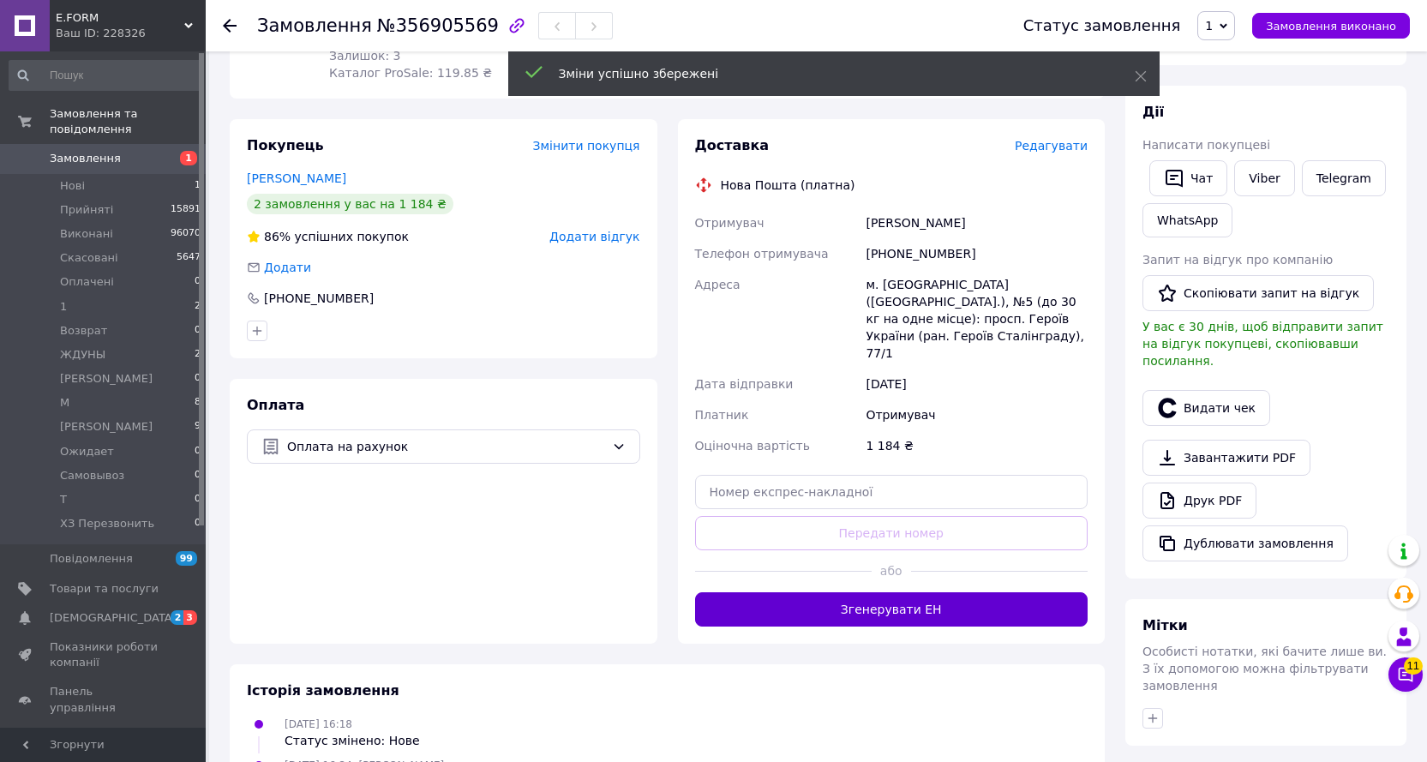
click at [913, 592] on button "Згенерувати ЕН" at bounding box center [891, 609] width 393 height 34
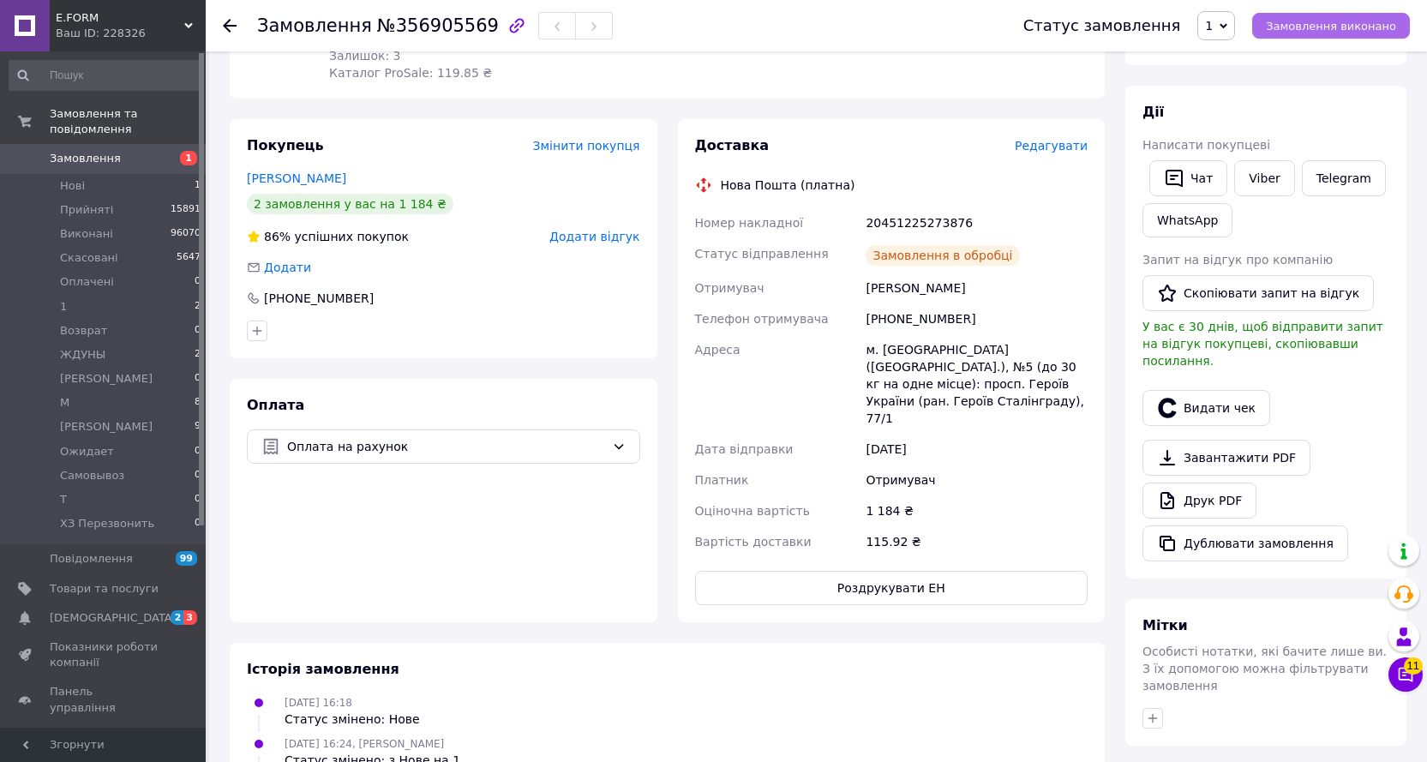
click at [1324, 24] on span "Замовлення виконано" at bounding box center [1331, 26] width 130 height 13
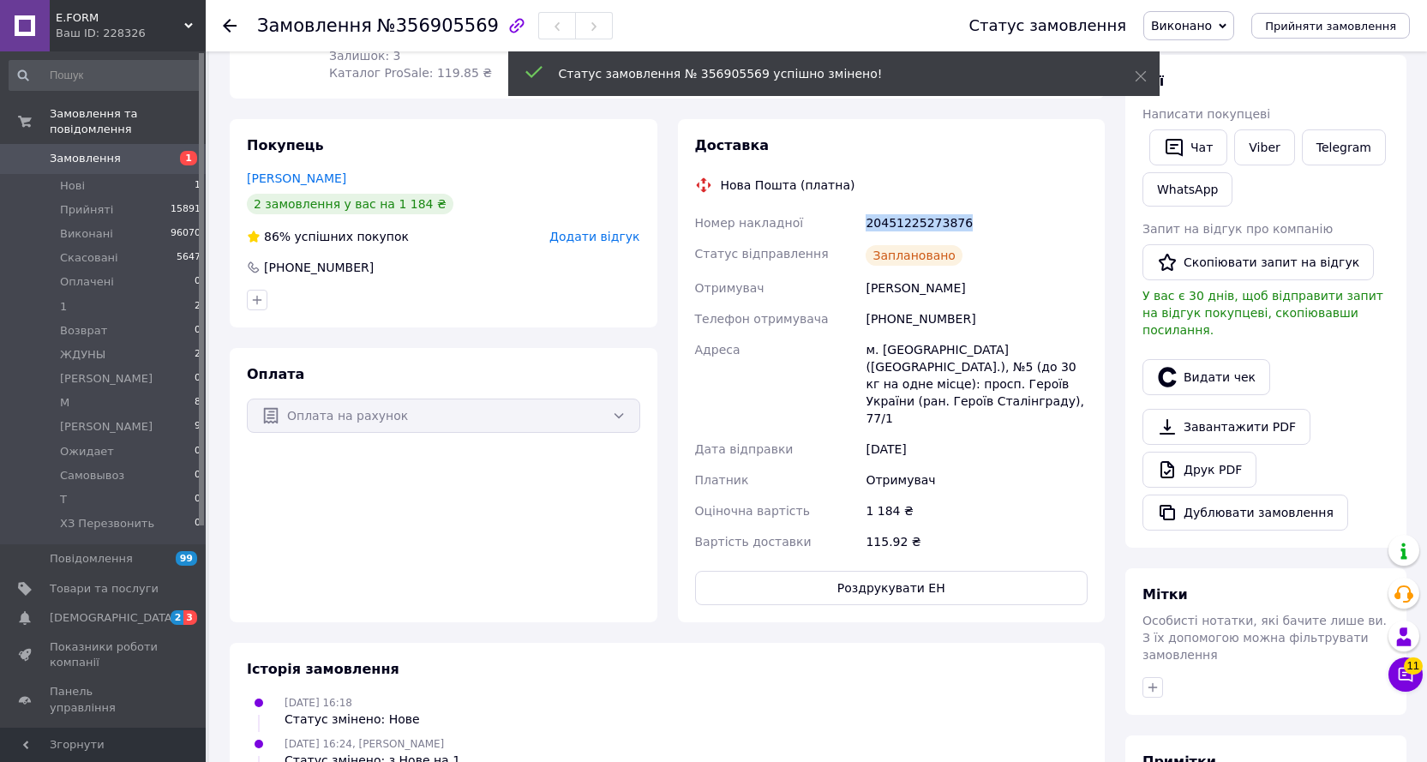
drag, startPoint x: 966, startPoint y: 220, endPoint x: 857, endPoint y: 223, distance: 108.8
click at [857, 223] on div "Номер накладної 20451225273876 Статус відправлення Заплановано Отримувач Мельни…" at bounding box center [891, 382] width 400 height 350
copy div "Номер накладної 20451225273876"
